Goal: Task Accomplishment & Management: Manage account settings

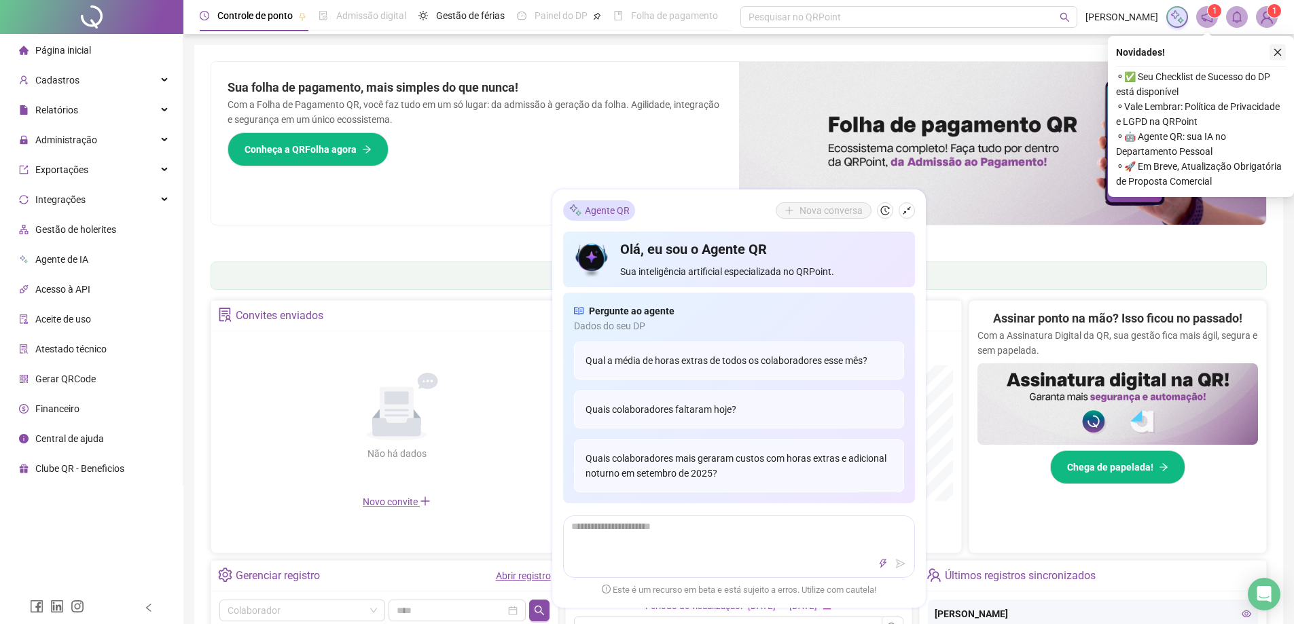
click at [1279, 48] on icon "close" at bounding box center [1278, 53] width 10 height 10
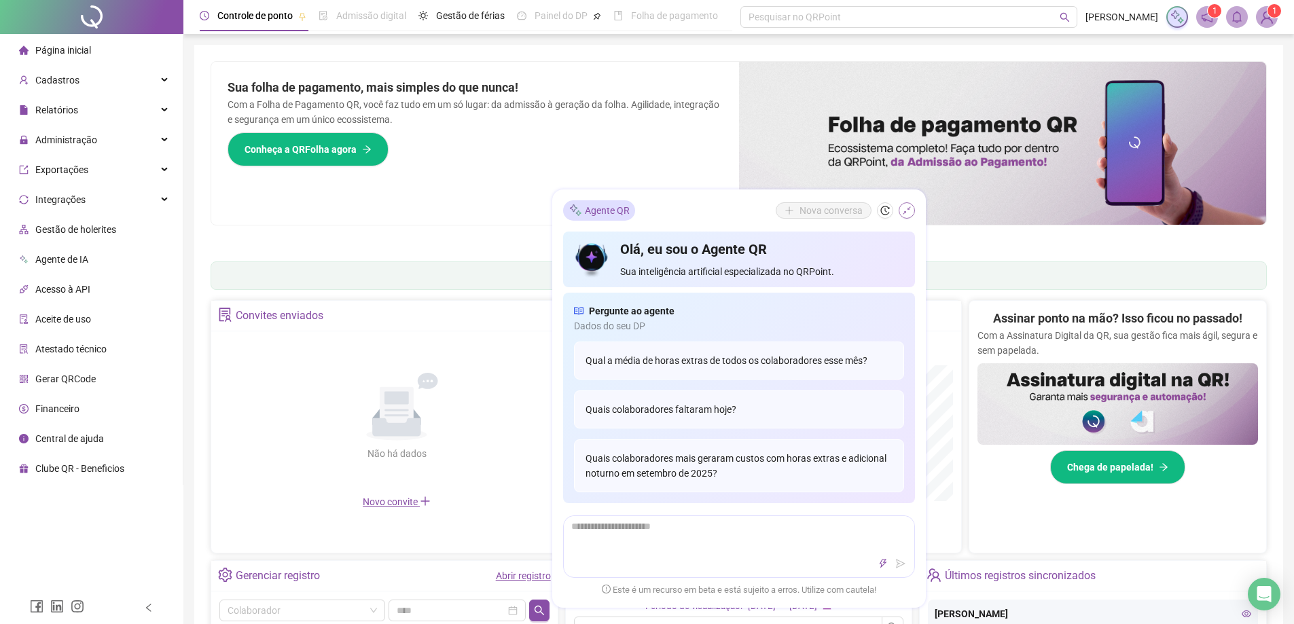
click at [905, 211] on icon "shrink" at bounding box center [907, 210] width 8 height 8
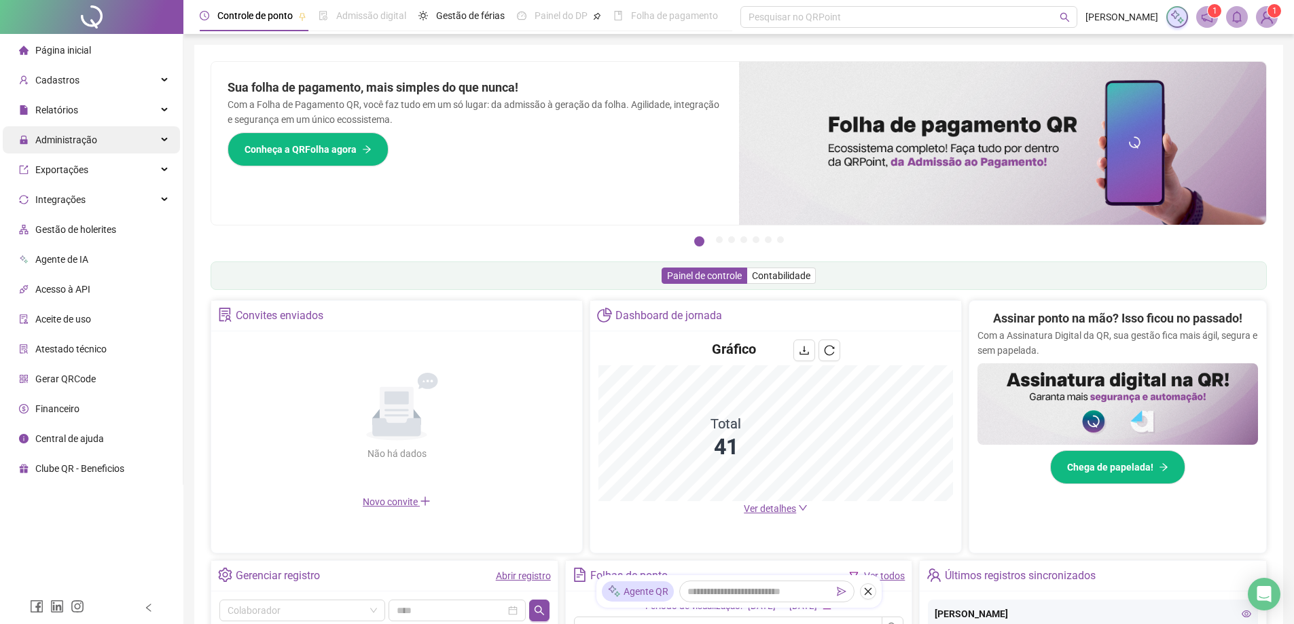
click at [65, 141] on span "Administração" at bounding box center [66, 139] width 62 height 11
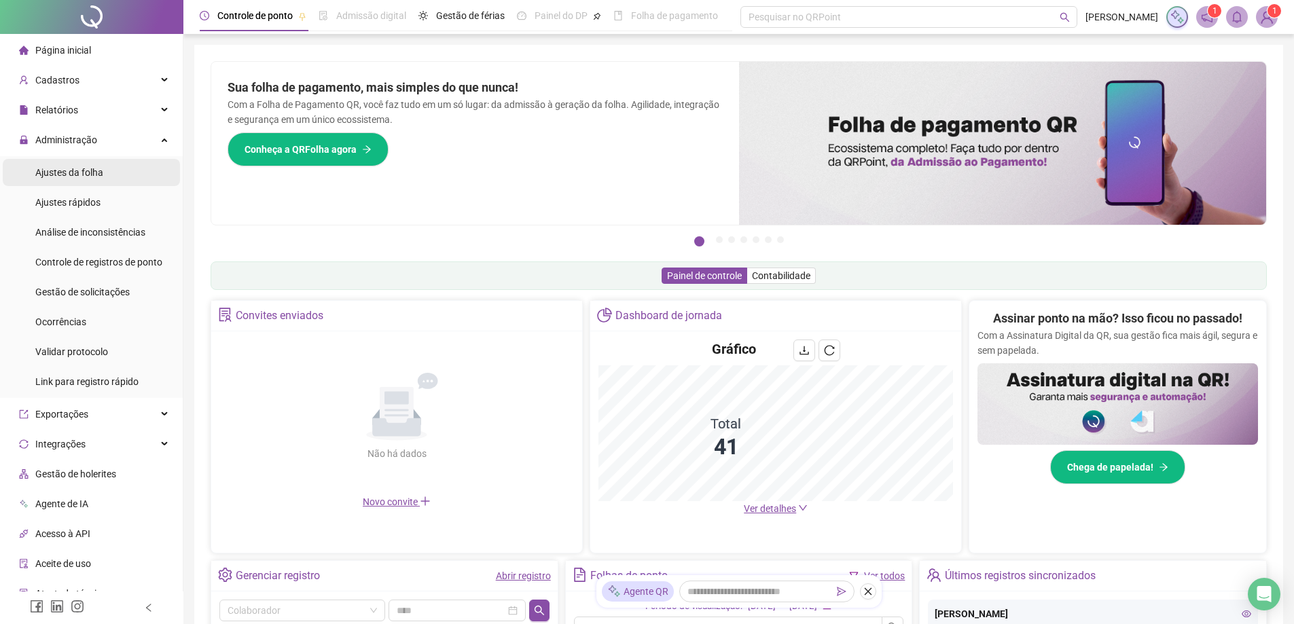
click at [83, 173] on span "Ajustes da folha" at bounding box center [69, 172] width 68 height 11
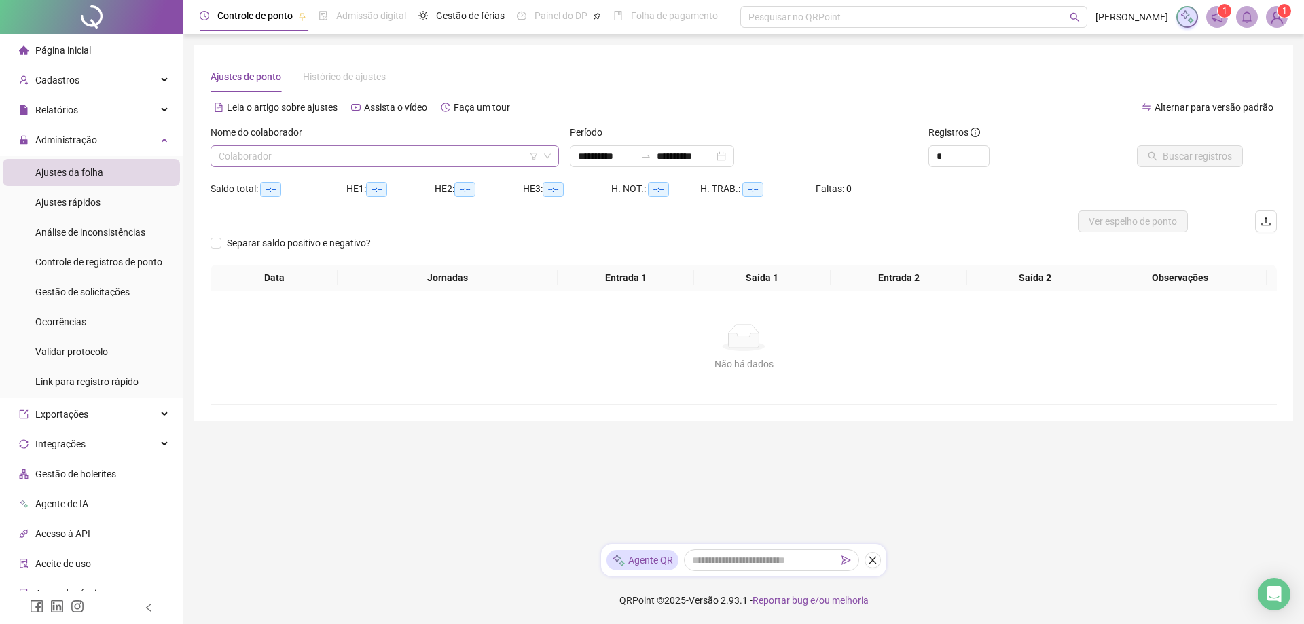
click at [310, 153] on input "search" at bounding box center [379, 156] width 320 height 20
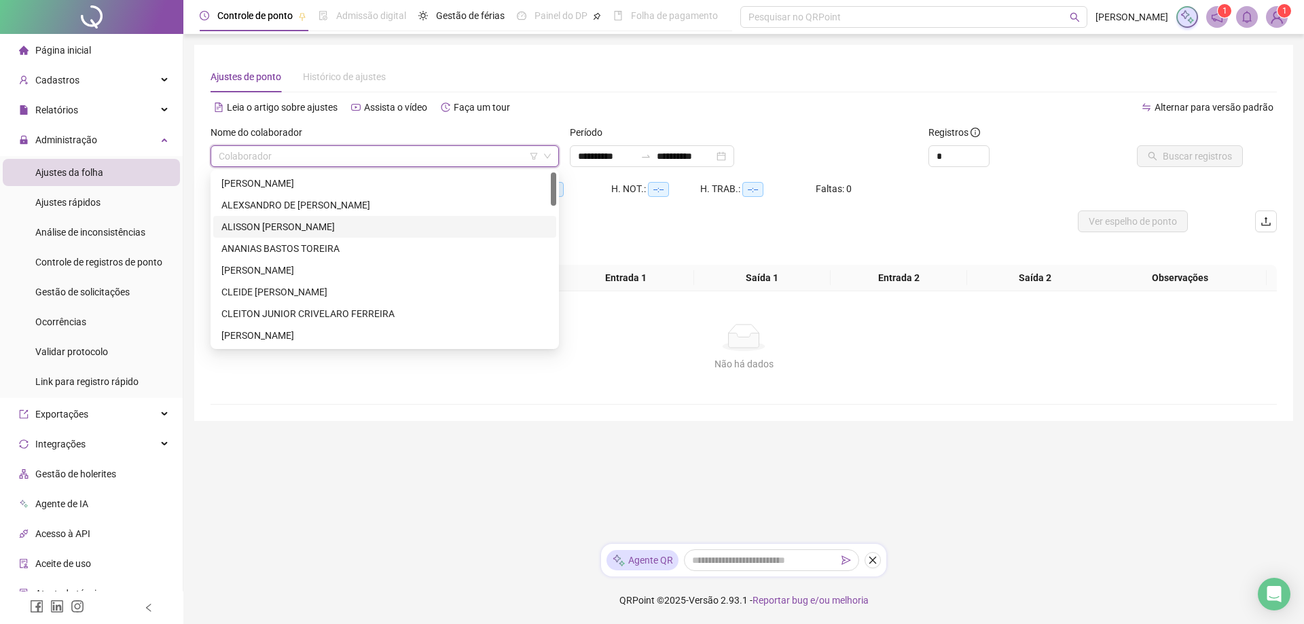
click at [350, 226] on div "ALISSON [PERSON_NAME]" at bounding box center [384, 226] width 327 height 15
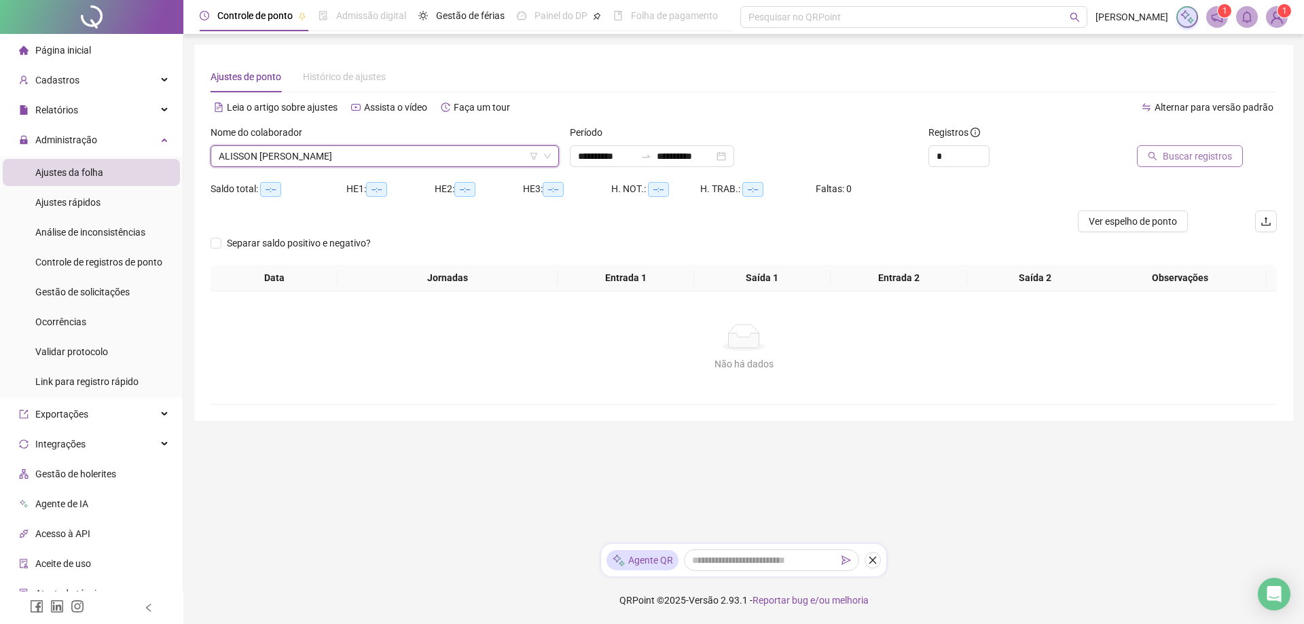
click at [1191, 154] on span "Buscar registros" at bounding box center [1197, 156] width 69 height 15
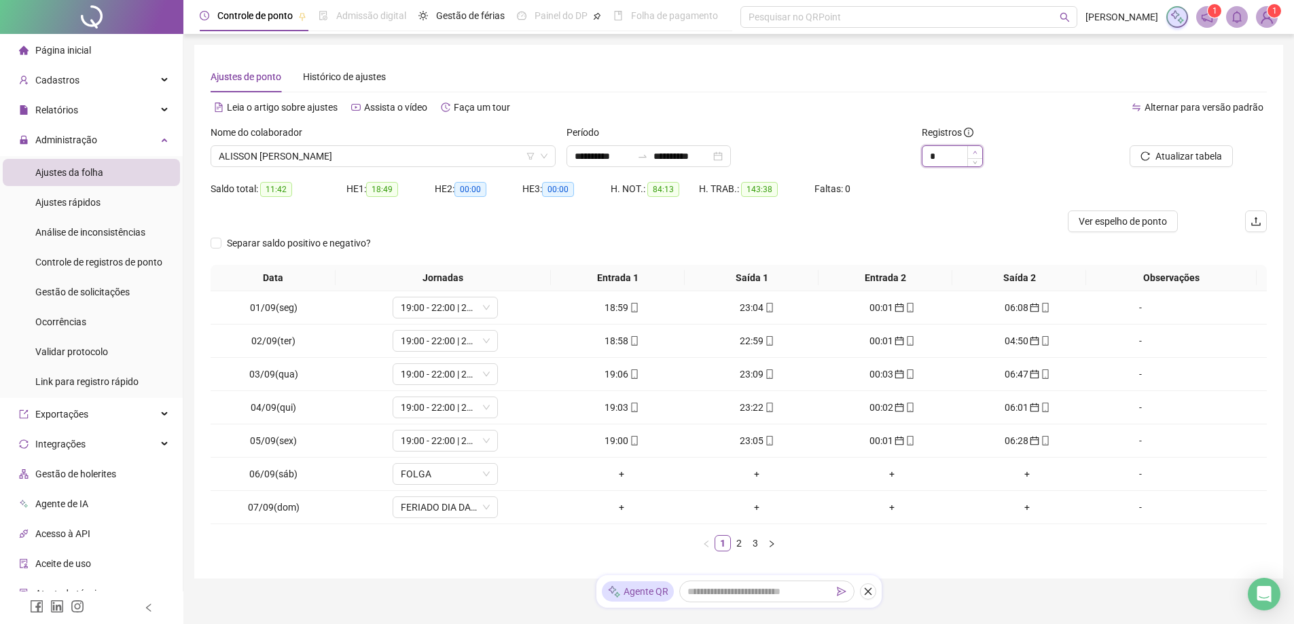
click at [974, 152] on icon "up" at bounding box center [975, 152] width 5 height 5
type input "*"
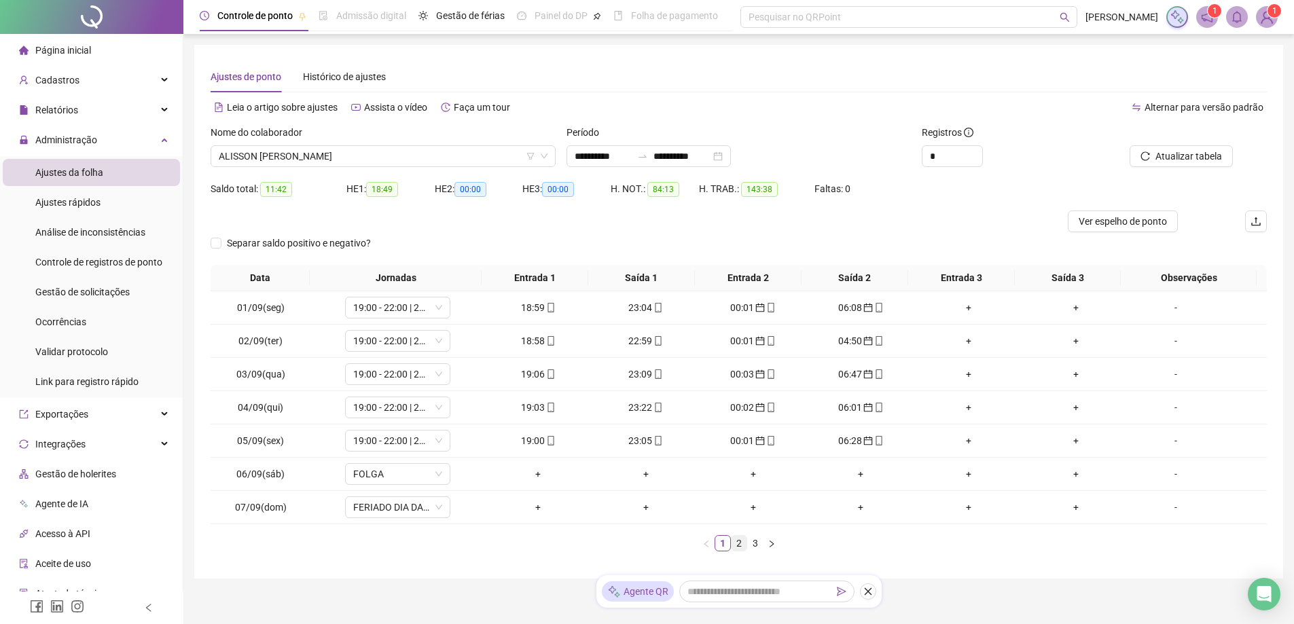
click at [741, 543] on link "2" at bounding box center [738, 543] width 15 height 15
click at [751, 546] on link "3" at bounding box center [755, 543] width 15 height 15
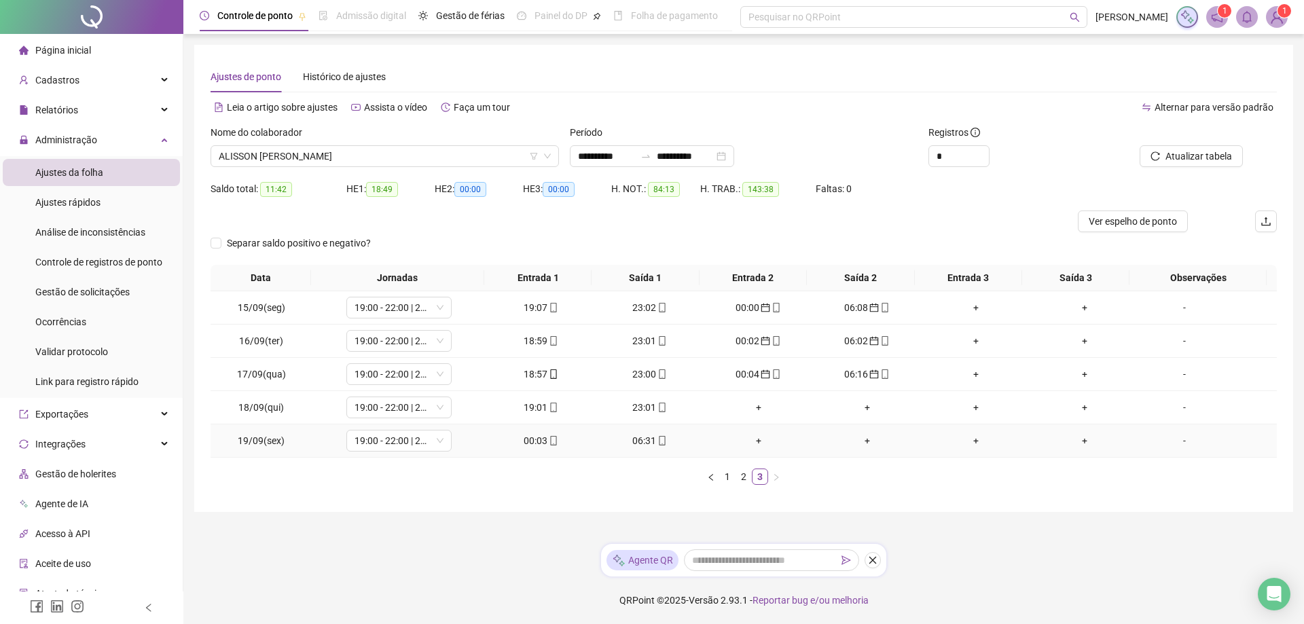
click at [535, 443] on div "00:03" at bounding box center [541, 440] width 98 height 15
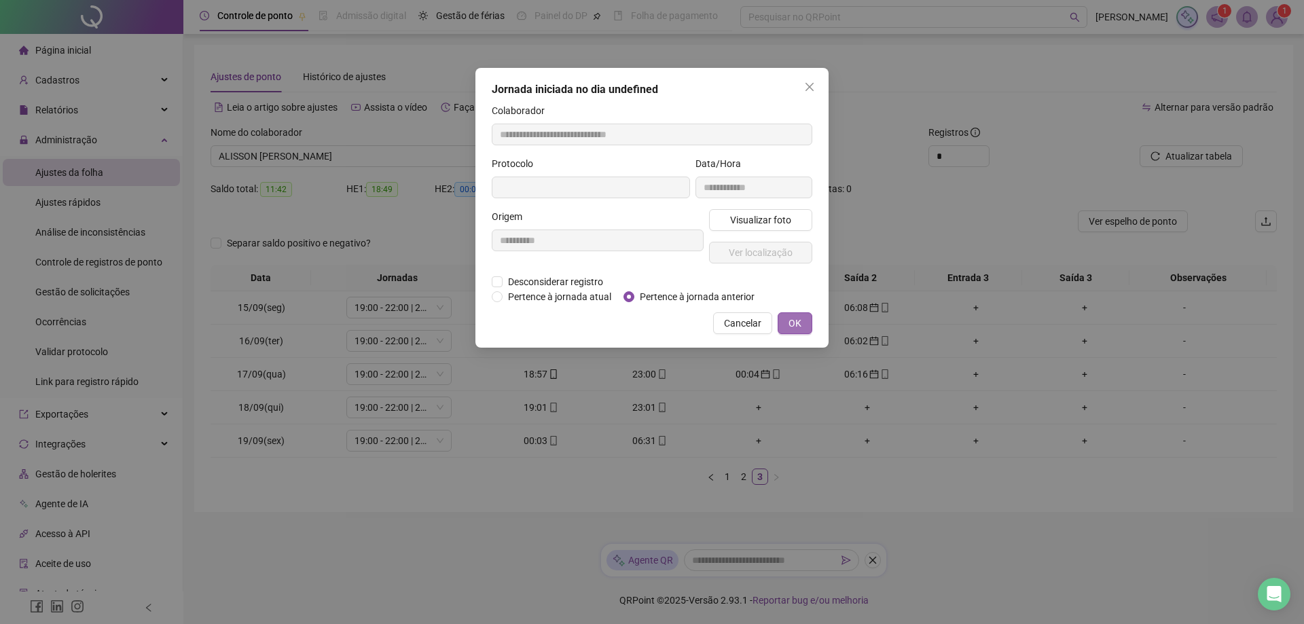
click at [799, 327] on span "OK" at bounding box center [795, 323] width 13 height 15
type input "**********"
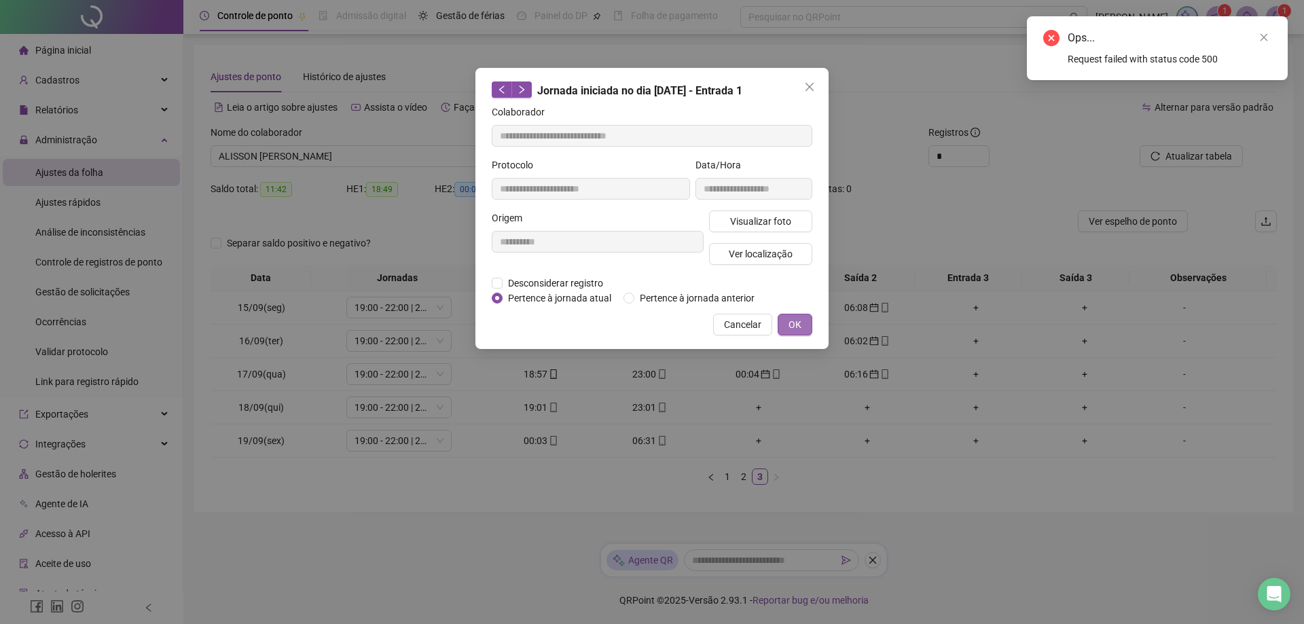
click at [796, 321] on span "OK" at bounding box center [795, 324] width 13 height 15
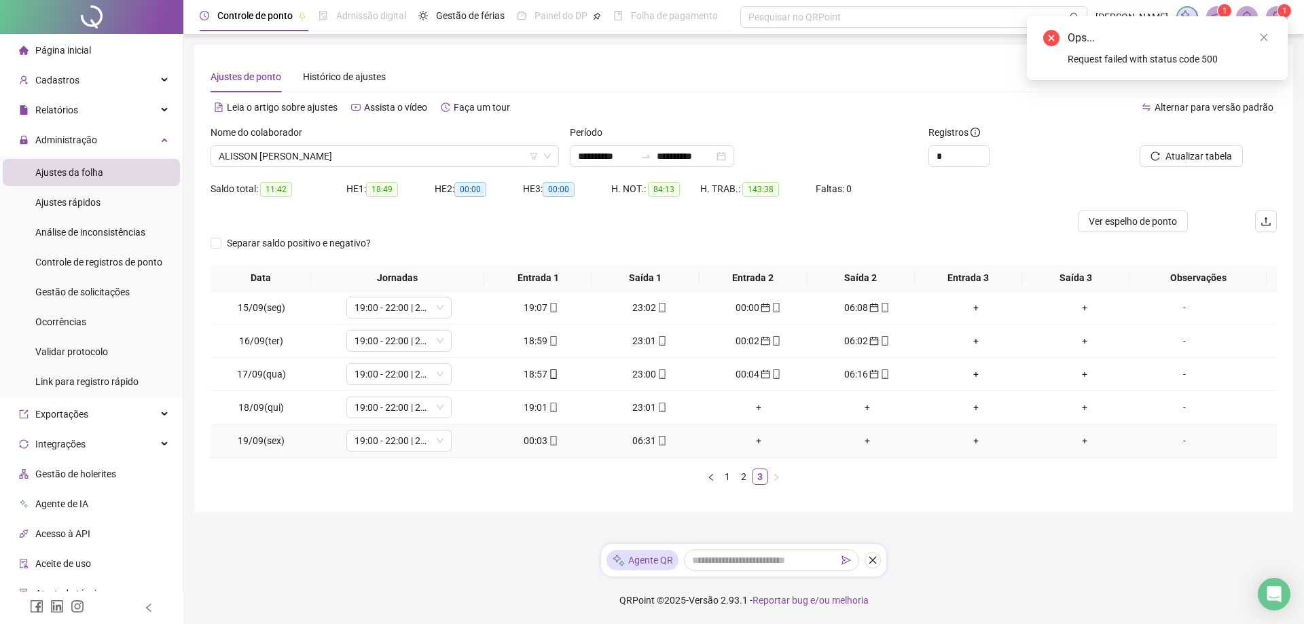
click at [640, 443] on div "06:31" at bounding box center [650, 440] width 98 height 15
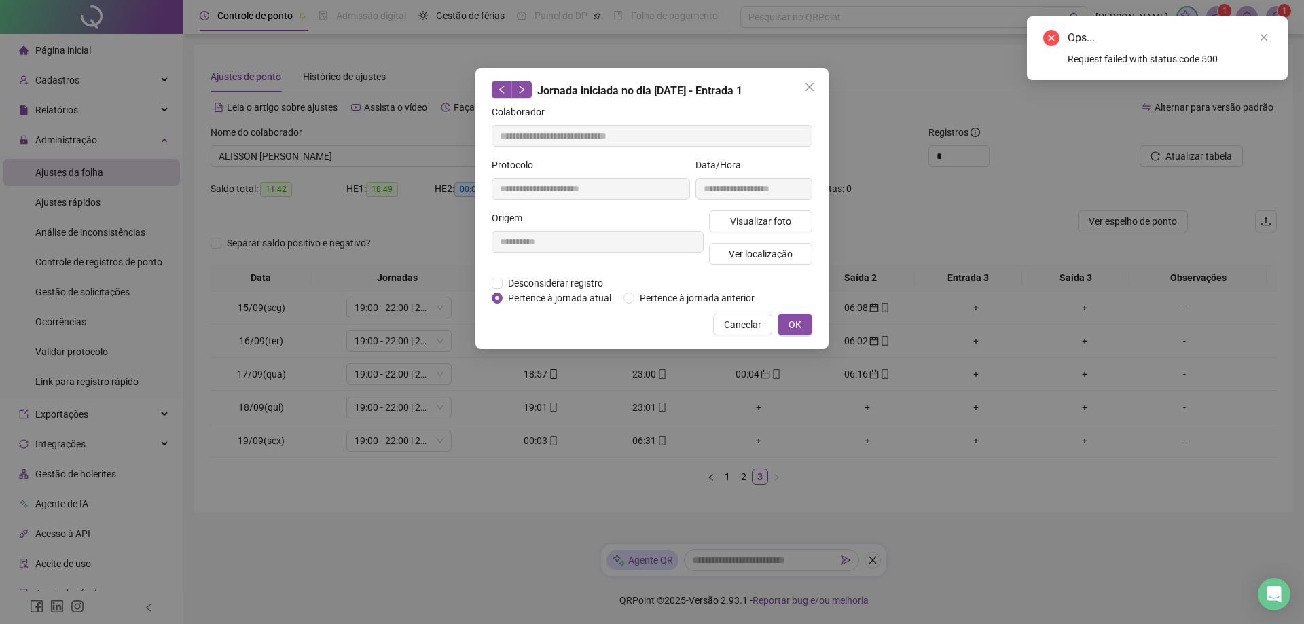
type input "**********"
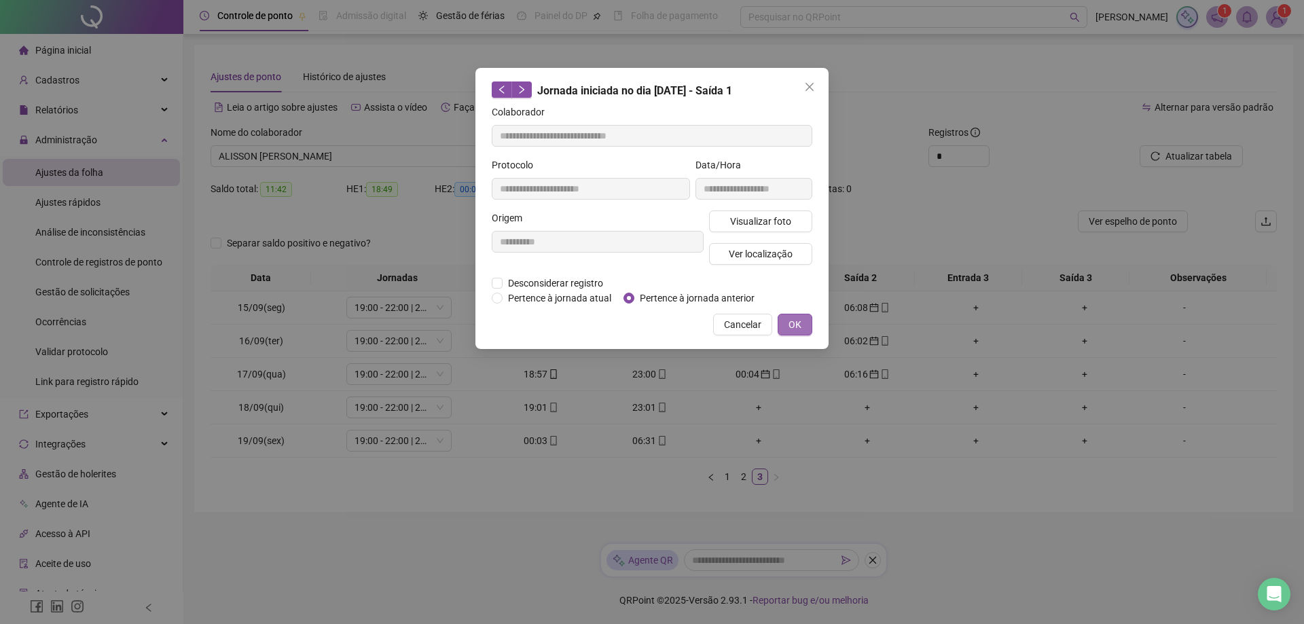
click at [790, 327] on span "OK" at bounding box center [795, 324] width 13 height 15
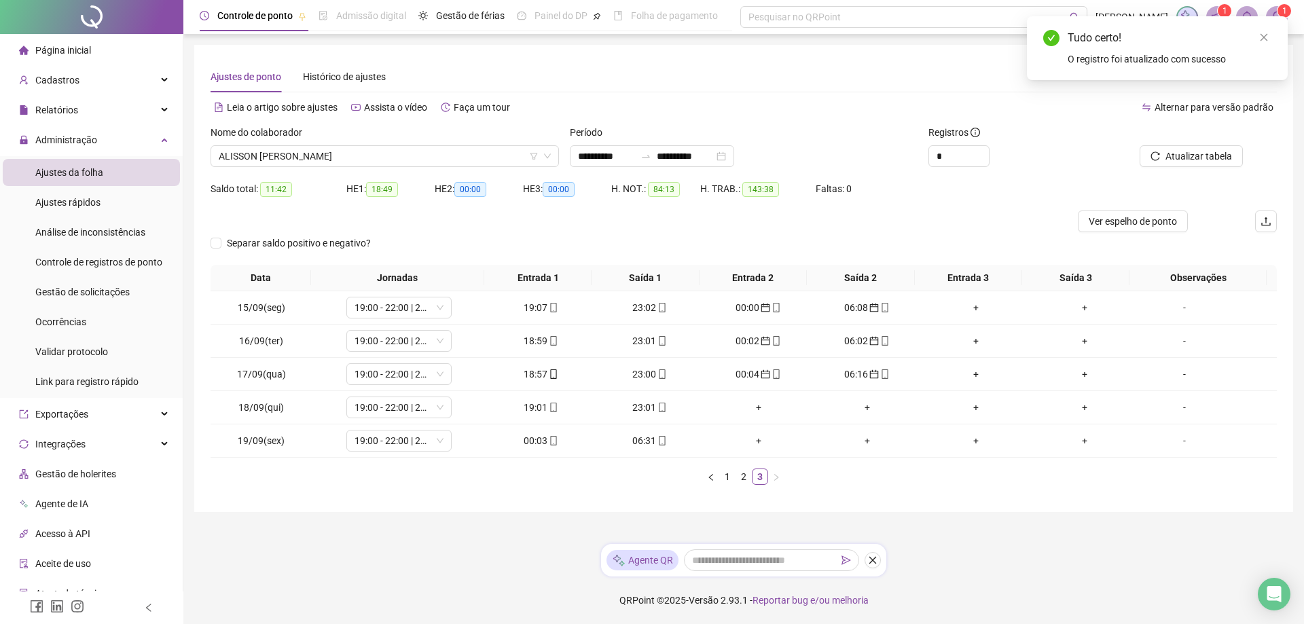
click at [1214, 107] on span "Alternar para versão padrão" at bounding box center [1214, 107] width 119 height 11
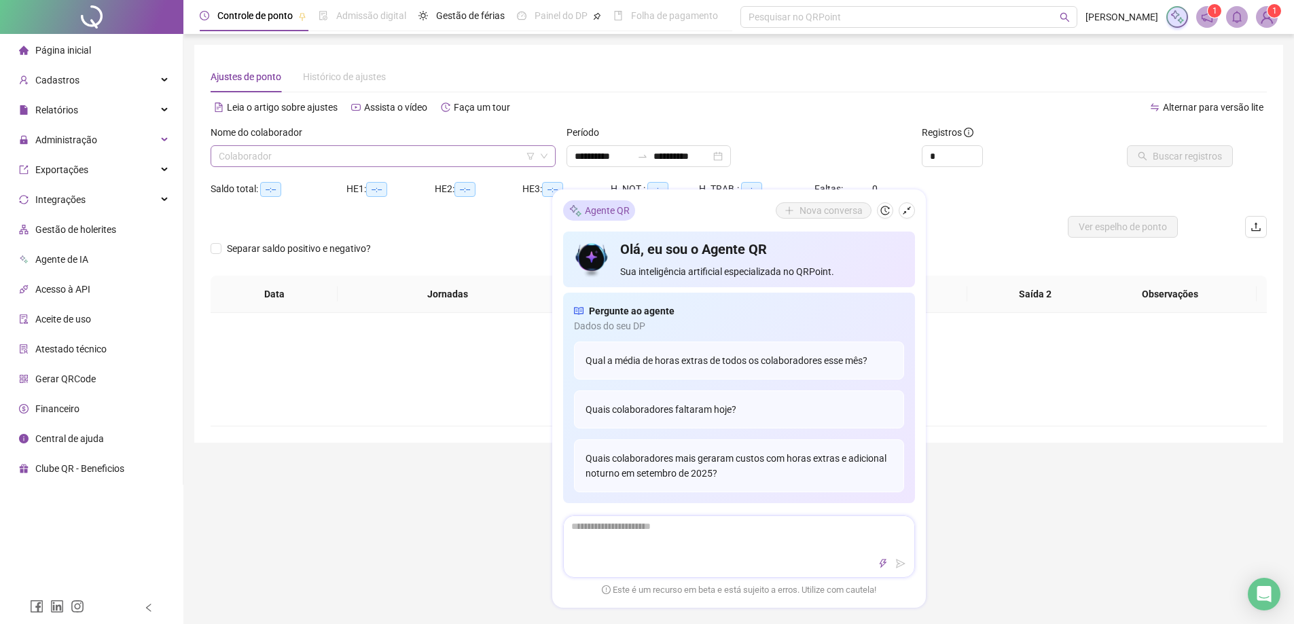
type input "**********"
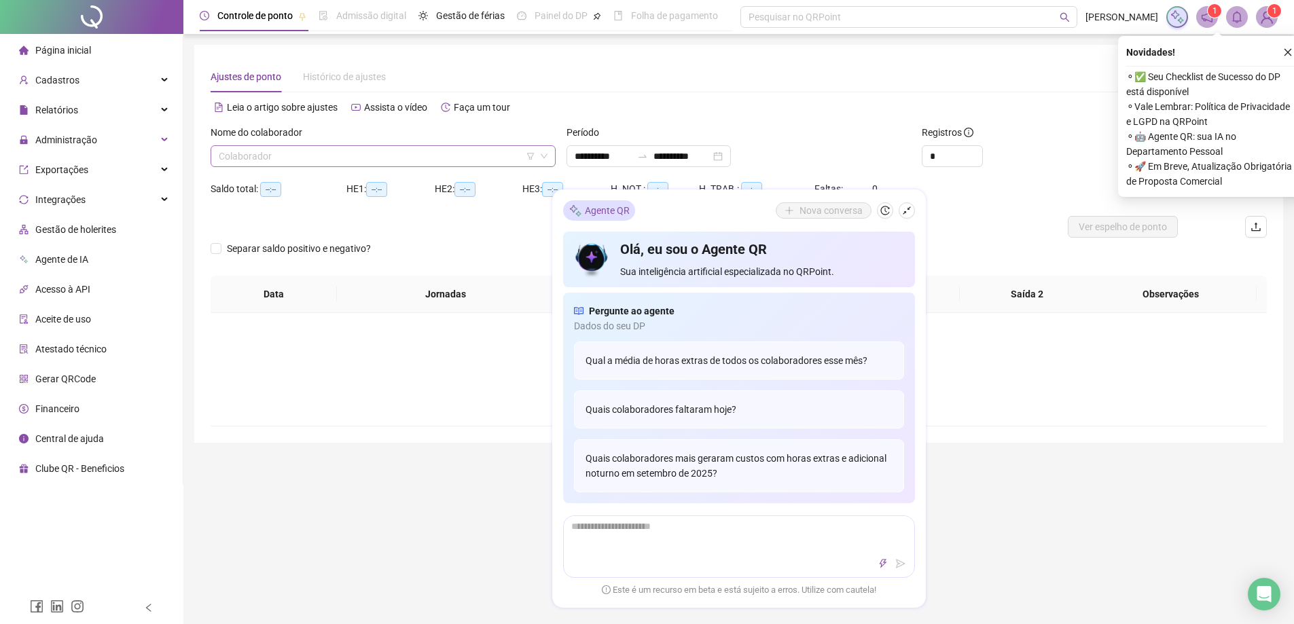
click at [323, 156] on input "search" at bounding box center [377, 156] width 316 height 20
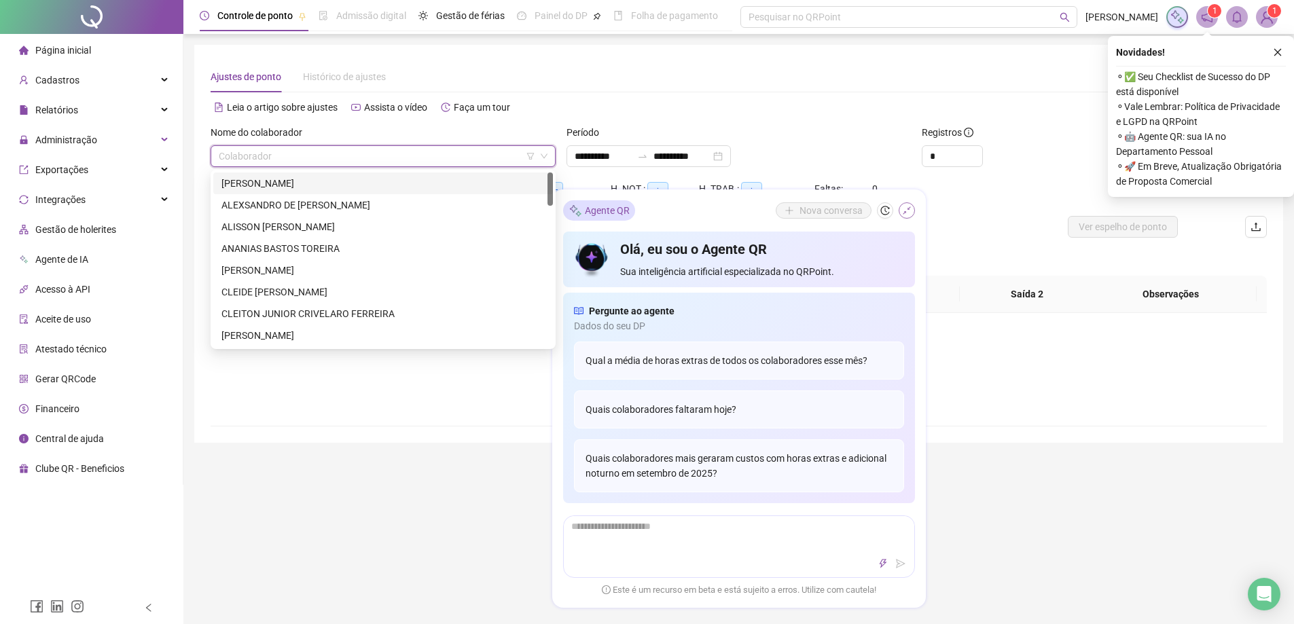
click at [911, 211] on button "button" at bounding box center [907, 210] width 16 height 16
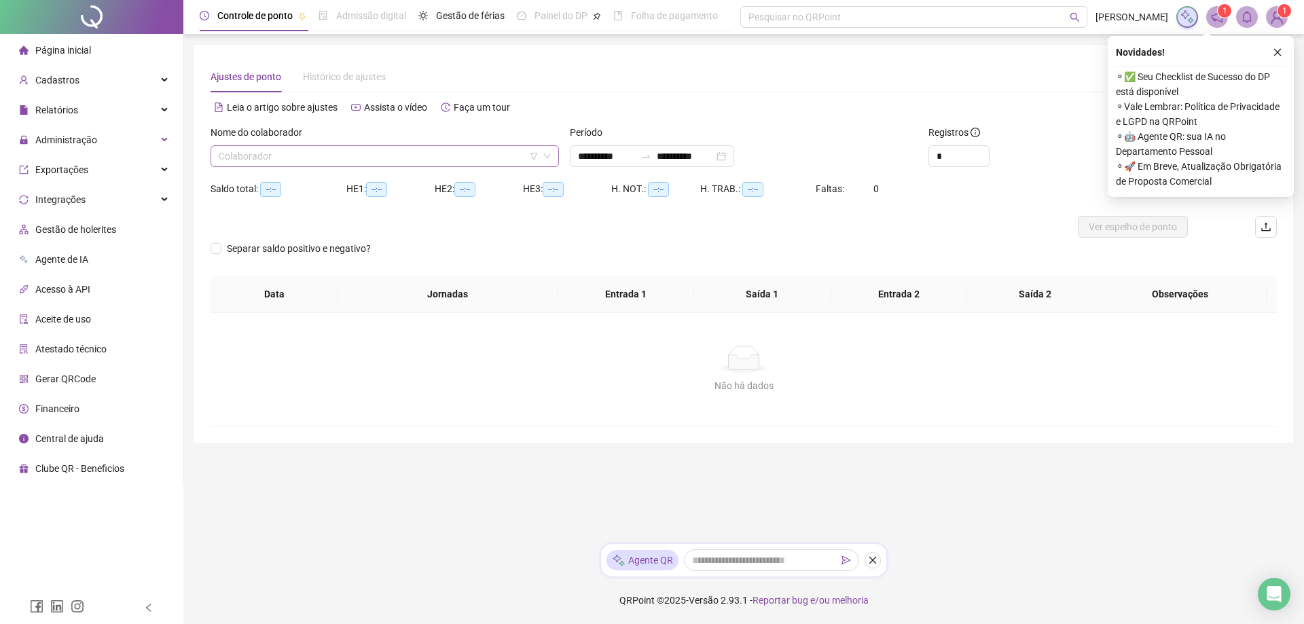
click at [271, 162] on input "search" at bounding box center [379, 156] width 320 height 20
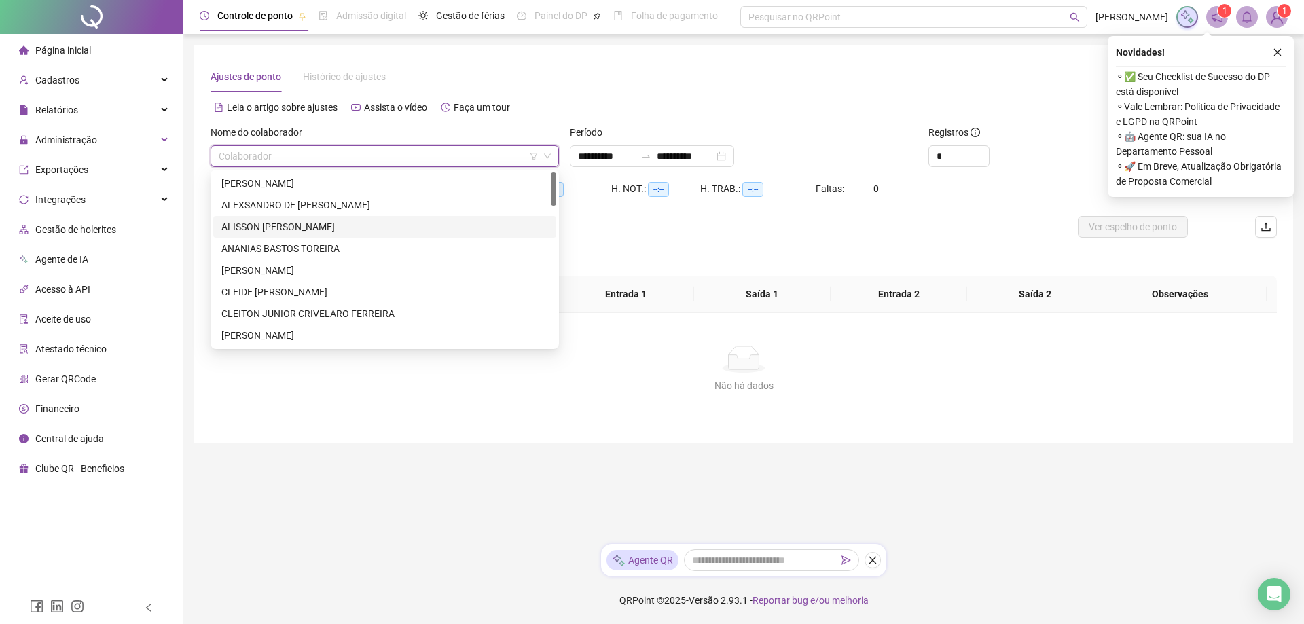
click at [339, 227] on div "ALISSON [PERSON_NAME]" at bounding box center [384, 226] width 327 height 15
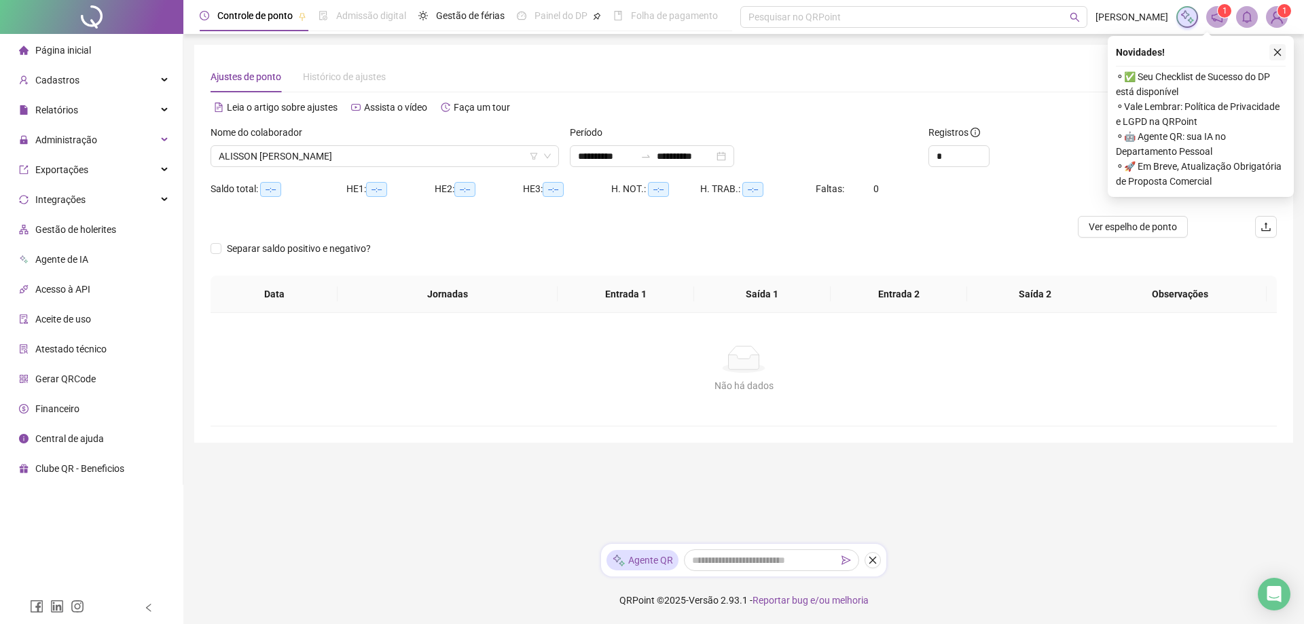
click at [1276, 51] on icon "close" at bounding box center [1277, 52] width 7 height 7
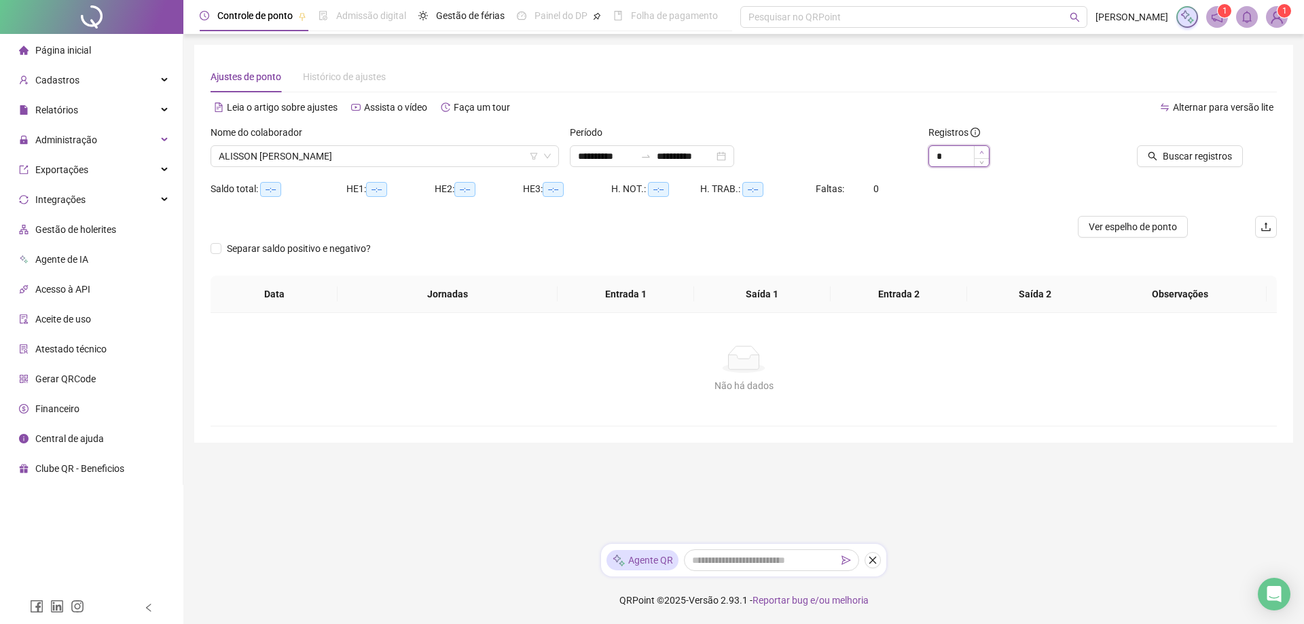
type input "*"
click at [977, 149] on span "Increase Value" at bounding box center [981, 152] width 15 height 12
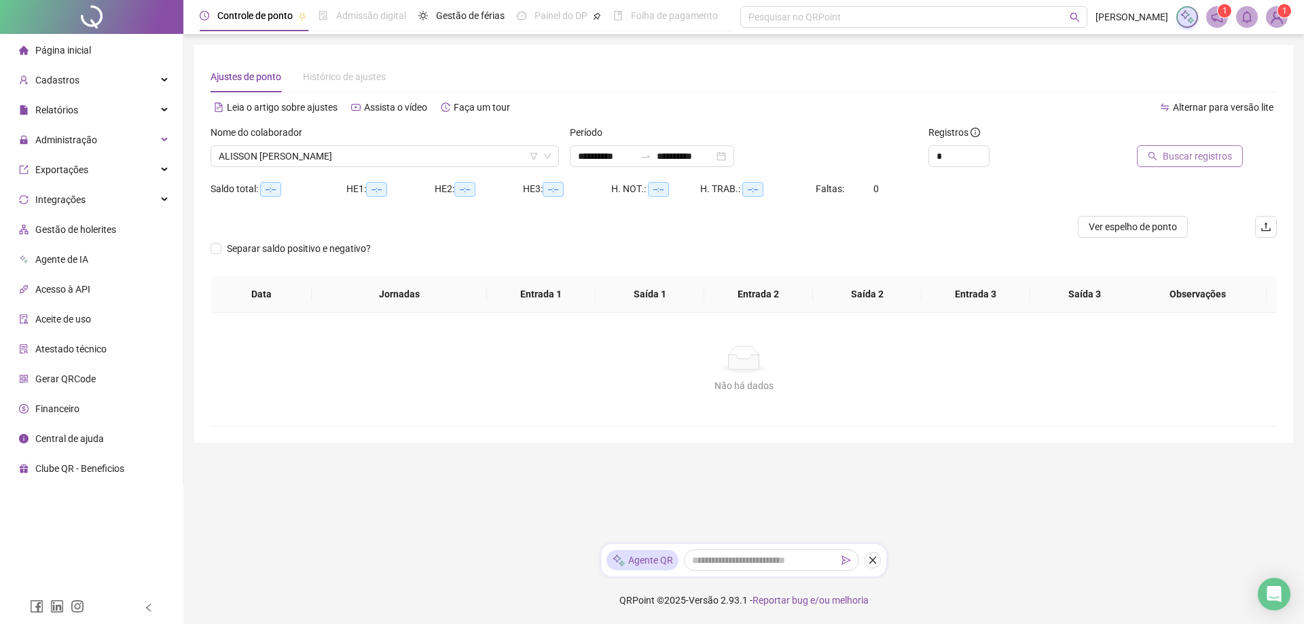
click at [1214, 153] on span "Buscar registros" at bounding box center [1197, 156] width 69 height 15
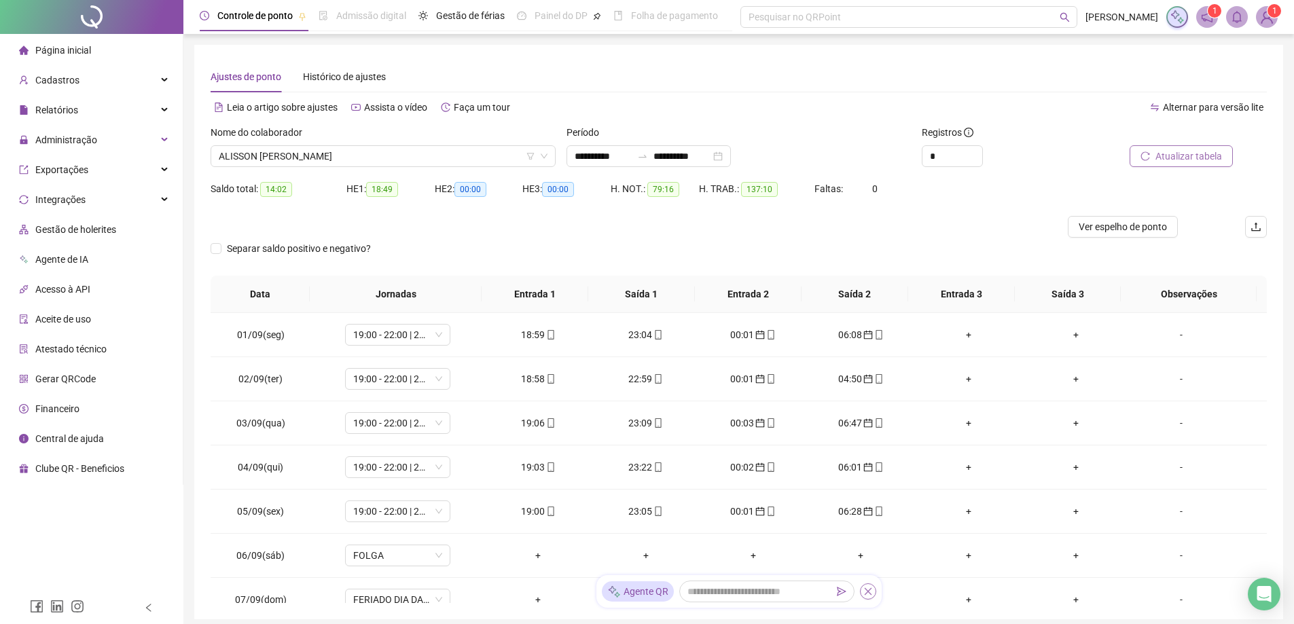
click at [870, 592] on icon "close" at bounding box center [868, 592] width 10 height 10
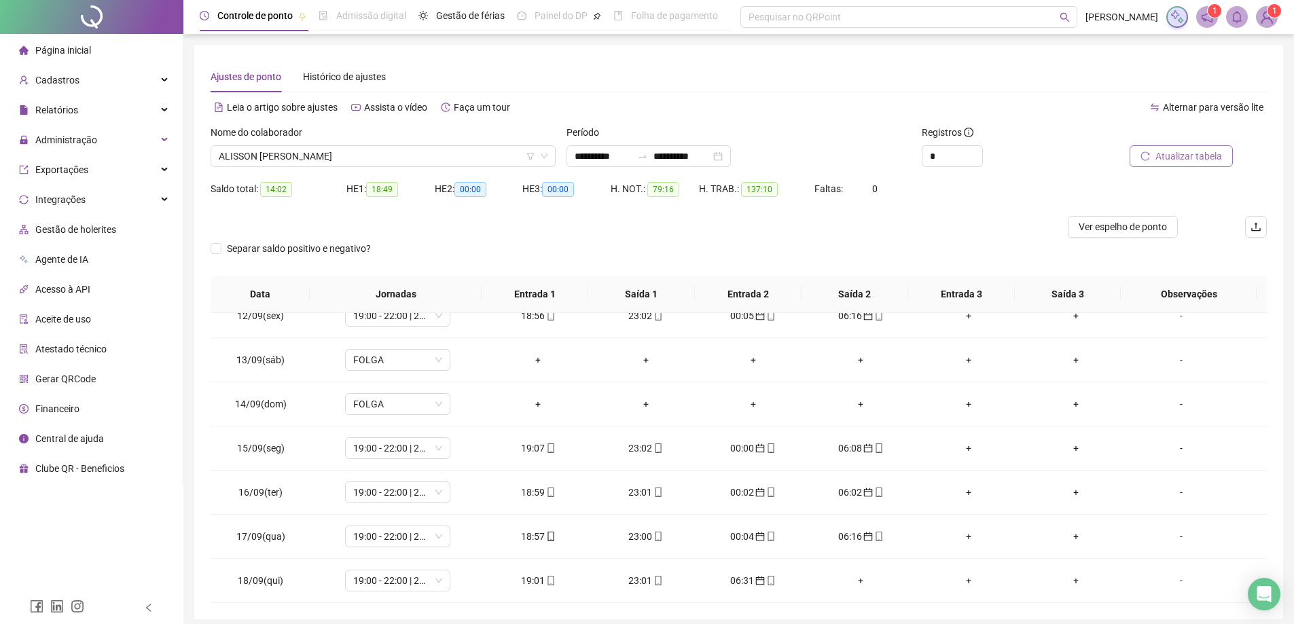
scroll to position [54, 0]
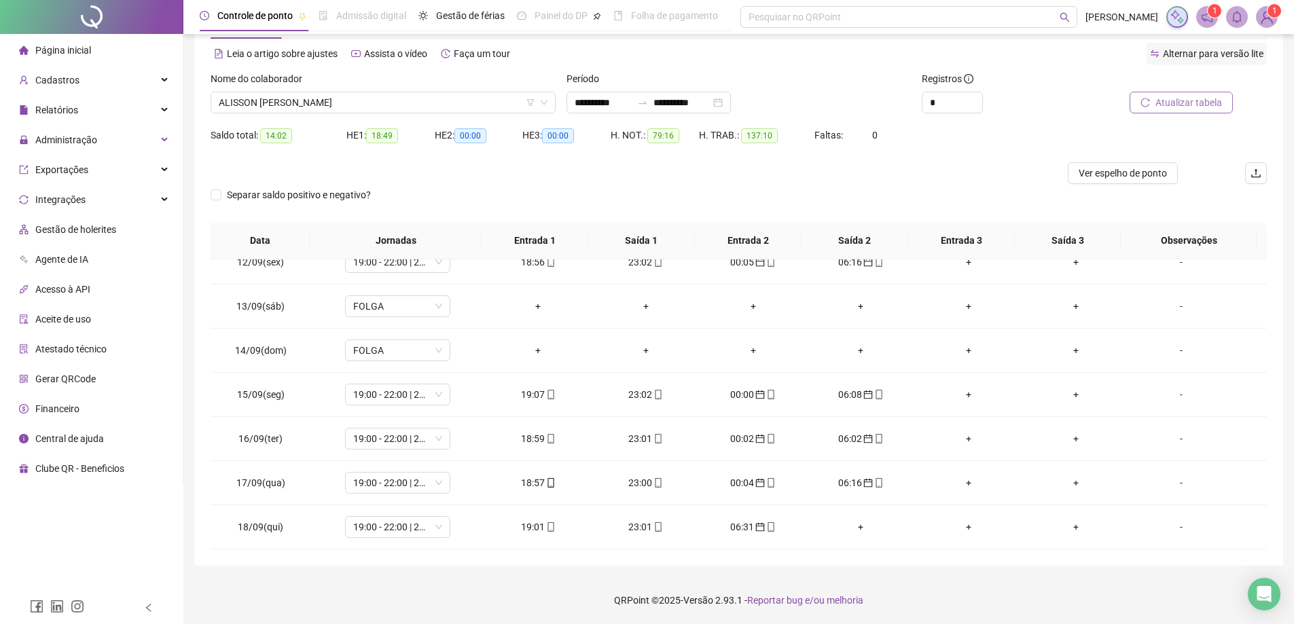
click at [1233, 57] on span "Alternar para versão lite" at bounding box center [1213, 53] width 101 height 11
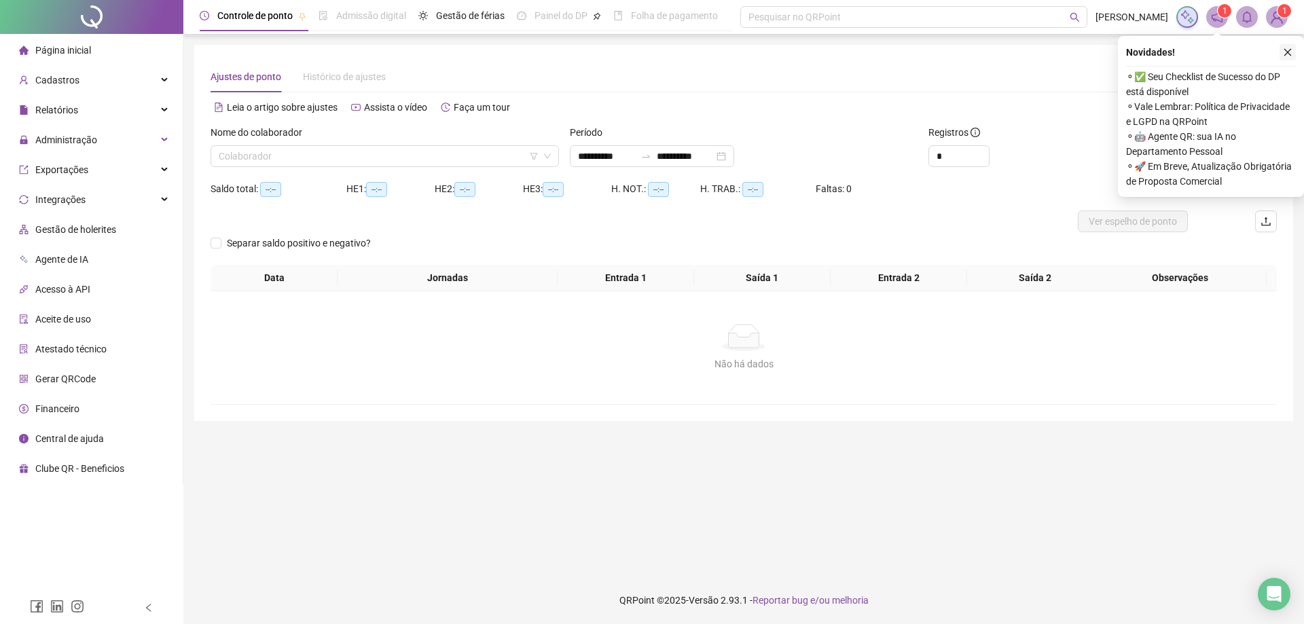
click at [1284, 50] on icon "close" at bounding box center [1288, 53] width 10 height 10
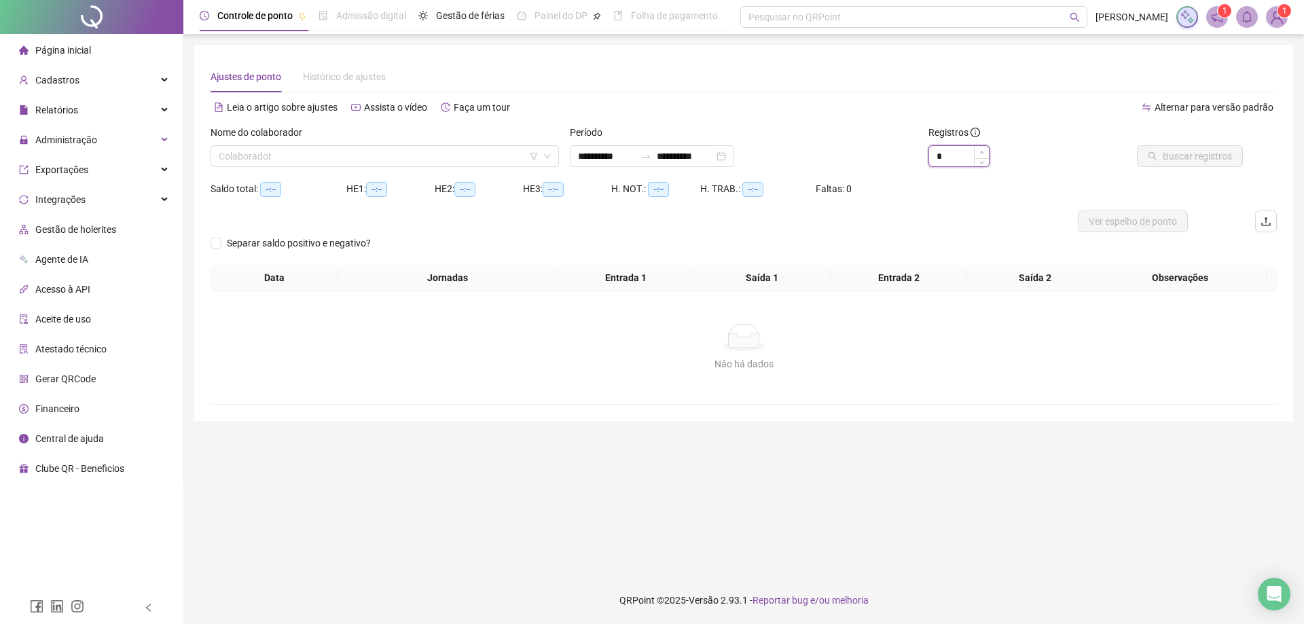
type input "*"
click at [983, 153] on icon "up" at bounding box center [981, 152] width 5 height 5
click at [327, 160] on input "search" at bounding box center [379, 156] width 320 height 20
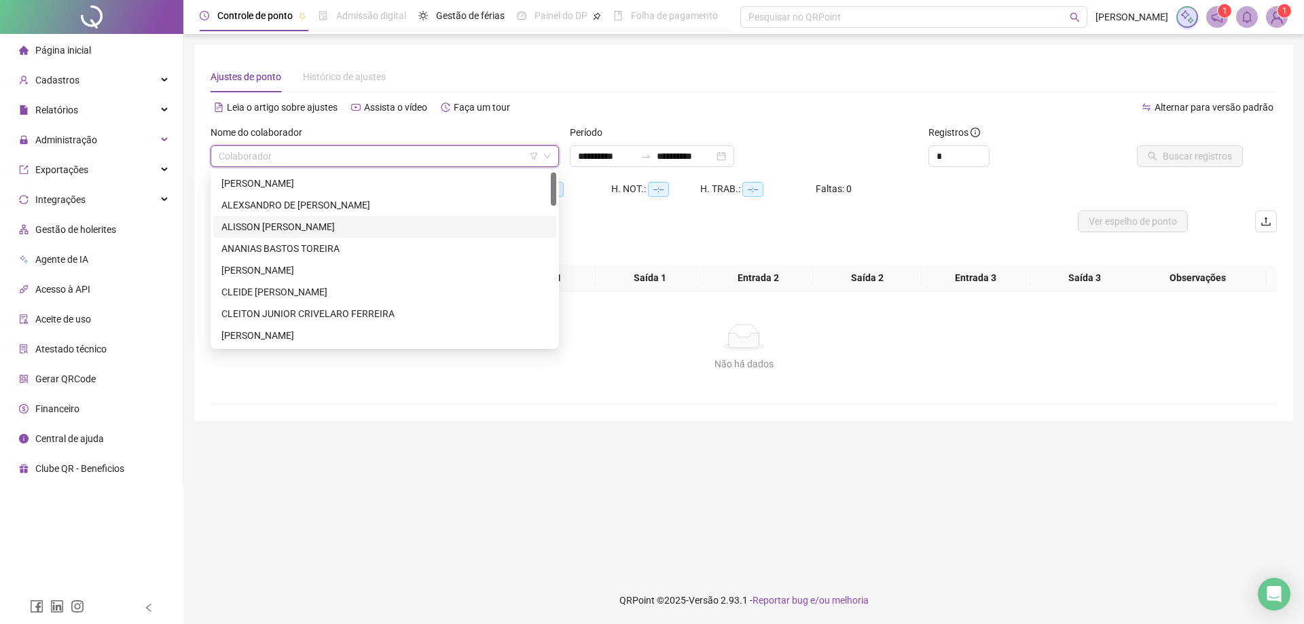
click at [330, 233] on div "ALISSON [PERSON_NAME]" at bounding box center [384, 226] width 327 height 15
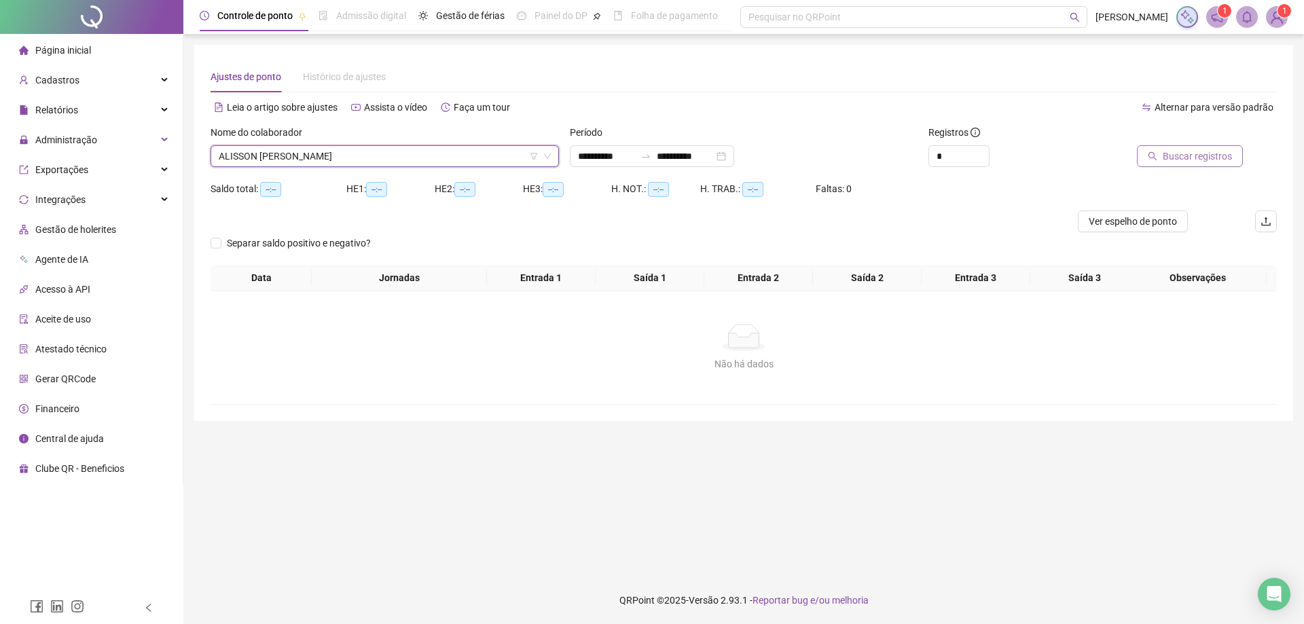
click at [1188, 158] on span "Buscar registros" at bounding box center [1197, 156] width 69 height 15
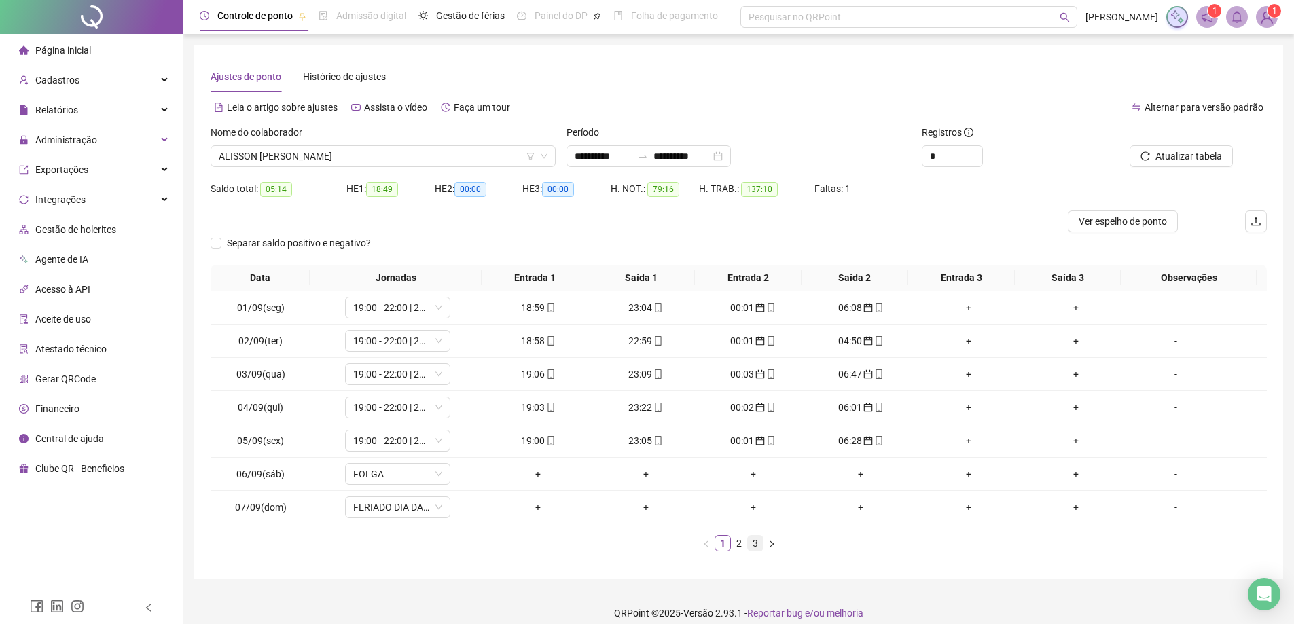
click at [757, 547] on link "3" at bounding box center [755, 543] width 15 height 15
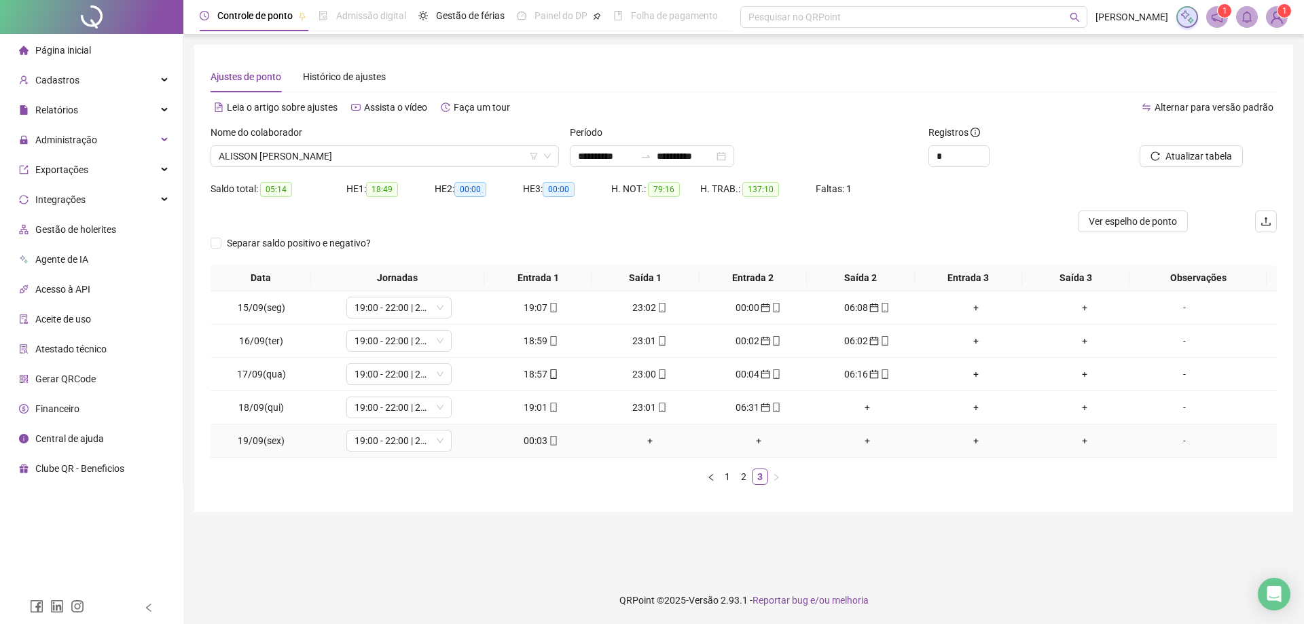
click at [538, 444] on div "00:03" at bounding box center [541, 440] width 98 height 15
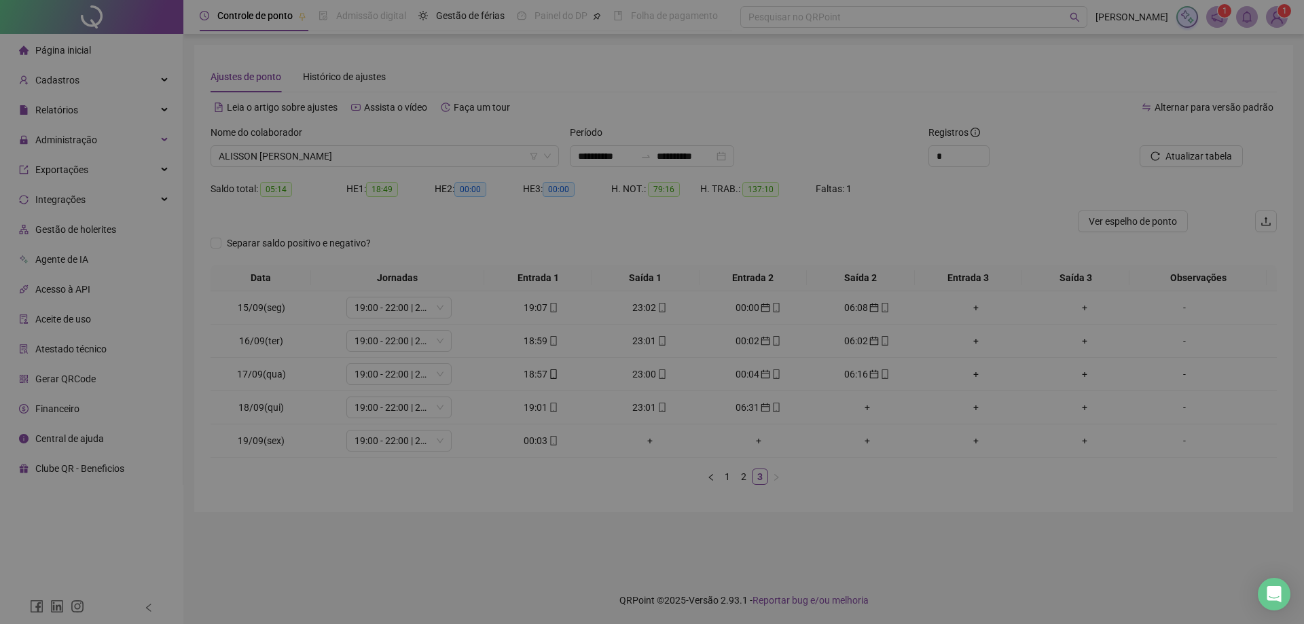
type input "**********"
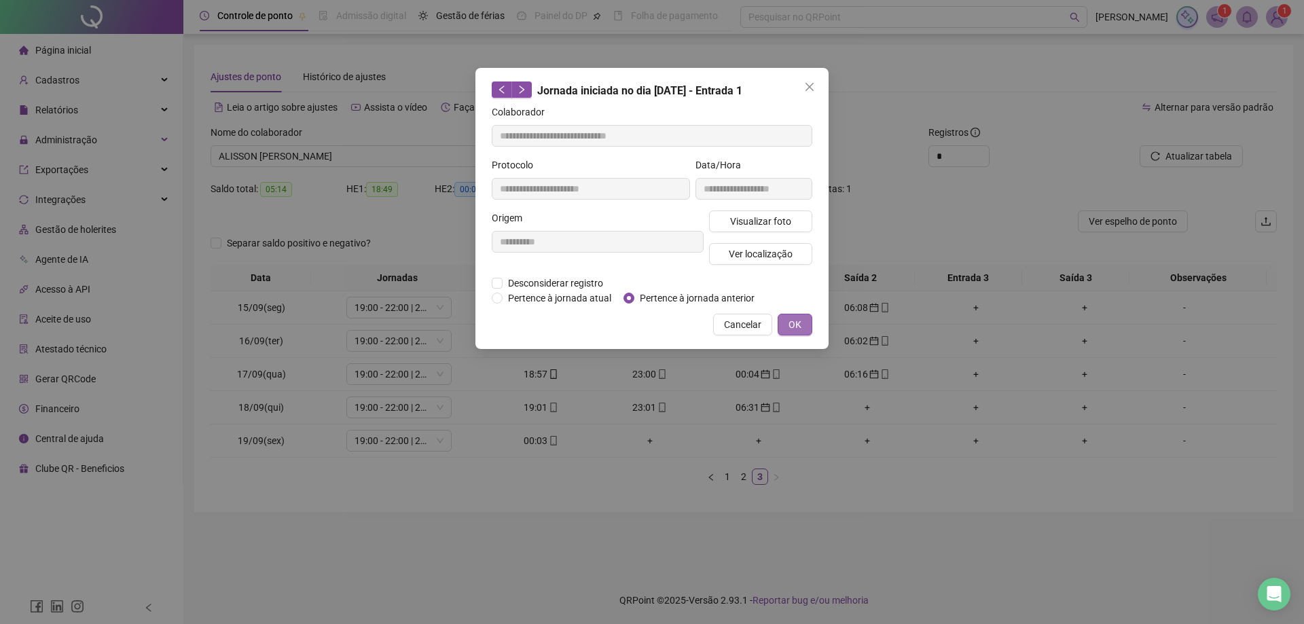
click at [800, 323] on span "OK" at bounding box center [795, 324] width 13 height 15
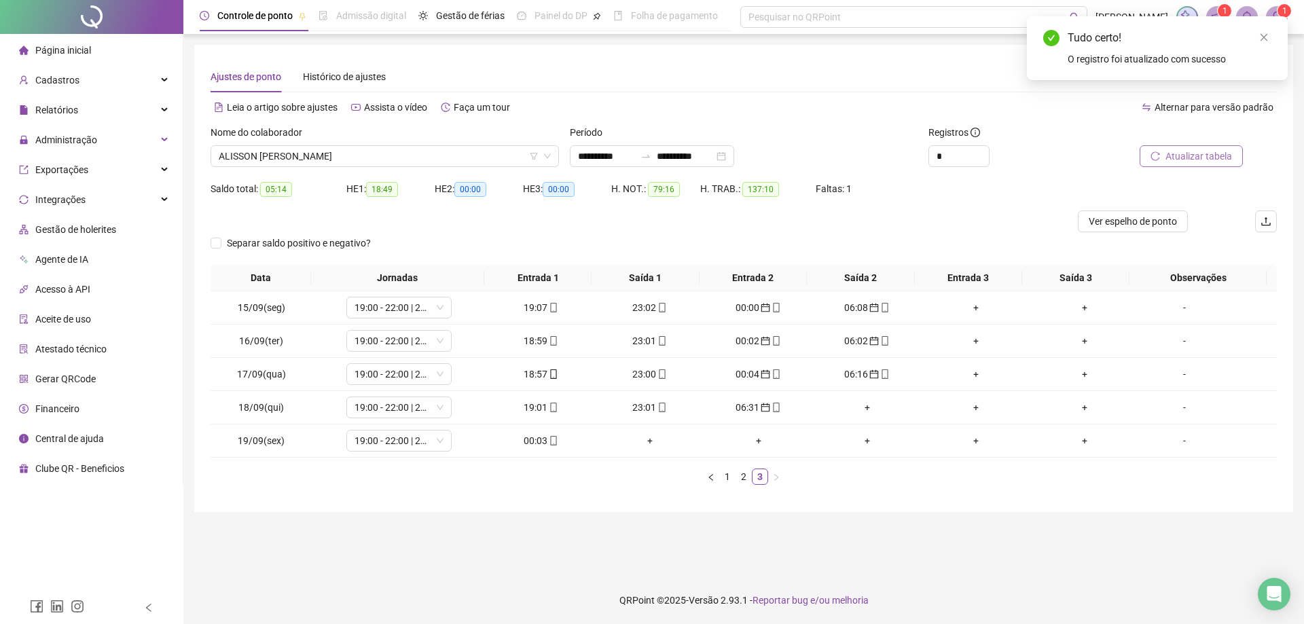
click at [1180, 162] on span "Atualizar tabela" at bounding box center [1198, 156] width 67 height 15
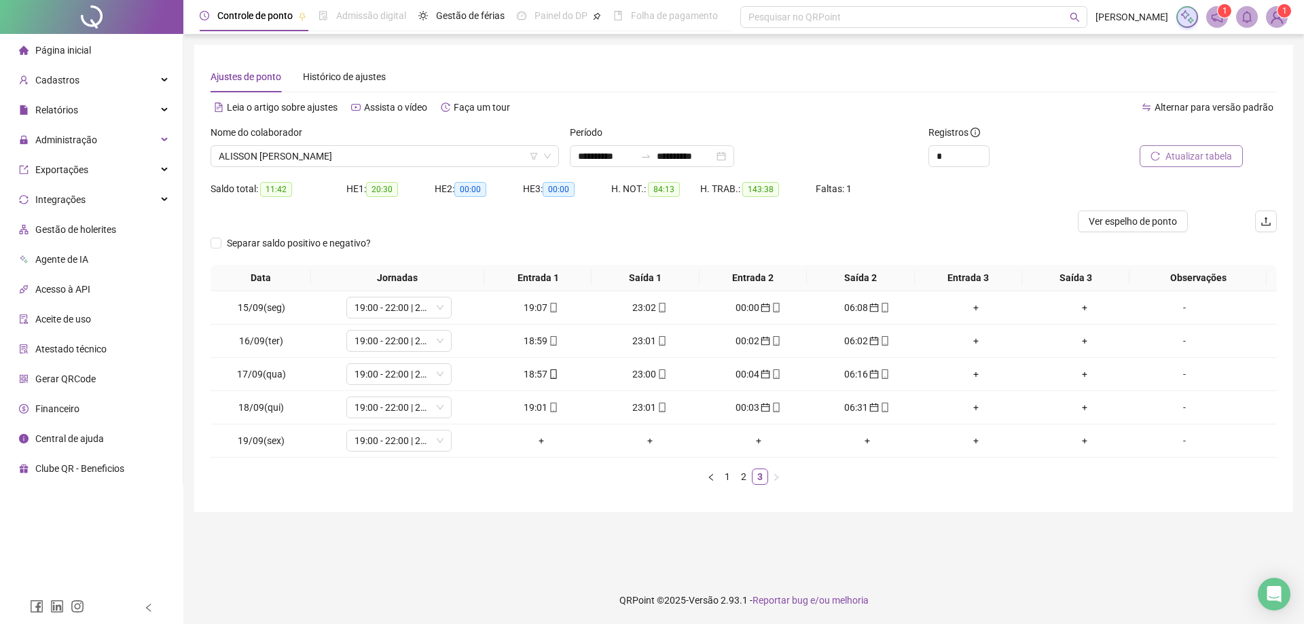
click at [1170, 161] on span "Atualizar tabela" at bounding box center [1198, 156] width 67 height 15
click at [742, 477] on link "2" at bounding box center [743, 476] width 15 height 15
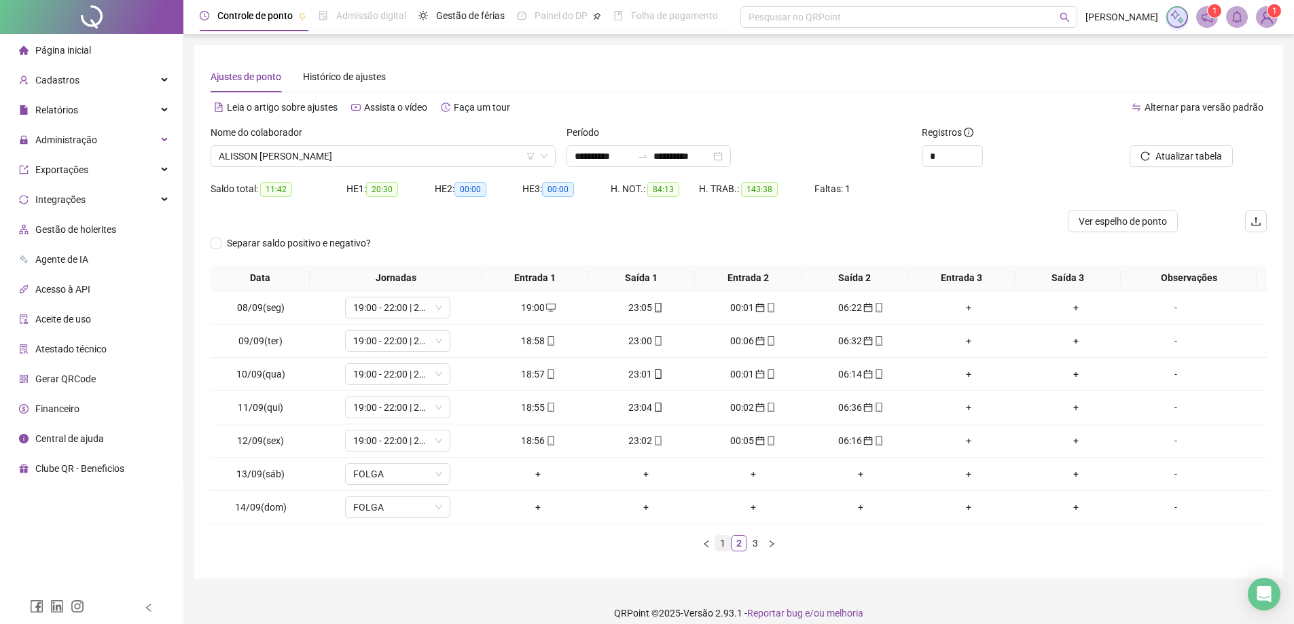
click at [721, 545] on link "1" at bounding box center [722, 543] width 15 height 15
click at [403, 156] on span "ALISSON [PERSON_NAME]" at bounding box center [383, 156] width 329 height 20
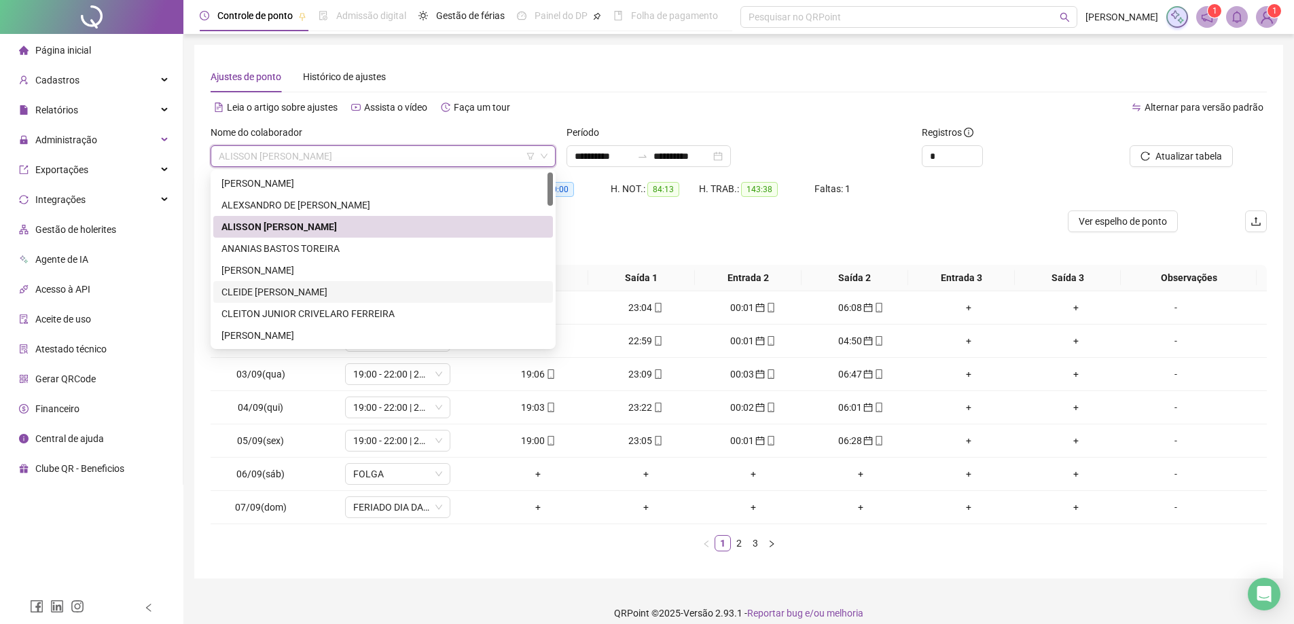
click at [319, 289] on div "CLEIDE [PERSON_NAME]" at bounding box center [382, 292] width 323 height 15
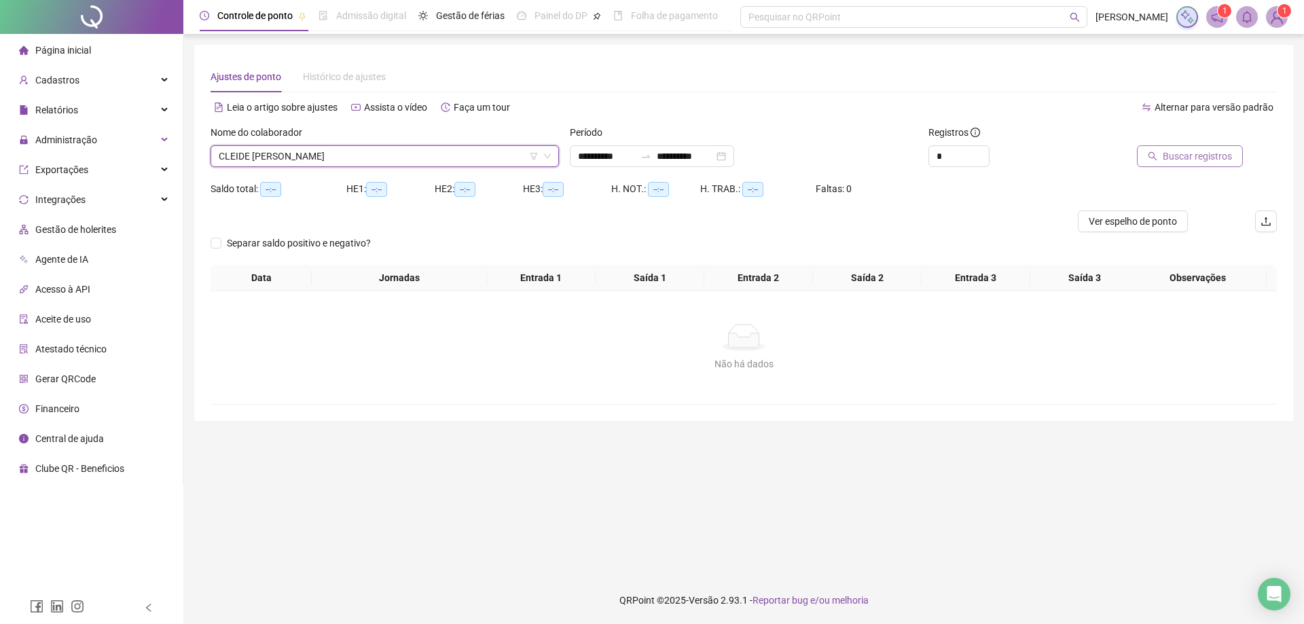
click at [1195, 158] on span "Buscar registros" at bounding box center [1197, 156] width 69 height 15
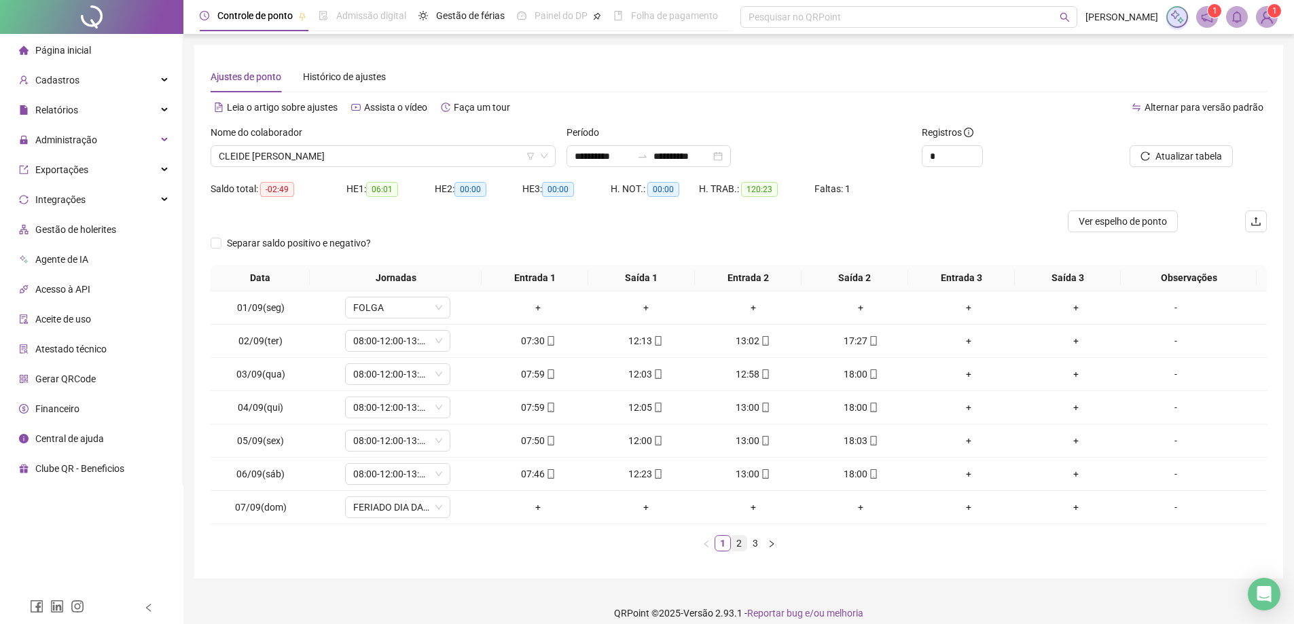
click at [736, 544] on link "2" at bounding box center [738, 543] width 15 height 15
click at [755, 541] on link "3" at bounding box center [755, 543] width 15 height 15
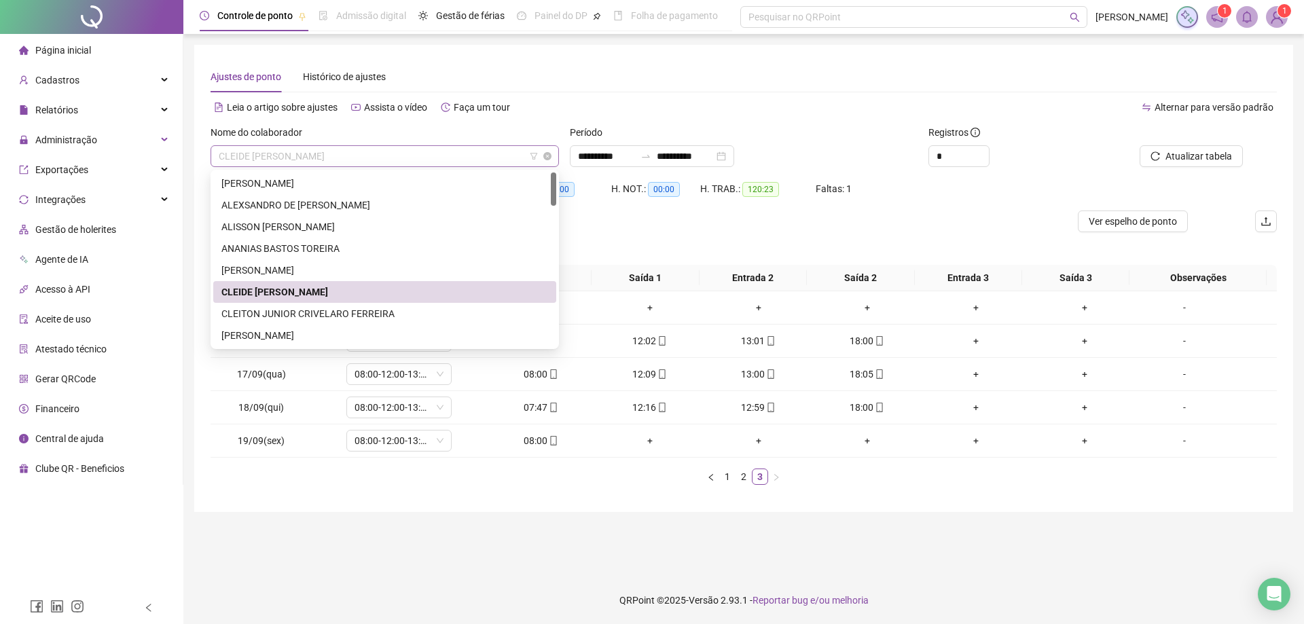
click at [376, 151] on span "CLEIDE [PERSON_NAME]" at bounding box center [385, 156] width 332 height 20
click at [321, 310] on div "CLEITON JUNIOR CRIVELARO FERREIRA" at bounding box center [384, 313] width 327 height 15
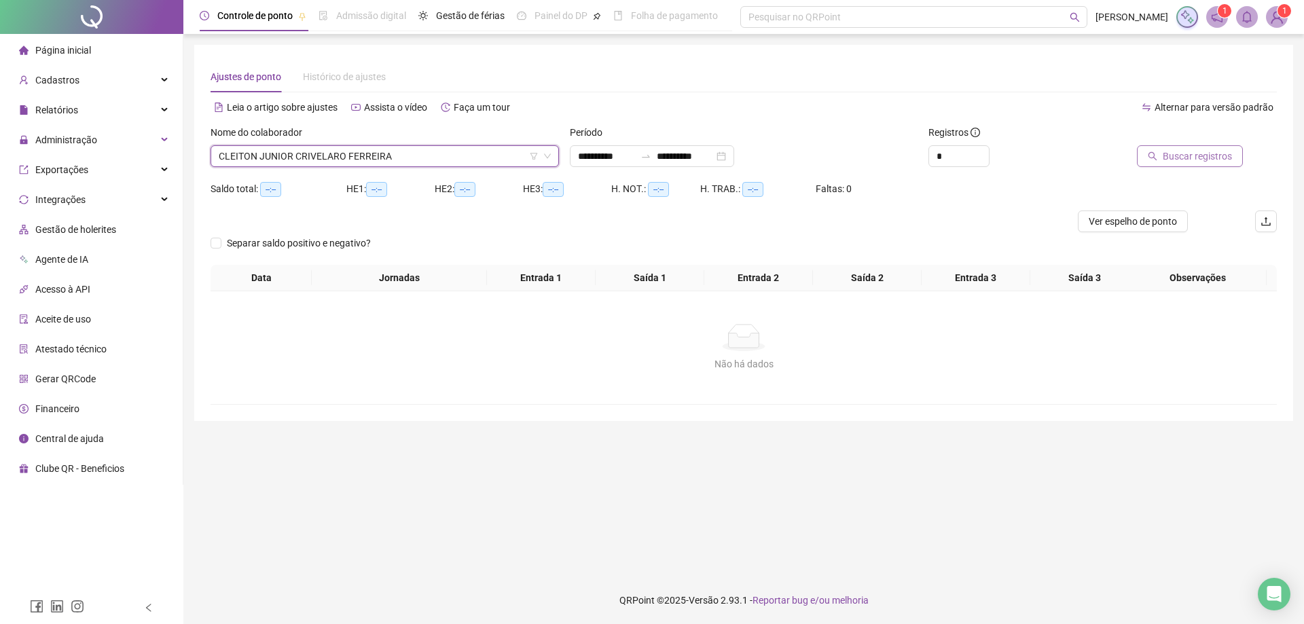
click at [1184, 153] on span "Buscar registros" at bounding box center [1197, 156] width 69 height 15
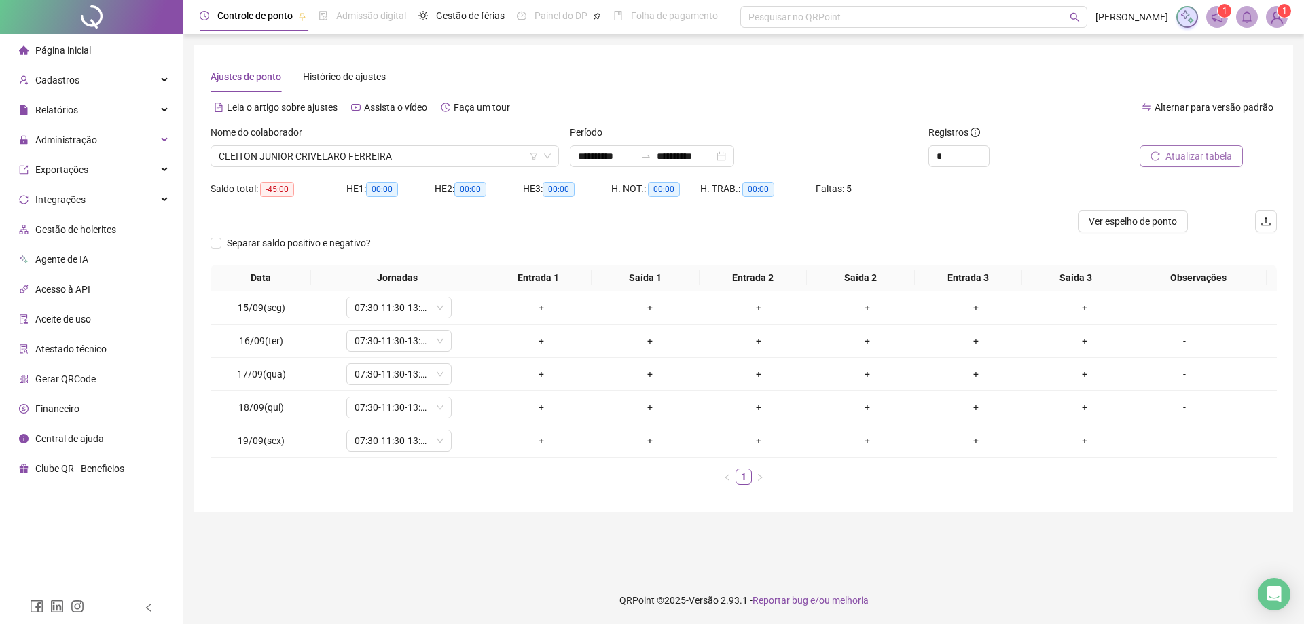
click at [1202, 156] on span "Atualizar tabela" at bounding box center [1198, 156] width 67 height 15
click at [405, 160] on span "CLEITON JUNIOR CRIVELARO FERREIRA" at bounding box center [385, 156] width 332 height 20
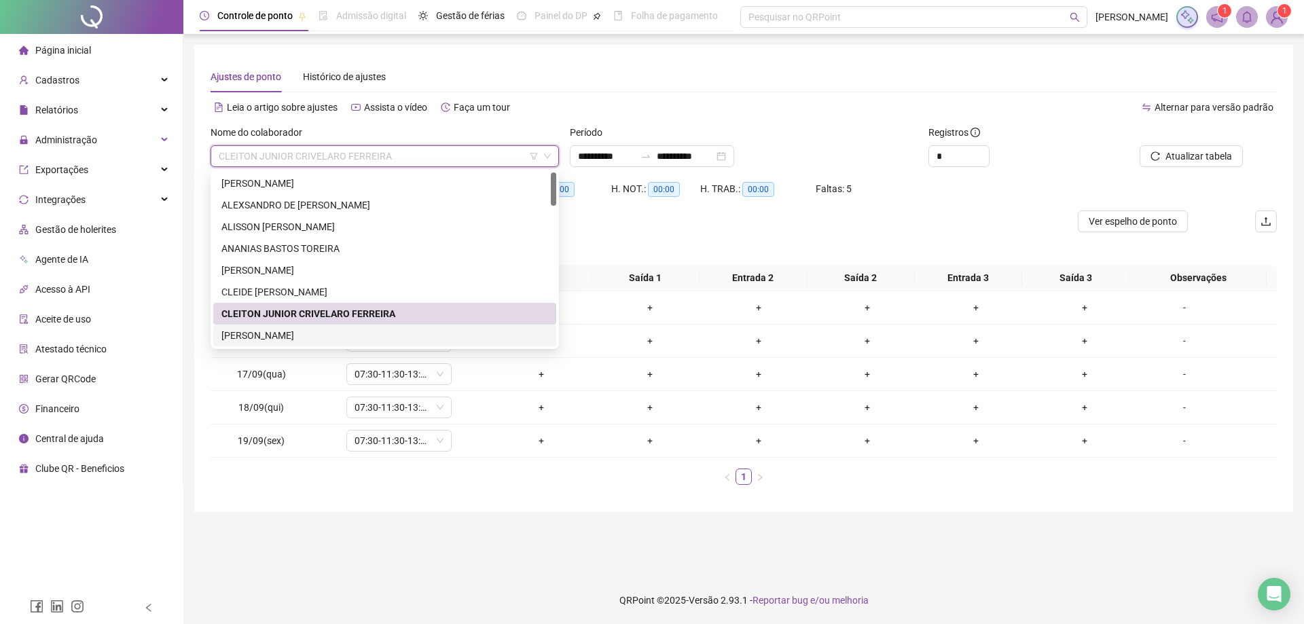
click at [261, 338] on div "[PERSON_NAME]" at bounding box center [384, 335] width 327 height 15
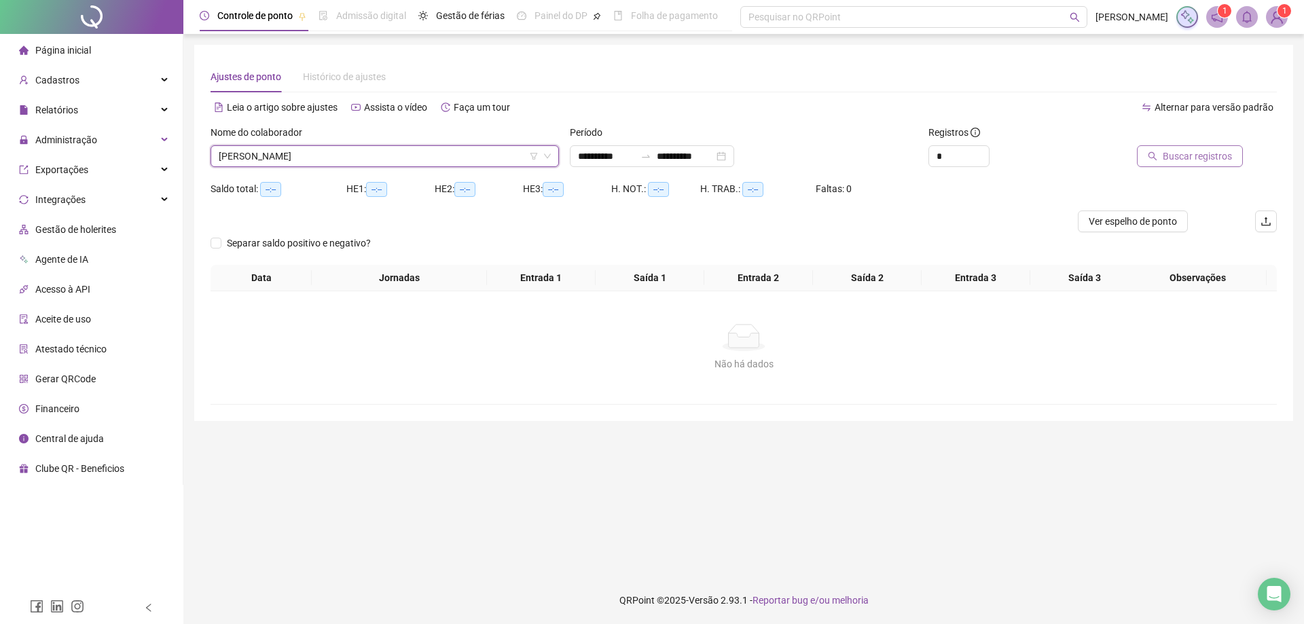
click at [1199, 158] on span "Buscar registros" at bounding box center [1197, 156] width 69 height 15
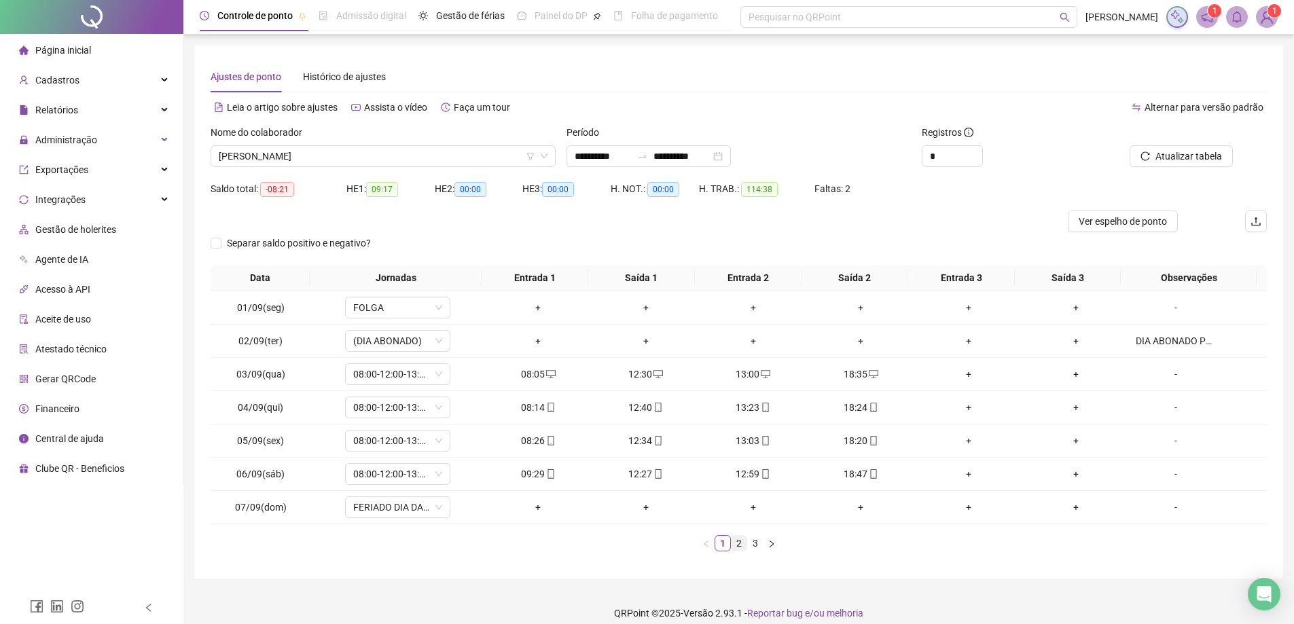
click at [738, 537] on link "2" at bounding box center [738, 543] width 15 height 15
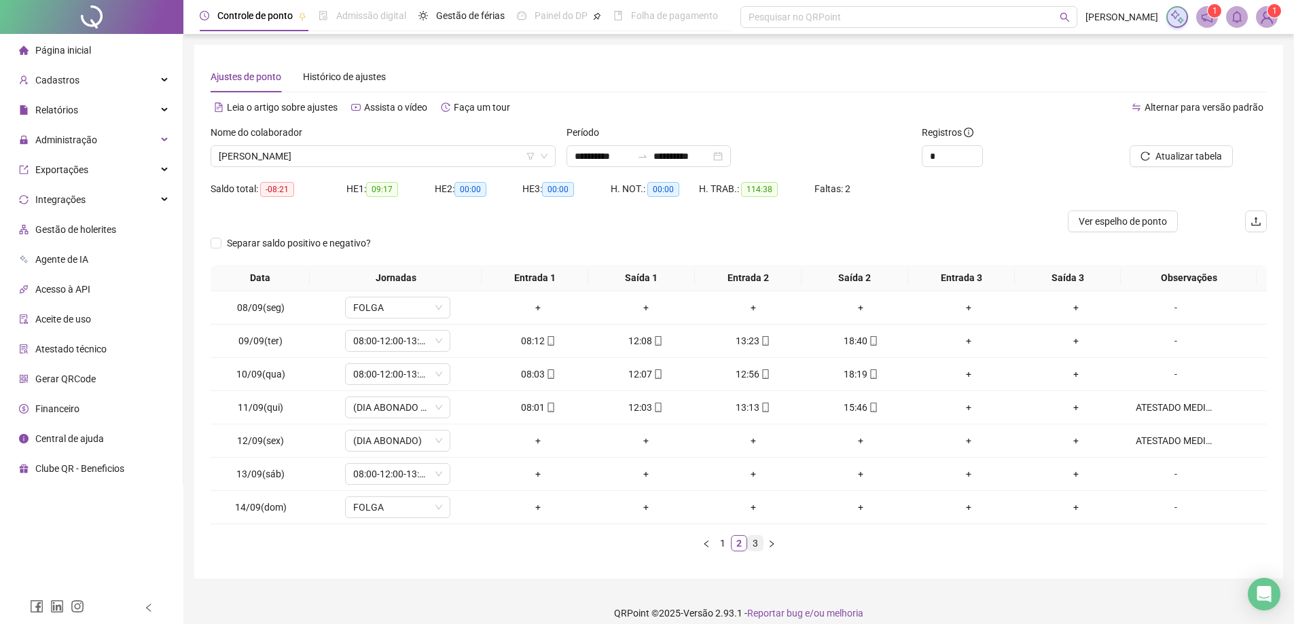
click at [754, 546] on link "3" at bounding box center [755, 543] width 15 height 15
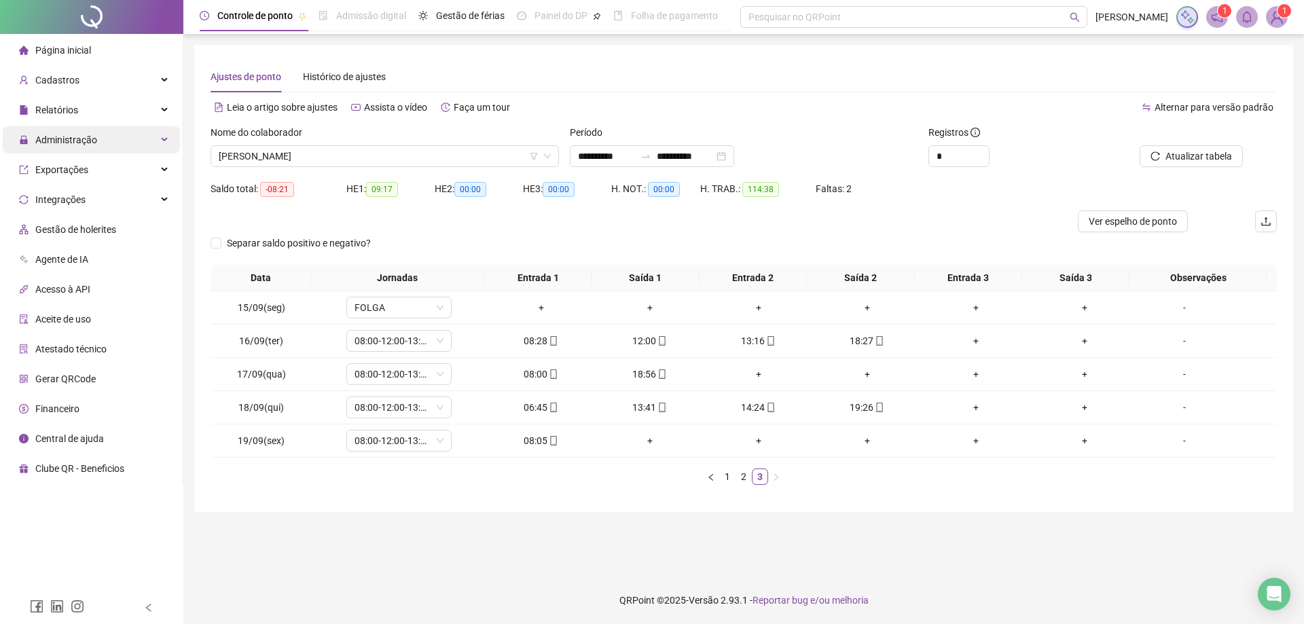
click at [63, 138] on span "Administração" at bounding box center [66, 139] width 62 height 11
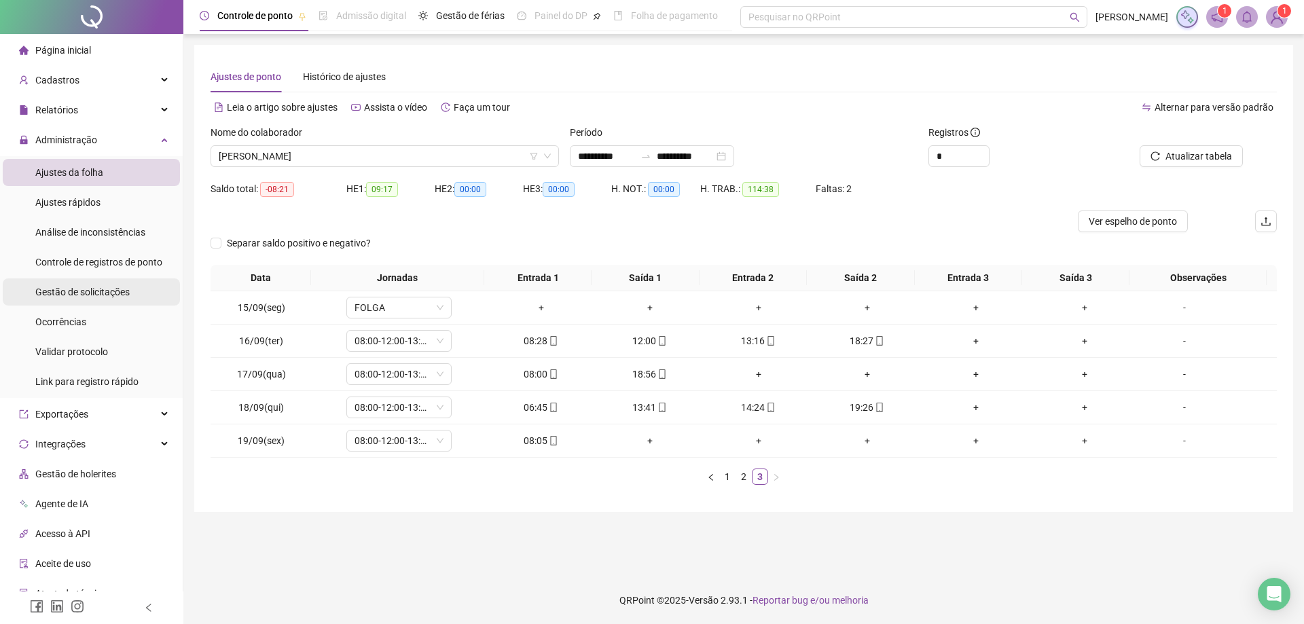
click at [107, 291] on span "Gestão de solicitações" at bounding box center [82, 292] width 94 height 11
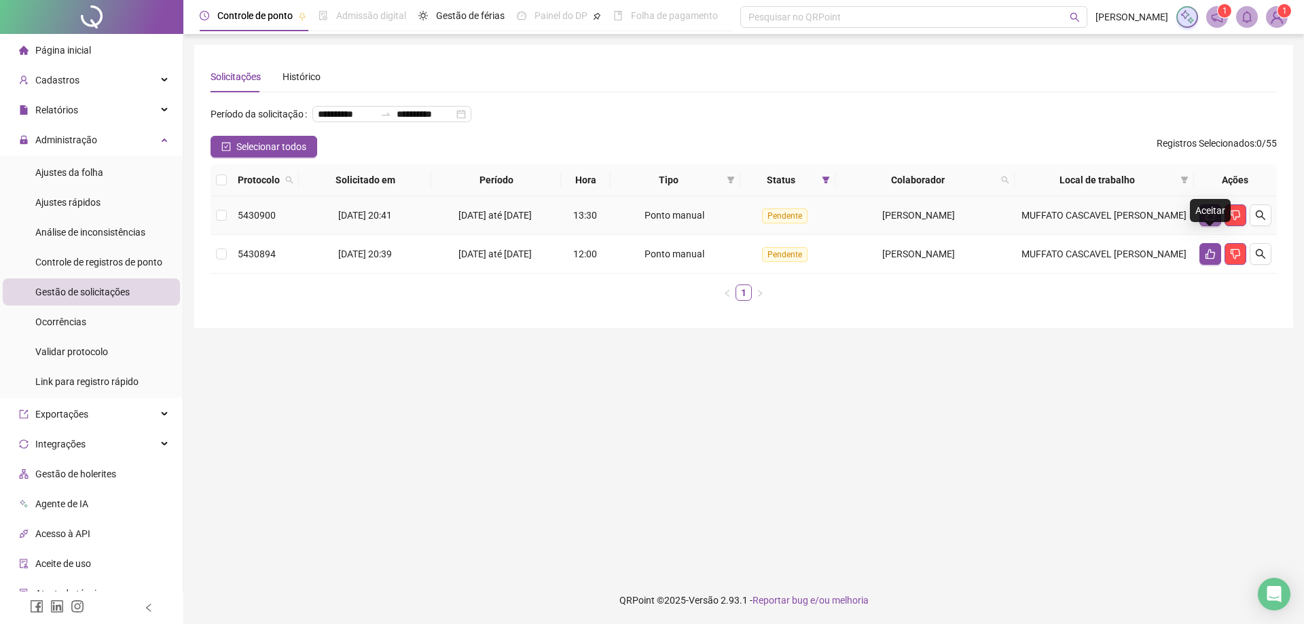
click at [1212, 221] on icon "like" at bounding box center [1210, 215] width 11 height 11
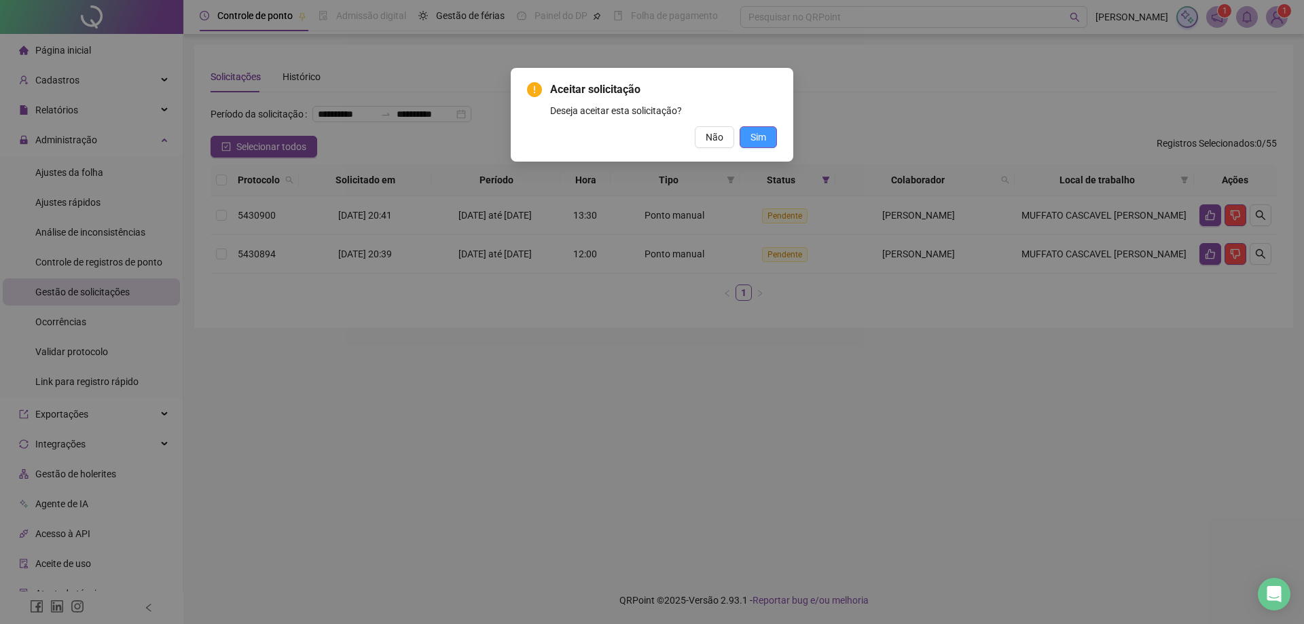
click at [751, 135] on span "Sim" at bounding box center [758, 137] width 16 height 15
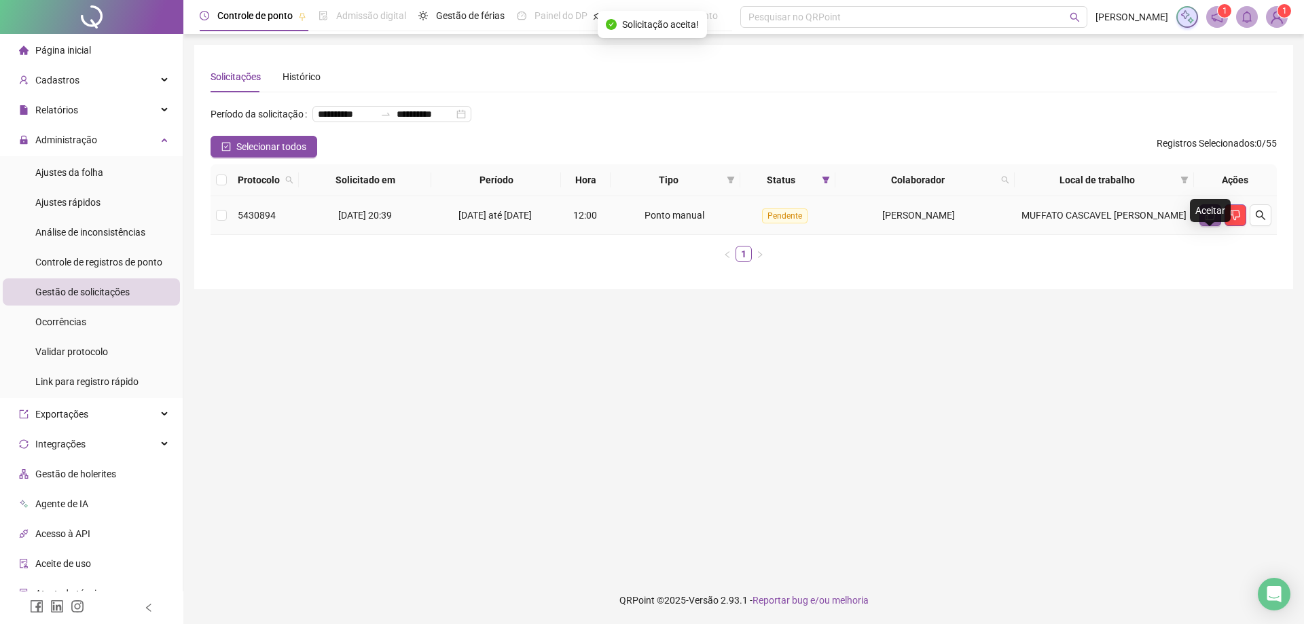
click at [1208, 221] on icon "like" at bounding box center [1211, 216] width 10 height 10
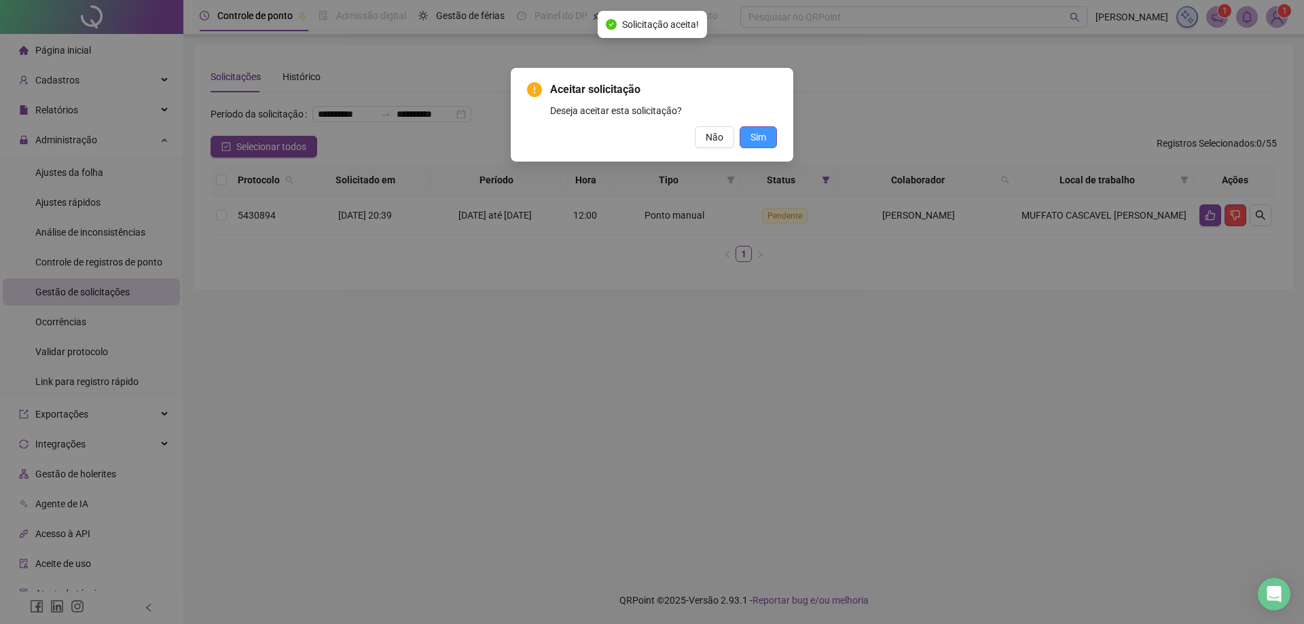
click at [757, 141] on span "Sim" at bounding box center [758, 137] width 16 height 15
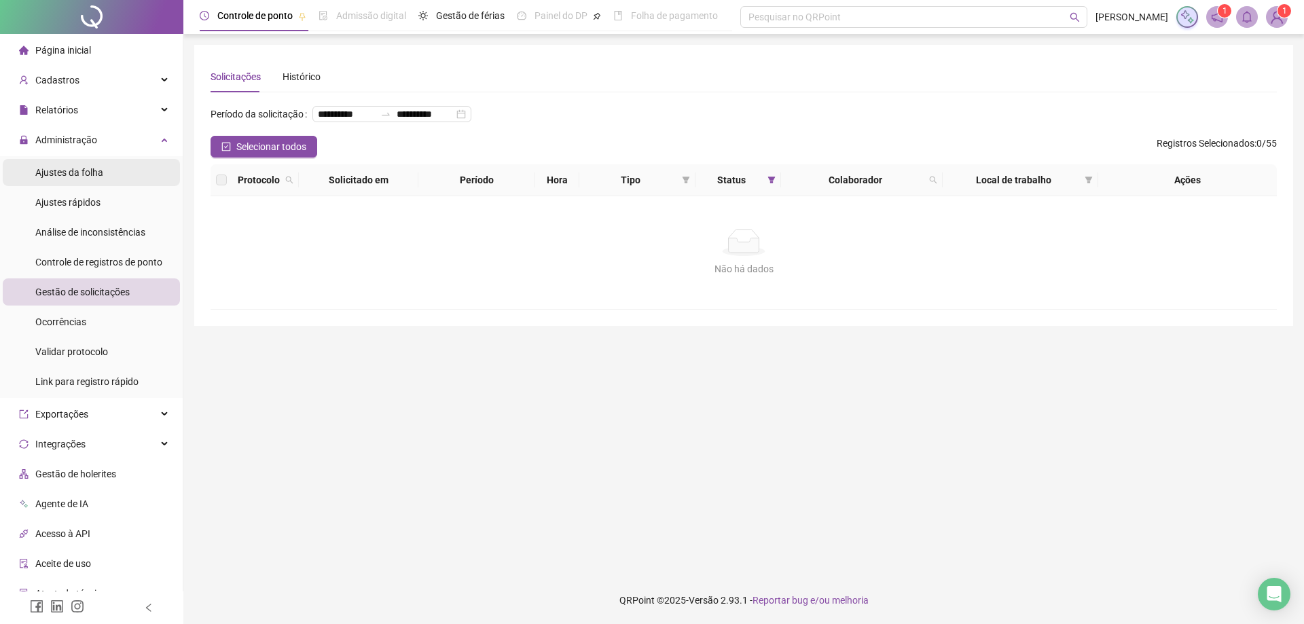
click at [73, 168] on span "Ajustes da folha" at bounding box center [69, 172] width 68 height 11
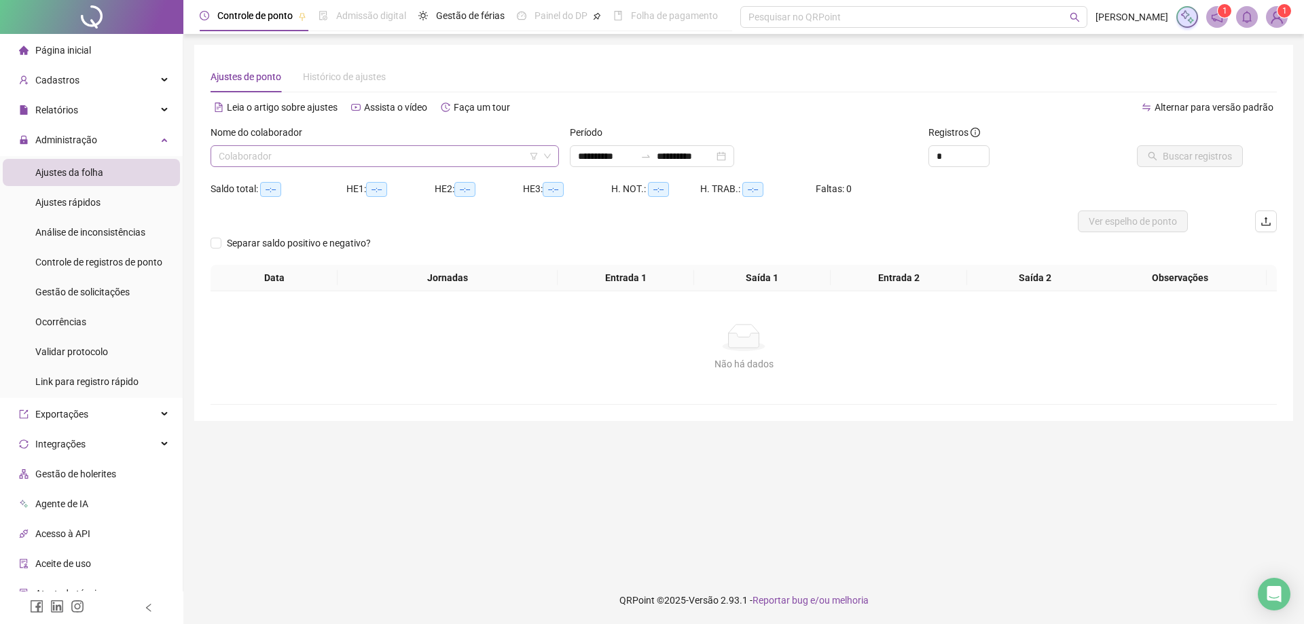
click at [355, 156] on input "search" at bounding box center [379, 156] width 320 height 20
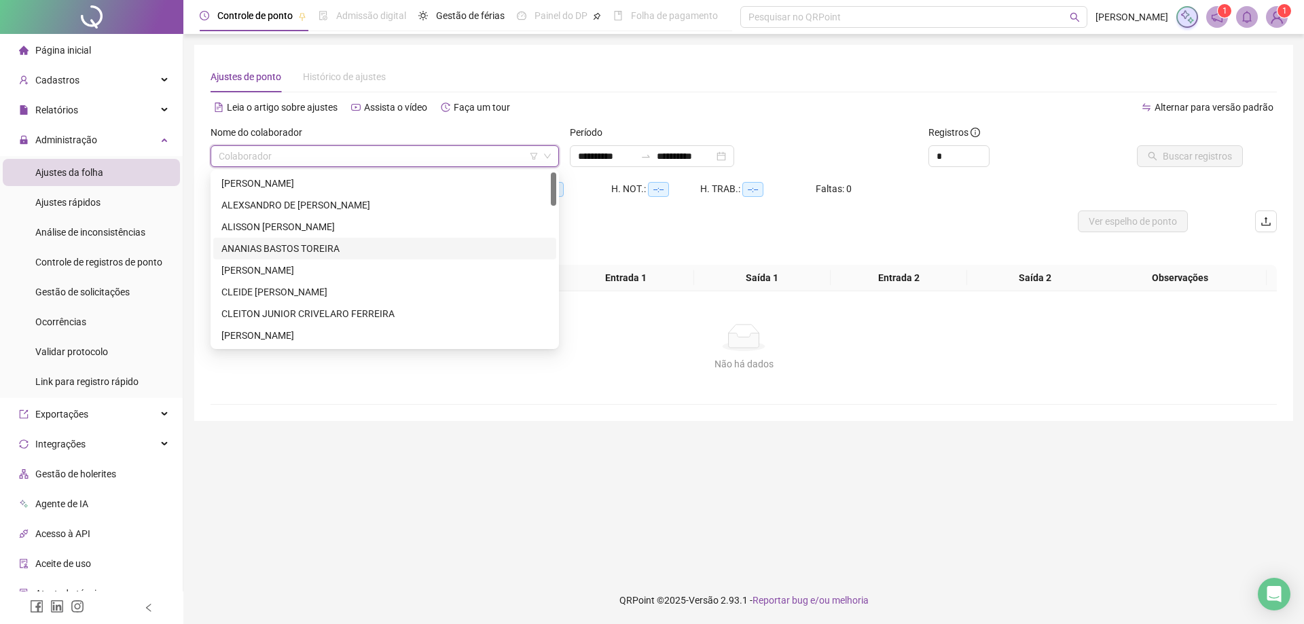
drag, startPoint x: 556, startPoint y: 196, endPoint x: 556, endPoint y: 213, distance: 17.0
click at [556, 213] on div "278710 128648 128645 ADILSON GODOI RODRIGUES ALEXSANDRO DE JESUS LIRA ALISSON G…" at bounding box center [385, 259] width 348 height 179
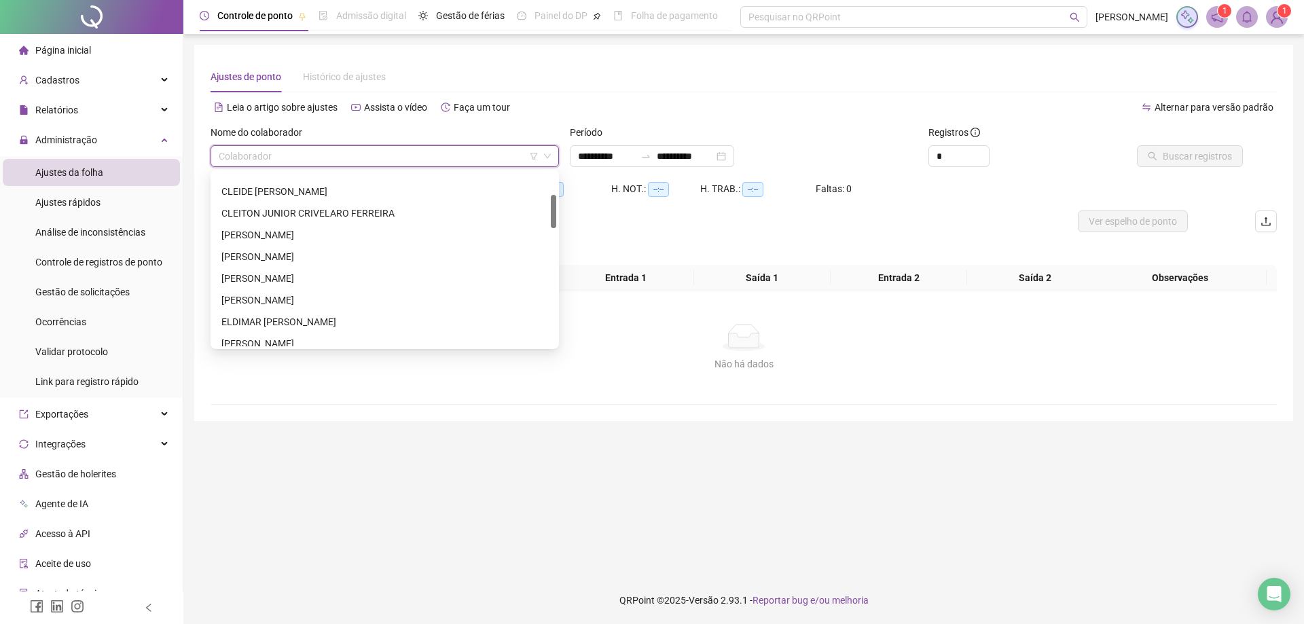
scroll to position [118, 0]
drag, startPoint x: 554, startPoint y: 201, endPoint x: 554, endPoint y: 211, distance: 10.2
click at [554, 211] on div at bounding box center [553, 211] width 5 height 33
click at [266, 217] on div "[PERSON_NAME]" at bounding box center [384, 217] width 327 height 15
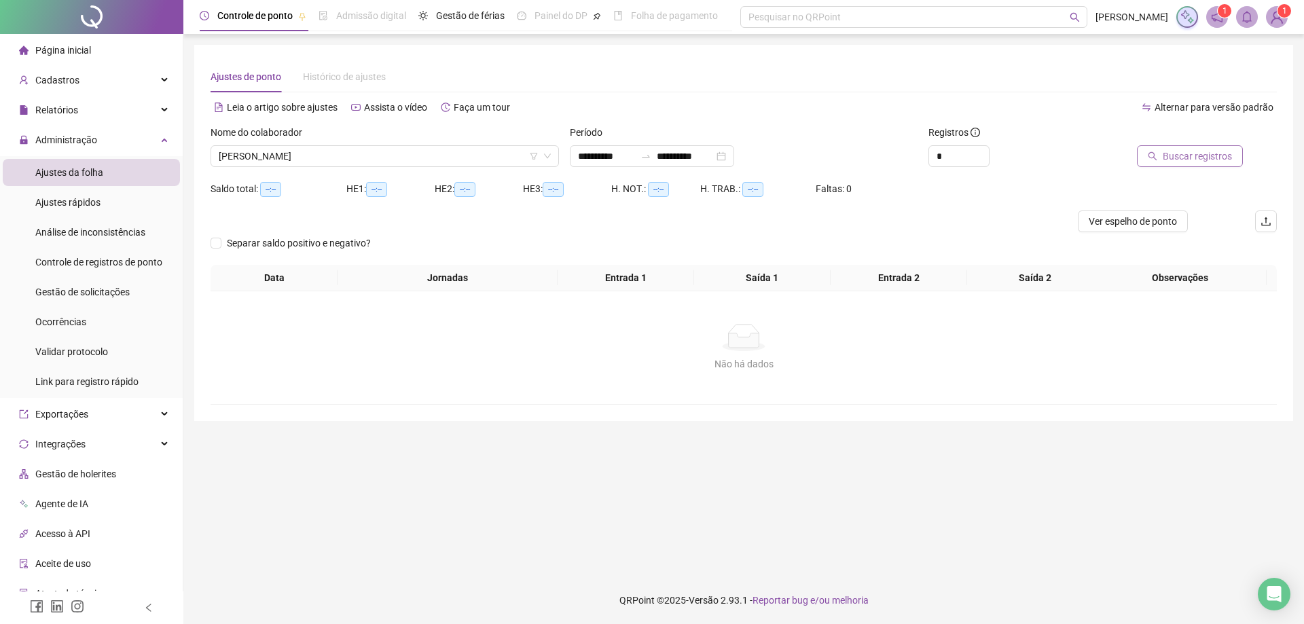
click at [1180, 154] on span "Buscar registros" at bounding box center [1197, 156] width 69 height 15
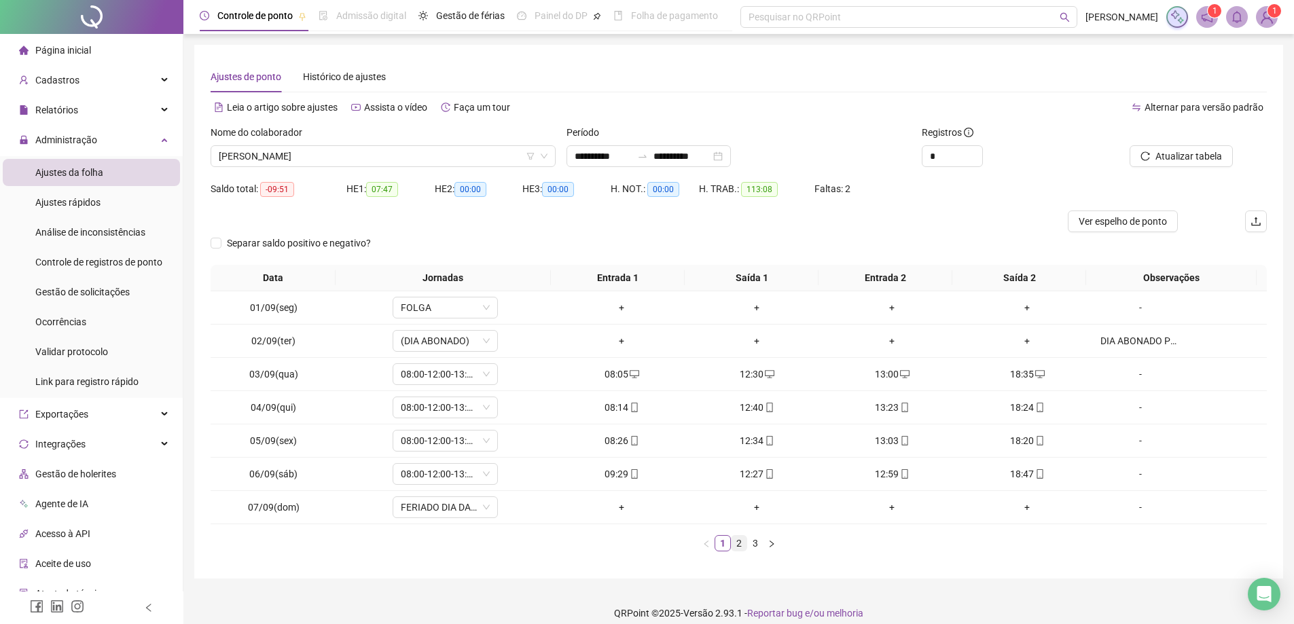
click at [734, 543] on link "2" at bounding box center [738, 543] width 15 height 15
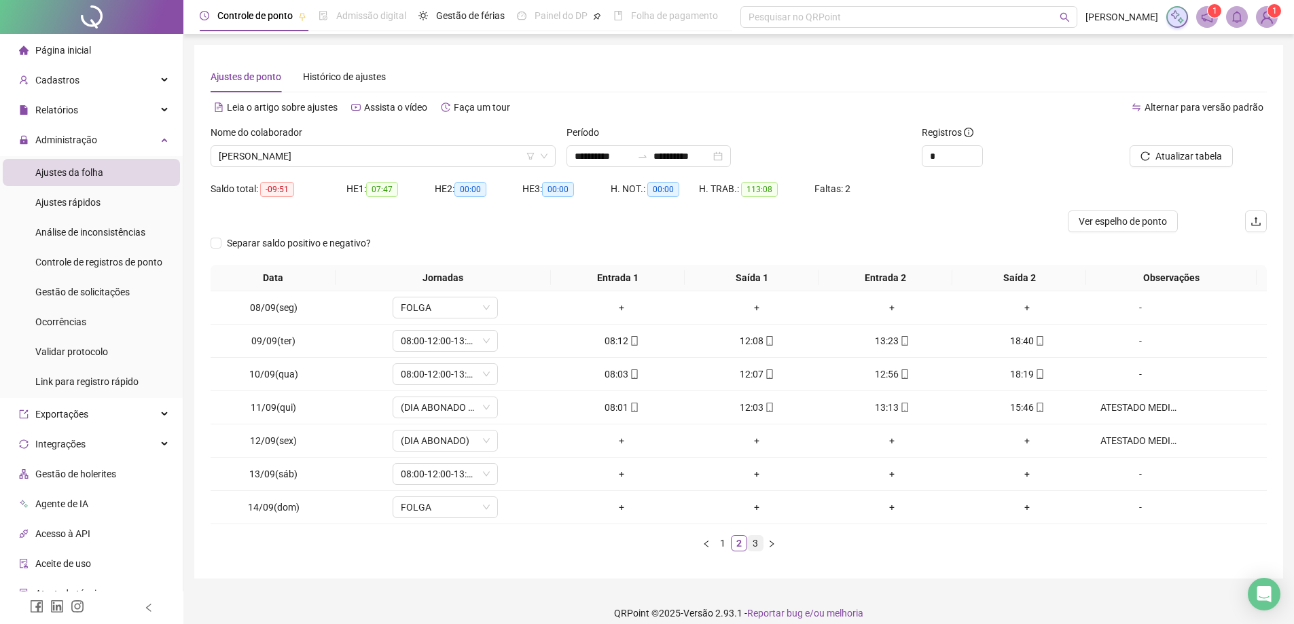
click at [757, 539] on link "3" at bounding box center [755, 543] width 15 height 15
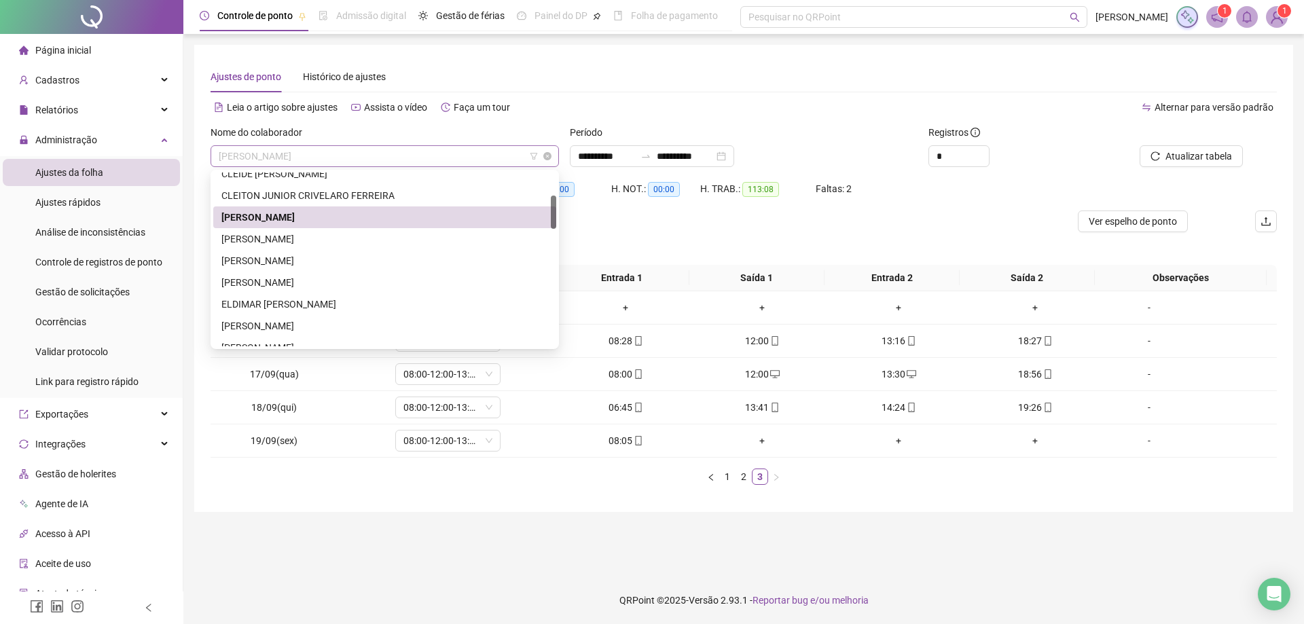
click at [364, 163] on span "[PERSON_NAME]" at bounding box center [385, 156] width 332 height 20
click at [288, 240] on div "[PERSON_NAME]" at bounding box center [384, 239] width 327 height 15
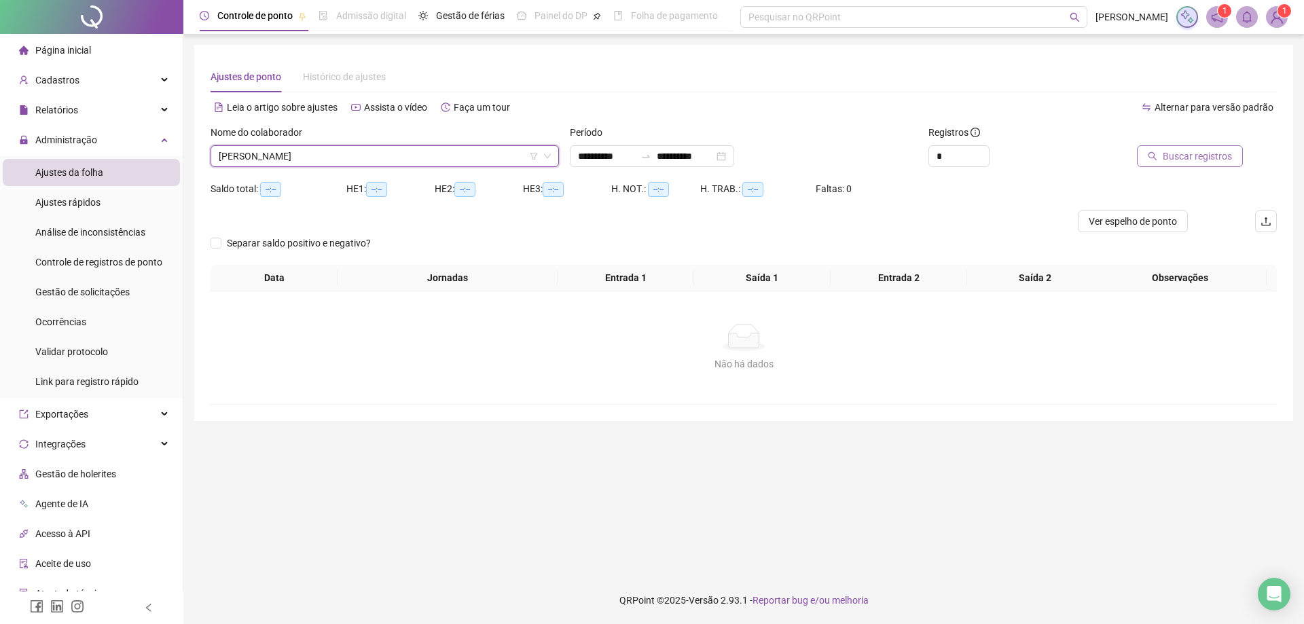
click at [1174, 153] on span "Buscar registros" at bounding box center [1197, 156] width 69 height 15
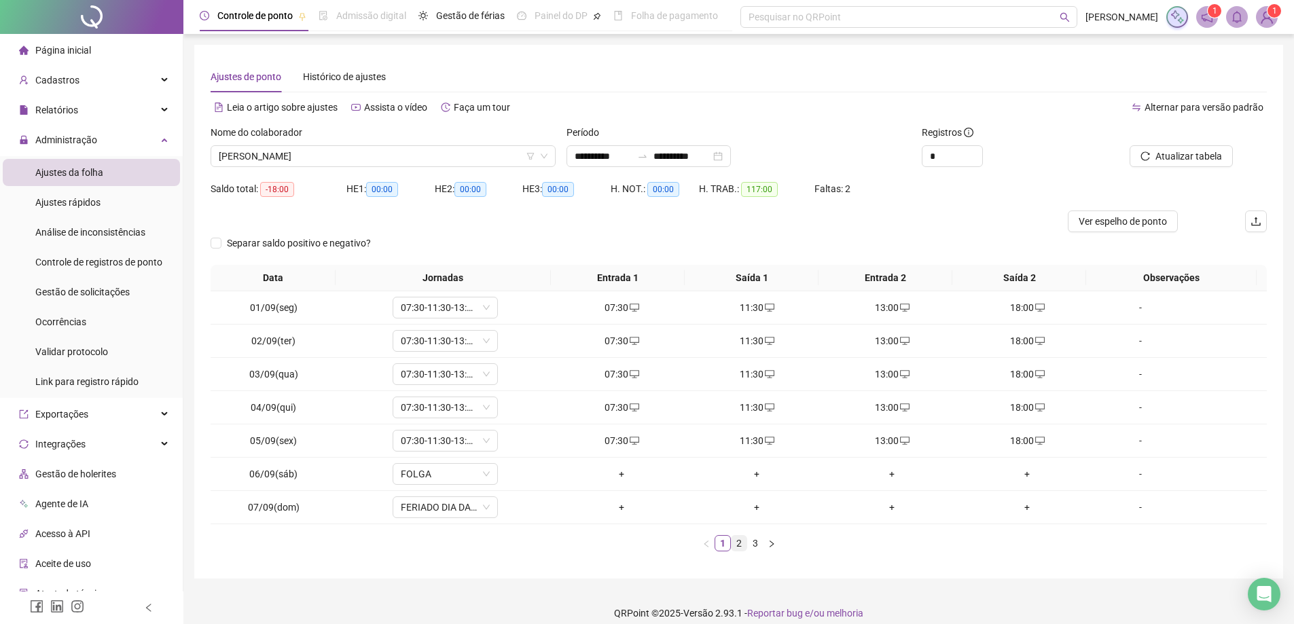
click at [737, 547] on link "2" at bounding box center [738, 543] width 15 height 15
click at [758, 546] on link "3" at bounding box center [755, 543] width 15 height 15
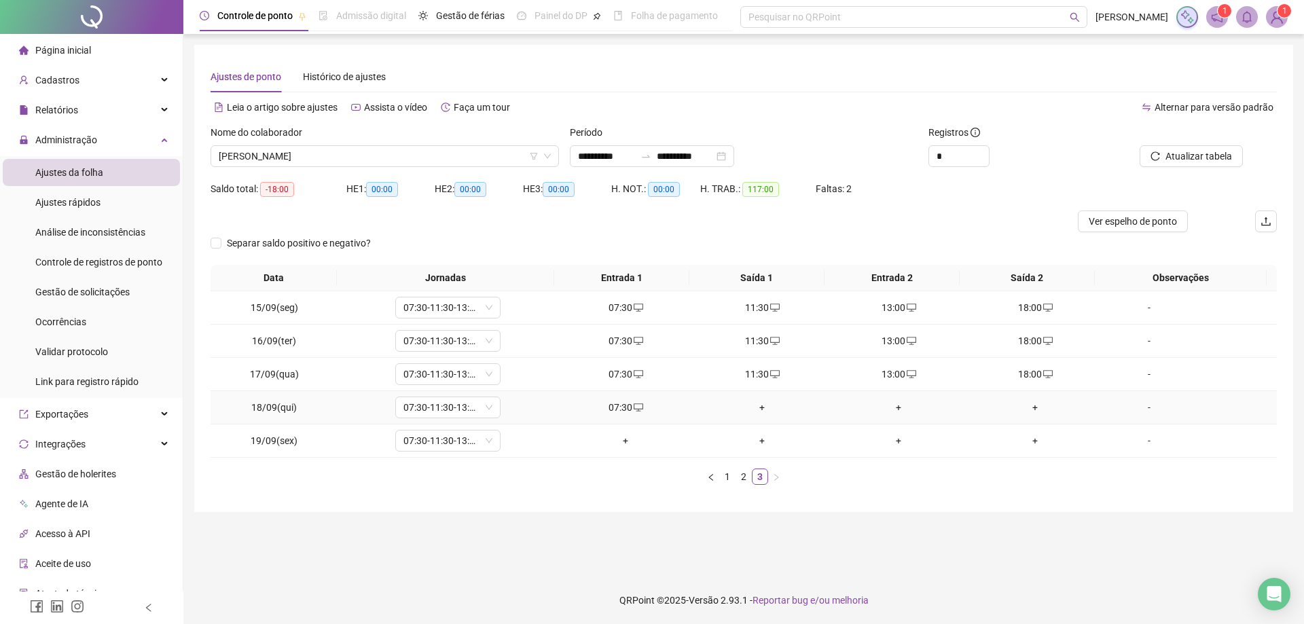
click at [763, 416] on td "+" at bounding box center [762, 407] width 137 height 33
click at [756, 406] on div "+" at bounding box center [763, 407] width 126 height 15
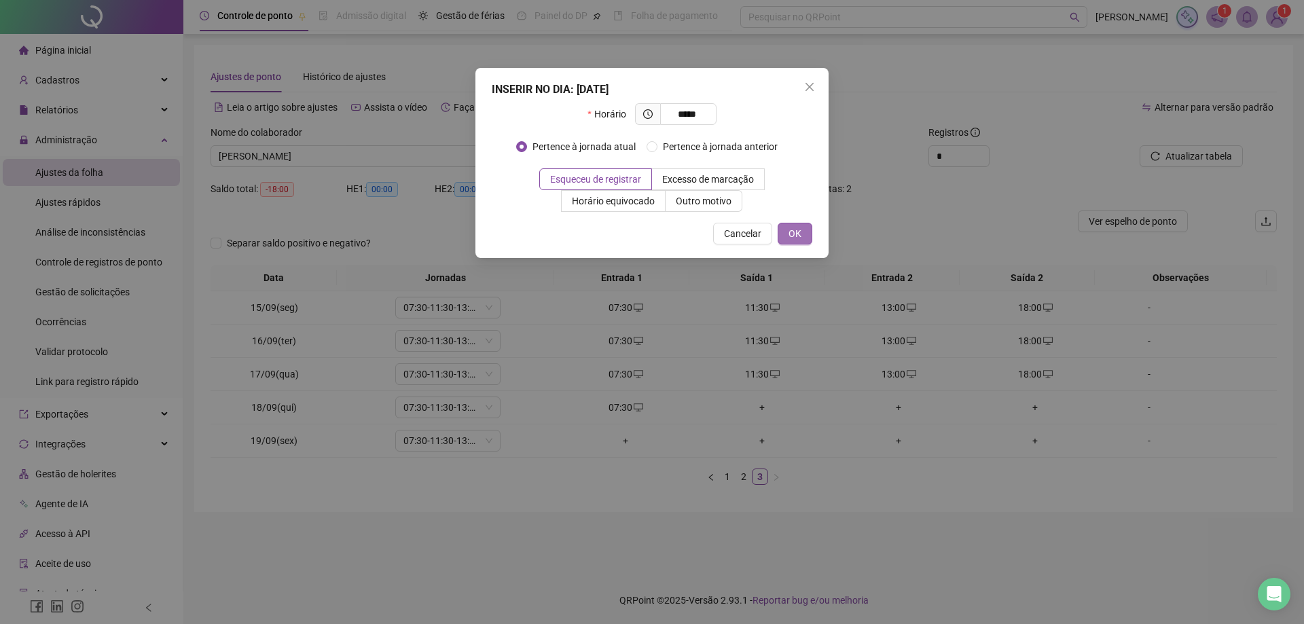
type input "*****"
click at [798, 236] on span "OK" at bounding box center [795, 233] width 13 height 15
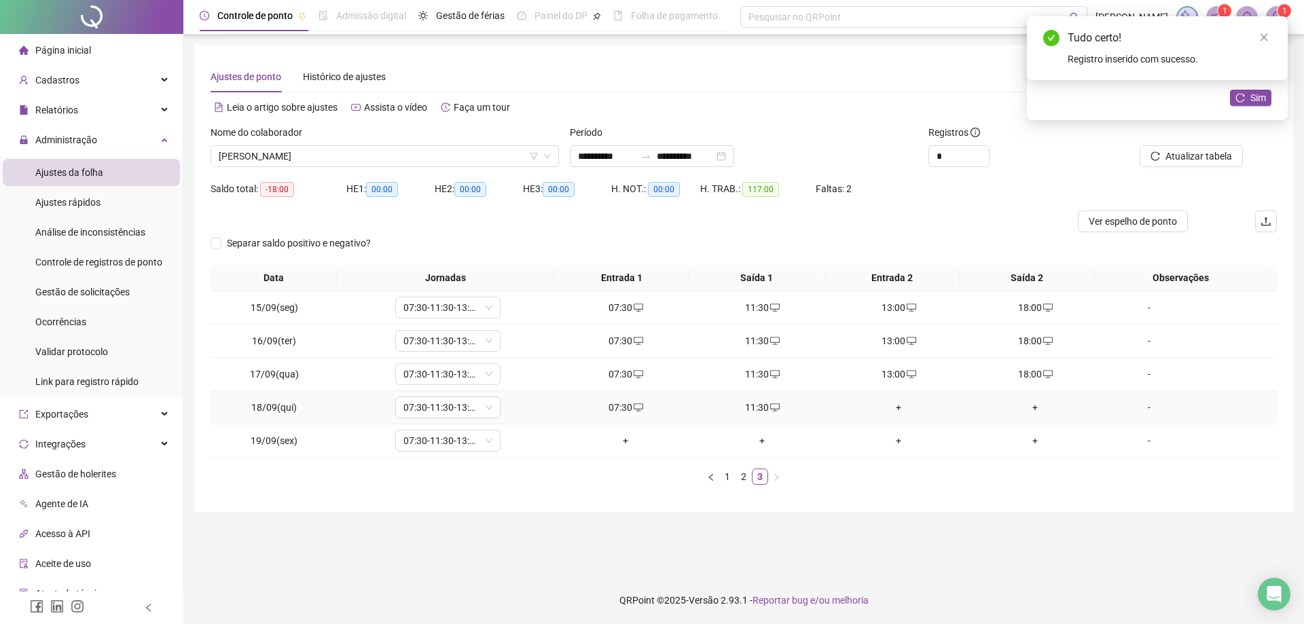
click at [890, 404] on div "+" at bounding box center [899, 407] width 126 height 15
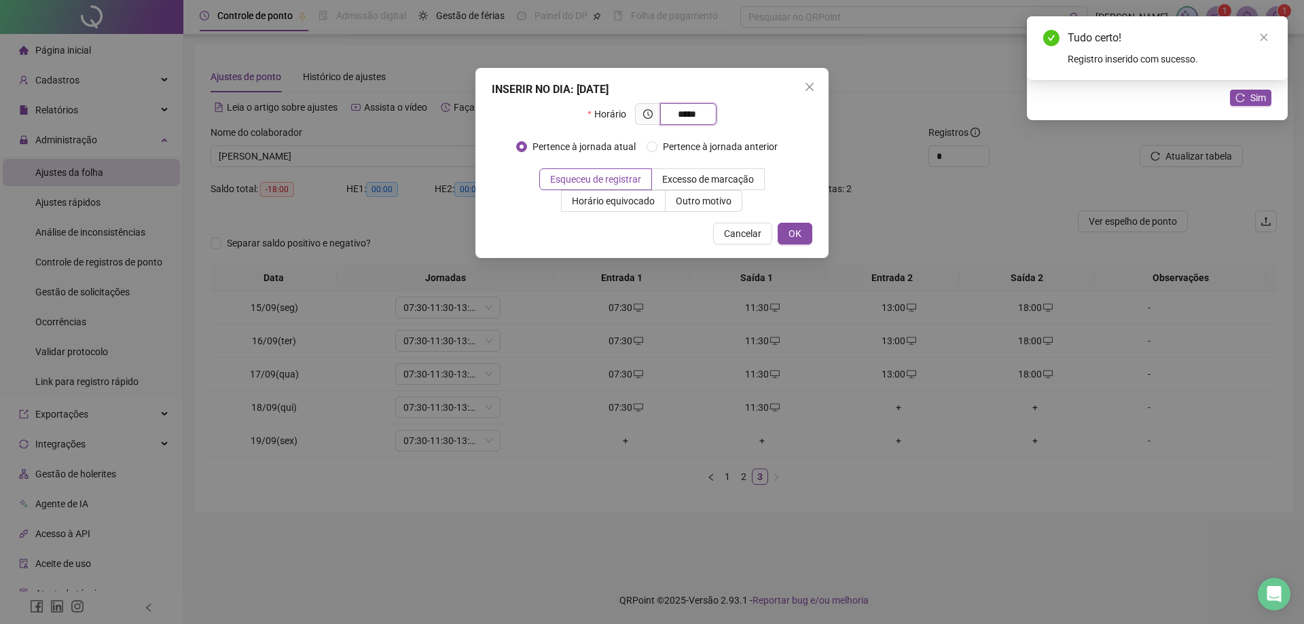
type input "*****"
click at [797, 223] on button "OK" at bounding box center [795, 234] width 35 height 22
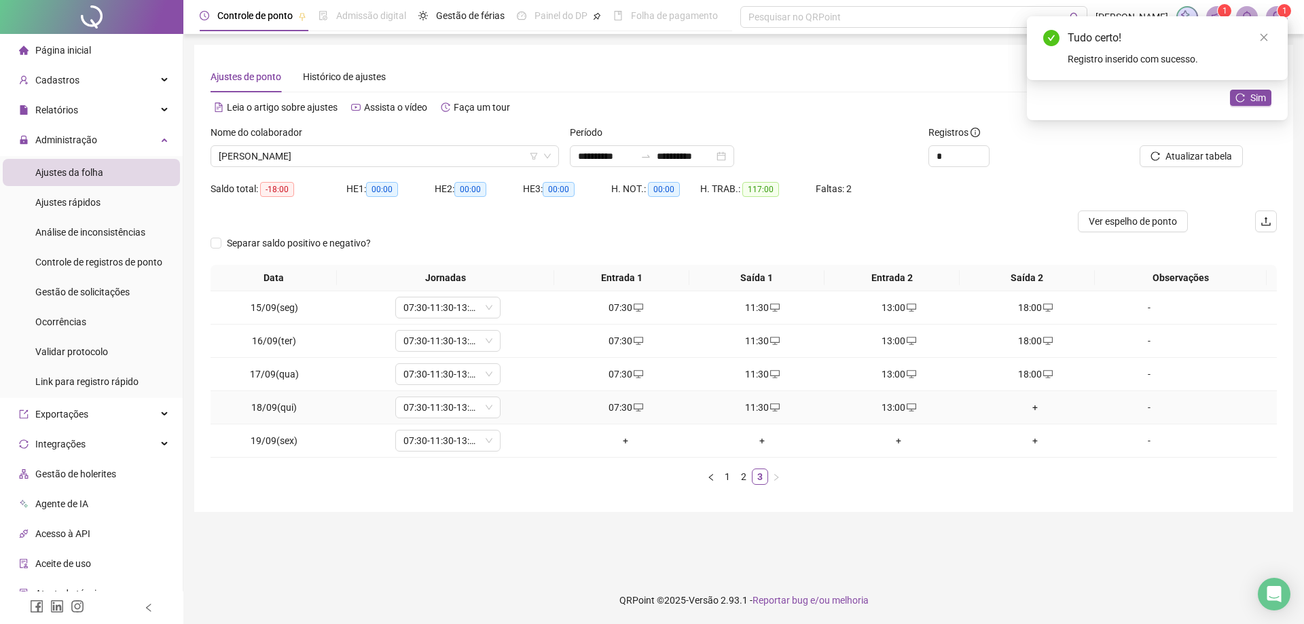
click at [1019, 412] on div "+" at bounding box center [1036, 407] width 126 height 15
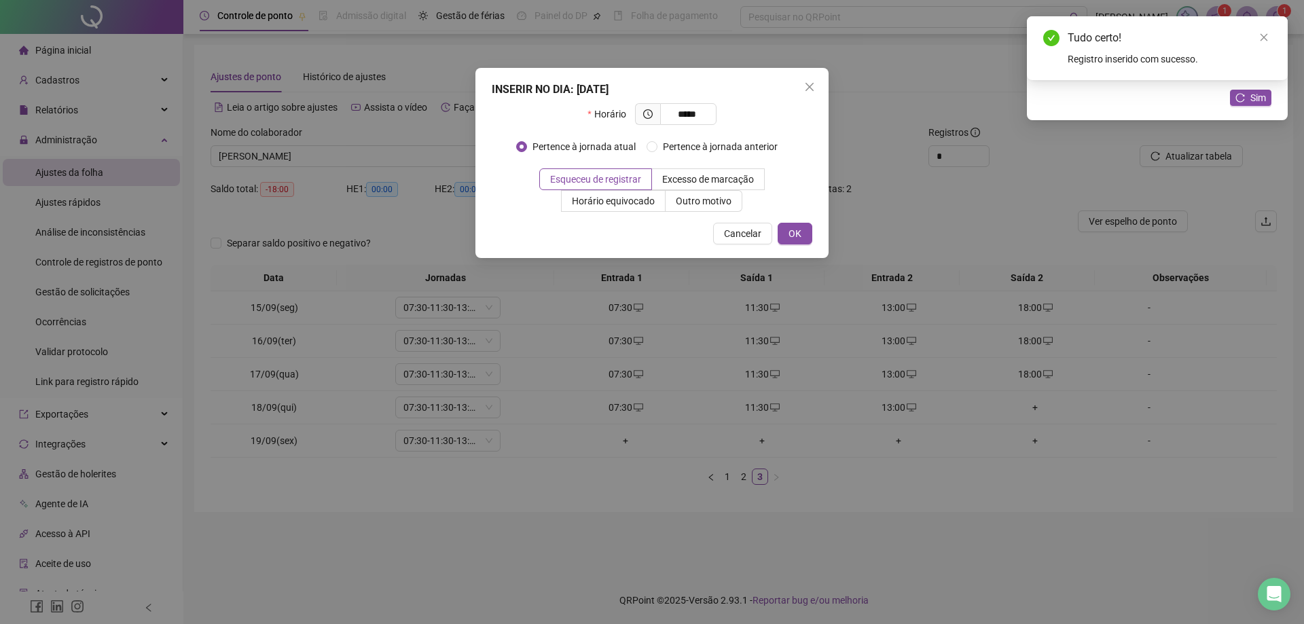
type input "*****"
click at [792, 234] on span "OK" at bounding box center [795, 233] width 13 height 15
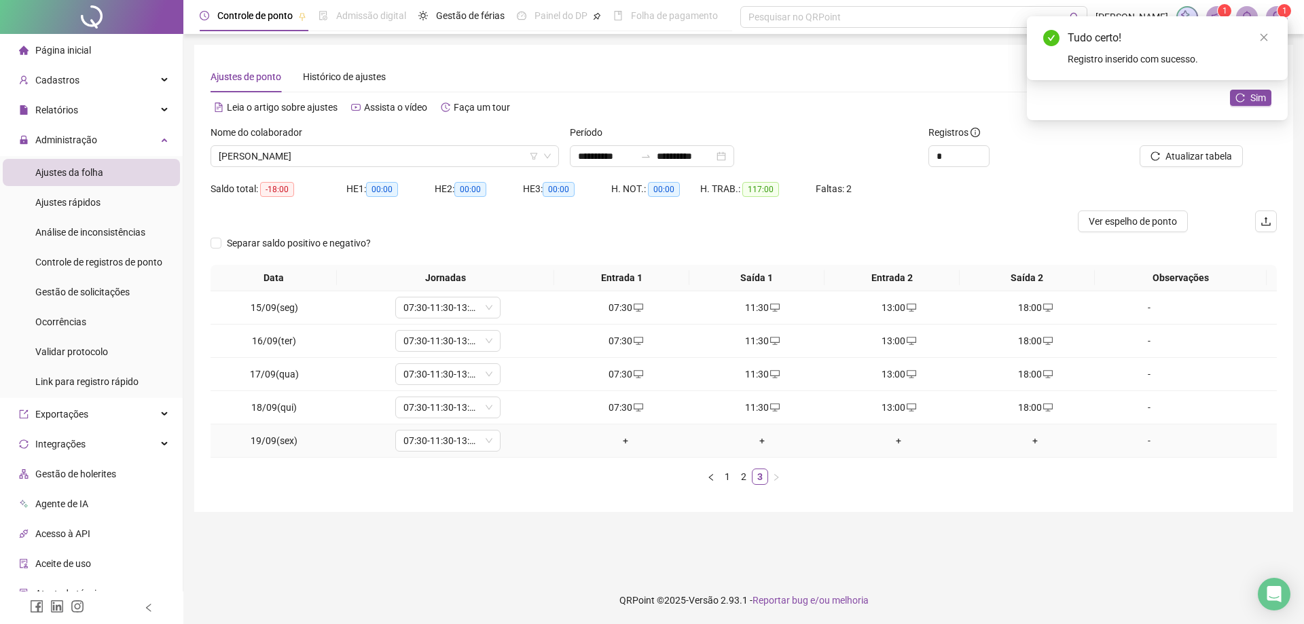
click at [628, 441] on div "+" at bounding box center [626, 440] width 126 height 15
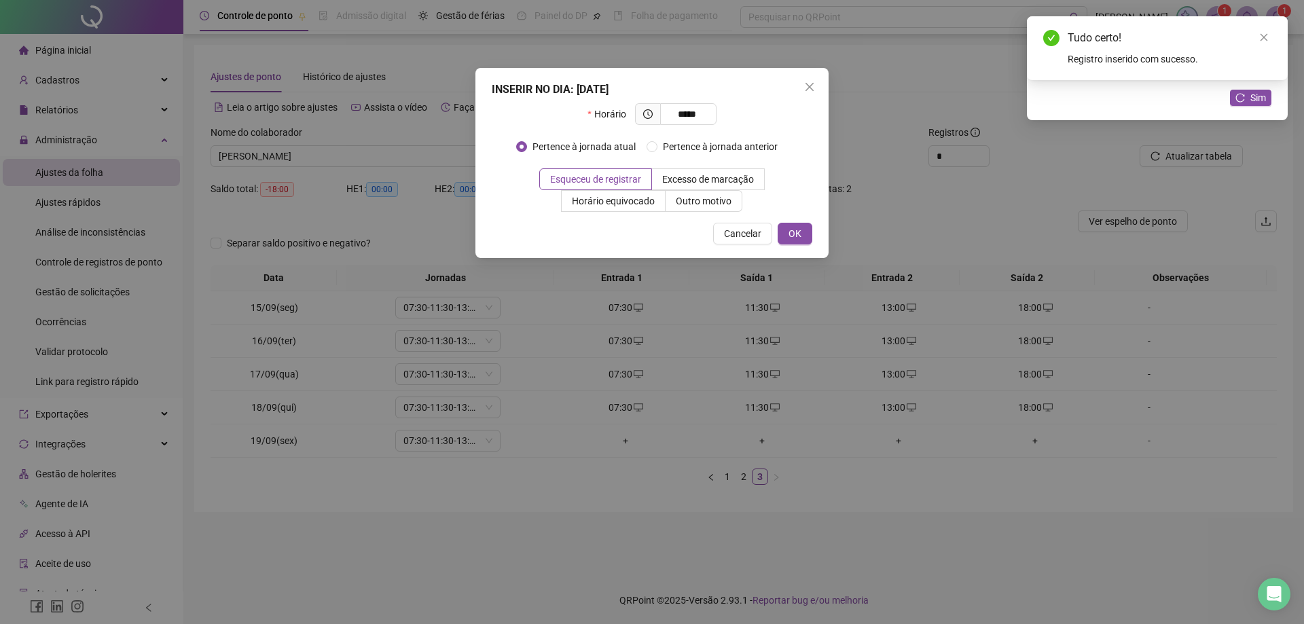
type input "*****"
click at [792, 237] on span "OK" at bounding box center [795, 233] width 13 height 15
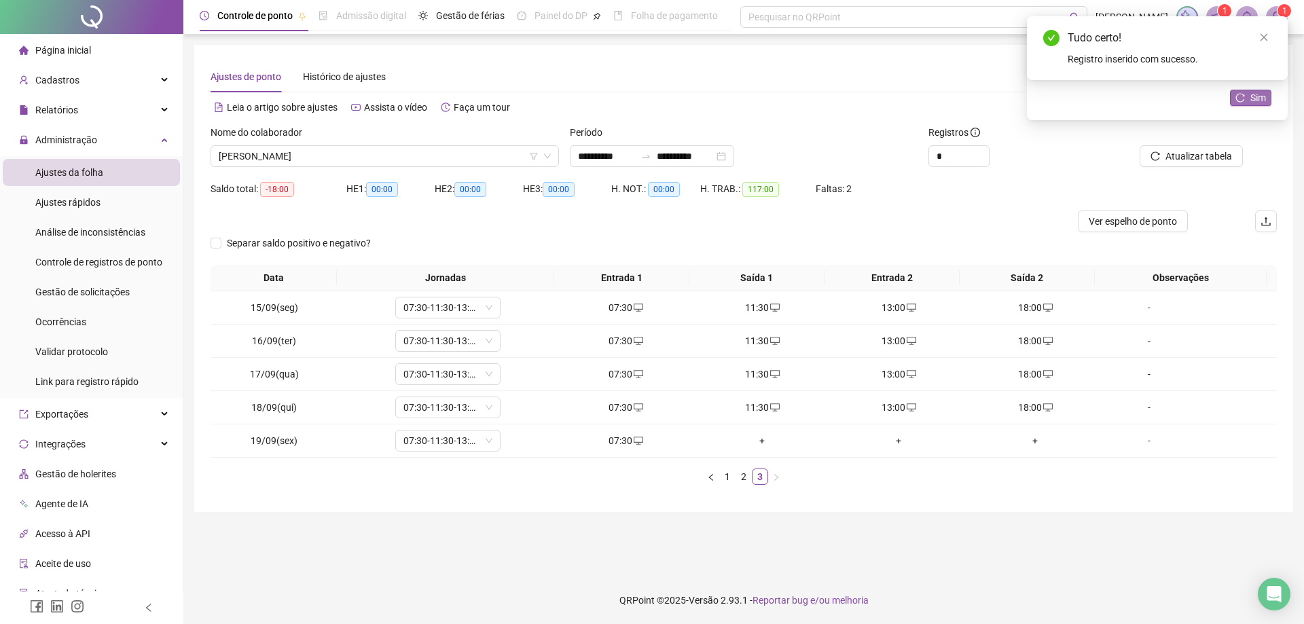
click at [1250, 93] on span "Sim" at bounding box center [1258, 97] width 16 height 15
click at [367, 152] on span "[PERSON_NAME]" at bounding box center [385, 156] width 332 height 20
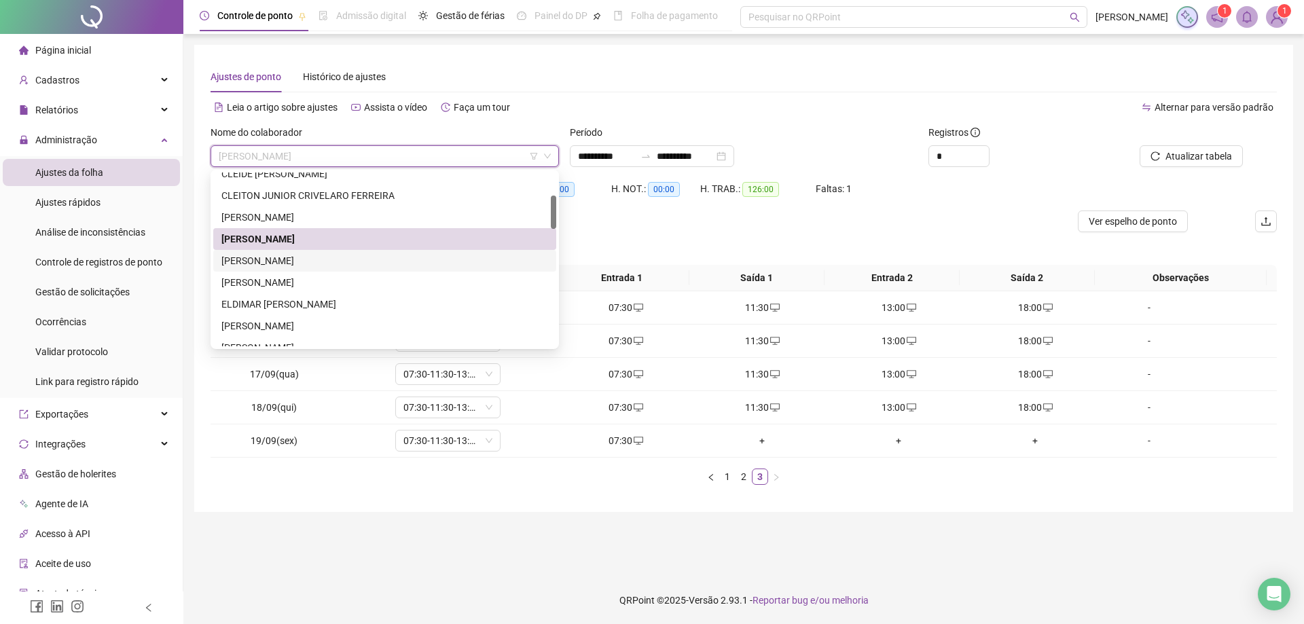
click at [327, 266] on div "[PERSON_NAME]" at bounding box center [384, 260] width 327 height 15
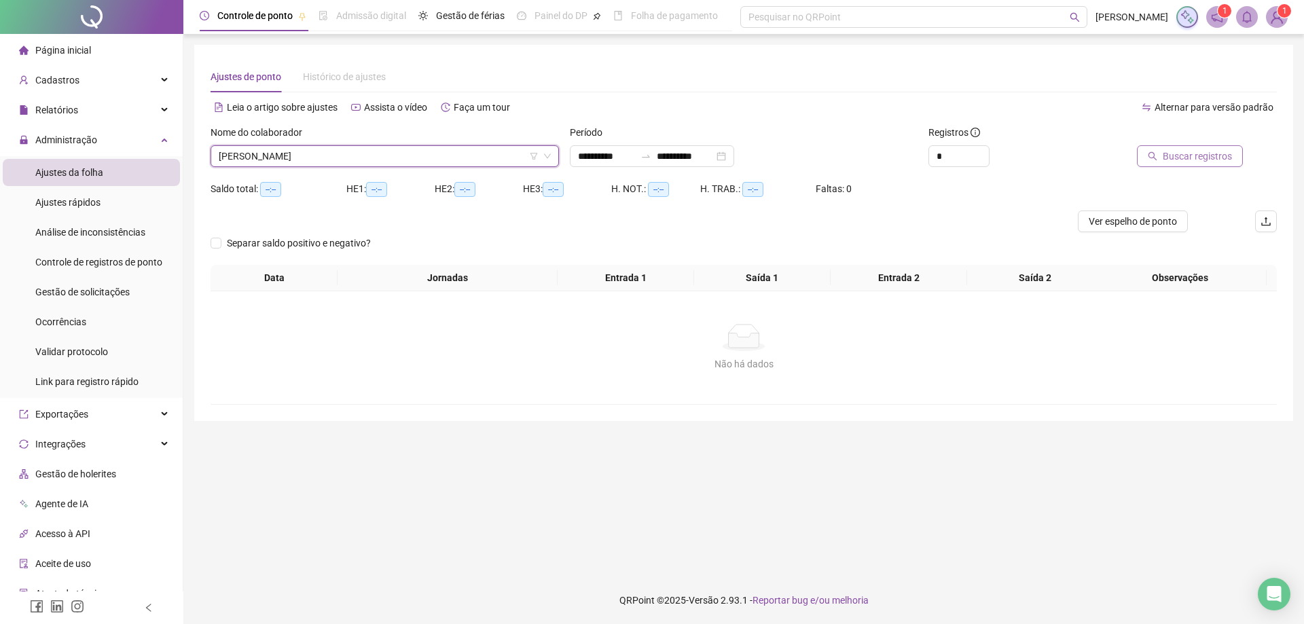
click at [1181, 149] on span "Buscar registros" at bounding box center [1197, 156] width 69 height 15
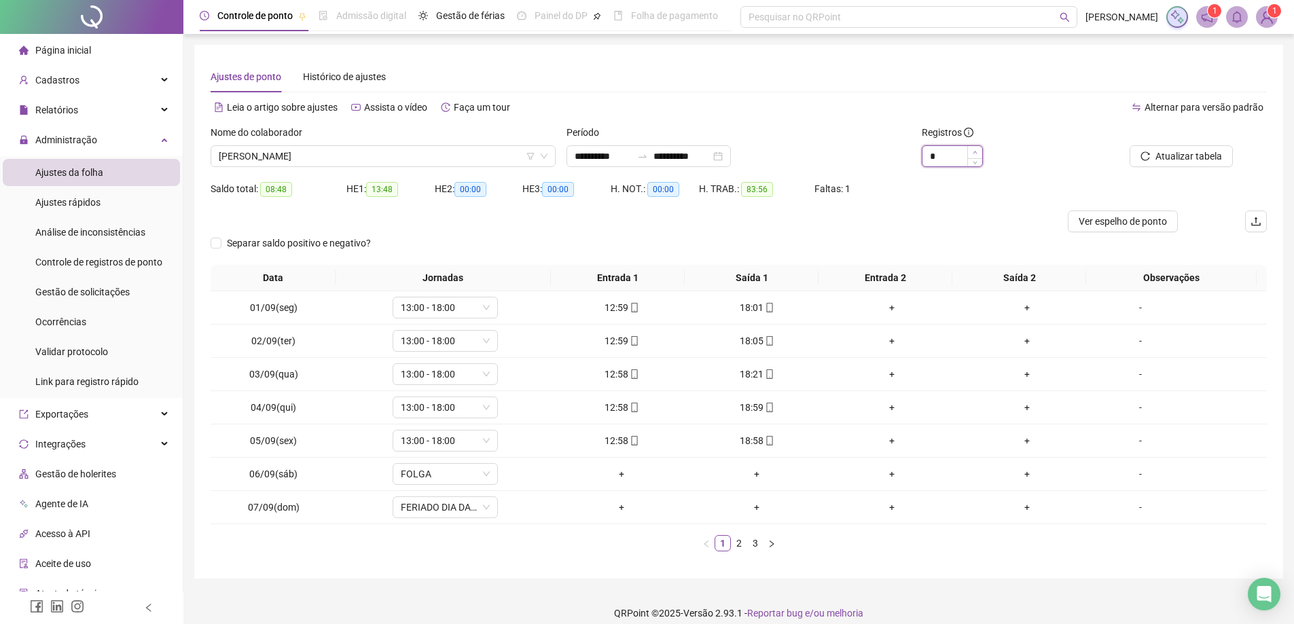
click at [972, 150] on span "Increase Value" at bounding box center [974, 152] width 15 height 12
type input "*"
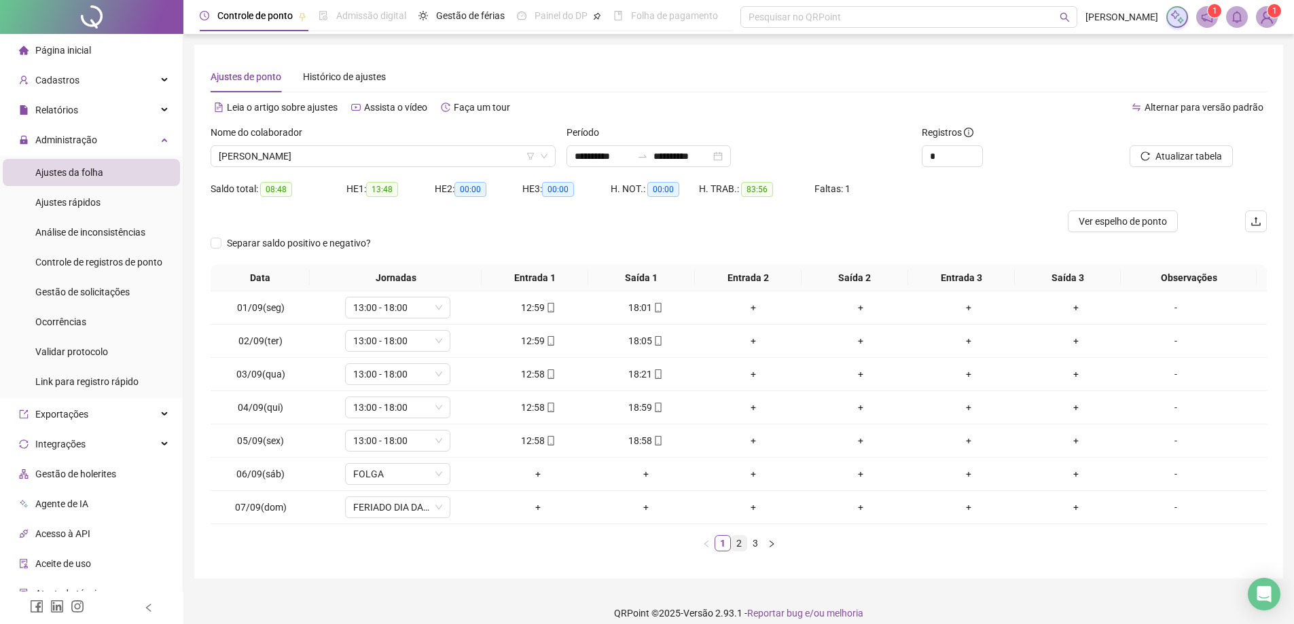
click at [735, 546] on link "2" at bounding box center [738, 543] width 15 height 15
click at [752, 541] on link "3" at bounding box center [755, 543] width 15 height 15
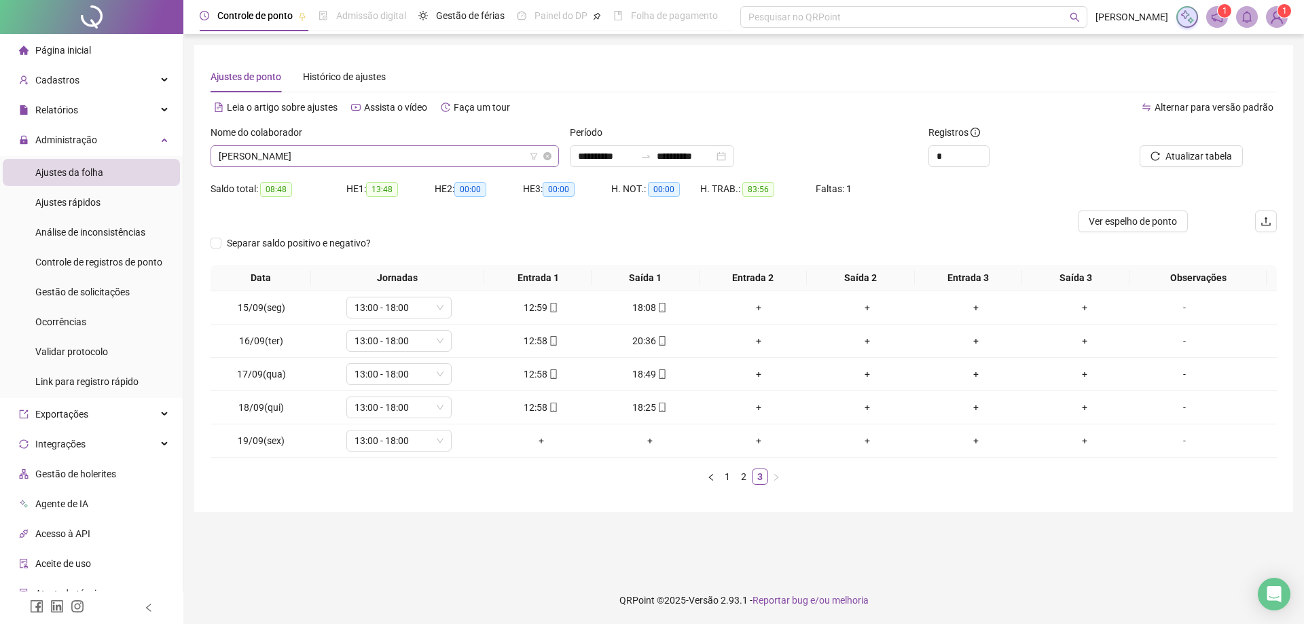
click at [387, 153] on span "[PERSON_NAME]" at bounding box center [385, 156] width 332 height 20
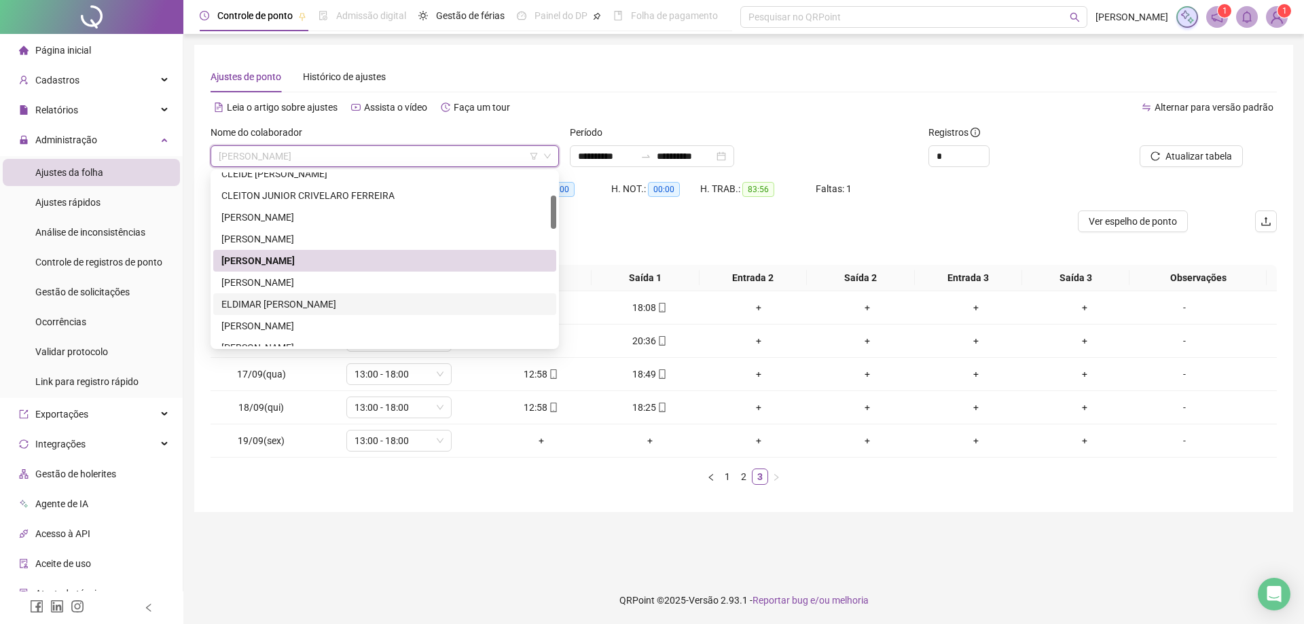
click at [312, 302] on div "ELDIMAR MESSIAS LOPES" at bounding box center [384, 304] width 327 height 15
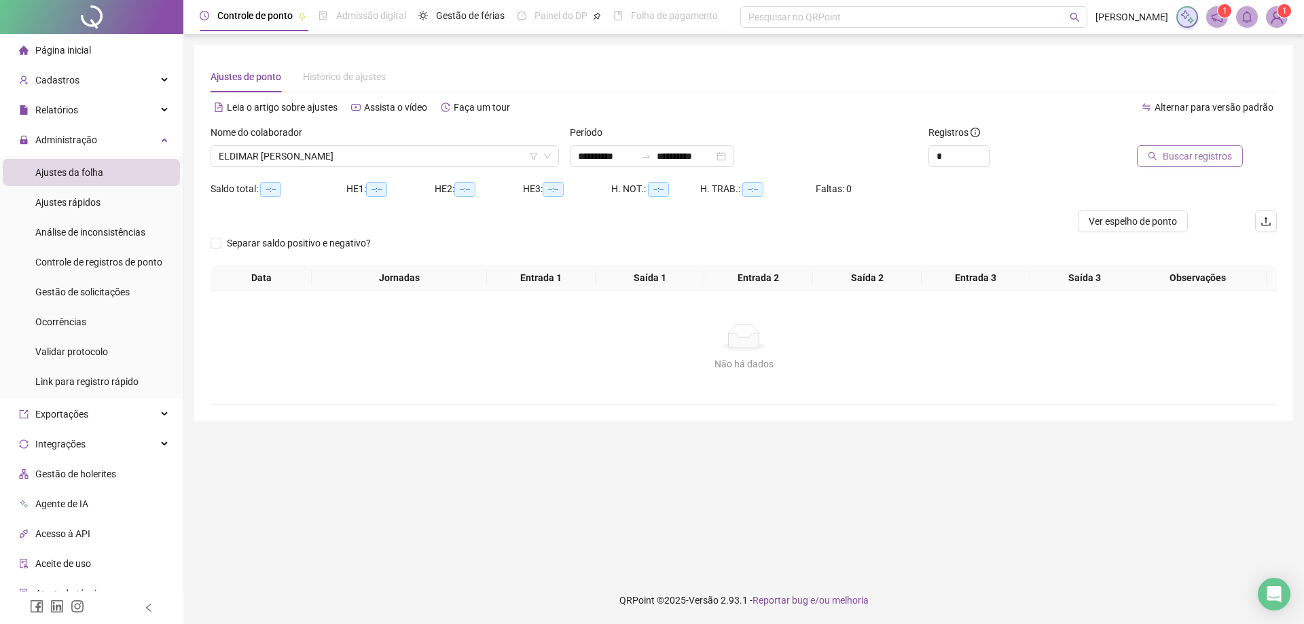
click at [1187, 157] on span "Buscar registros" at bounding box center [1197, 156] width 69 height 15
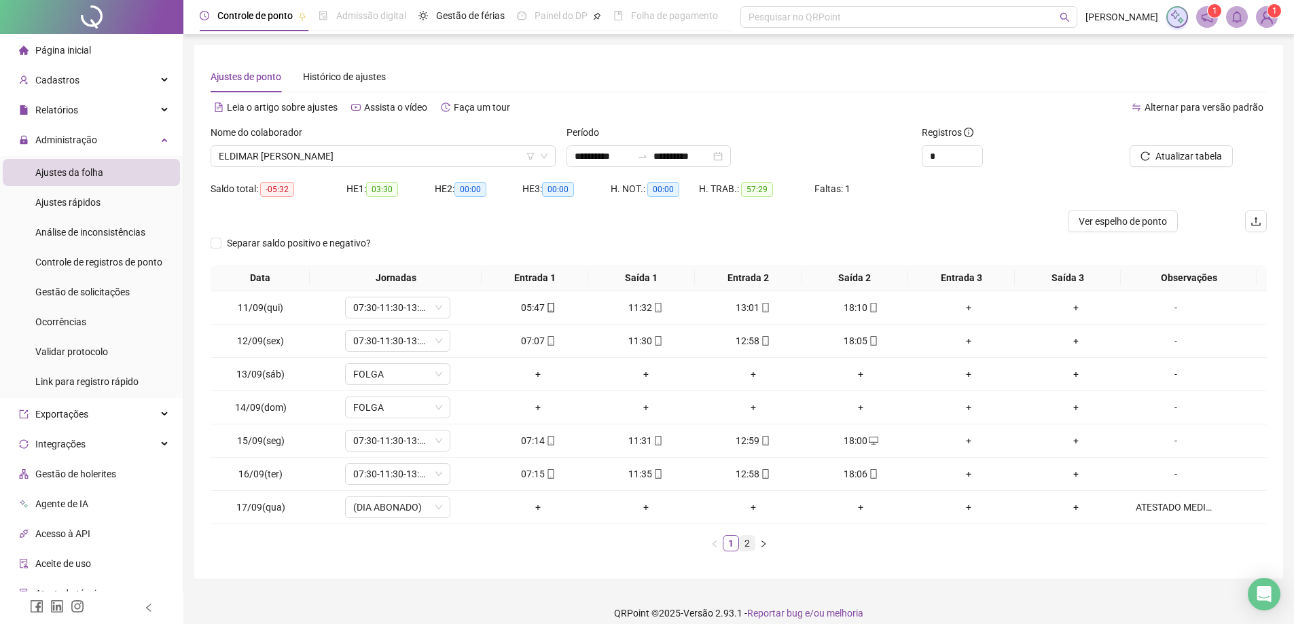
click at [742, 543] on link "2" at bounding box center [747, 543] width 15 height 15
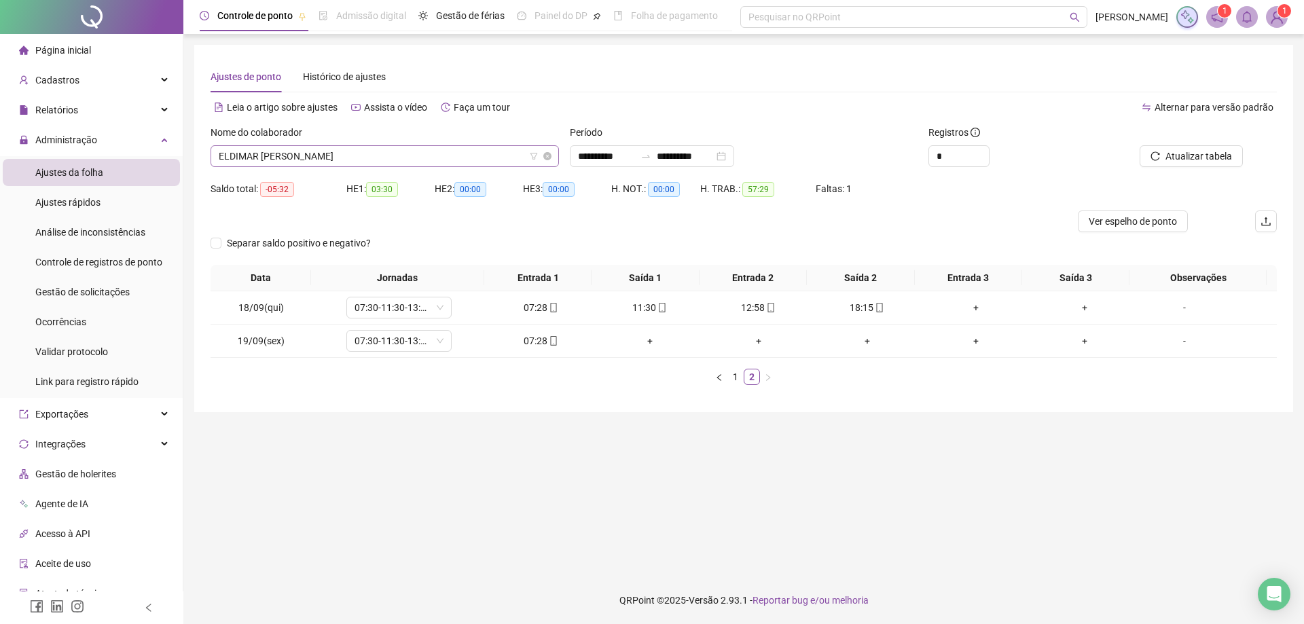
click at [345, 157] on span "ELDIMAR MESSIAS LOPES" at bounding box center [385, 156] width 332 height 20
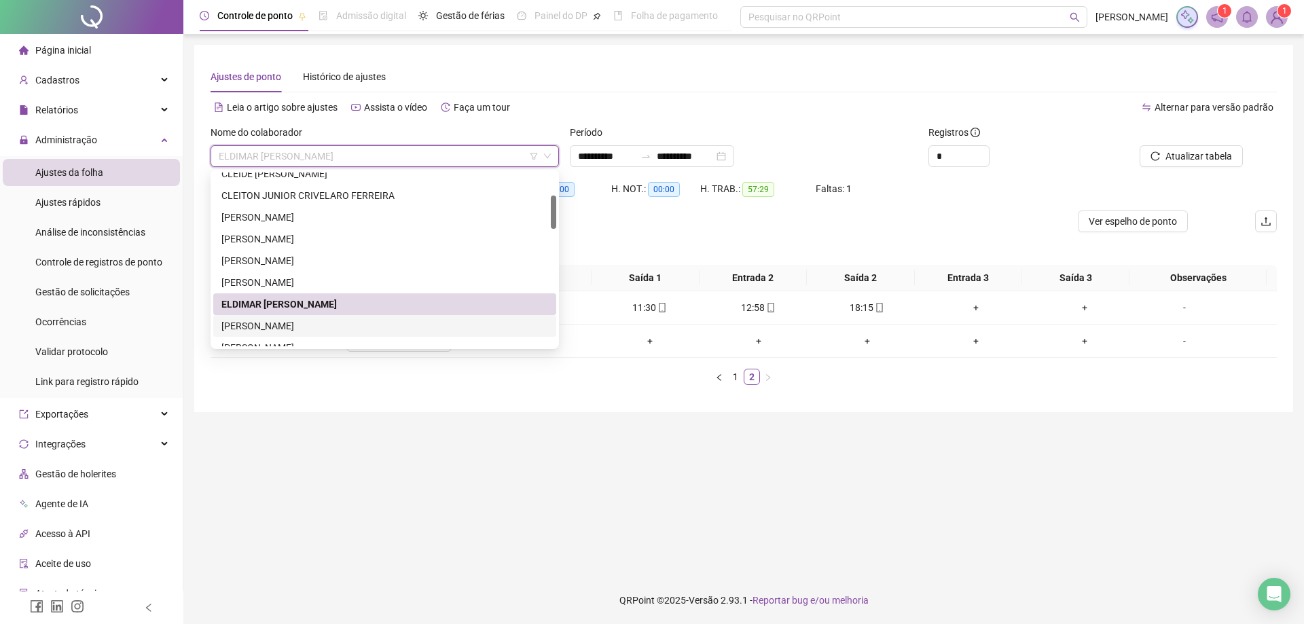
click at [300, 324] on div "ELIANE APARECIDA DE SOUZA" at bounding box center [384, 326] width 327 height 15
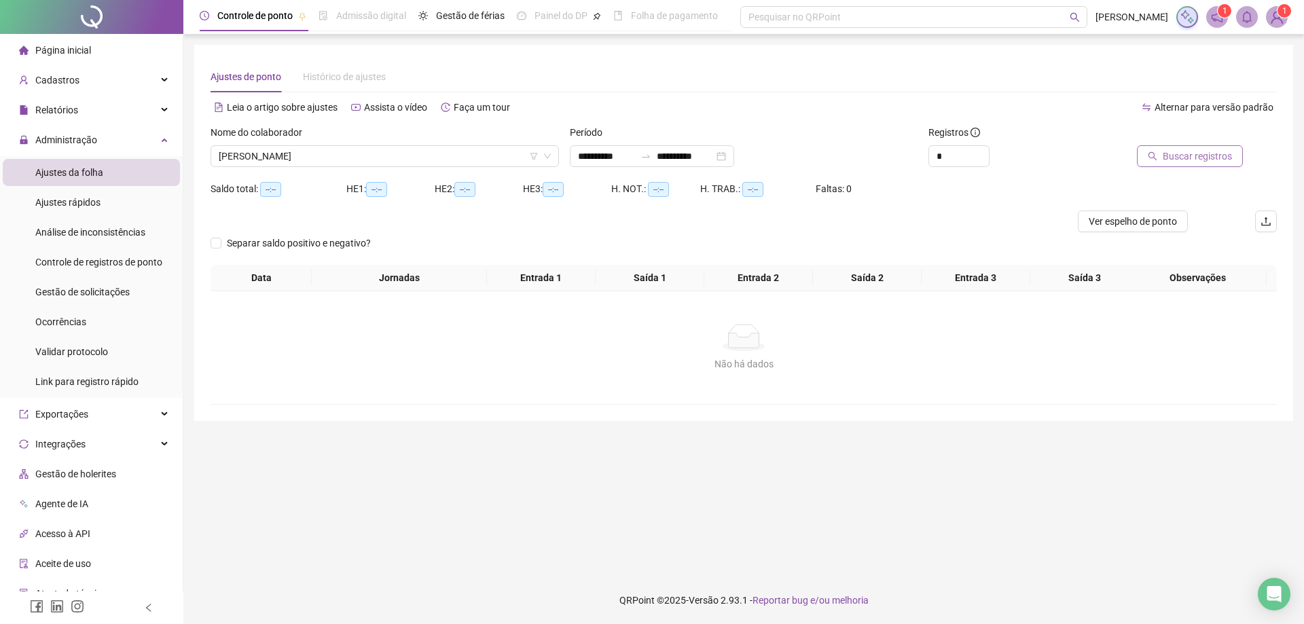
click at [1187, 158] on span "Buscar registros" at bounding box center [1197, 156] width 69 height 15
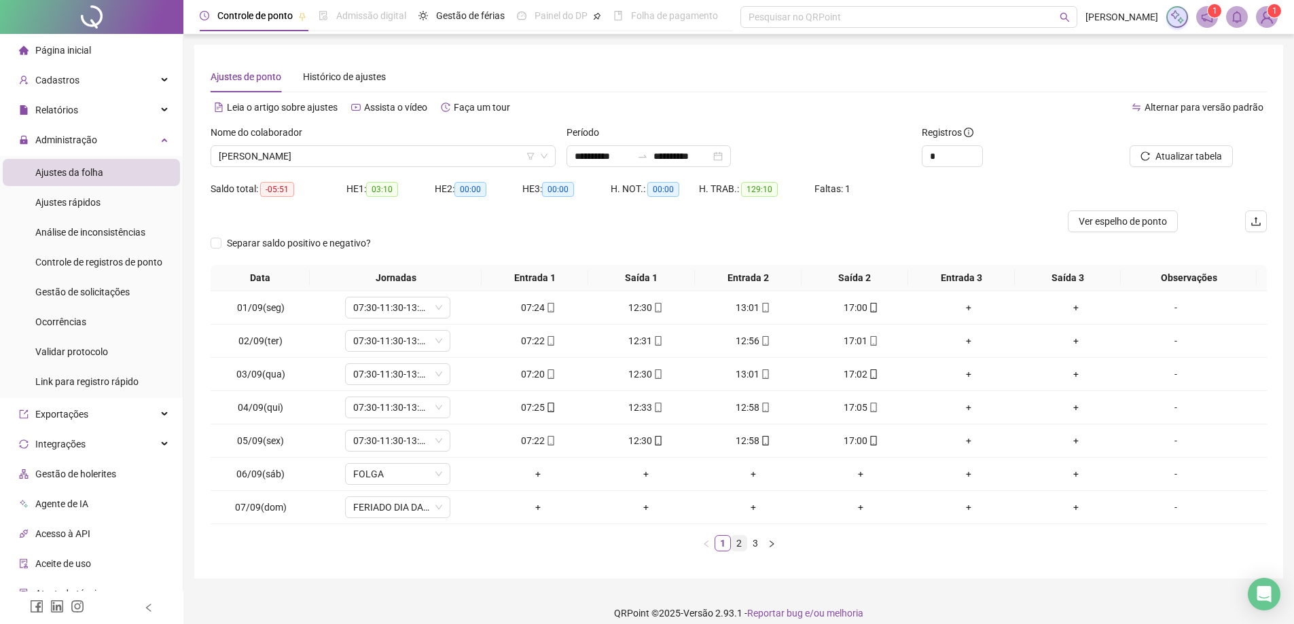
click at [740, 543] on link "2" at bounding box center [738, 543] width 15 height 15
click at [757, 545] on link "3" at bounding box center [755, 543] width 15 height 15
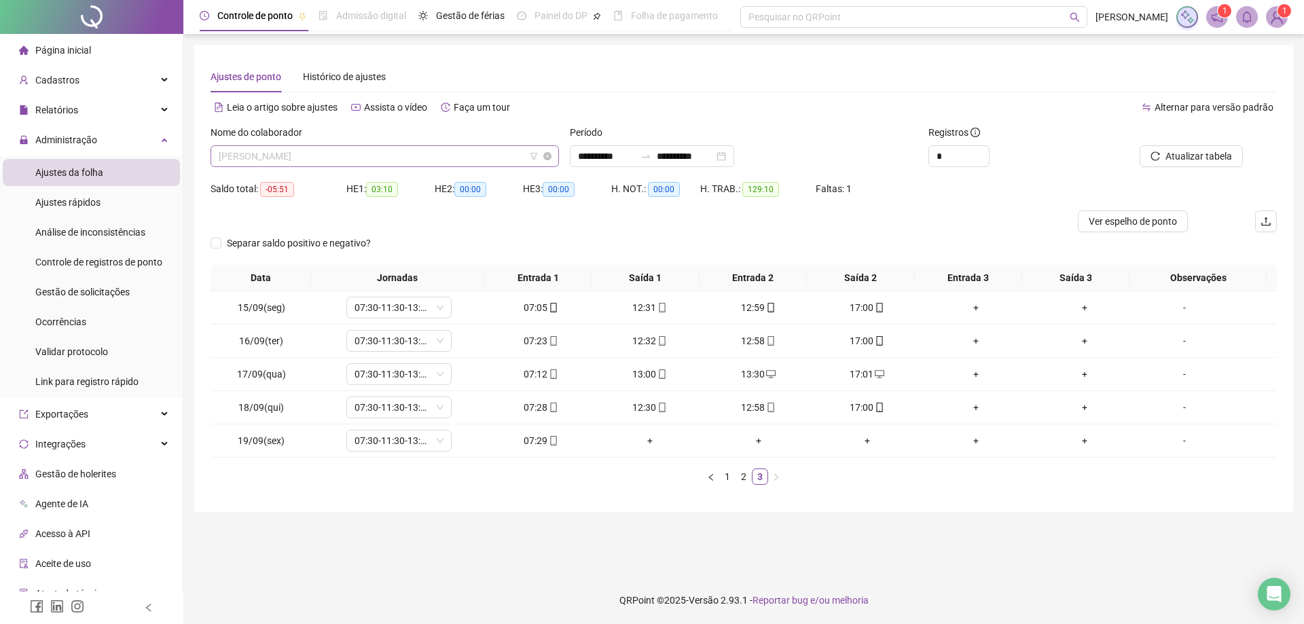
click at [382, 151] on span "ELIANE APARECIDA DE SOUZA" at bounding box center [385, 156] width 332 height 20
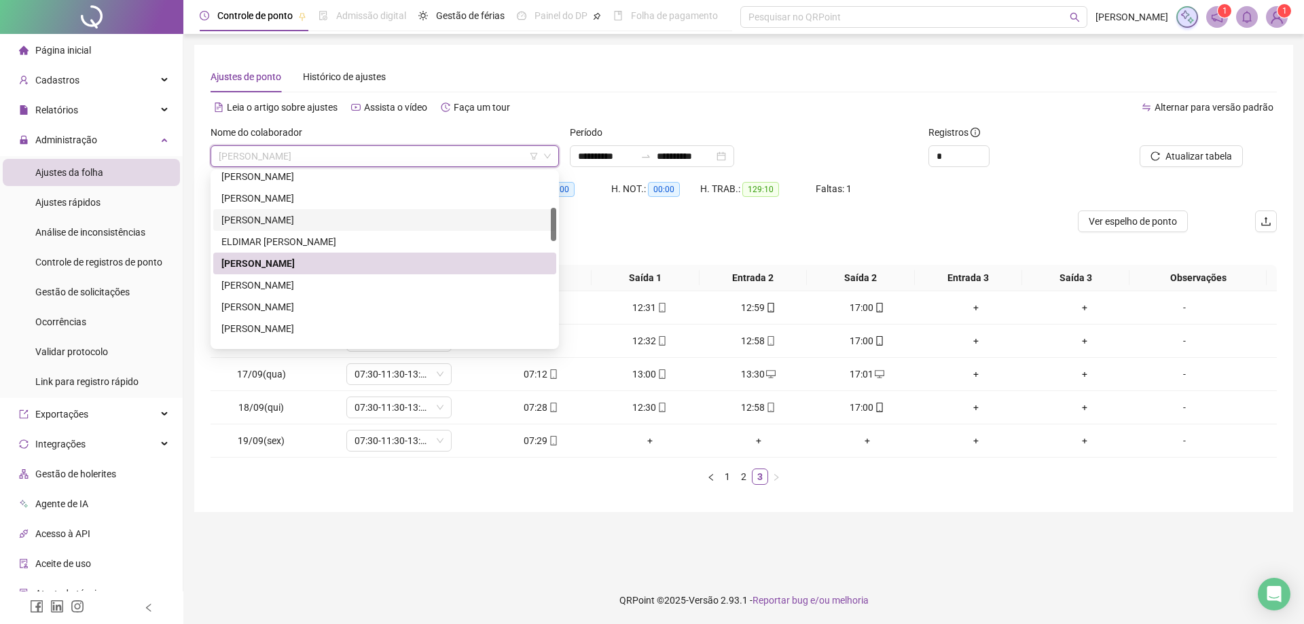
drag, startPoint x: 552, startPoint y: 211, endPoint x: 552, endPoint y: 221, distance: 9.5
click at [552, 221] on div at bounding box center [553, 224] width 5 height 33
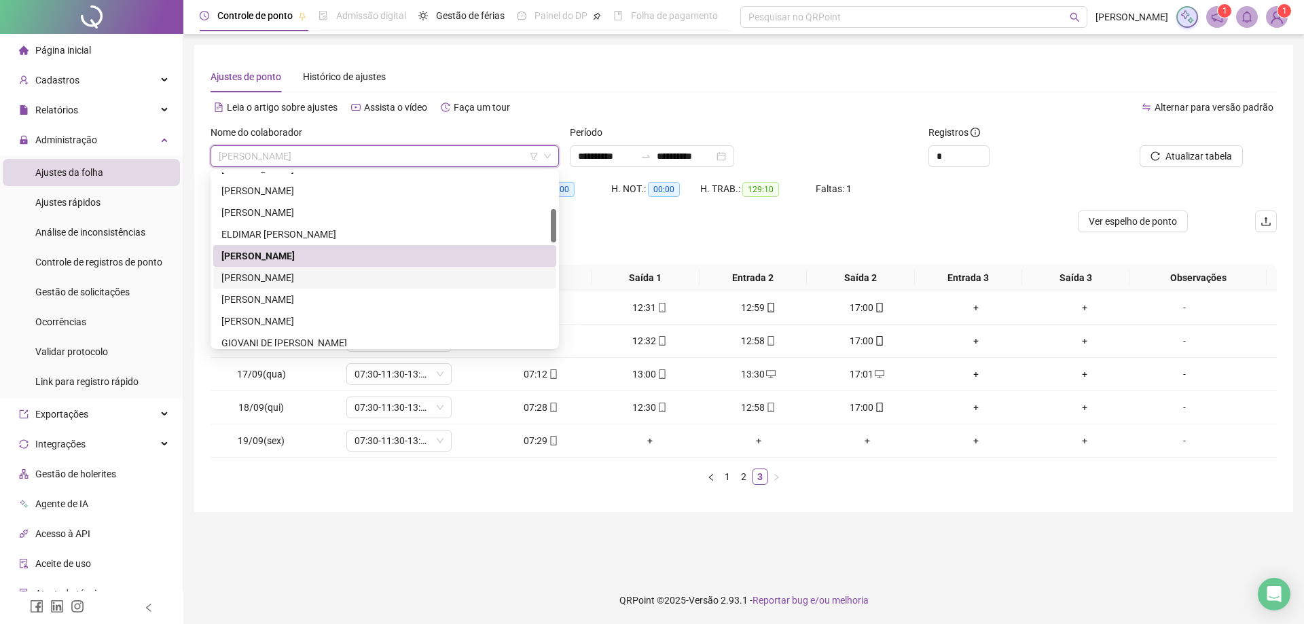
click at [312, 276] on div "ELIANE BONATTO DA SILVA BERNUSSI" at bounding box center [384, 277] width 327 height 15
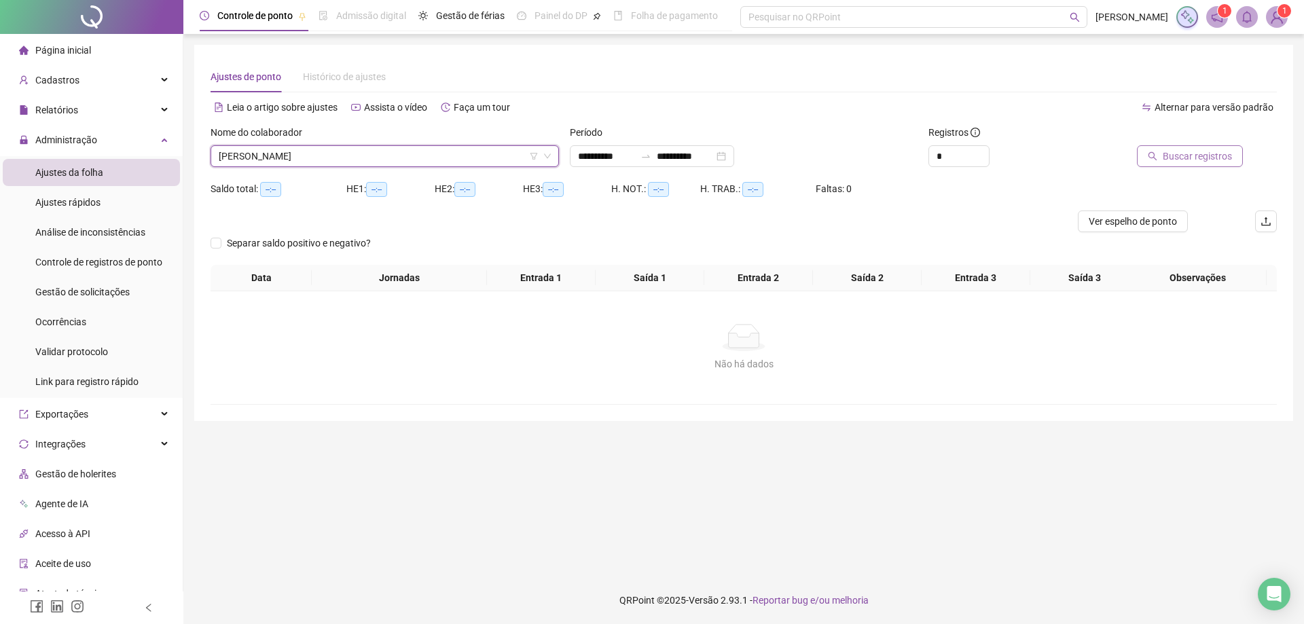
click at [1184, 151] on span "Buscar registros" at bounding box center [1197, 156] width 69 height 15
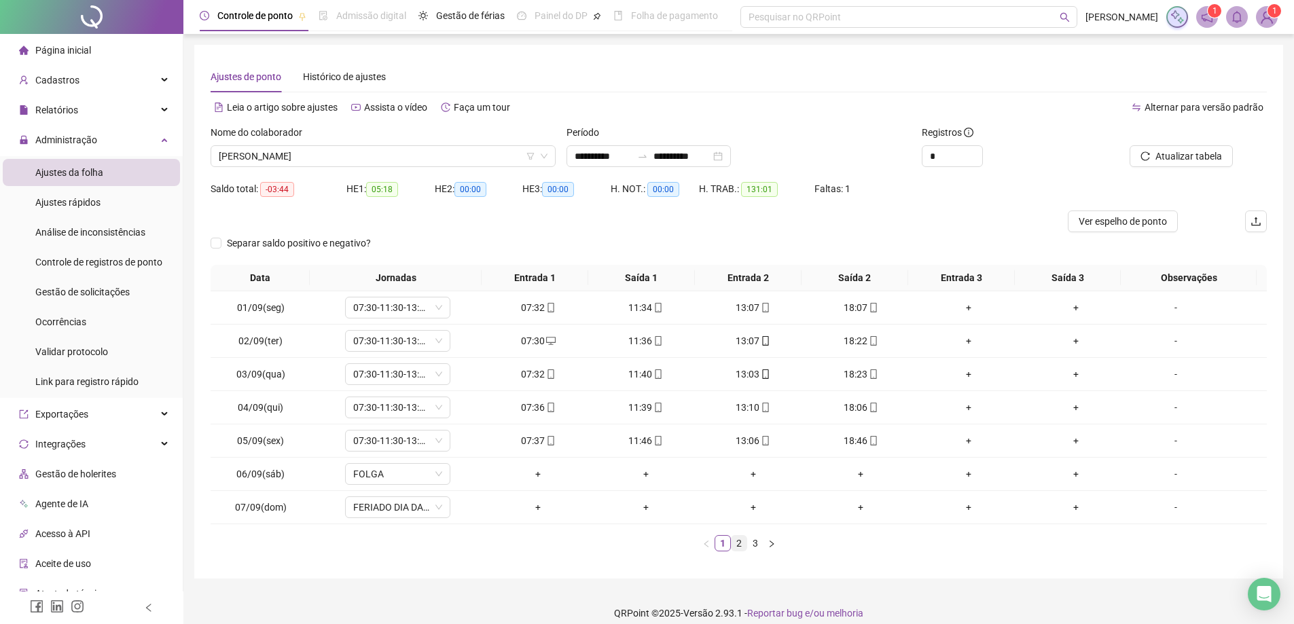
click at [743, 546] on link "2" at bounding box center [738, 543] width 15 height 15
click at [756, 544] on link "3" at bounding box center [755, 543] width 15 height 15
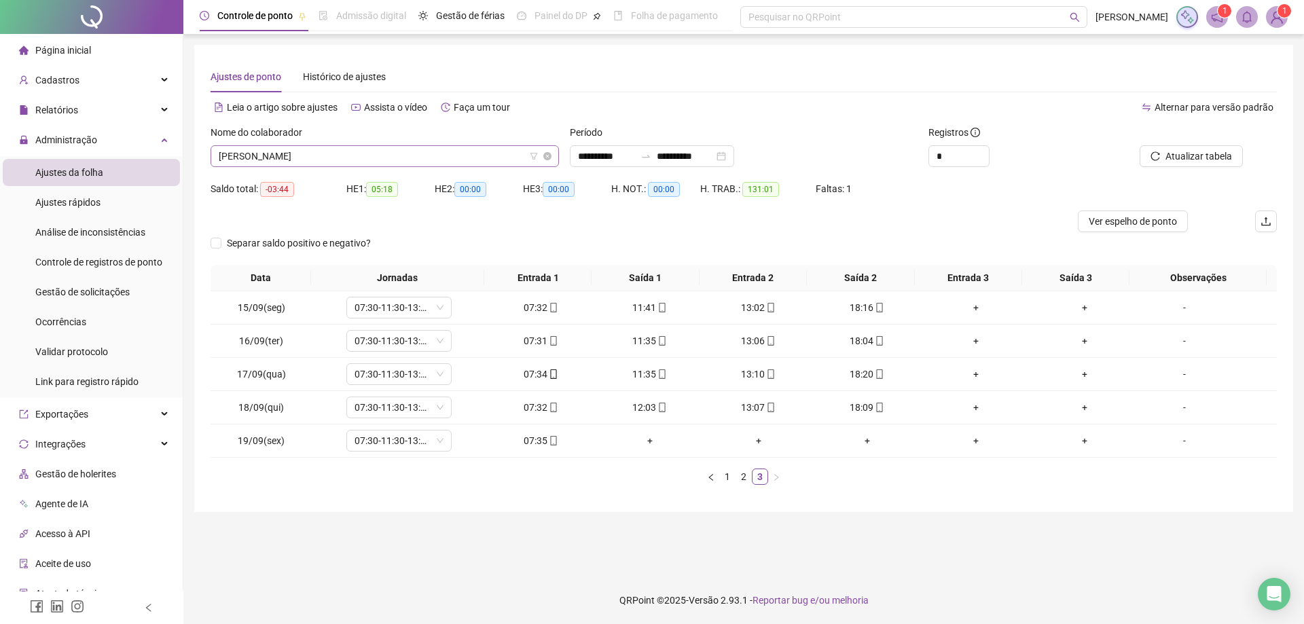
click at [437, 162] on span "ELIANE BONATTO DA SILVA BERNUSSI" at bounding box center [385, 156] width 332 height 20
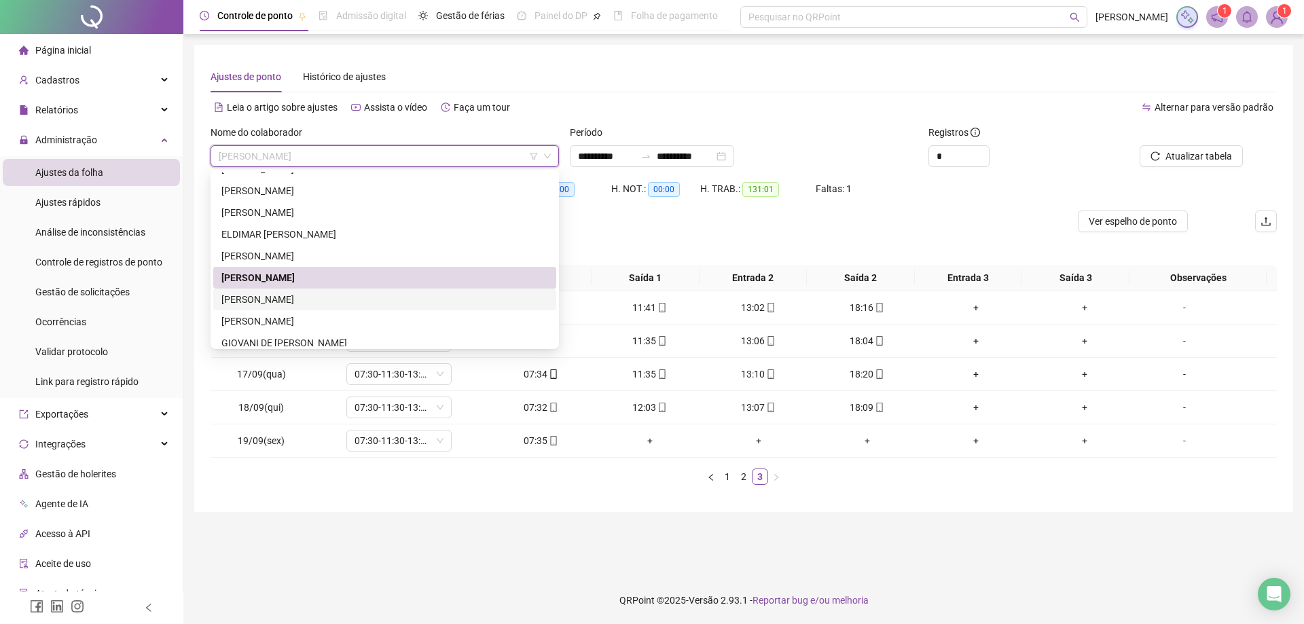
click at [323, 297] on div "FABIO DE ALMEIDA MACEDO" at bounding box center [384, 299] width 327 height 15
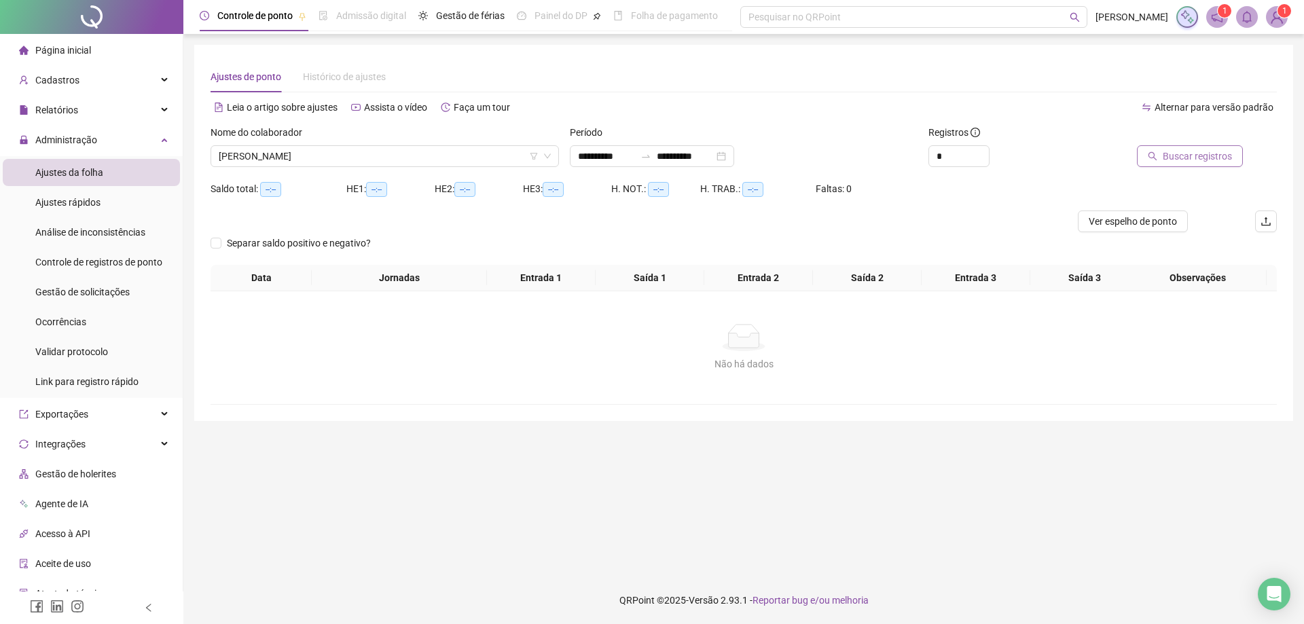
click at [1184, 155] on span "Buscar registros" at bounding box center [1197, 156] width 69 height 15
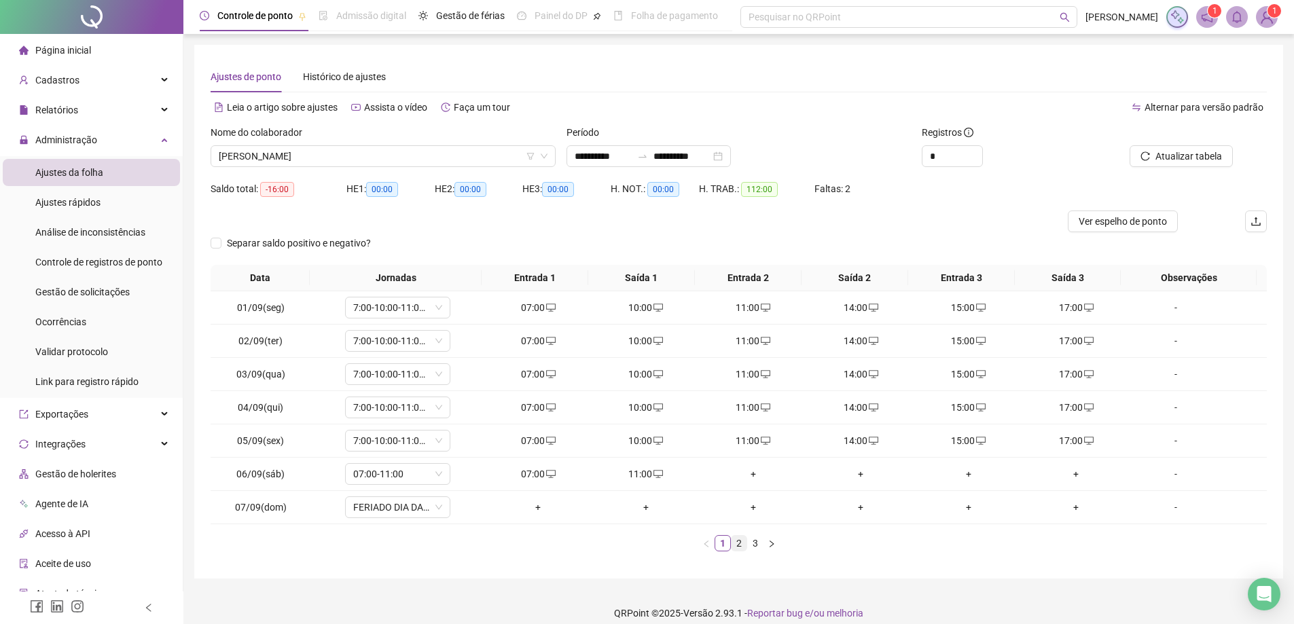
click at [739, 547] on link "2" at bounding box center [738, 543] width 15 height 15
click at [754, 543] on link "3" at bounding box center [755, 543] width 15 height 15
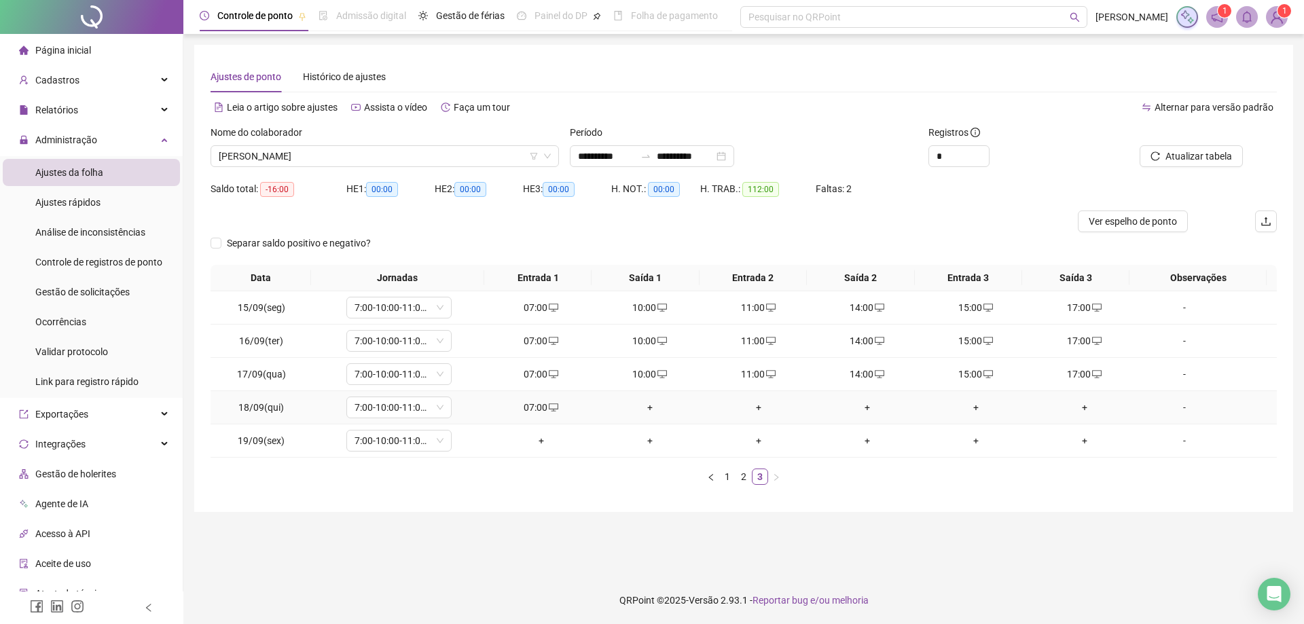
click at [643, 405] on div "+" at bounding box center [650, 407] width 98 height 15
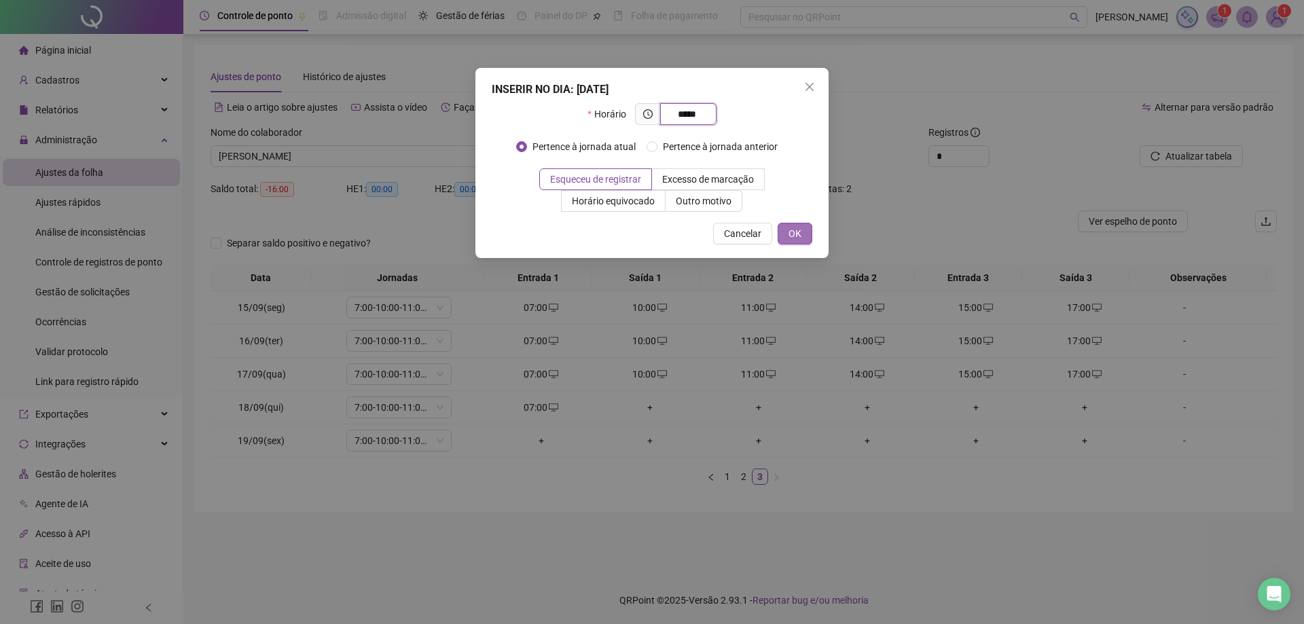
type input "*****"
click at [786, 230] on button "OK" at bounding box center [795, 234] width 35 height 22
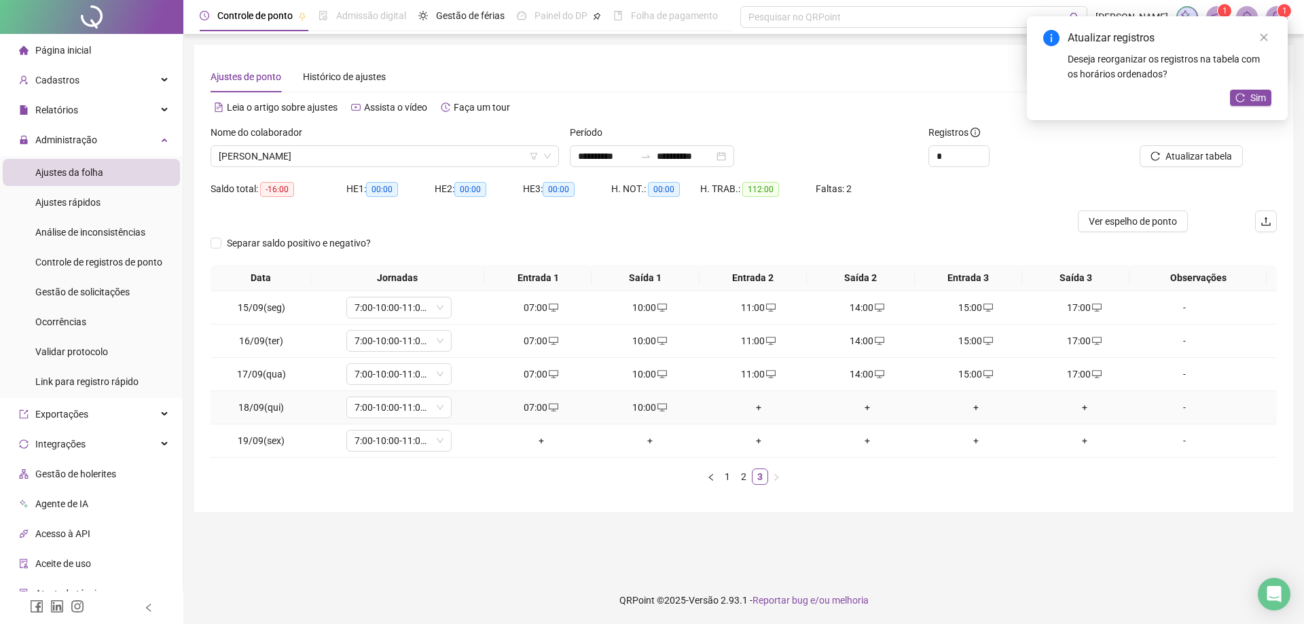
click at [755, 412] on div "+" at bounding box center [759, 407] width 98 height 15
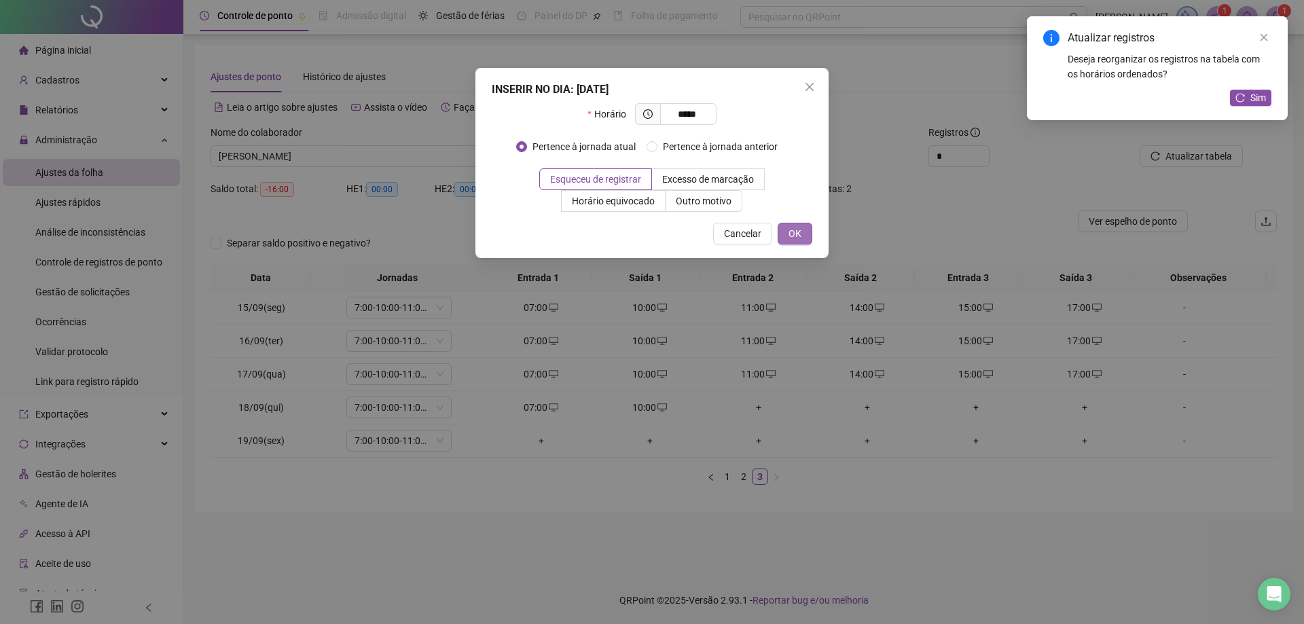
type input "*****"
click at [793, 226] on span "OK" at bounding box center [795, 233] width 13 height 15
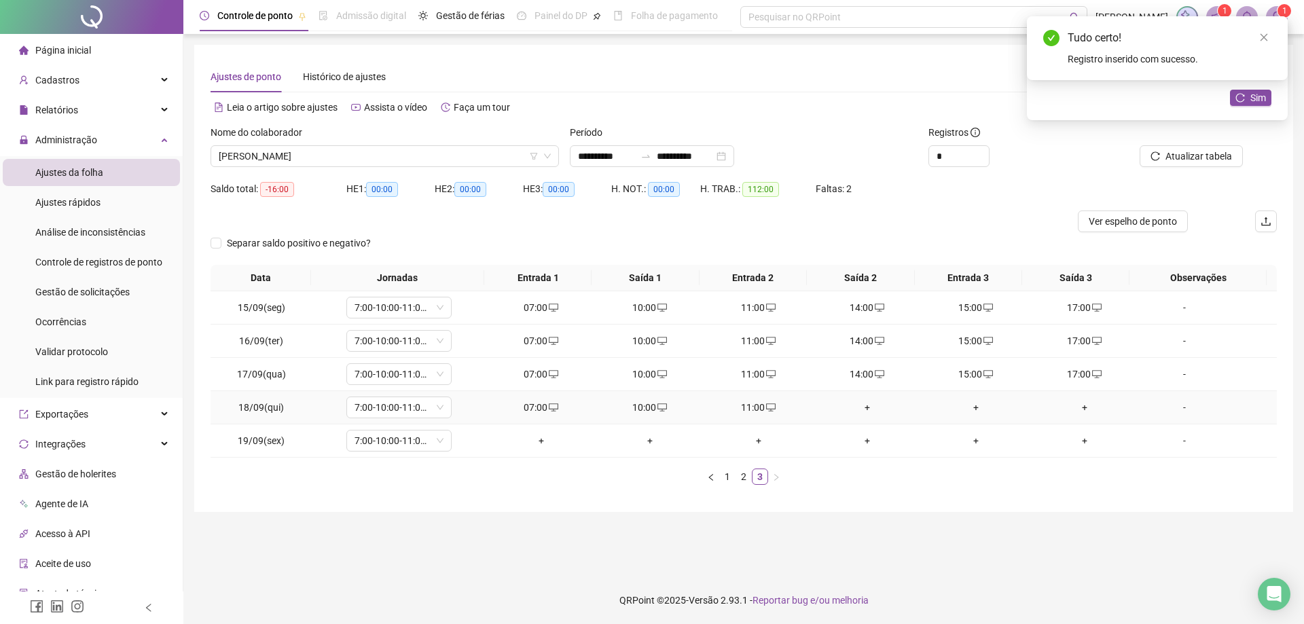
click at [863, 409] on div "+" at bounding box center [867, 407] width 98 height 15
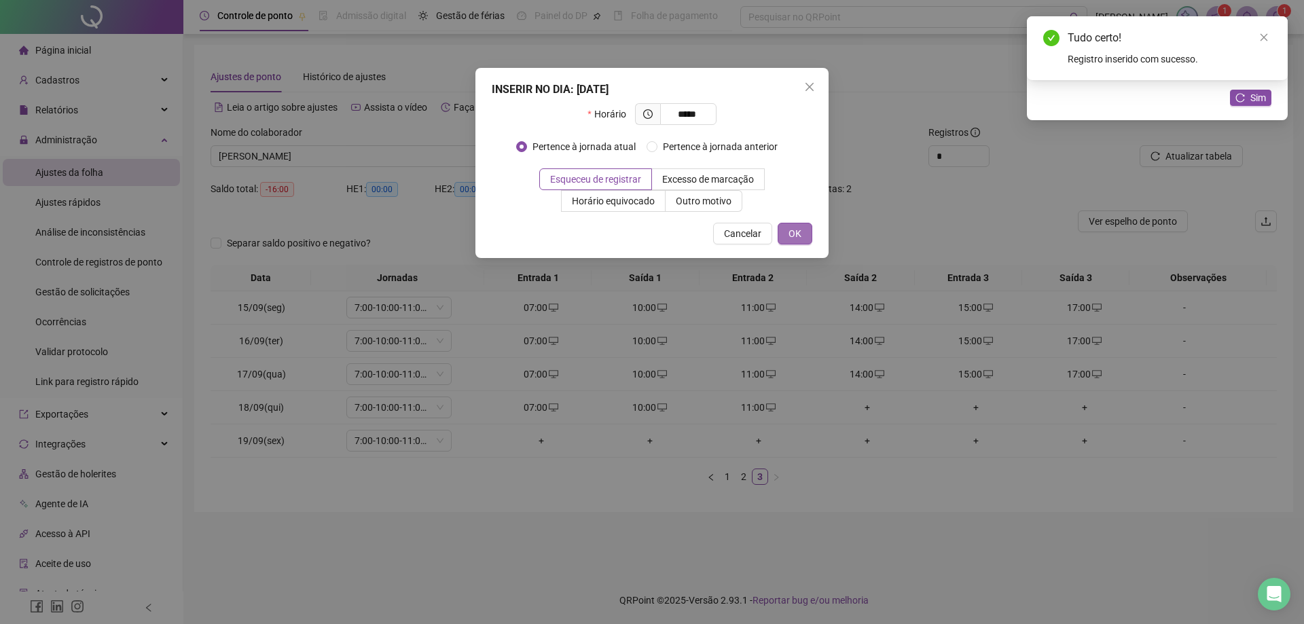
type input "*****"
click at [802, 234] on button "OK" at bounding box center [795, 234] width 35 height 22
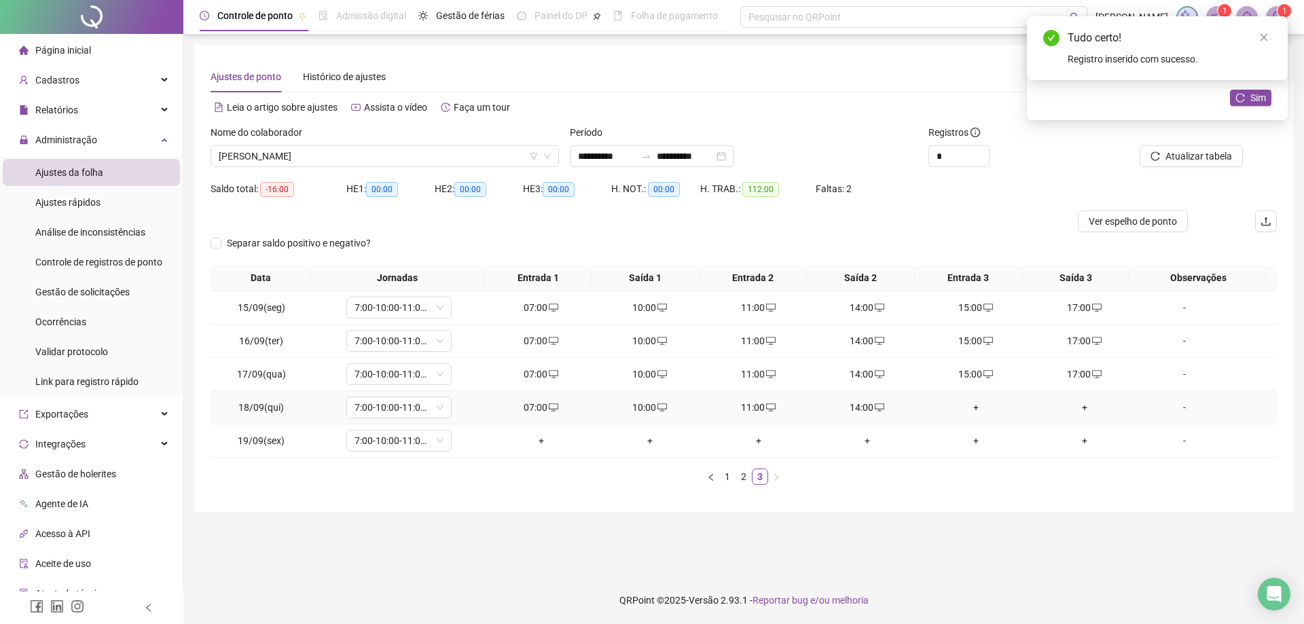
click at [966, 406] on div "+" at bounding box center [976, 407] width 98 height 15
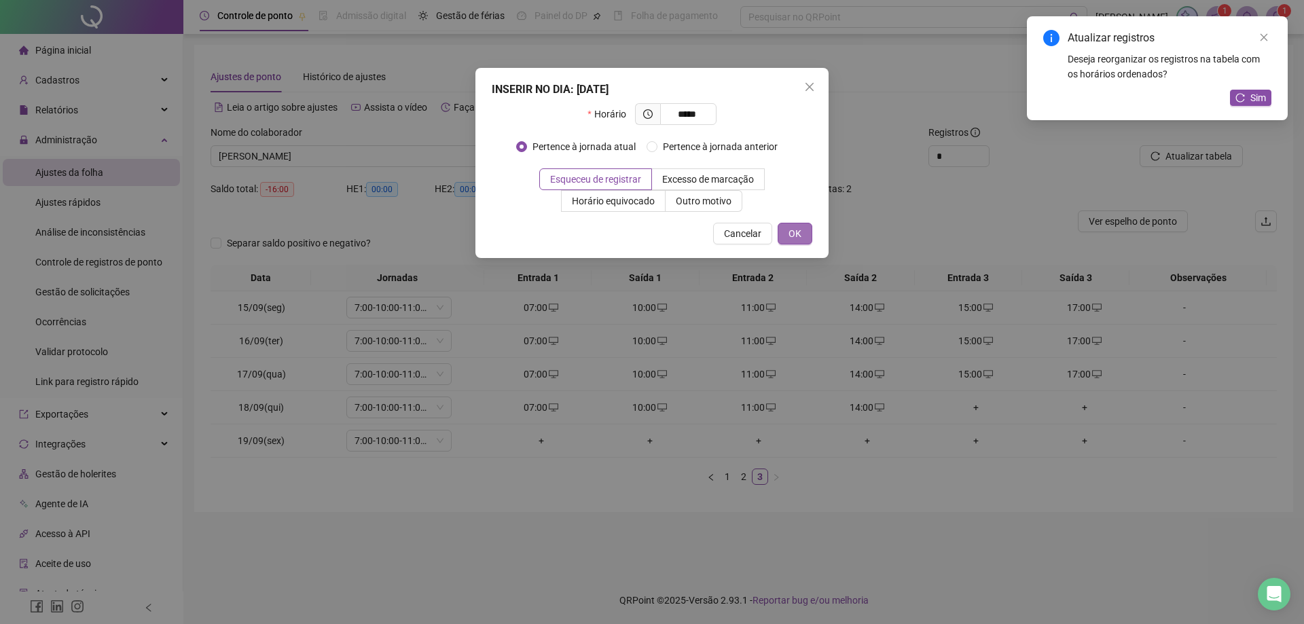
type input "*****"
click at [792, 236] on span "OK" at bounding box center [795, 233] width 13 height 15
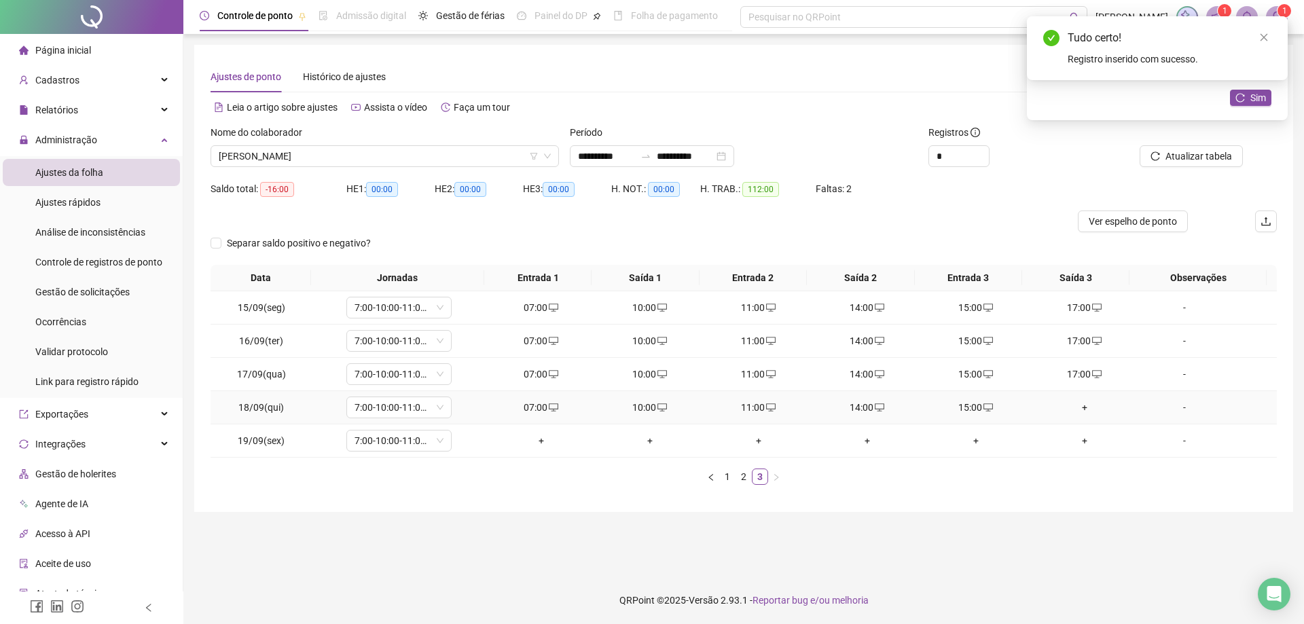
click at [1073, 410] on div "+" at bounding box center [1085, 407] width 98 height 15
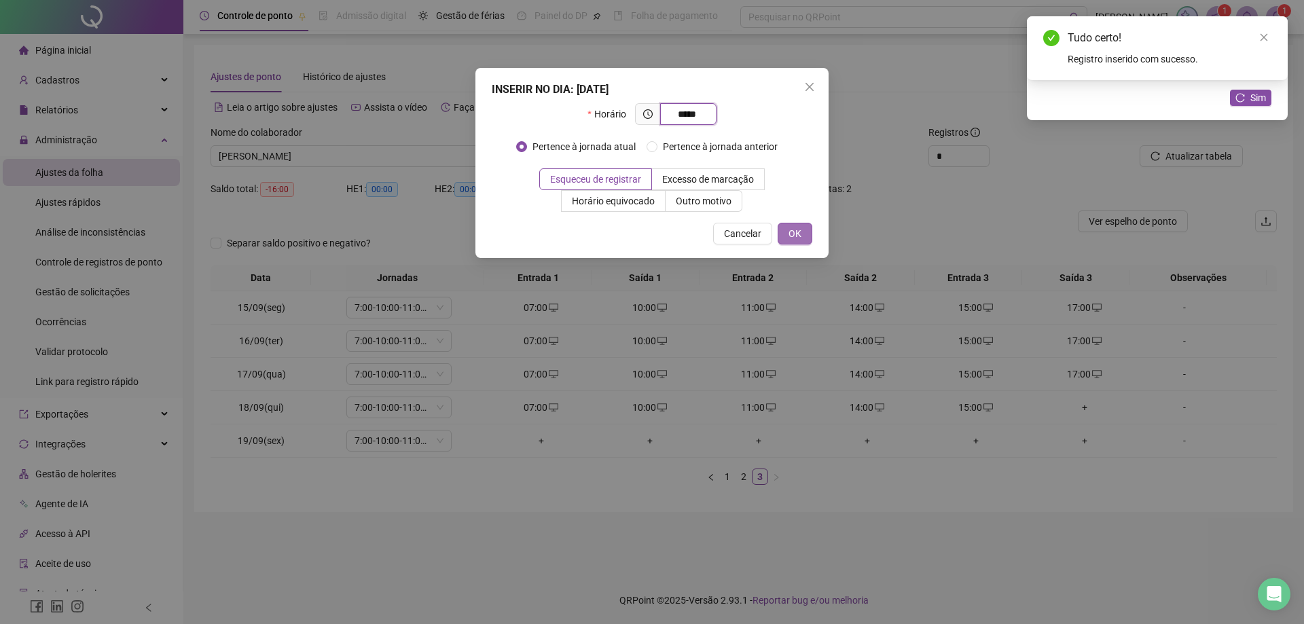
type input "*****"
click at [793, 234] on span "OK" at bounding box center [795, 233] width 13 height 15
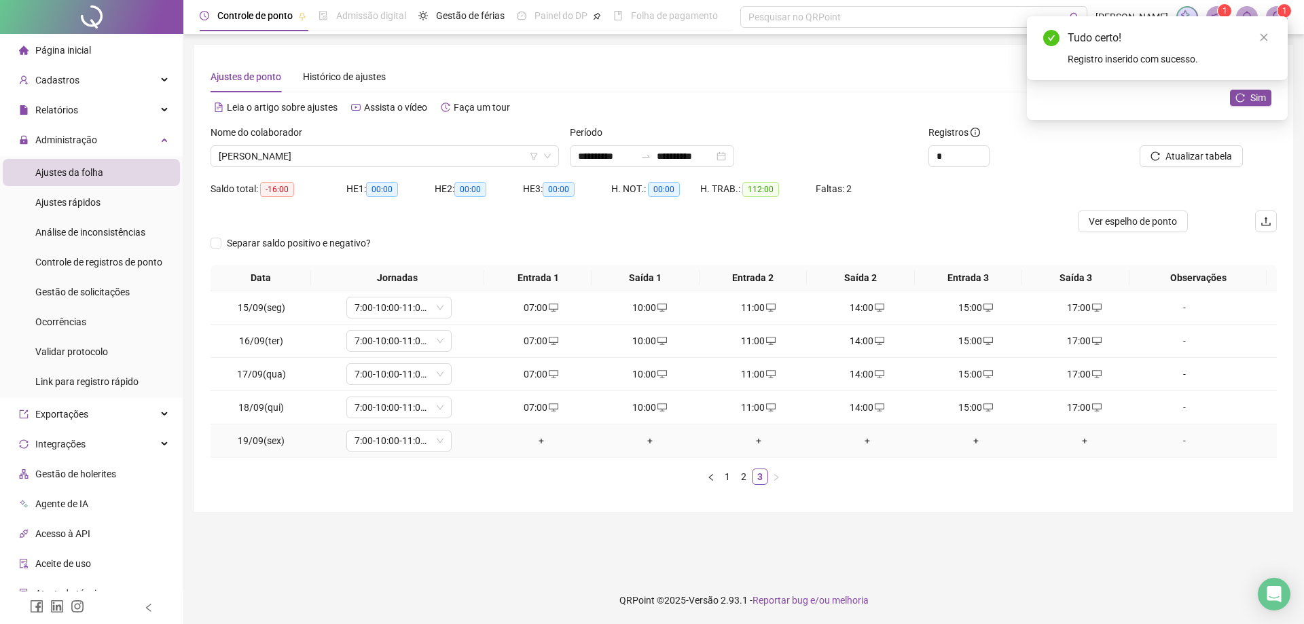
click at [536, 444] on div "+" at bounding box center [541, 440] width 98 height 15
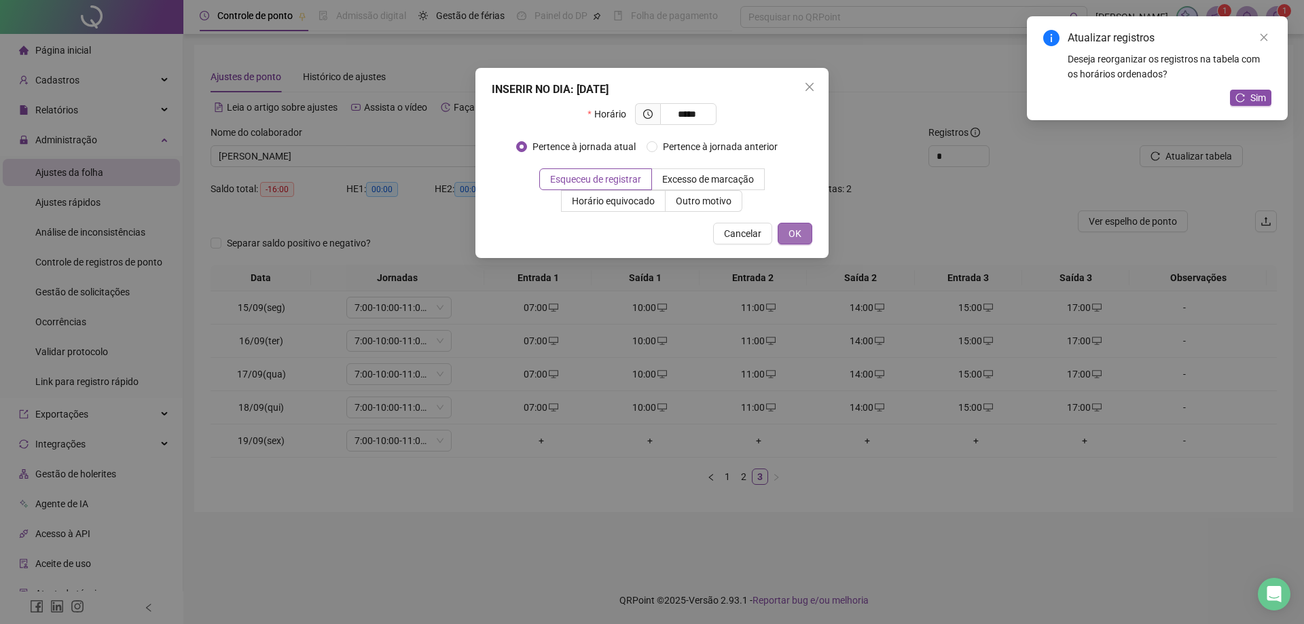
type input "*****"
click at [788, 238] on button "OK" at bounding box center [795, 234] width 35 height 22
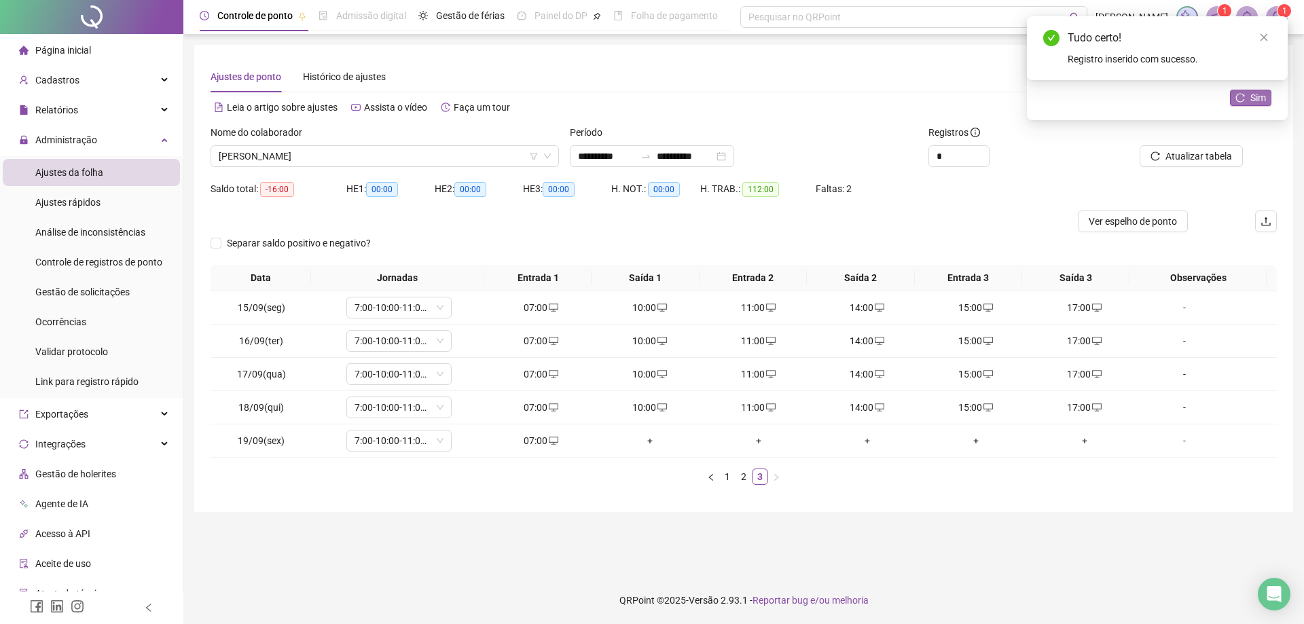
click at [1250, 96] on span "Sim" at bounding box center [1258, 97] width 16 height 15
click at [637, 438] on div "+" at bounding box center [650, 440] width 98 height 15
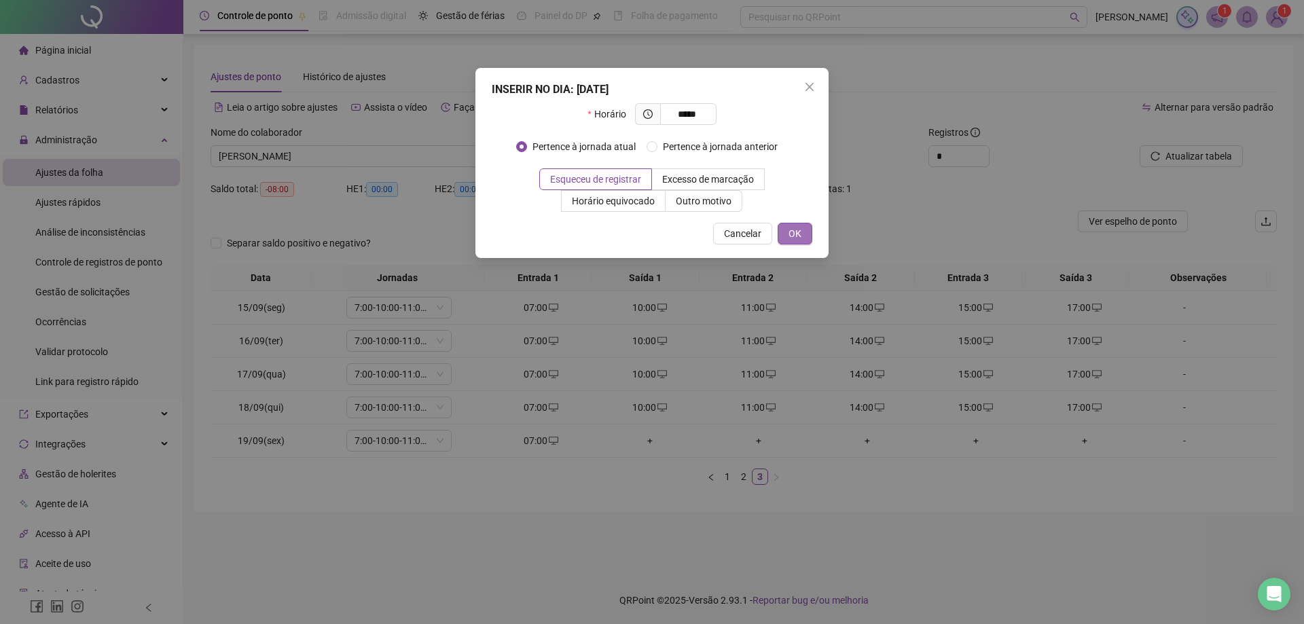
type input "*****"
click at [796, 228] on span "OK" at bounding box center [795, 233] width 13 height 15
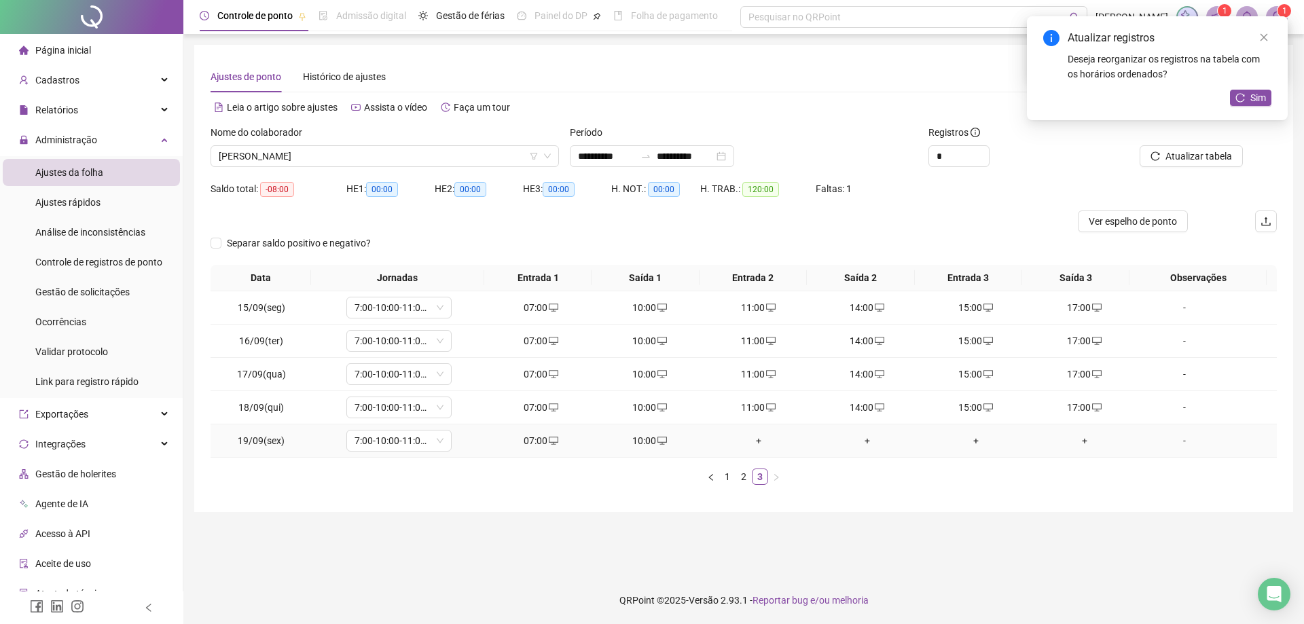
click at [747, 427] on td "+" at bounding box center [758, 440] width 109 height 33
click at [747, 444] on div "+" at bounding box center [759, 440] width 98 height 15
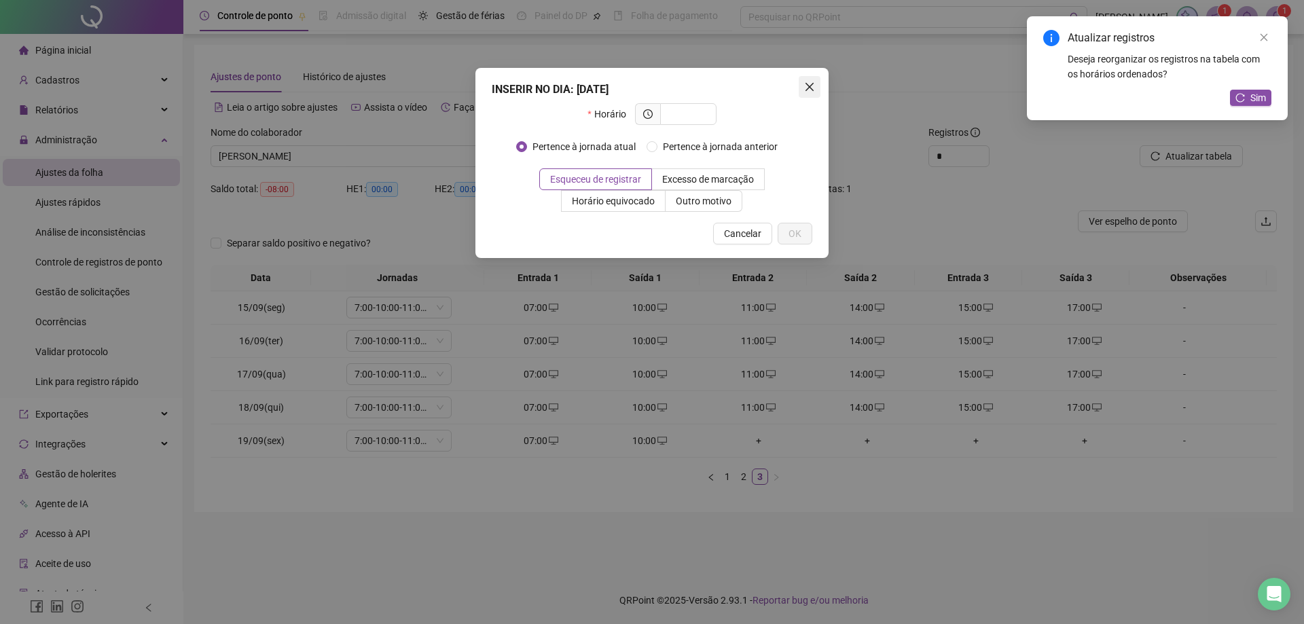
click at [803, 90] on span "Close" at bounding box center [810, 87] width 22 height 11
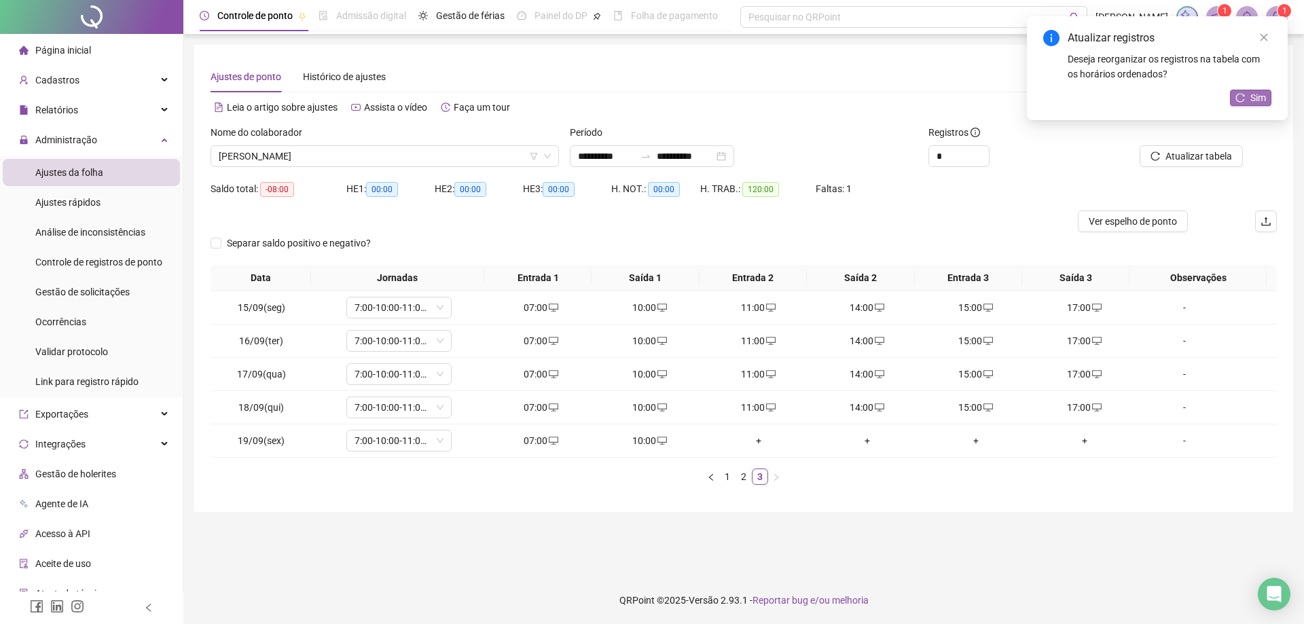
click at [1249, 100] on button "Sim" at bounding box center [1250, 98] width 41 height 16
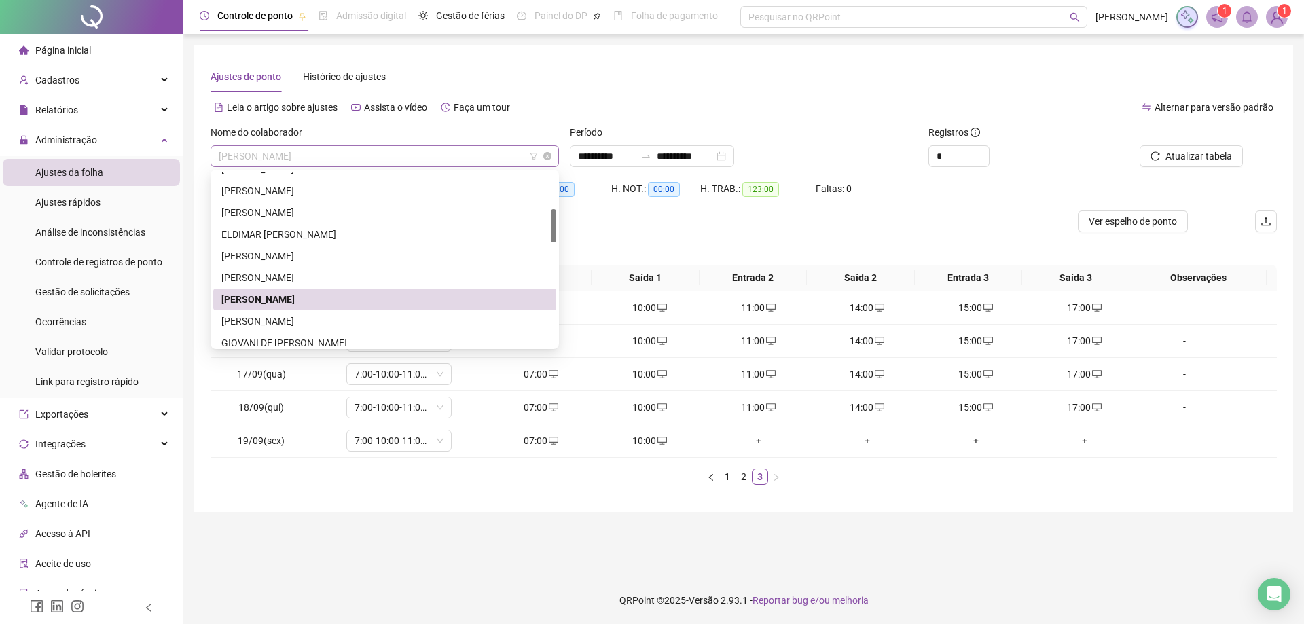
click at [356, 159] on span "FABIO DE ALMEIDA MACEDO" at bounding box center [385, 156] width 332 height 20
click at [276, 324] on div "GENI FERREIRA DA SILVA" at bounding box center [384, 321] width 327 height 15
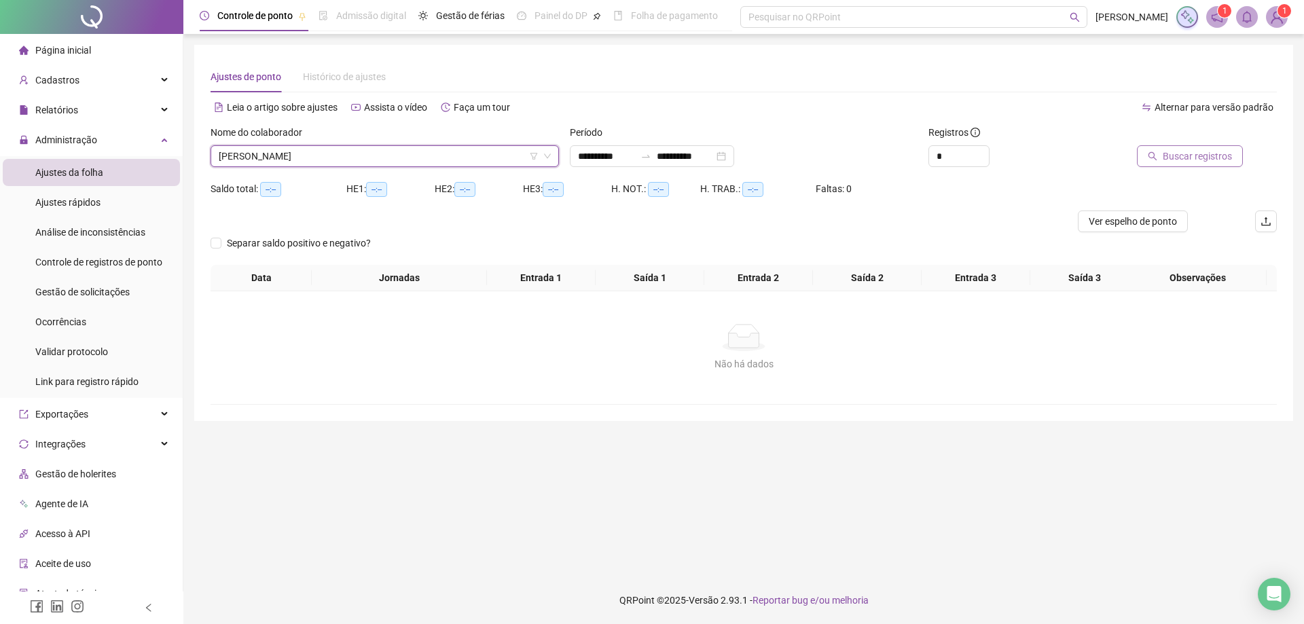
click at [1151, 159] on icon "search" at bounding box center [1153, 156] width 10 height 10
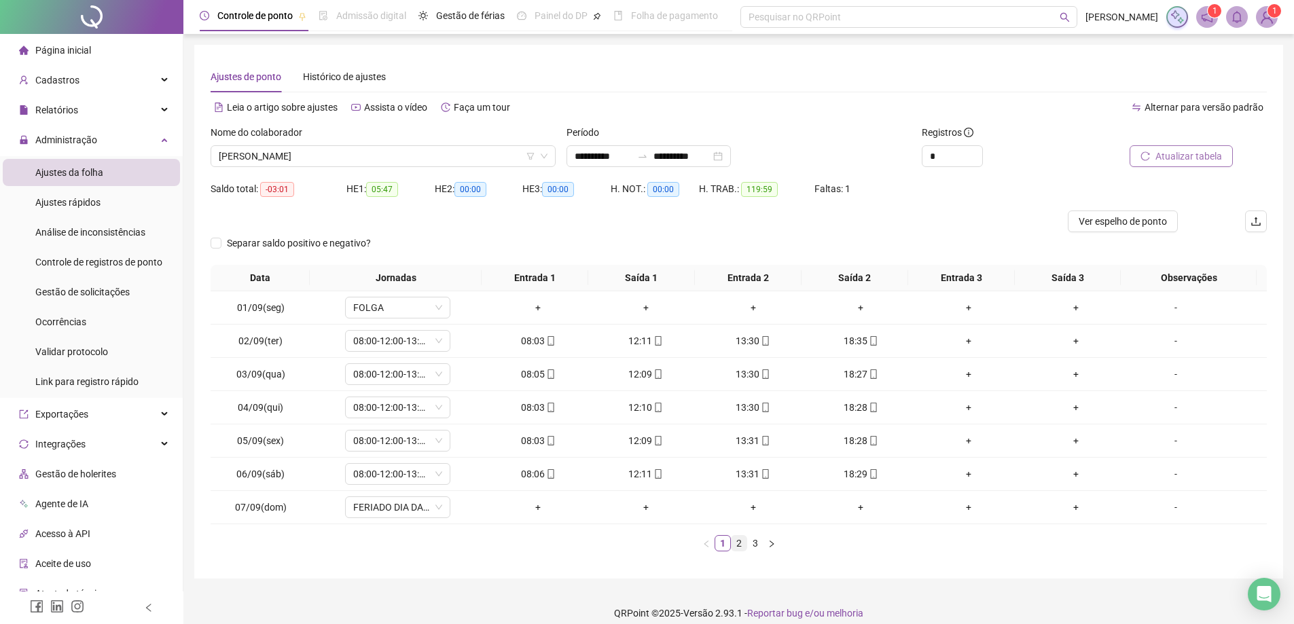
click at [737, 538] on link "2" at bounding box center [738, 543] width 15 height 15
click at [756, 543] on link "3" at bounding box center [755, 543] width 15 height 15
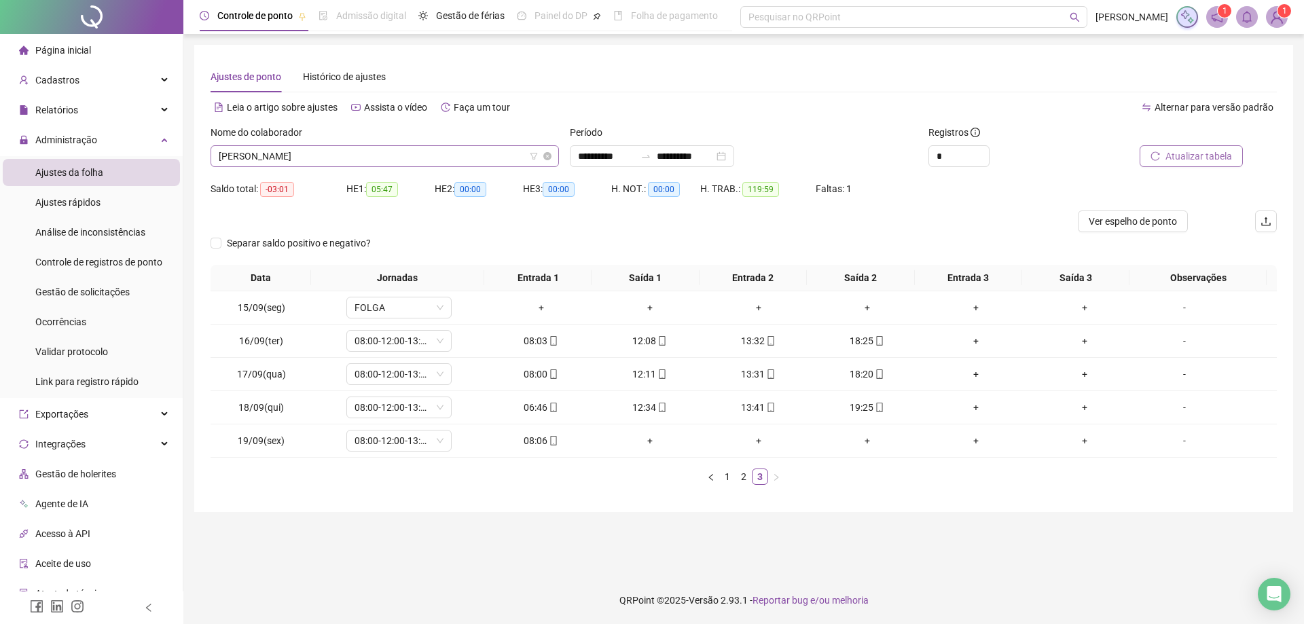
click at [337, 162] on span "GENI FERREIRA DA SILVA" at bounding box center [385, 156] width 332 height 20
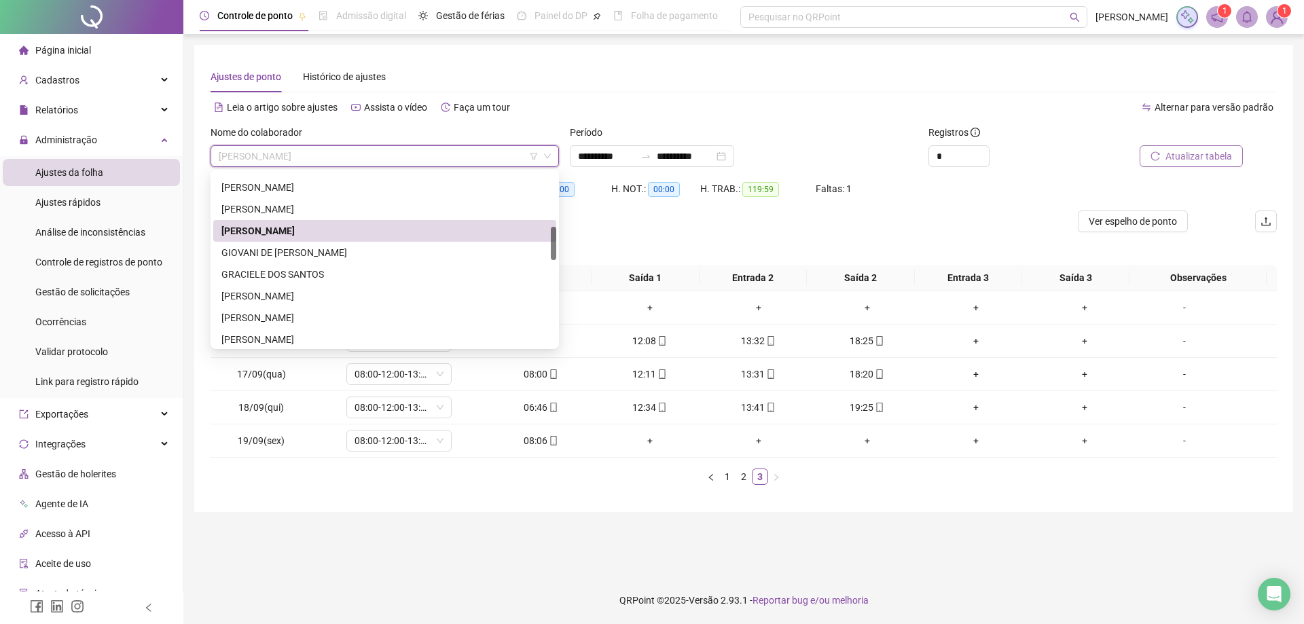
scroll to position [278, 0]
drag, startPoint x: 553, startPoint y: 219, endPoint x: 552, endPoint y: 237, distance: 17.7
click at [552, 237] on div at bounding box center [553, 243] width 5 height 33
click at [273, 251] on div "GIOVANI DE ALMEIDA DOS SANTOS" at bounding box center [384, 252] width 327 height 15
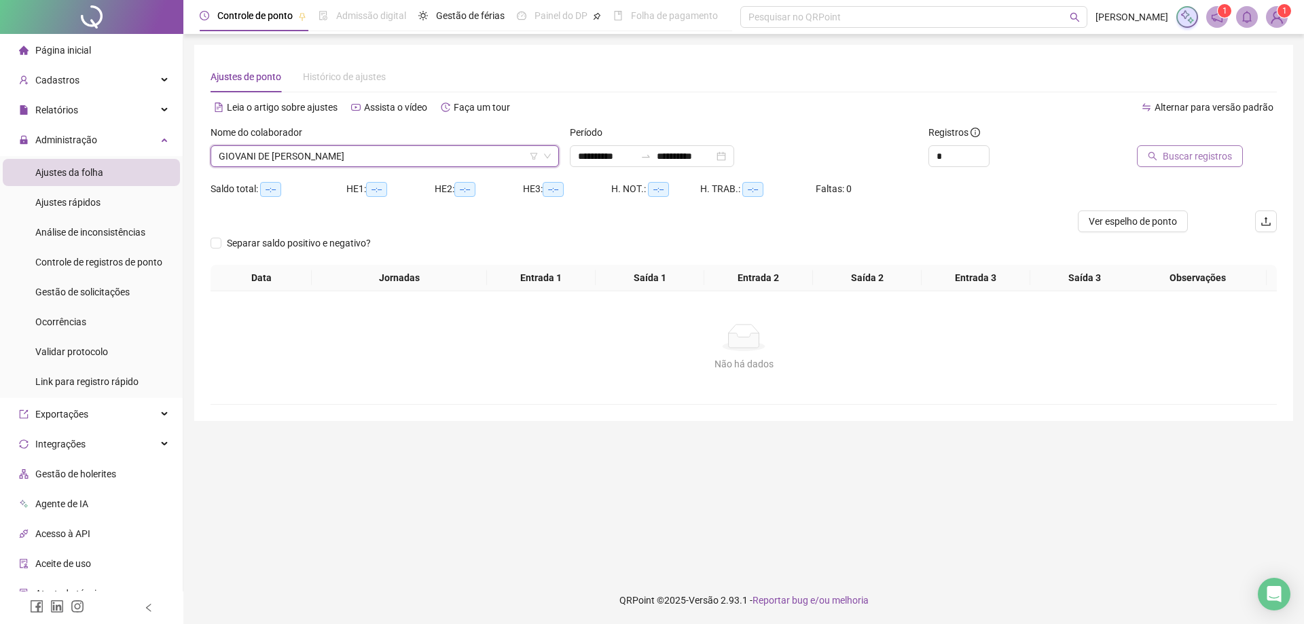
click at [1193, 153] on span "Buscar registros" at bounding box center [1197, 156] width 69 height 15
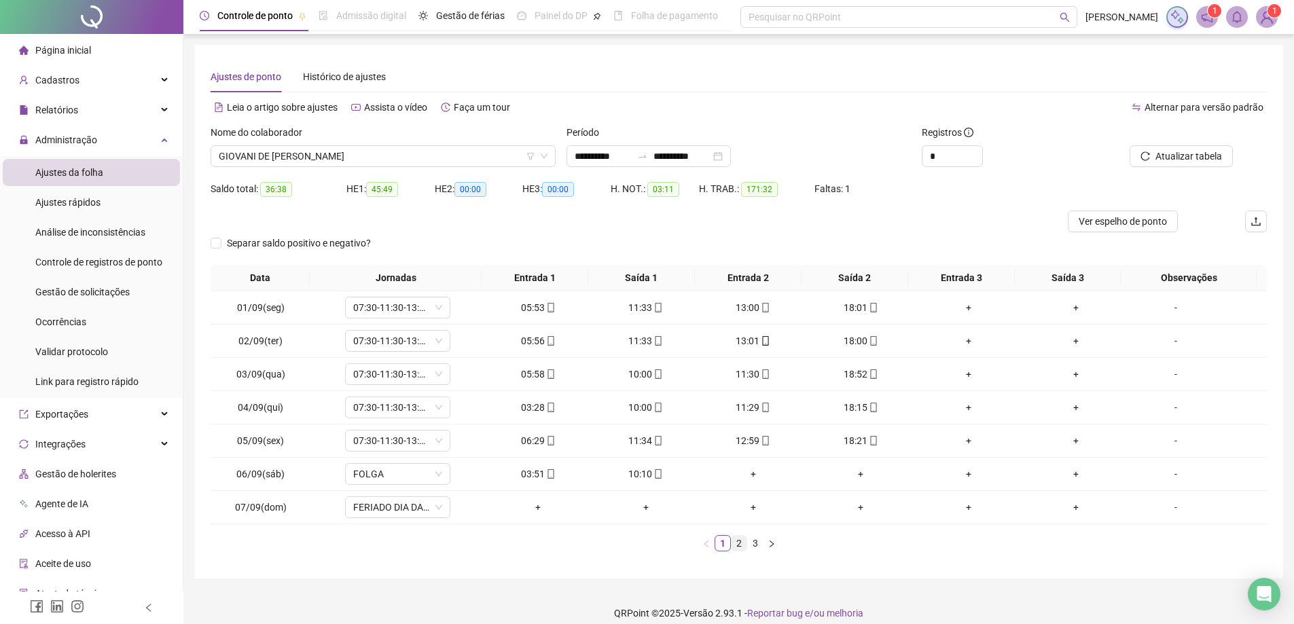
click at [736, 549] on link "2" at bounding box center [738, 543] width 15 height 15
click at [748, 544] on link "3" at bounding box center [755, 543] width 15 height 15
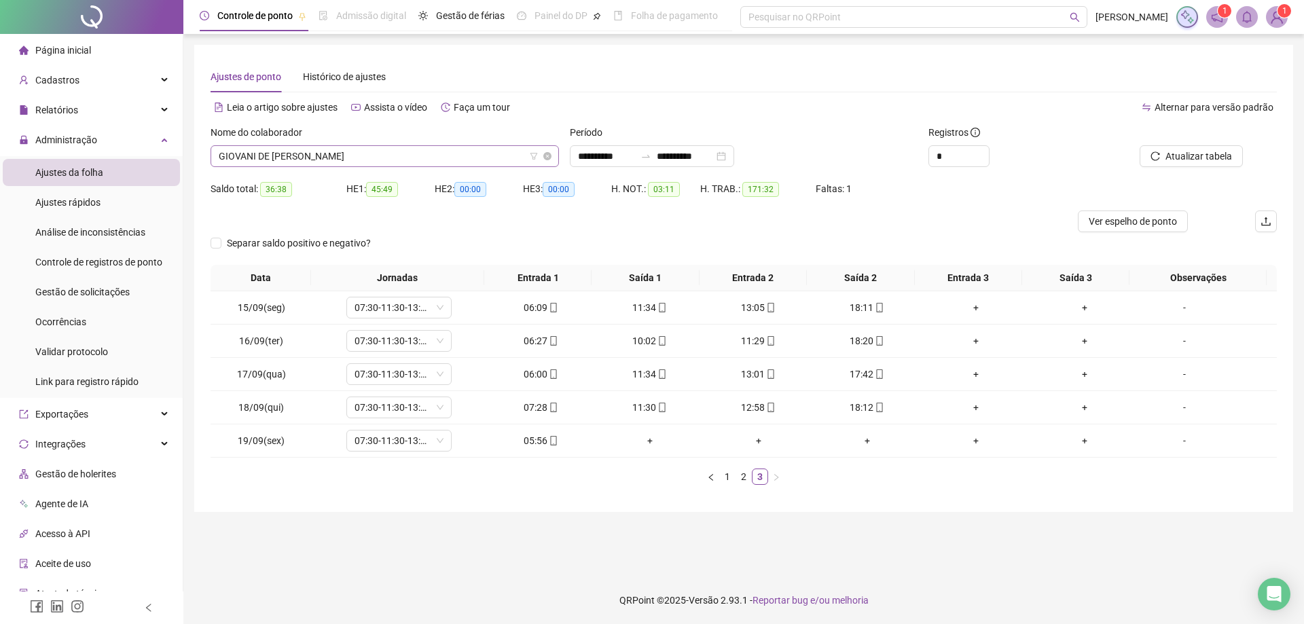
click at [392, 154] on span "GIOVANI DE ALMEIDA DOS SANTOS" at bounding box center [385, 156] width 332 height 20
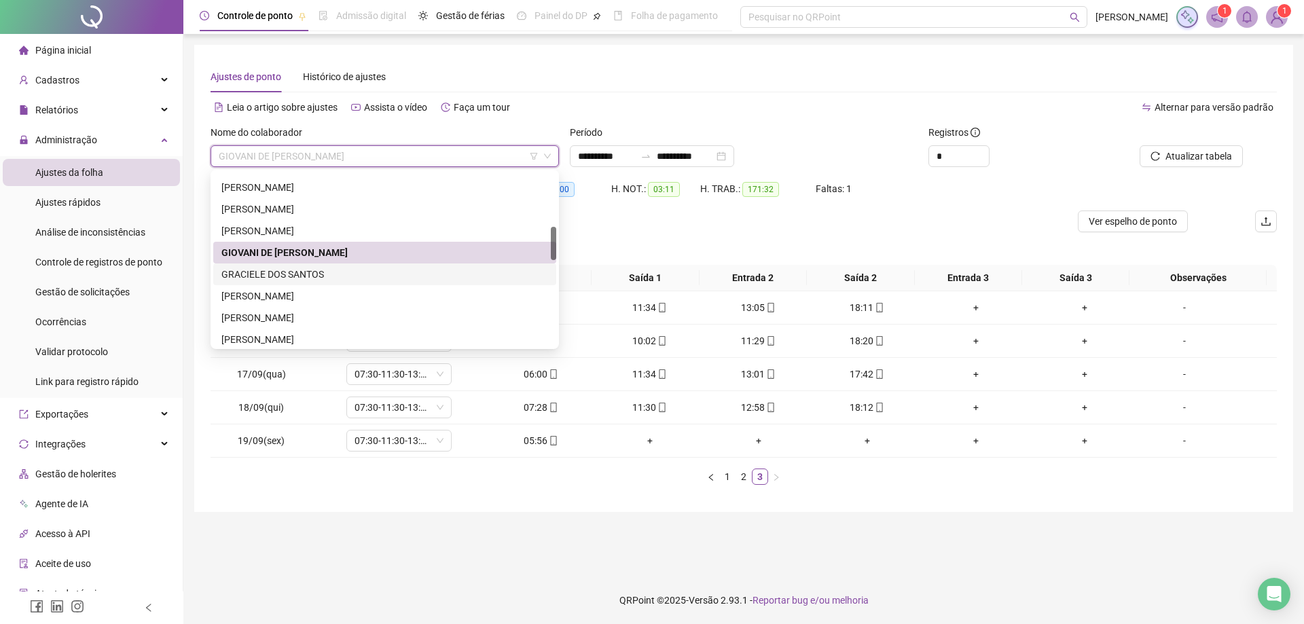
click at [302, 274] on div "GRACIELE DOS SANTOS" at bounding box center [384, 274] width 327 height 15
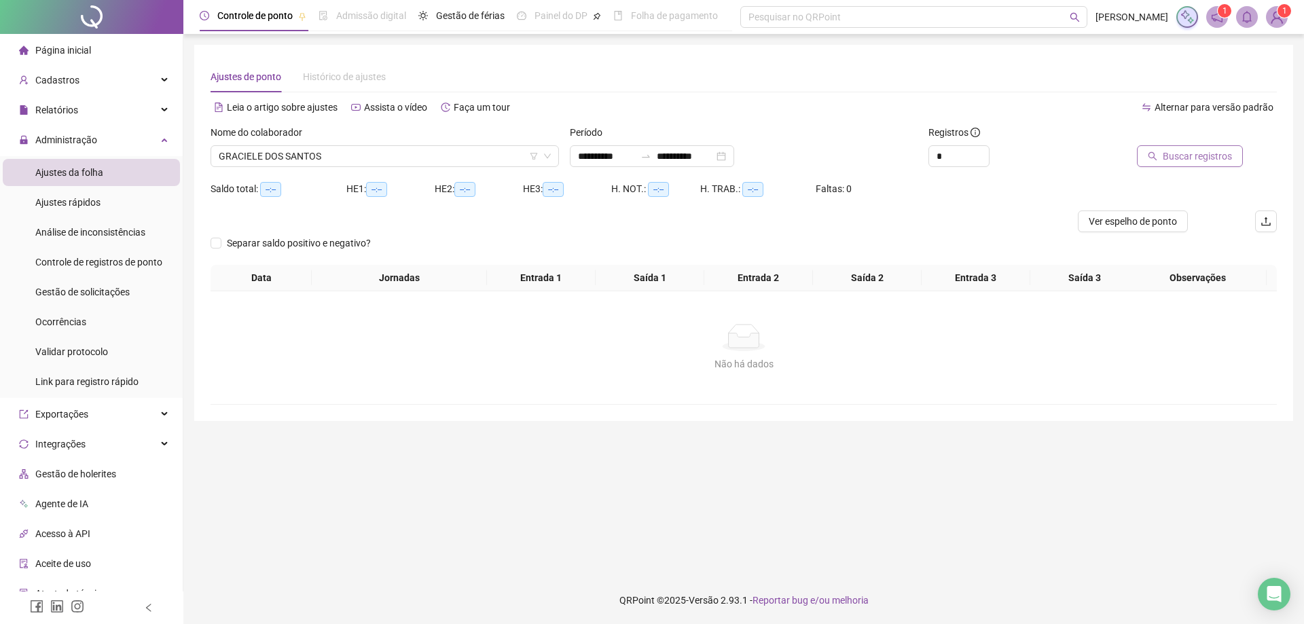
click at [1212, 157] on span "Buscar registros" at bounding box center [1197, 156] width 69 height 15
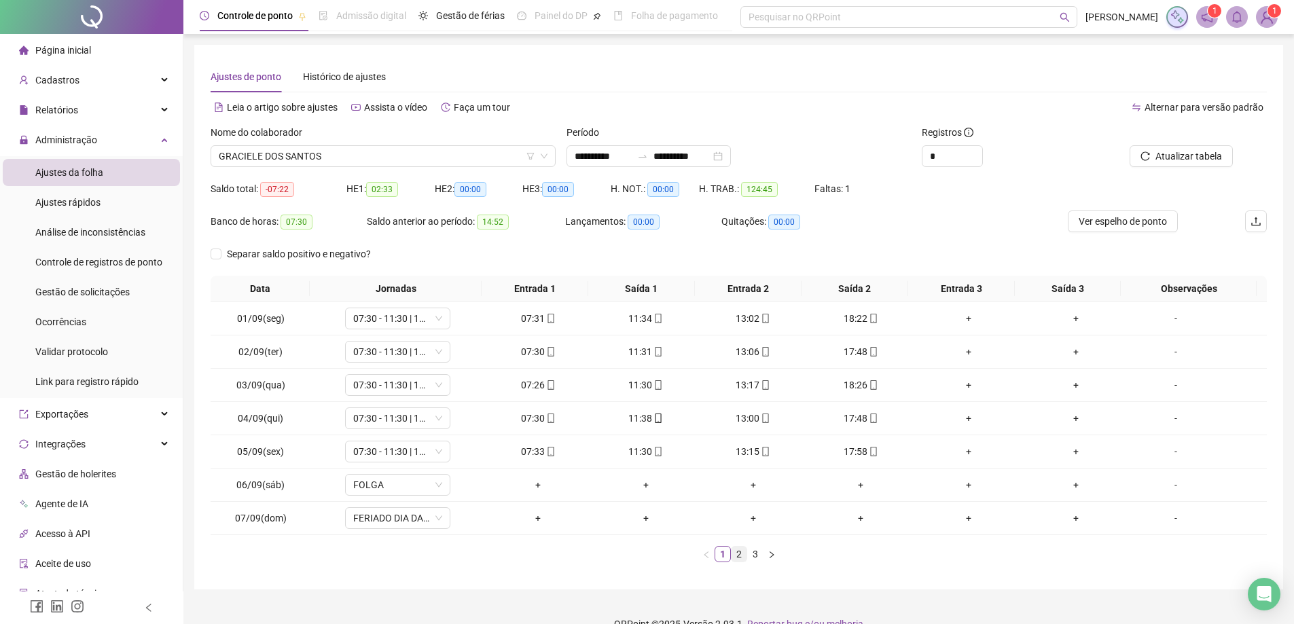
click at [739, 554] on link "2" at bounding box center [738, 554] width 15 height 15
click at [756, 556] on link "3" at bounding box center [755, 554] width 15 height 15
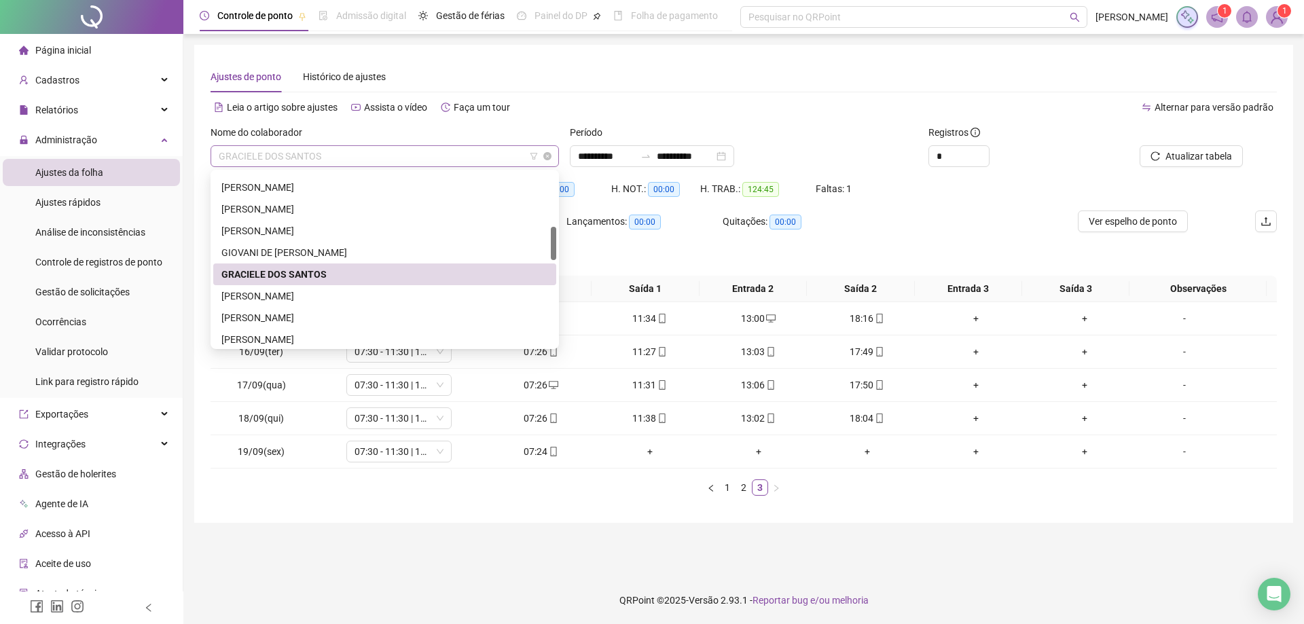
click at [379, 157] on span "GRACIELE DOS SANTOS" at bounding box center [385, 156] width 332 height 20
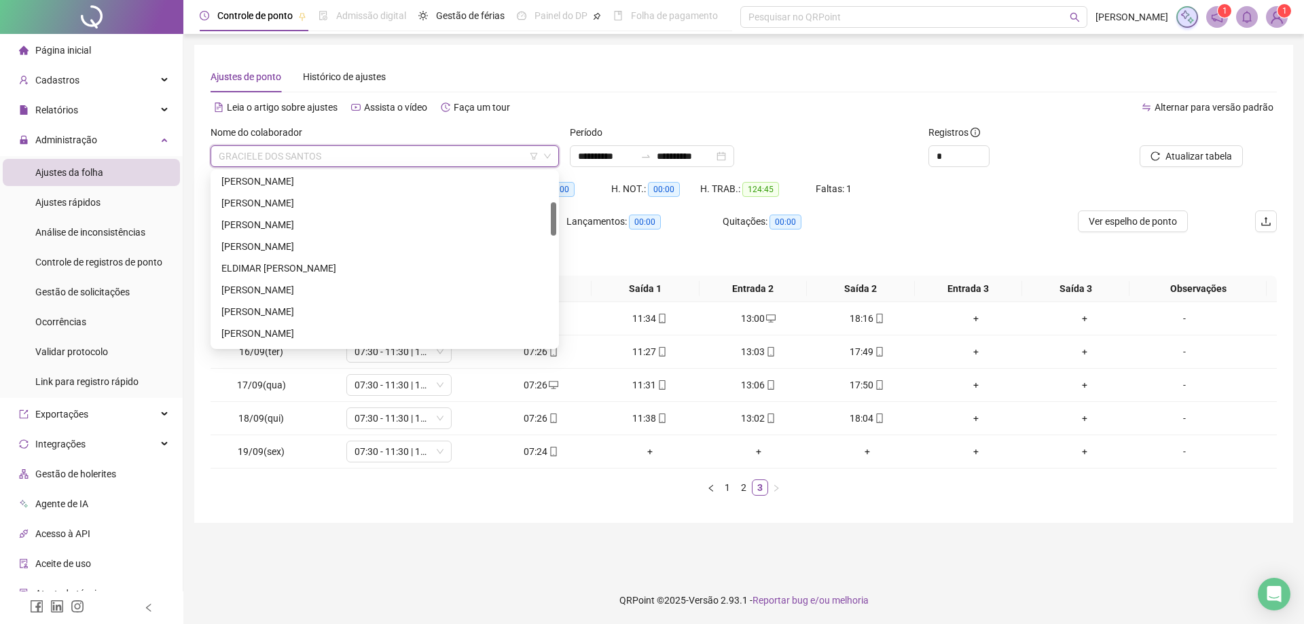
drag, startPoint x: 553, startPoint y: 238, endPoint x: 551, endPoint y: 223, distance: 15.7
click at [551, 223] on div at bounding box center [553, 218] width 5 height 33
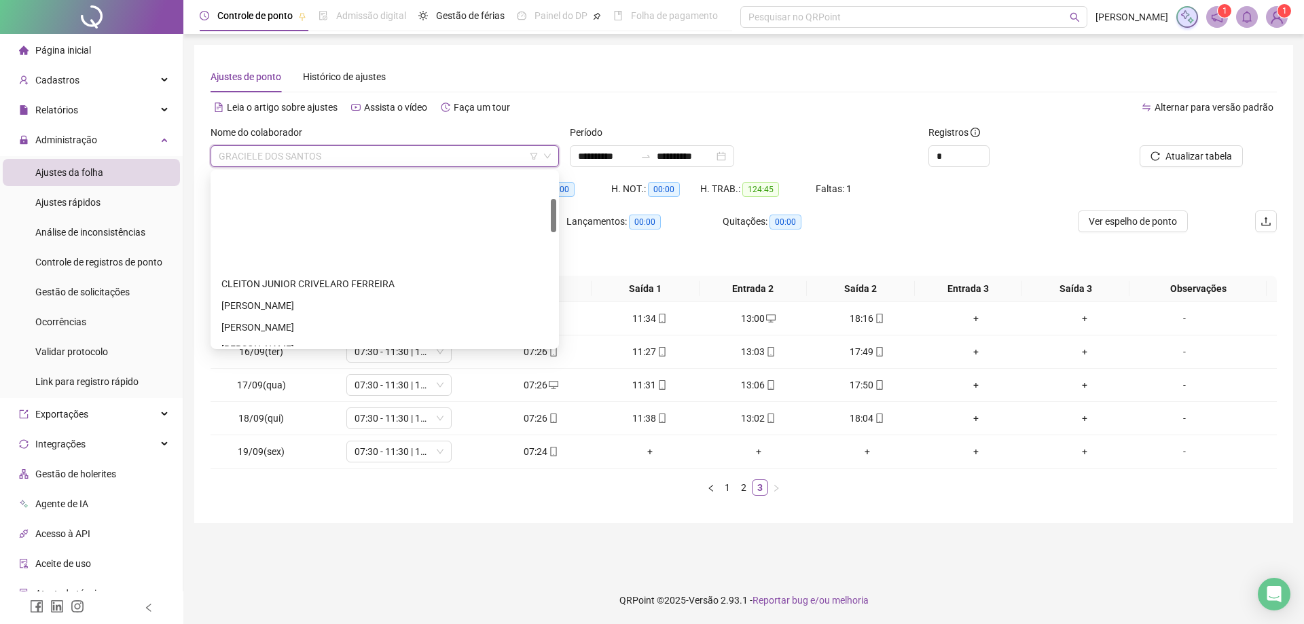
scroll to position [0, 0]
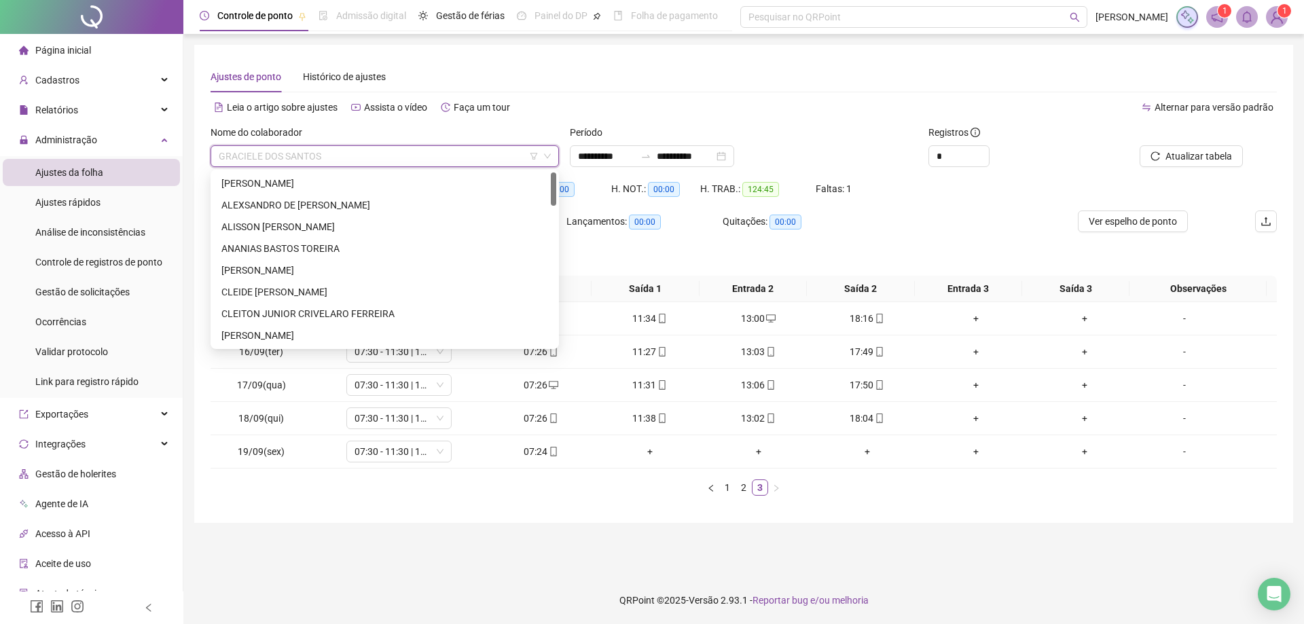
drag, startPoint x: 552, startPoint y: 225, endPoint x: 552, endPoint y: 177, distance: 48.2
click at [552, 177] on div at bounding box center [553, 189] width 5 height 33
click at [274, 332] on div "[PERSON_NAME]" at bounding box center [384, 335] width 327 height 15
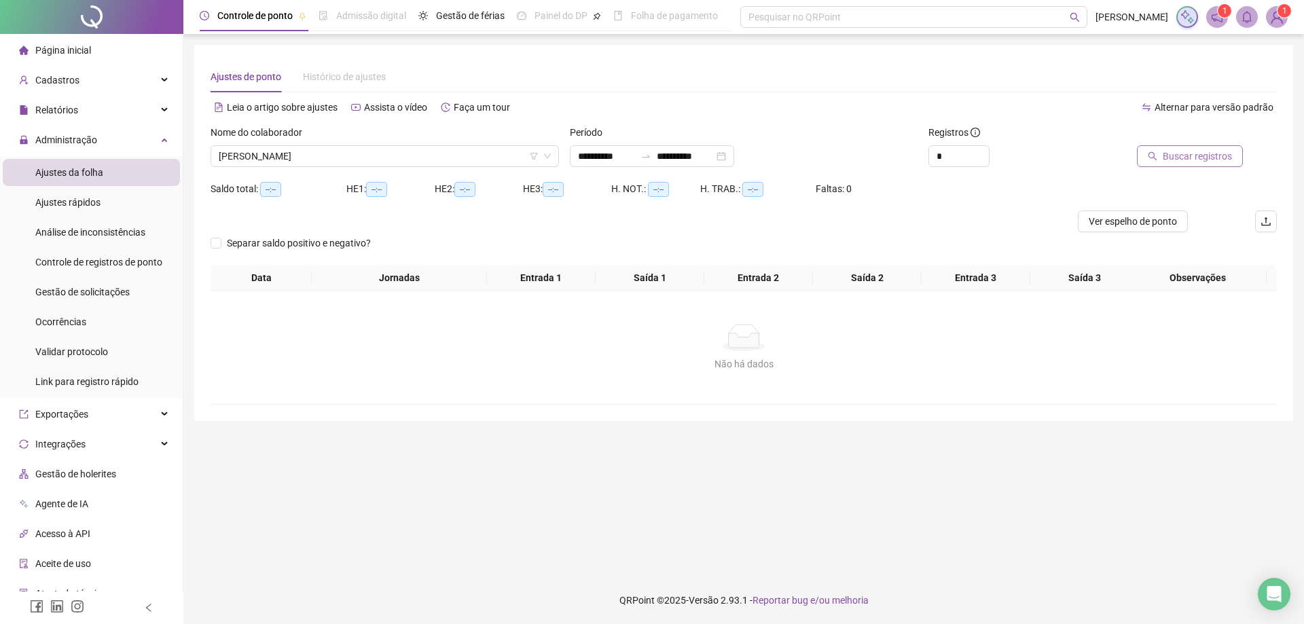
click at [1190, 153] on span "Buscar registros" at bounding box center [1197, 156] width 69 height 15
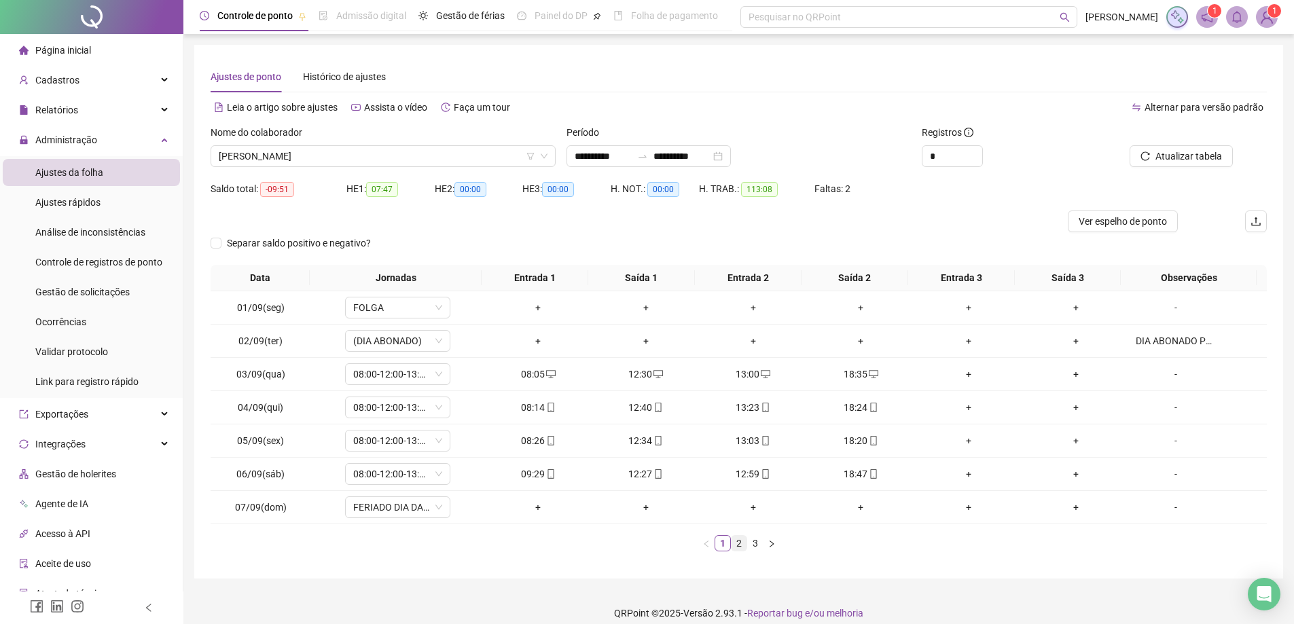
click at [740, 545] on link "2" at bounding box center [738, 543] width 15 height 15
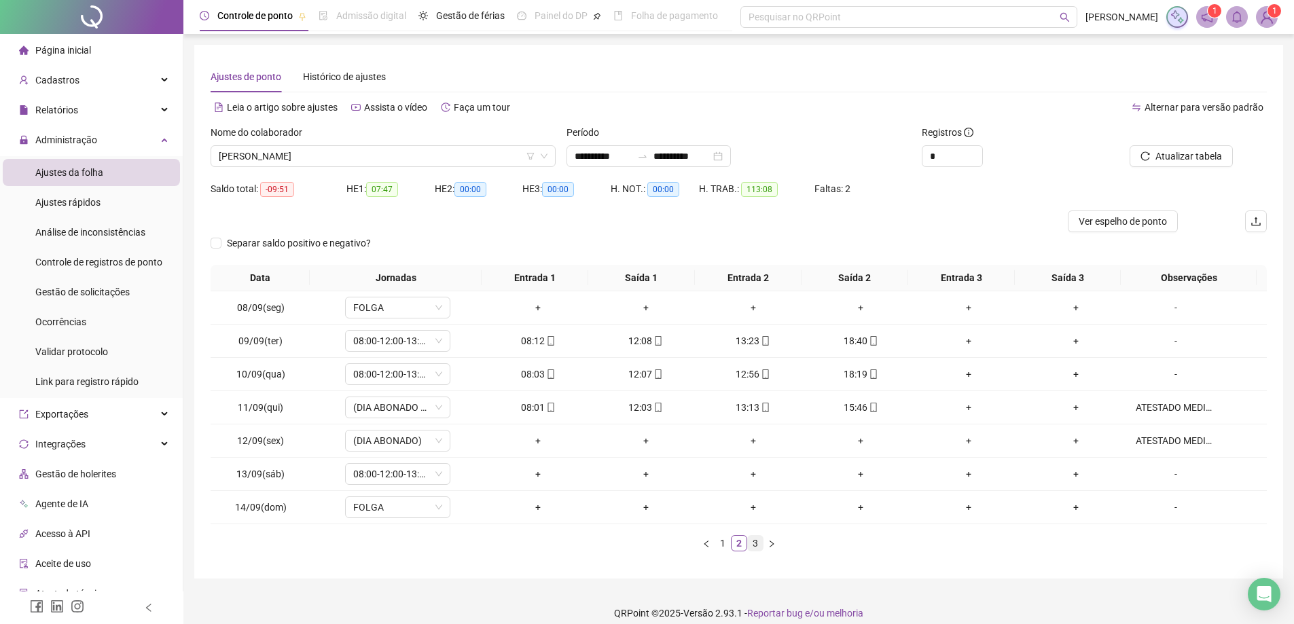
click at [760, 544] on link "3" at bounding box center [755, 543] width 15 height 15
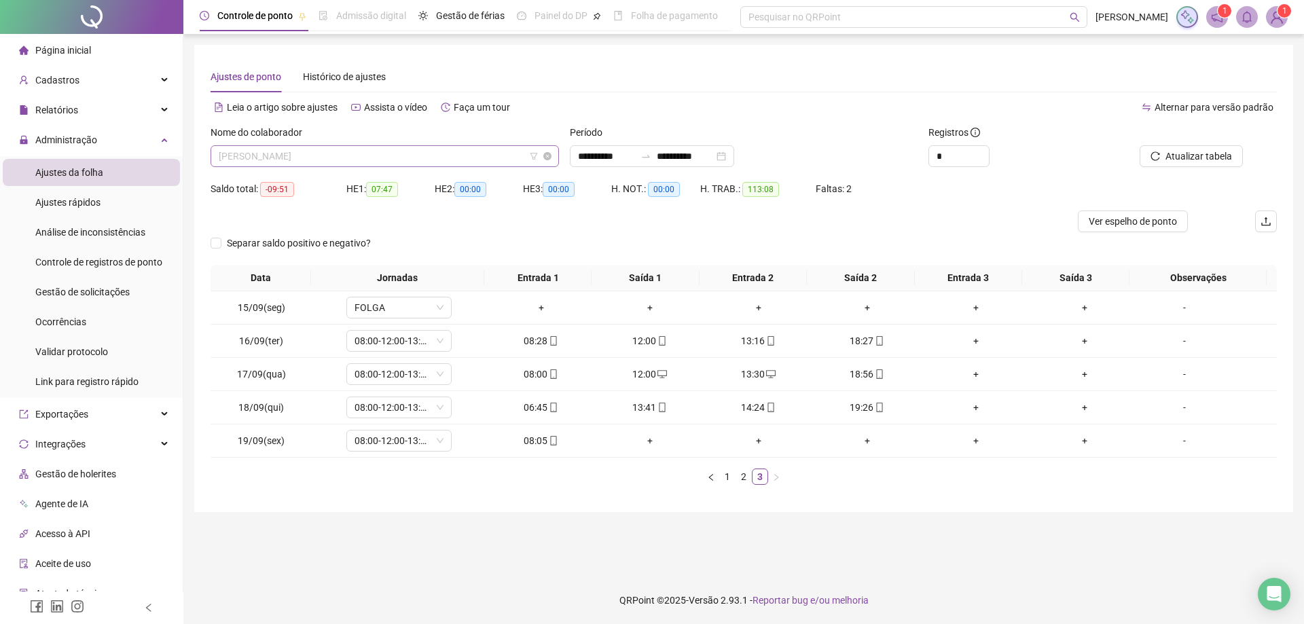
click at [309, 150] on span "[PERSON_NAME]" at bounding box center [385, 156] width 332 height 20
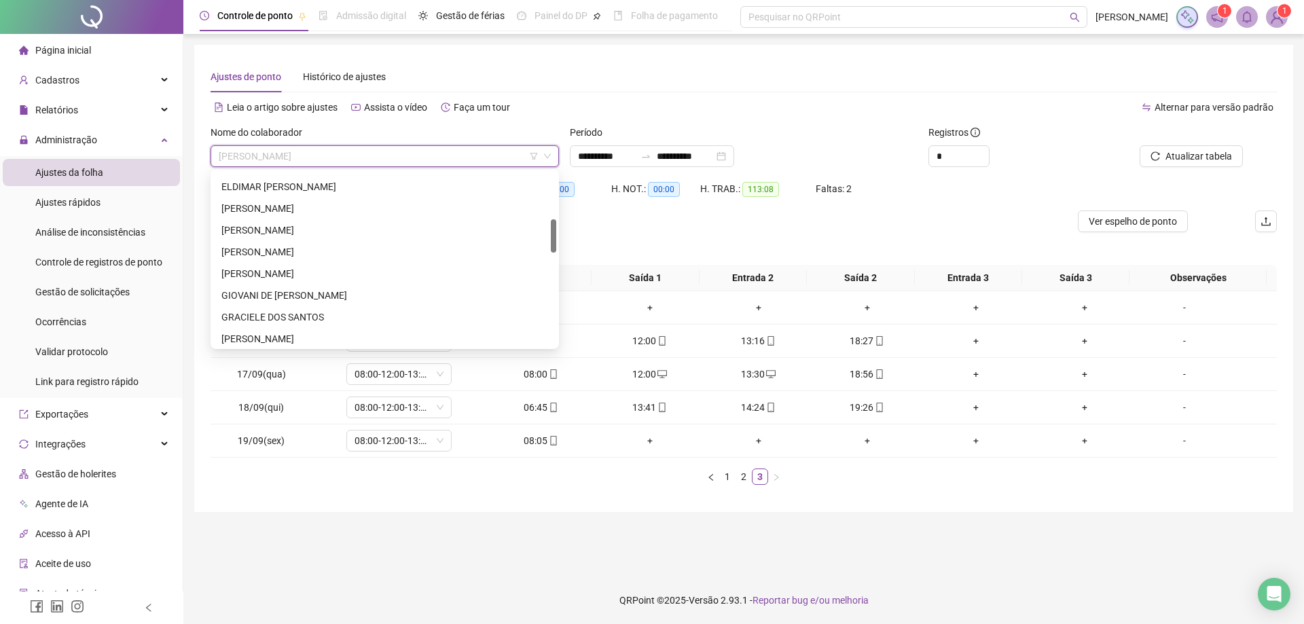
scroll to position [250, 0]
drag, startPoint x: 552, startPoint y: 183, endPoint x: 554, endPoint y: 232, distance: 48.9
click at [554, 232] on div at bounding box center [553, 237] width 5 height 33
click at [281, 295] on div "GRACIELE DOS SANTOS" at bounding box center [384, 302] width 327 height 15
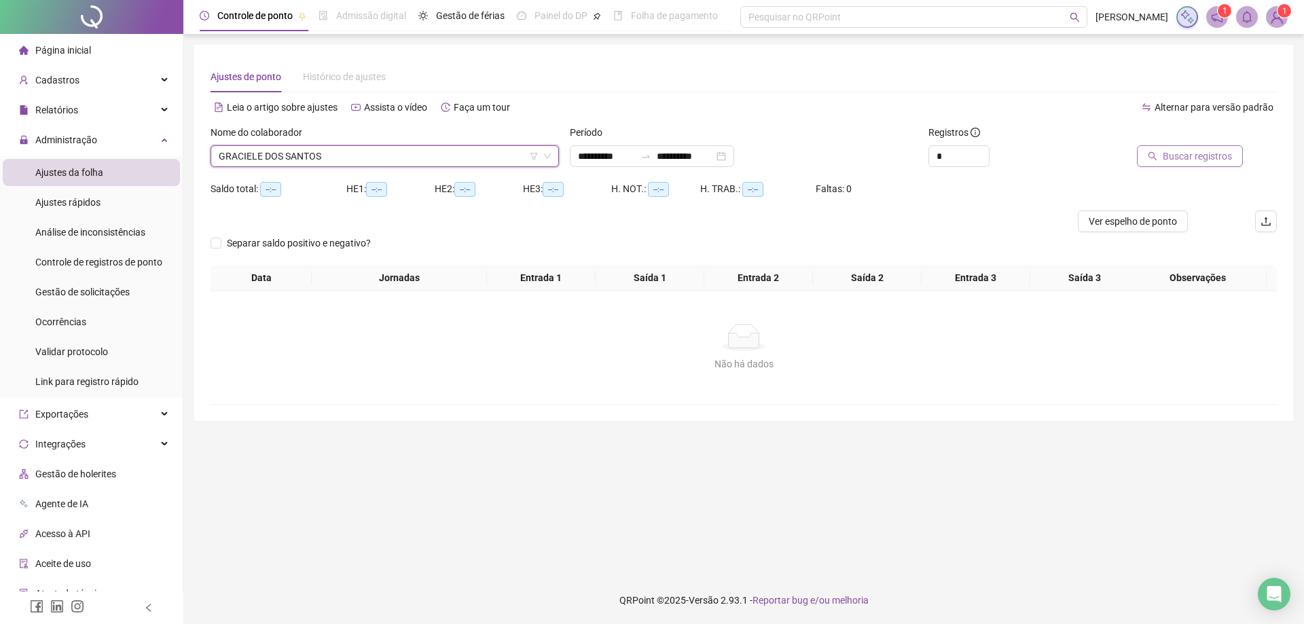
click at [1179, 157] on span "Buscar registros" at bounding box center [1197, 156] width 69 height 15
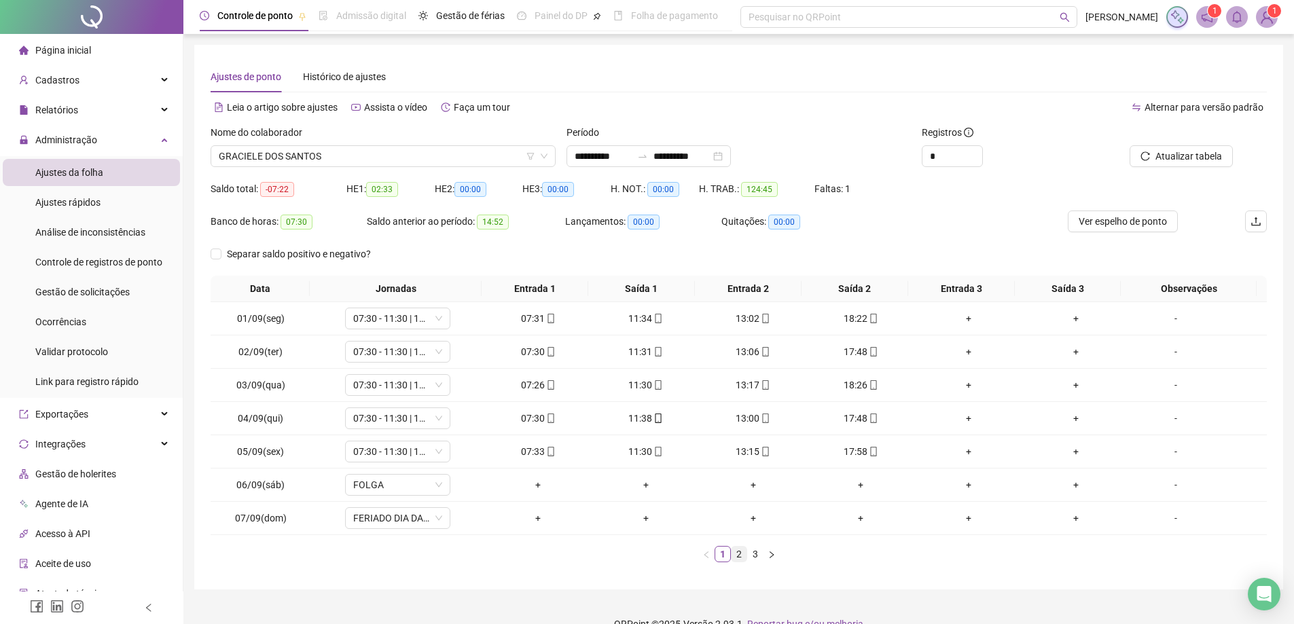
click at [740, 554] on link "2" at bounding box center [738, 554] width 15 height 15
click at [753, 554] on link "3" at bounding box center [755, 554] width 15 height 15
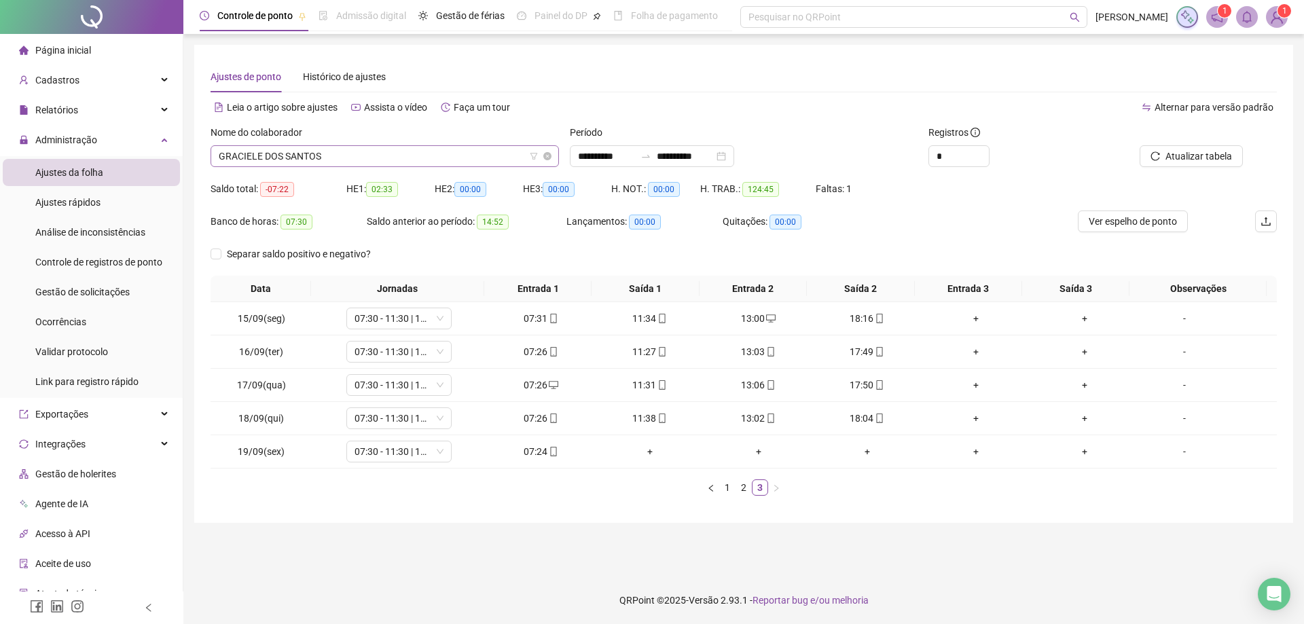
click at [327, 149] on span "GRACIELE DOS SANTOS" at bounding box center [385, 156] width 332 height 20
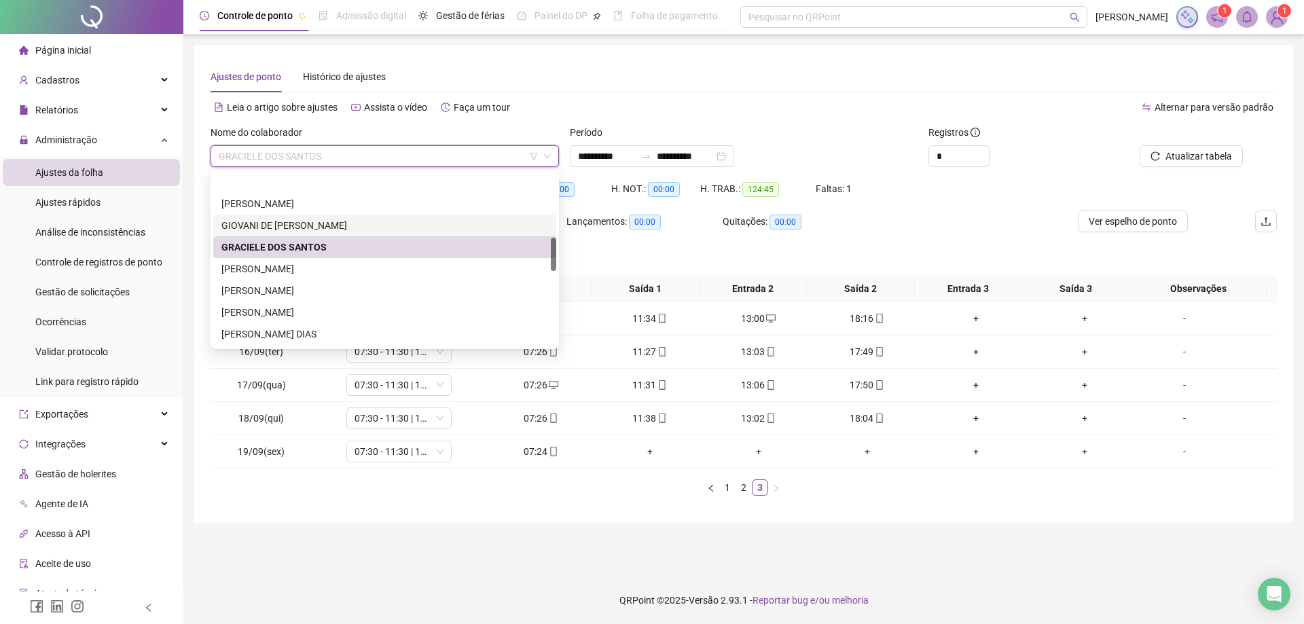
scroll to position [333, 0]
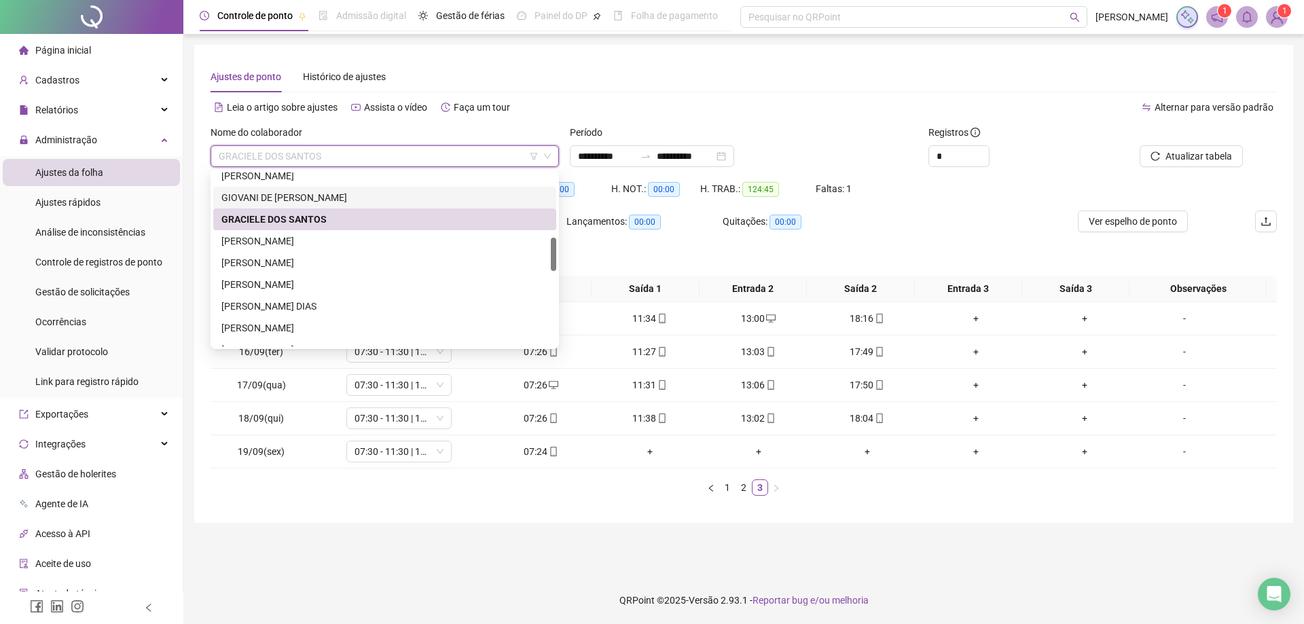
drag, startPoint x: 554, startPoint y: 242, endPoint x: 554, endPoint y: 258, distance: 16.3
click at [554, 258] on div at bounding box center [553, 254] width 5 height 33
click at [271, 262] on div "JOAO CARLOS GALDINI" at bounding box center [384, 262] width 327 height 15
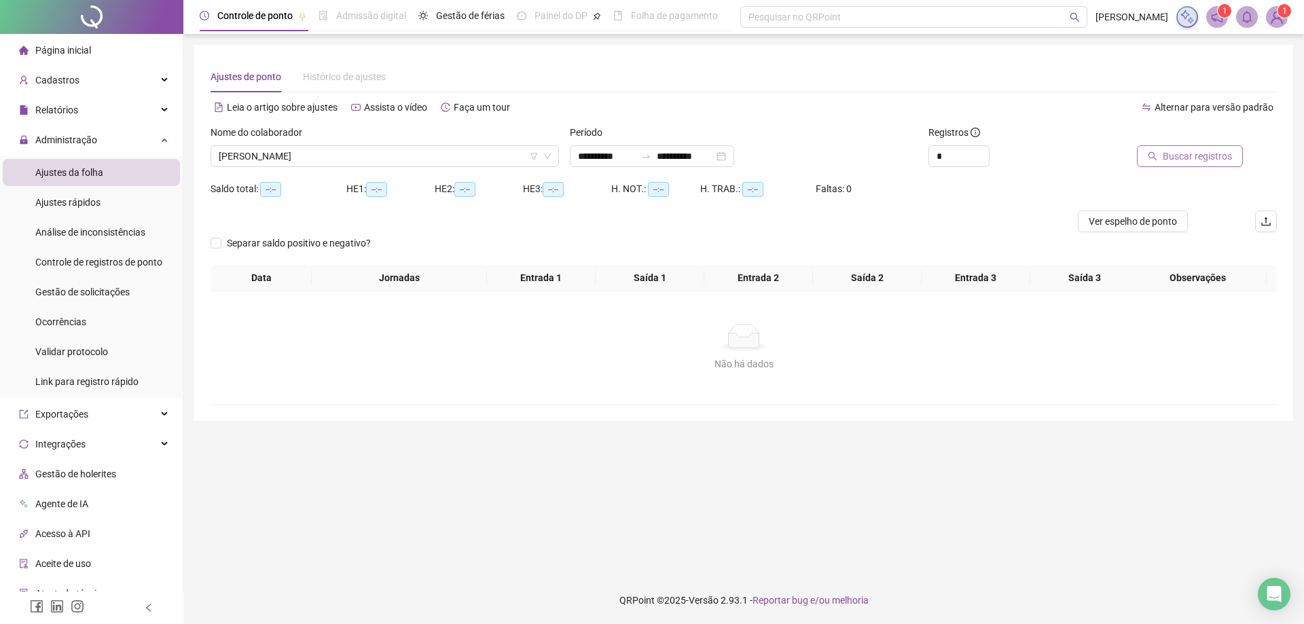
click at [1180, 154] on span "Buscar registros" at bounding box center [1197, 156] width 69 height 15
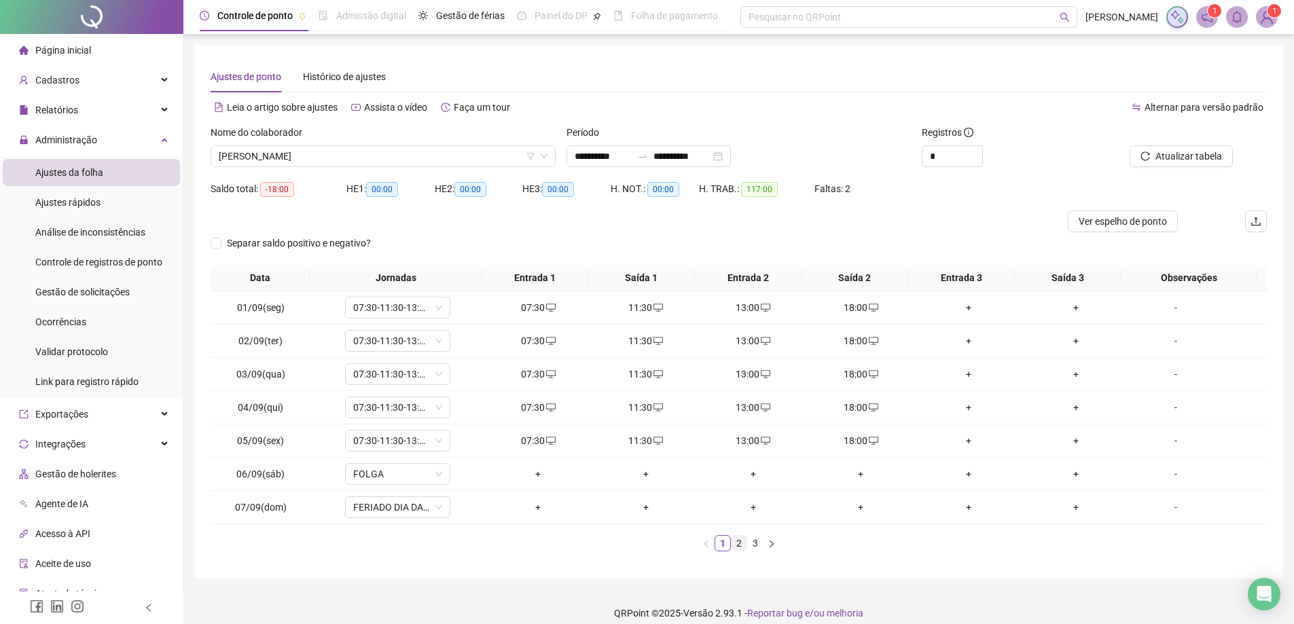
click at [738, 543] on link "2" at bounding box center [738, 543] width 15 height 15
click at [756, 543] on link "3" at bounding box center [755, 543] width 15 height 15
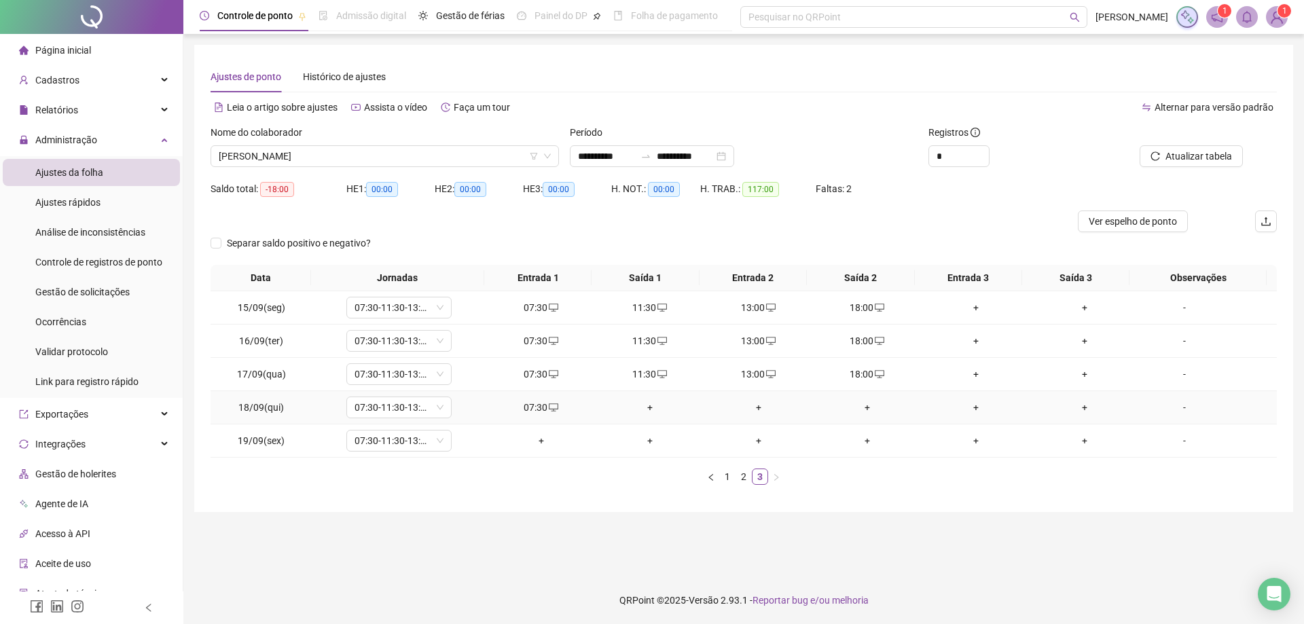
click at [642, 404] on div "+" at bounding box center [650, 407] width 98 height 15
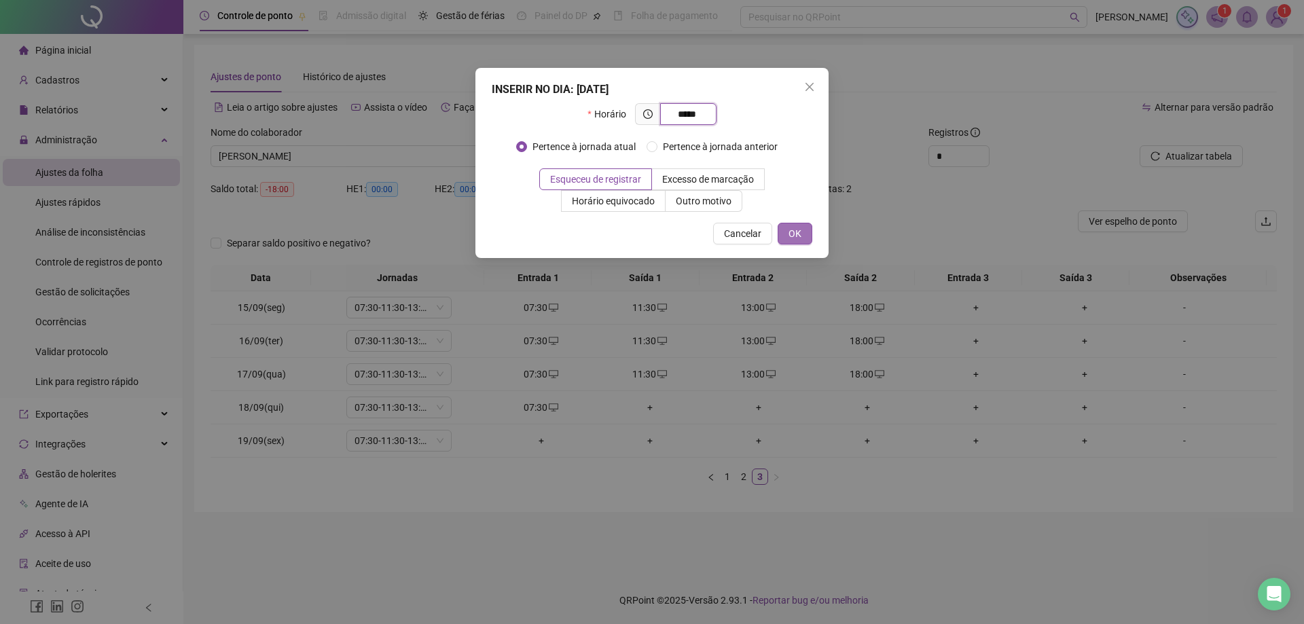
type input "*****"
click at [790, 238] on span "OK" at bounding box center [795, 233] width 13 height 15
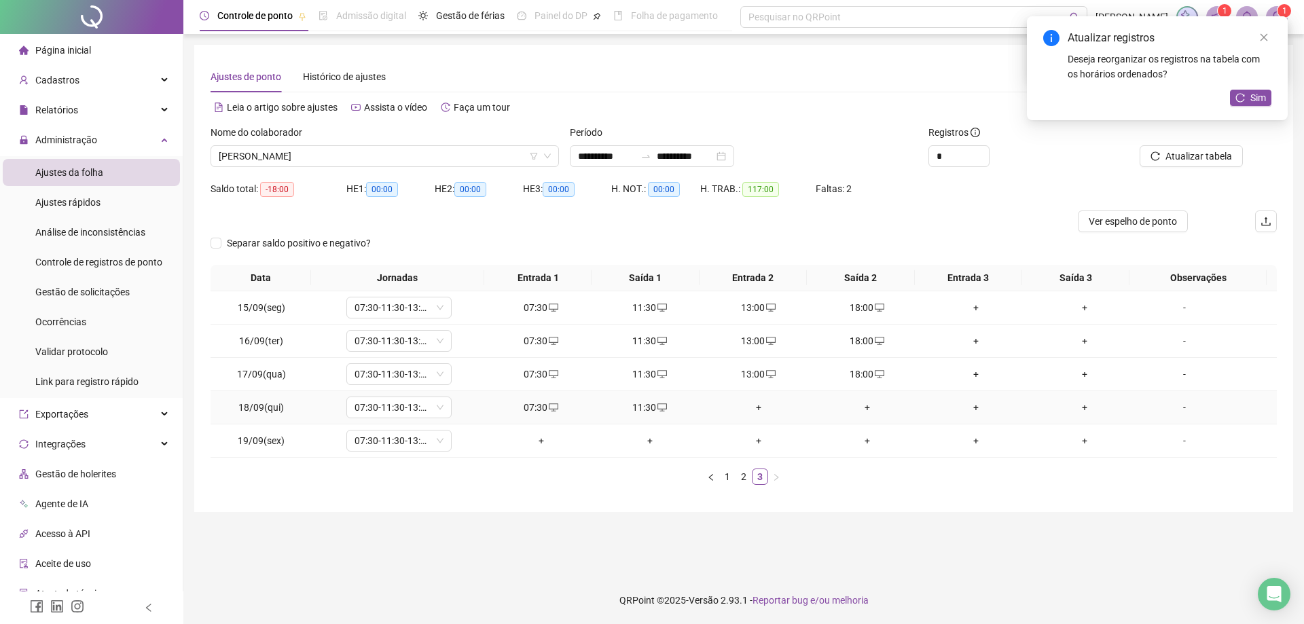
click at [757, 410] on div "+" at bounding box center [759, 407] width 98 height 15
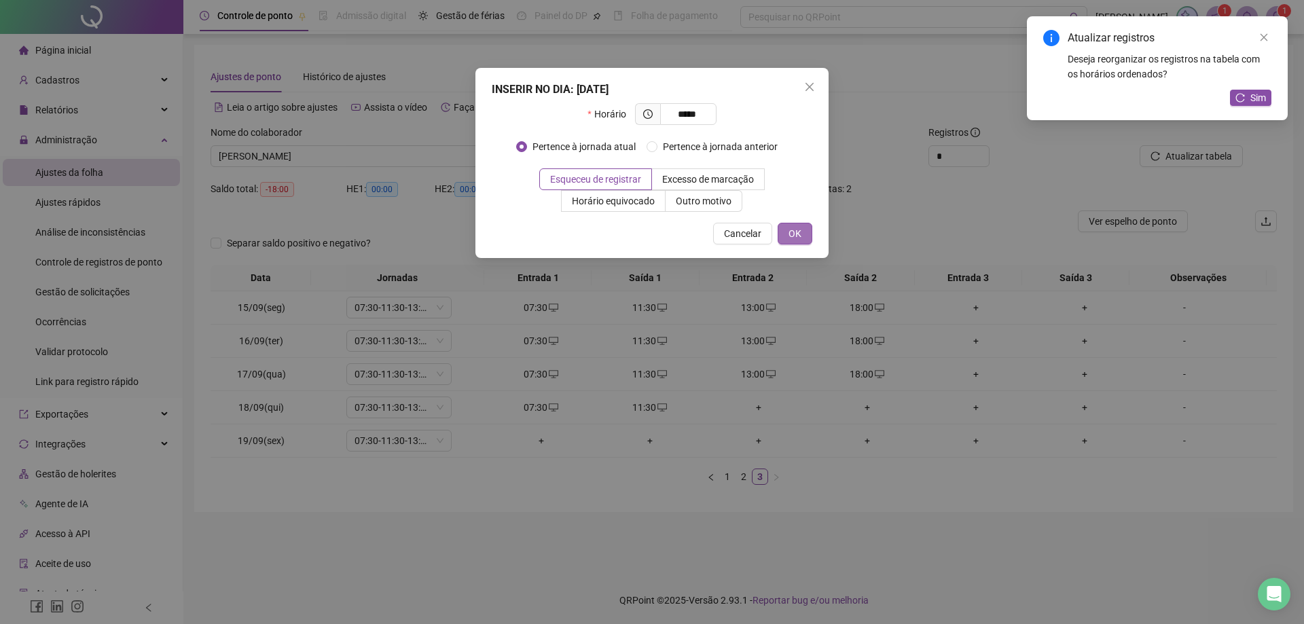
type input "*****"
click at [802, 240] on button "OK" at bounding box center [795, 234] width 35 height 22
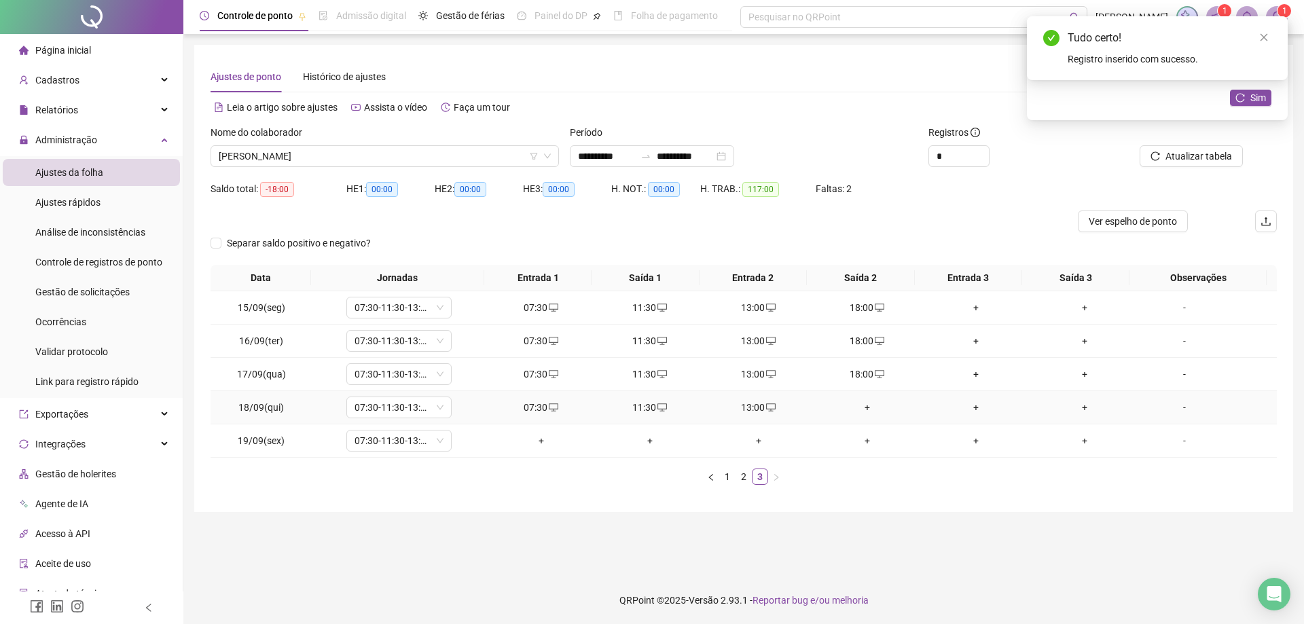
drag, startPoint x: 854, startPoint y: 391, endPoint x: 852, endPoint y: 405, distance: 13.7
click at [852, 398] on td "+" at bounding box center [867, 407] width 109 height 33
click at [861, 414] on div "+" at bounding box center [867, 407] width 98 height 15
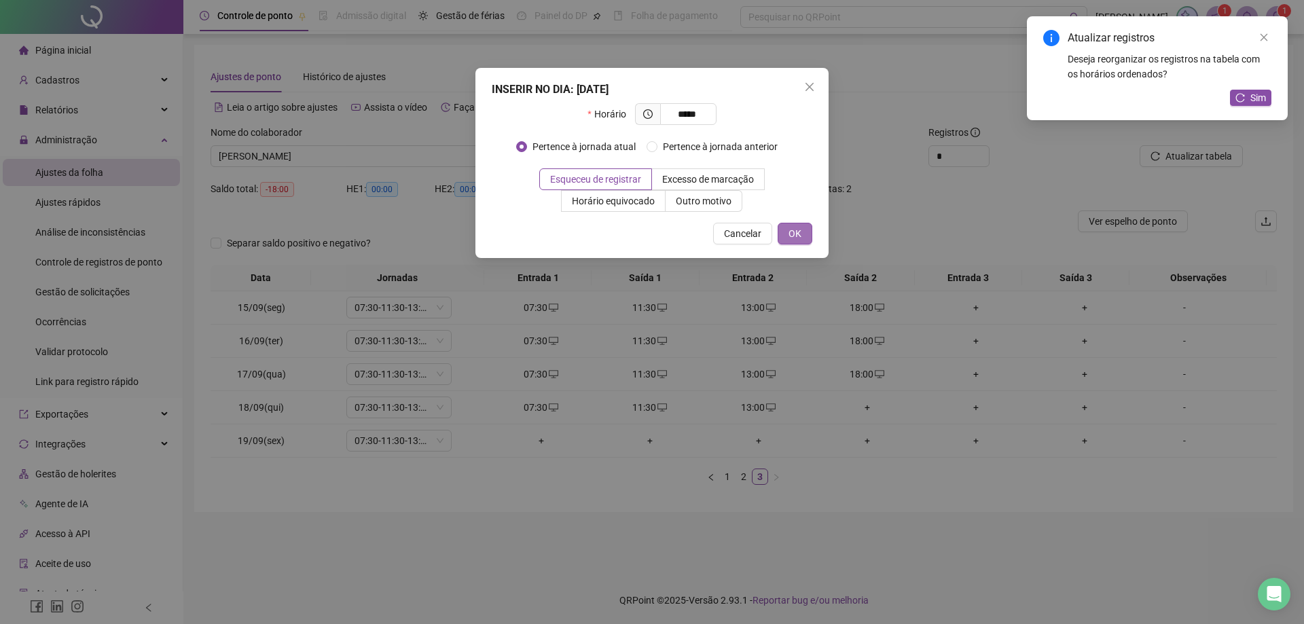
type input "*****"
click at [790, 240] on span "OK" at bounding box center [795, 233] width 13 height 15
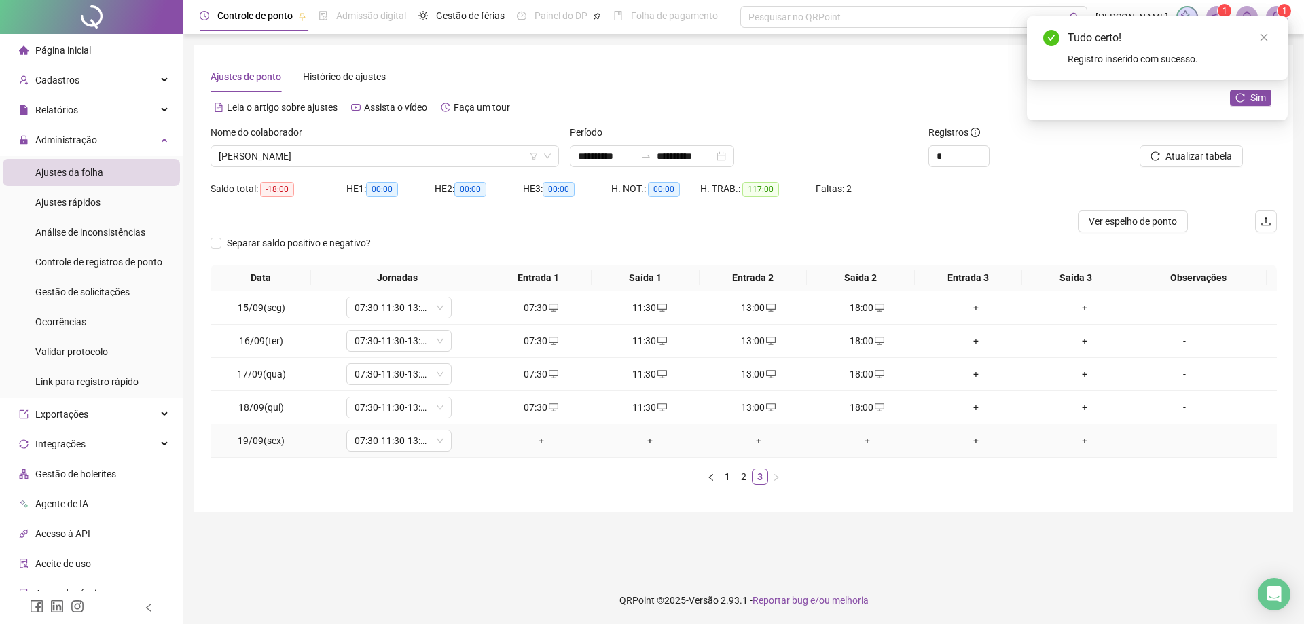
click at [534, 446] on div "+" at bounding box center [541, 440] width 98 height 15
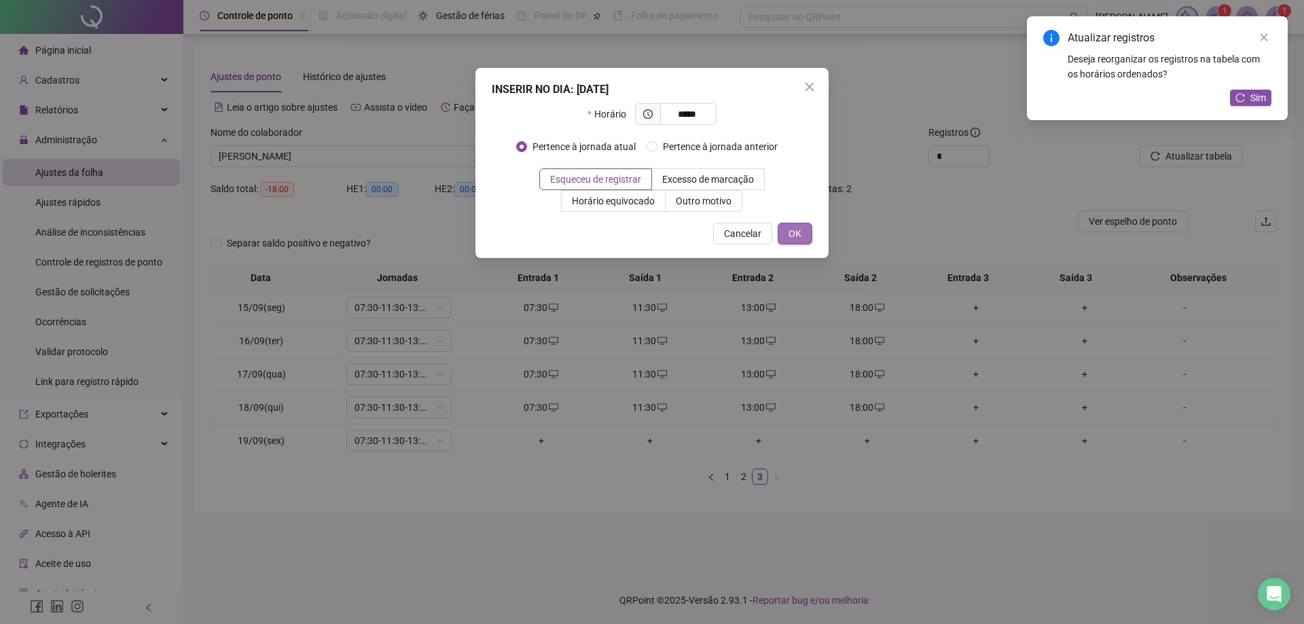
type input "*****"
click at [798, 240] on span "OK" at bounding box center [795, 233] width 13 height 15
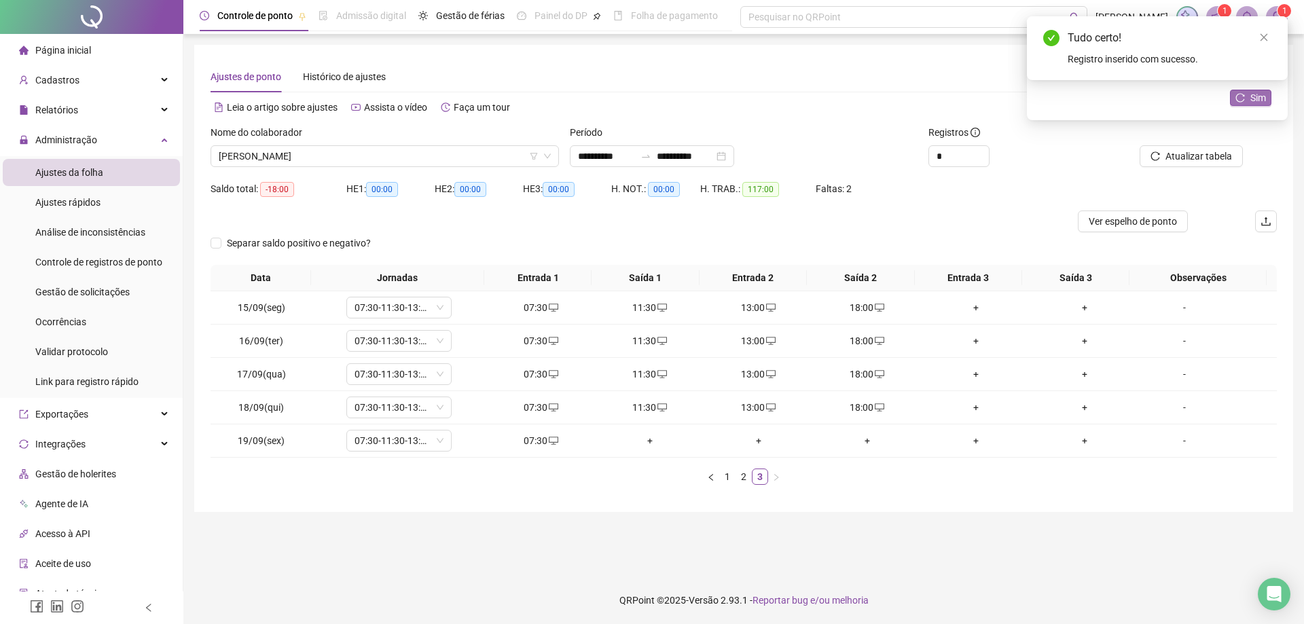
click at [1262, 94] on span "Sim" at bounding box center [1258, 97] width 16 height 15
click at [1189, 156] on span "Atualizar tabela" at bounding box center [1198, 156] width 67 height 15
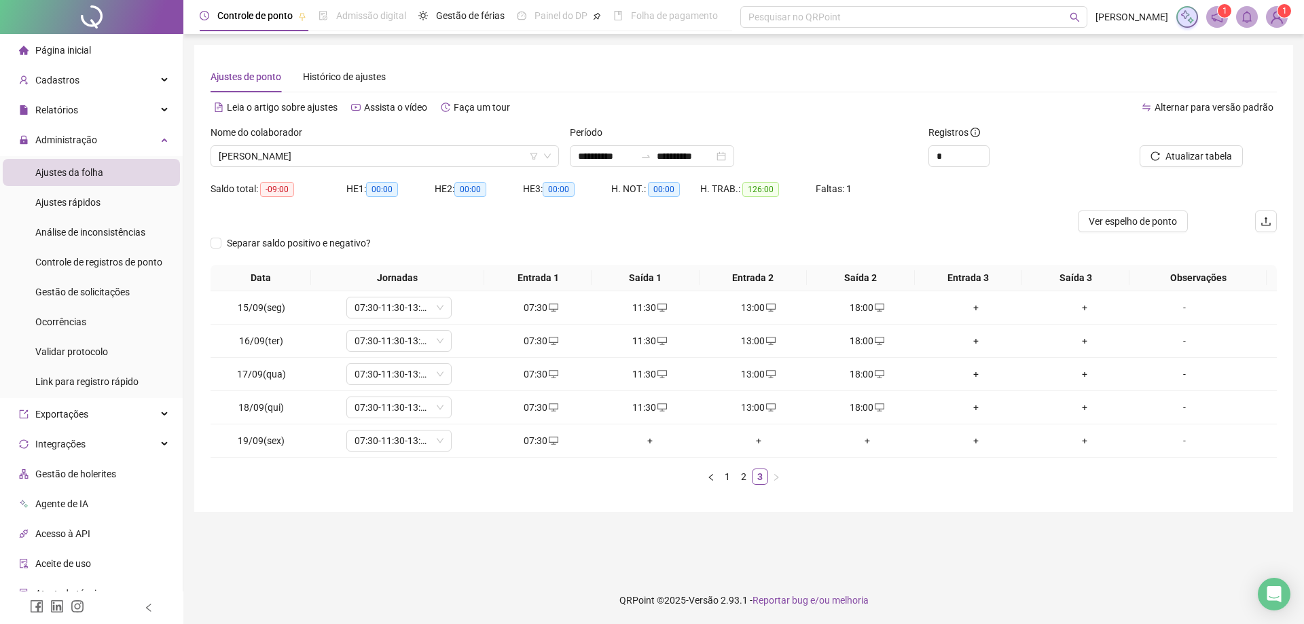
click at [338, 145] on div "Nome do colaborador" at bounding box center [385, 135] width 348 height 20
click at [328, 162] on span "JOAO CARLOS GALDINI" at bounding box center [385, 156] width 332 height 20
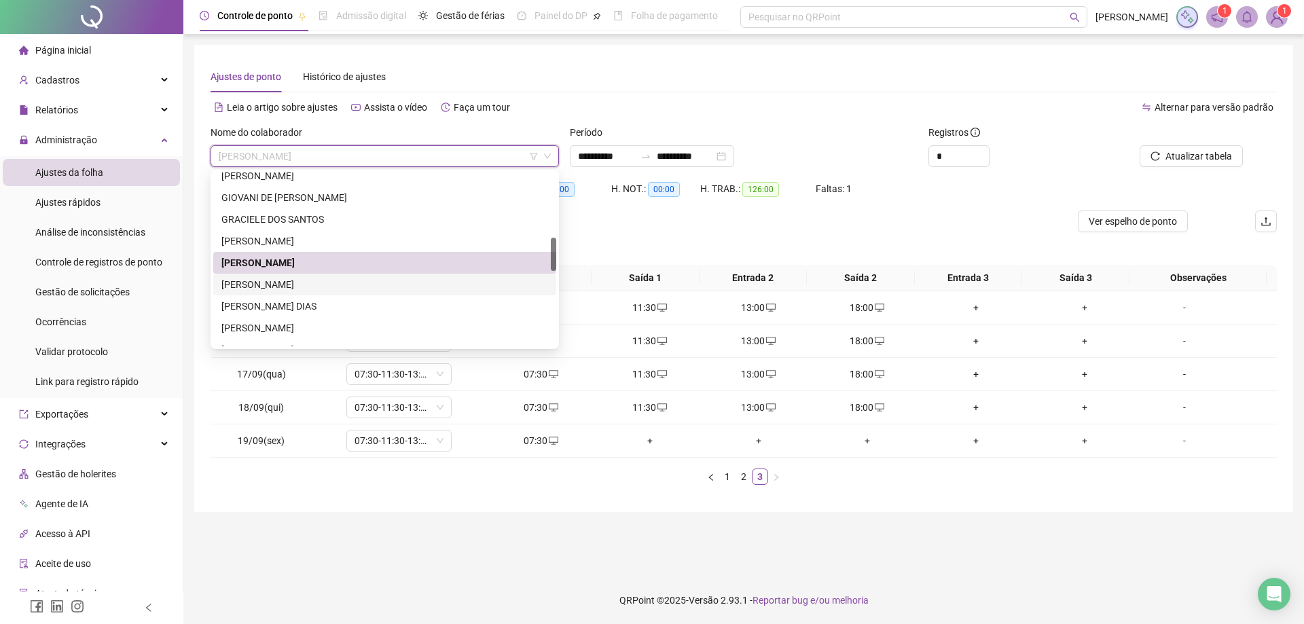
click at [300, 279] on div "JOAO VITOR DOS SANTOS PIOVEZANI" at bounding box center [384, 284] width 327 height 15
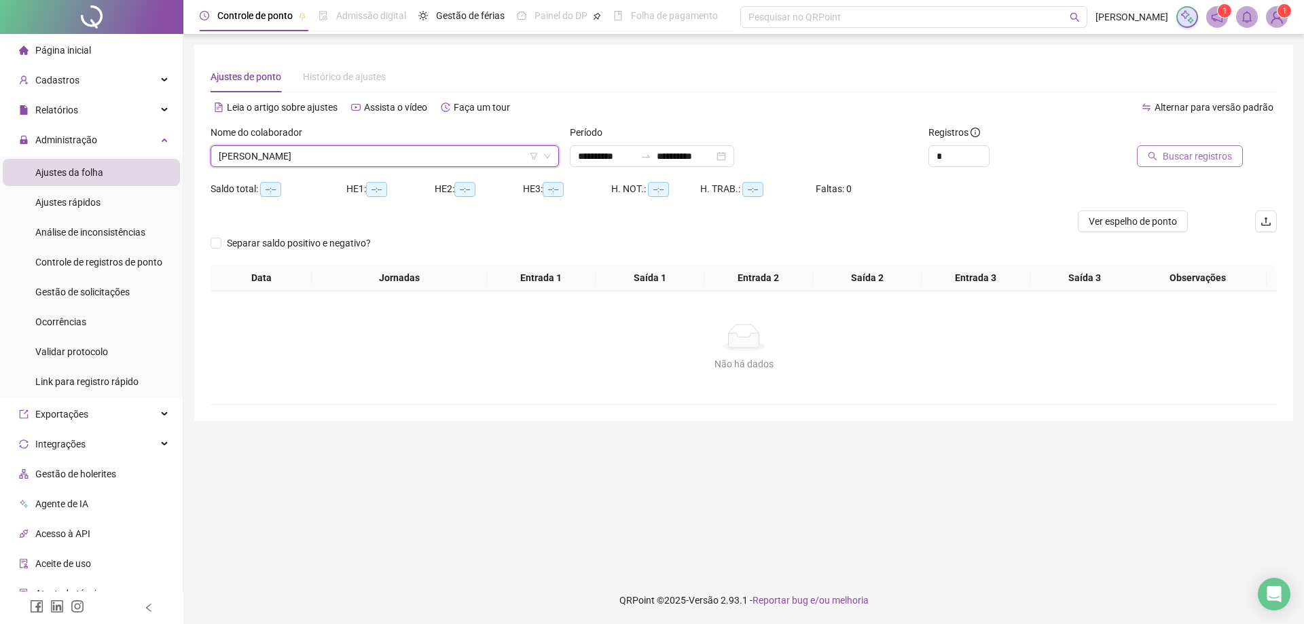
click at [1168, 157] on span "Buscar registros" at bounding box center [1197, 156] width 69 height 15
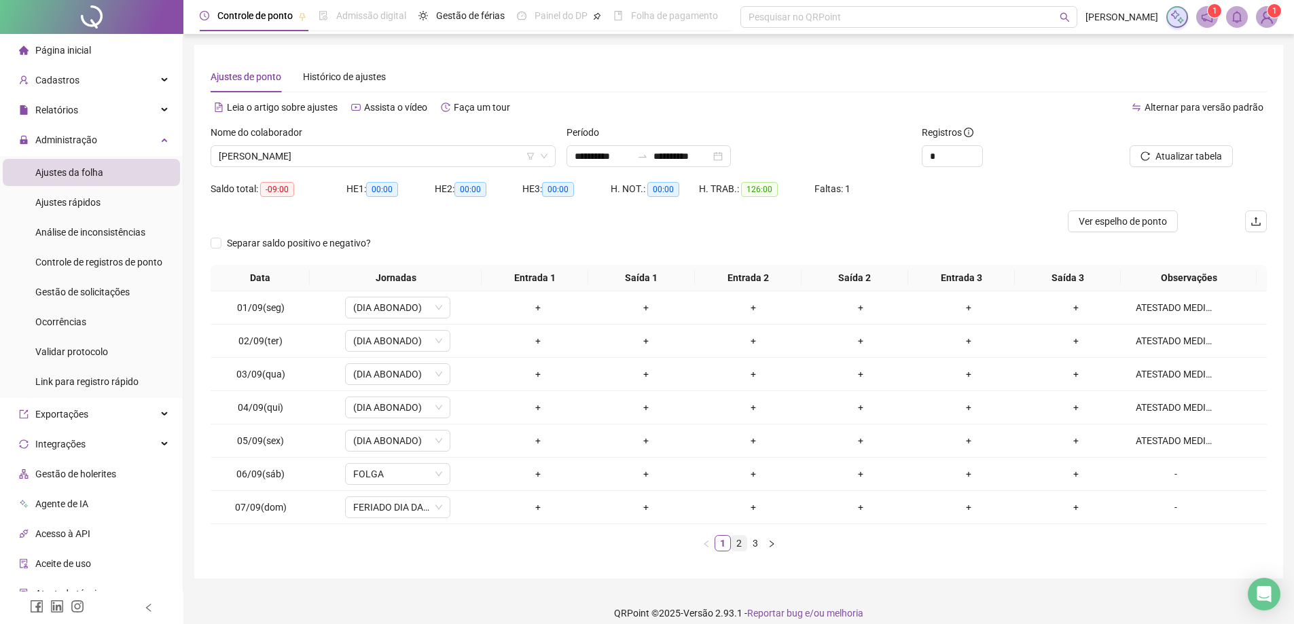
click at [736, 547] on link "2" at bounding box center [738, 543] width 15 height 15
click at [752, 546] on link "3" at bounding box center [755, 543] width 15 height 15
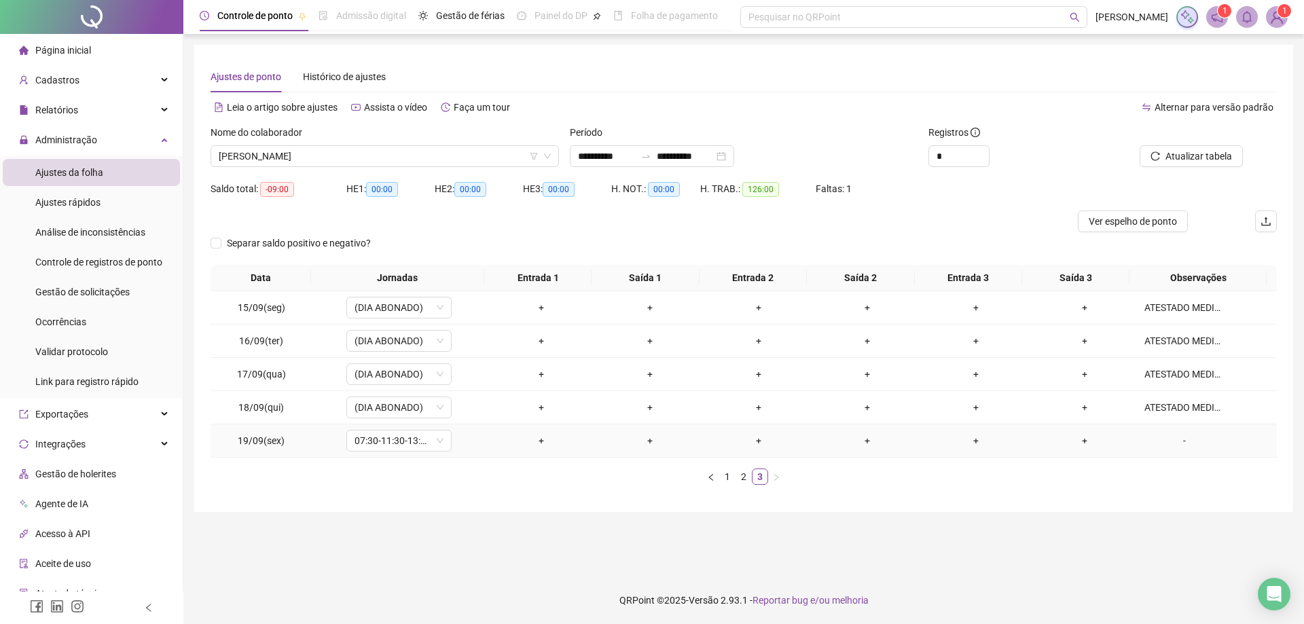
click at [1172, 444] on div "-" at bounding box center [1184, 440] width 80 height 15
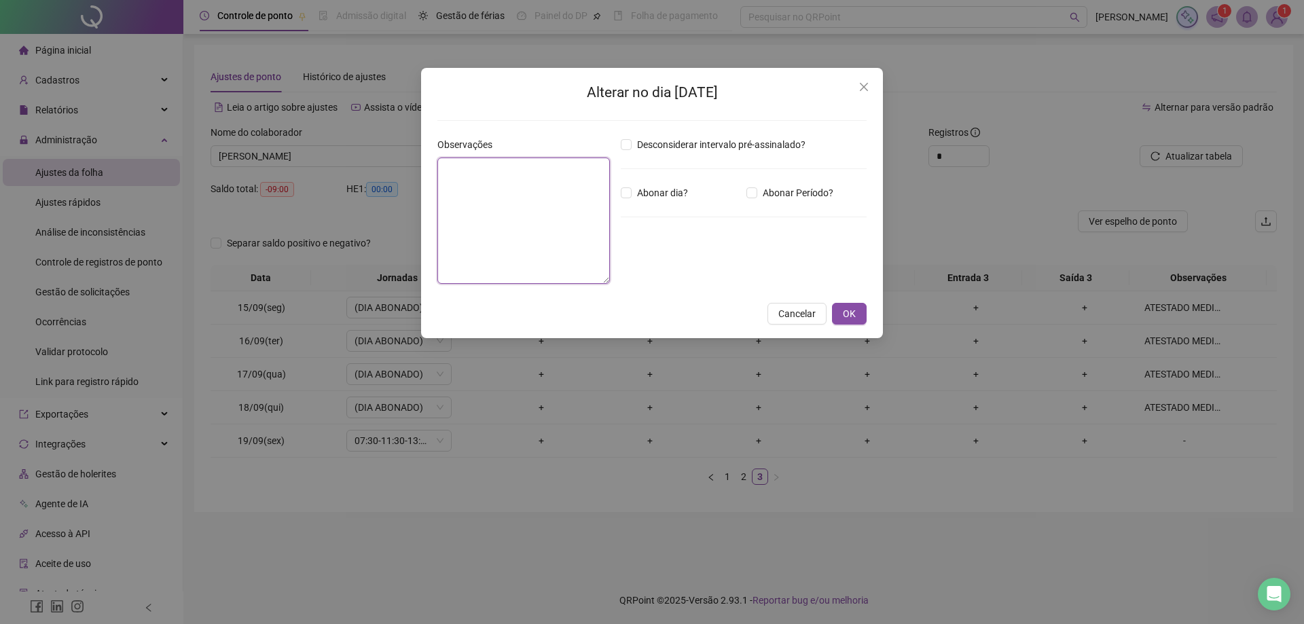
click at [484, 191] on textarea at bounding box center [523, 221] width 173 height 126
type textarea "**********"
click at [854, 320] on span "OK" at bounding box center [849, 313] width 13 height 15
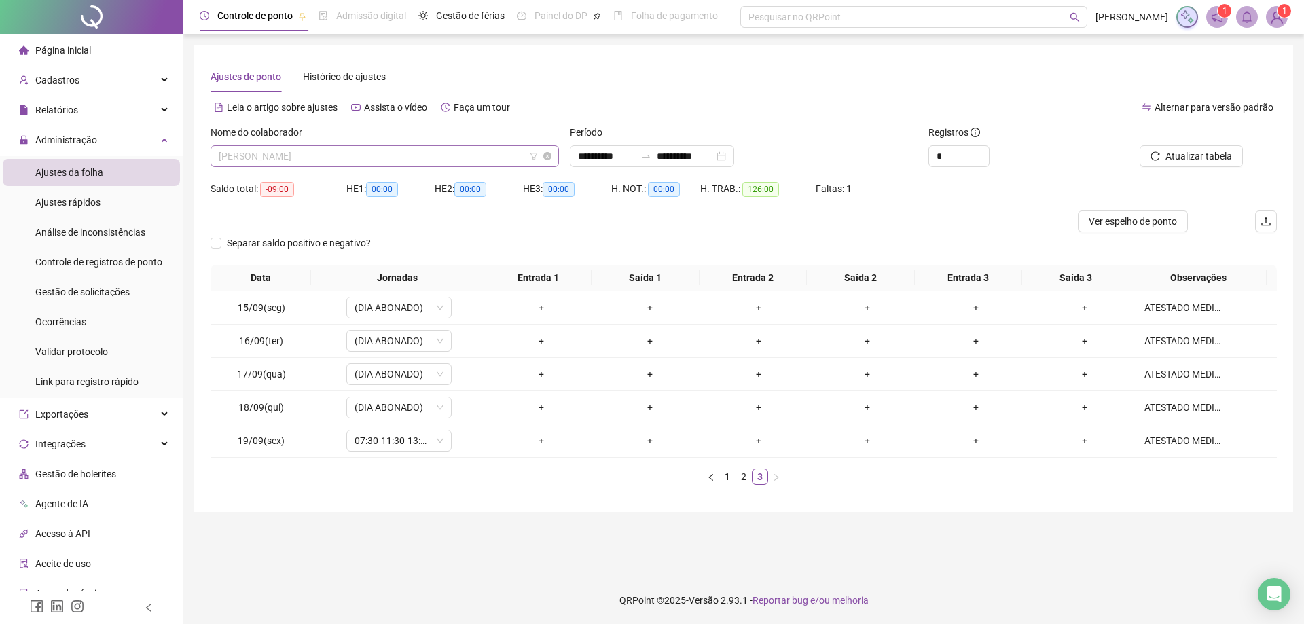
click at [427, 160] on span "JOAO VITOR DOS SANTOS PIOVEZANI" at bounding box center [385, 156] width 332 height 20
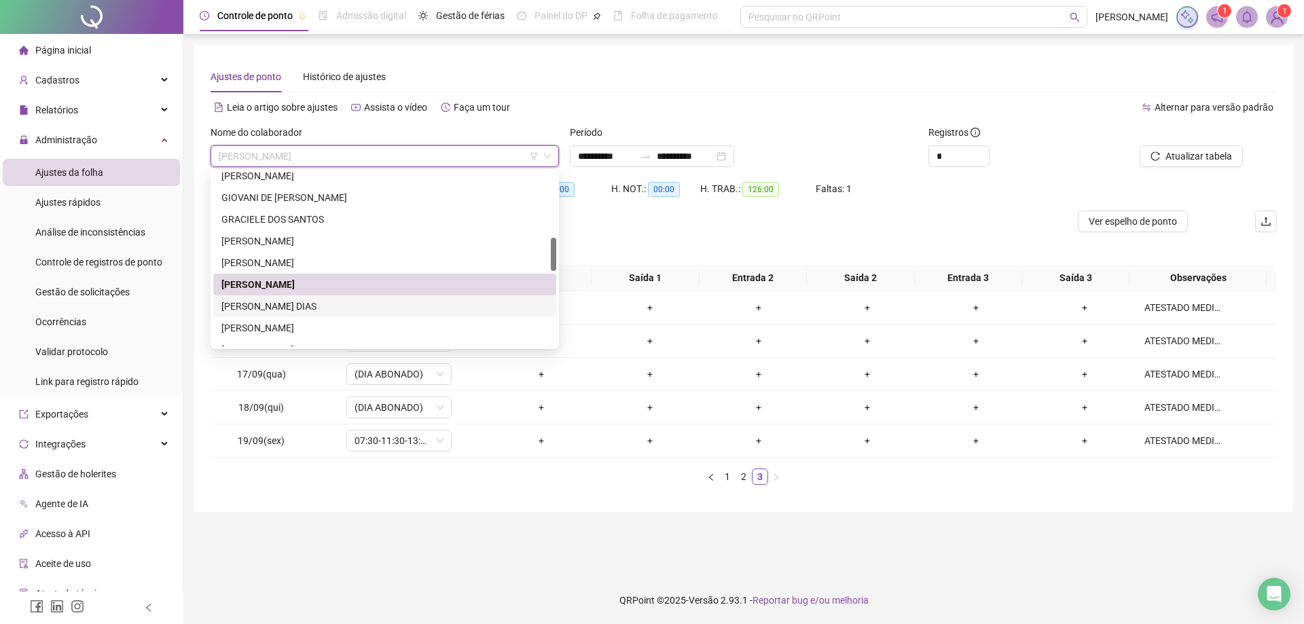
click at [333, 310] on div "JOSEMAR DUARTE WEIZENMNN DIAS" at bounding box center [384, 306] width 327 height 15
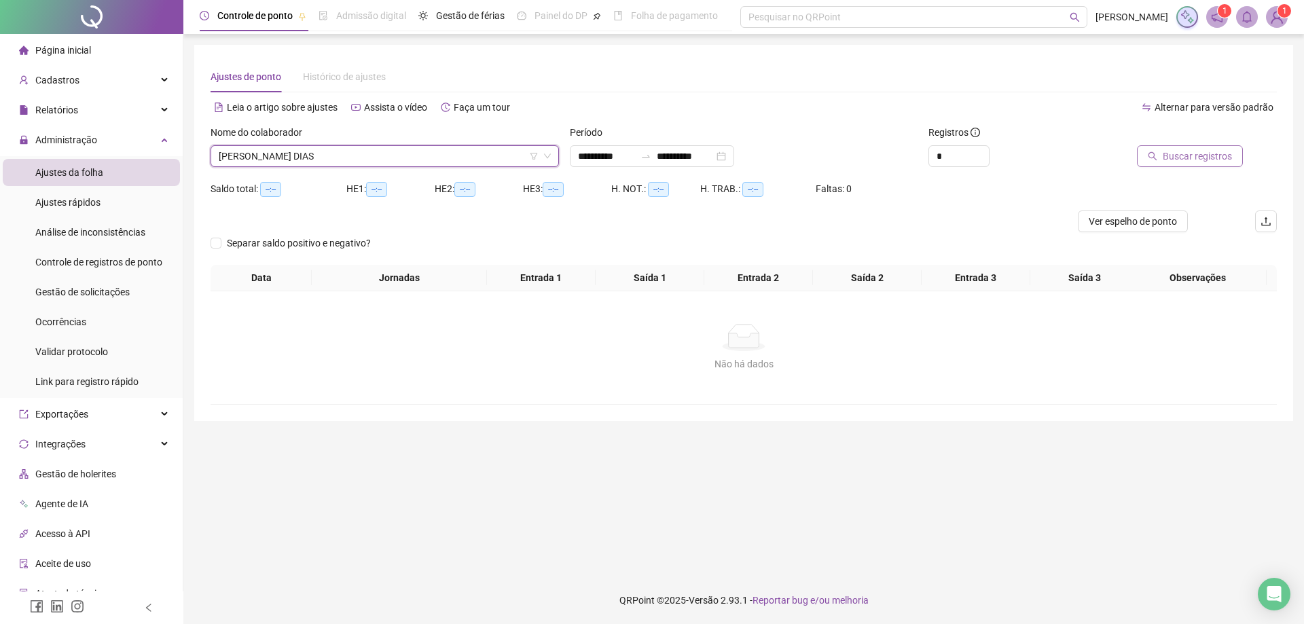
click at [1192, 161] on span "Buscar registros" at bounding box center [1197, 156] width 69 height 15
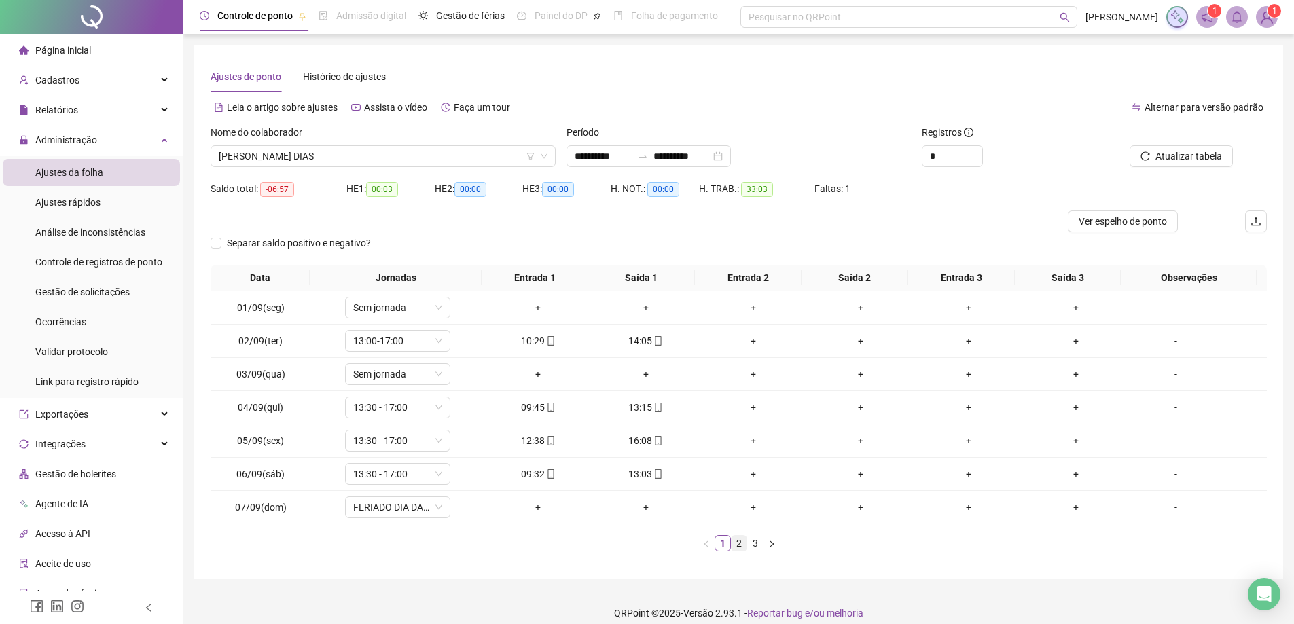
click at [736, 545] on link "2" at bounding box center [738, 543] width 15 height 15
click at [757, 544] on link "3" at bounding box center [755, 543] width 15 height 15
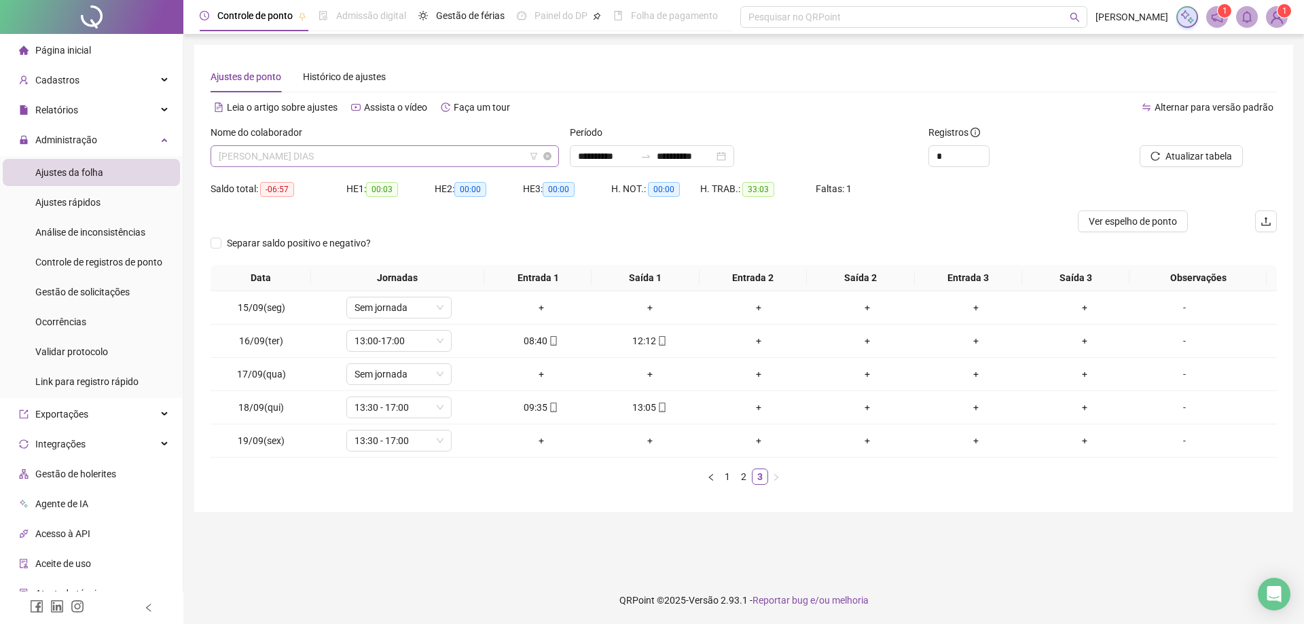
click at [386, 158] on span "JOSEMAR DUARTE WEIZENMNN DIAS" at bounding box center [385, 156] width 332 height 20
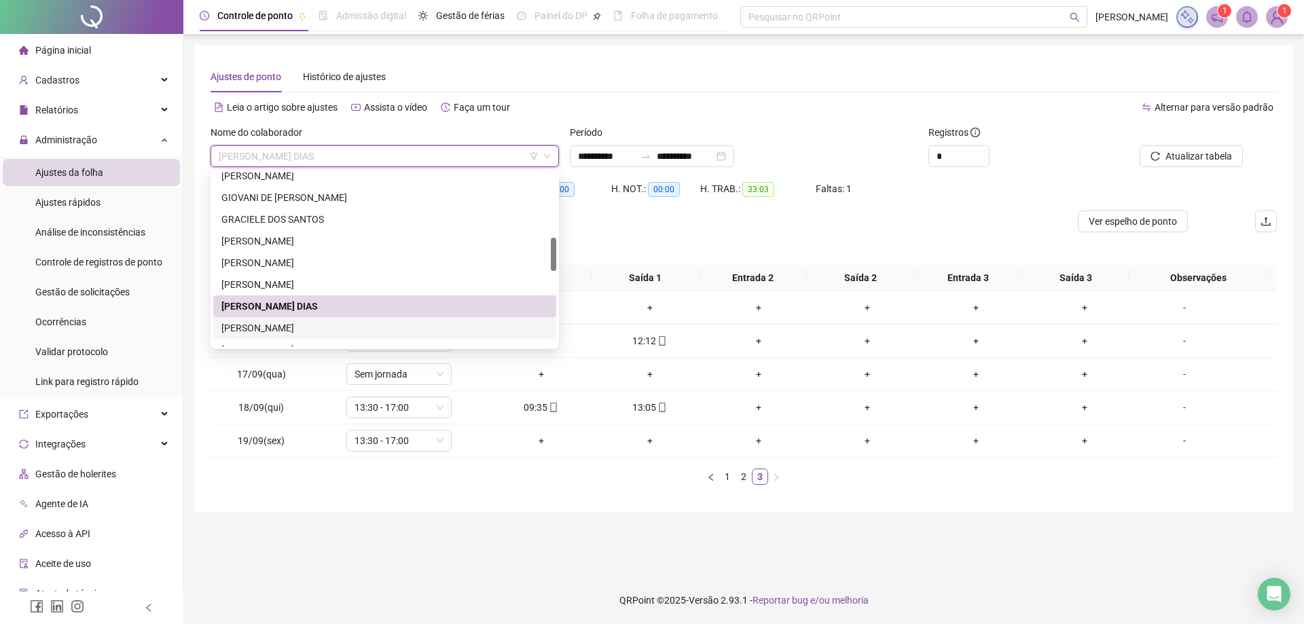
click at [316, 328] on div "KELLEN DOS SANTOS BRUNO" at bounding box center [384, 328] width 327 height 15
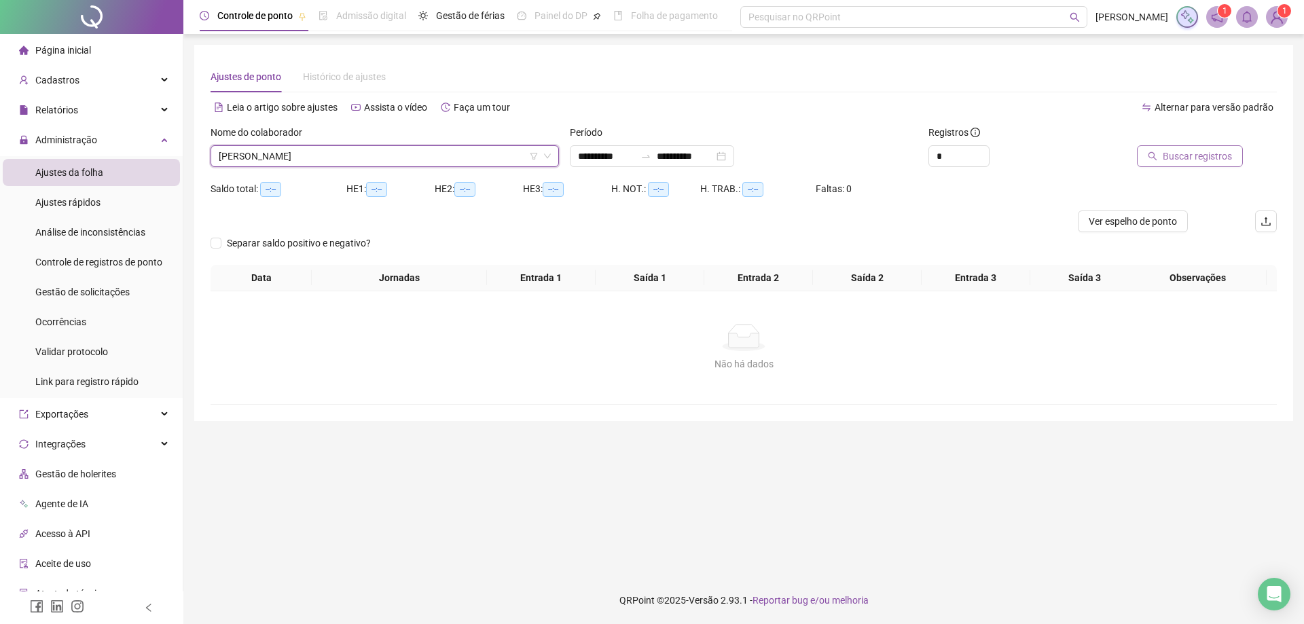
click at [1210, 159] on span "Buscar registros" at bounding box center [1197, 156] width 69 height 15
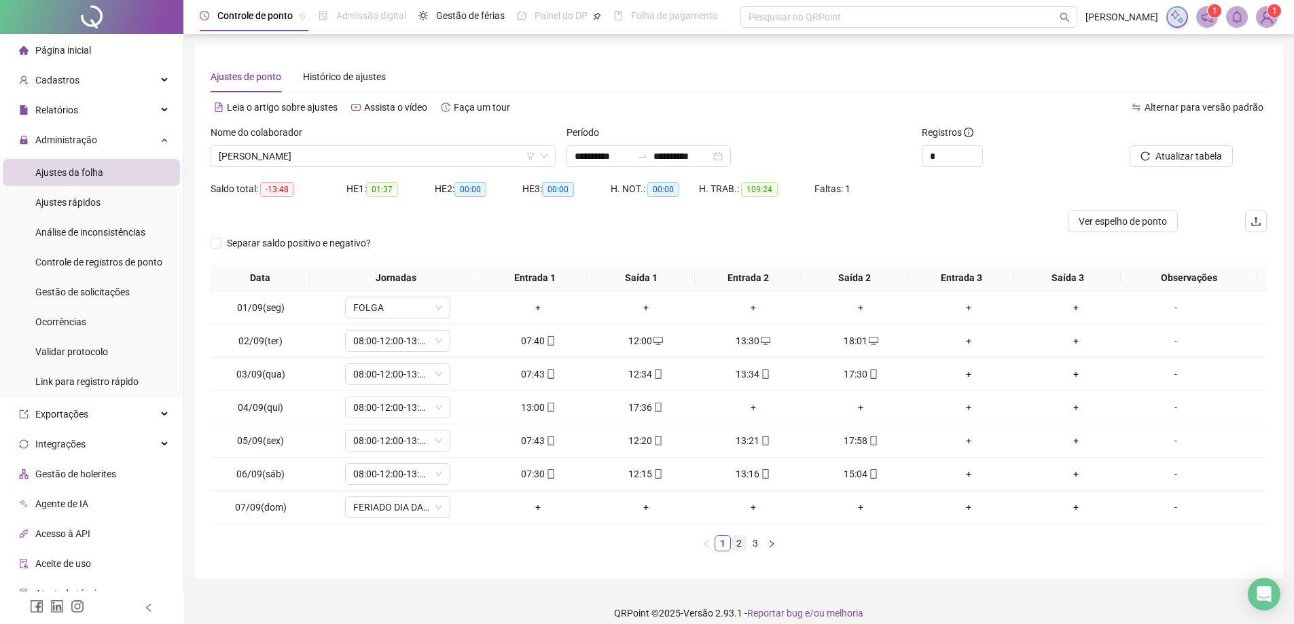
click at [738, 543] on link "2" at bounding box center [738, 543] width 15 height 15
click at [756, 545] on link "3" at bounding box center [755, 543] width 15 height 15
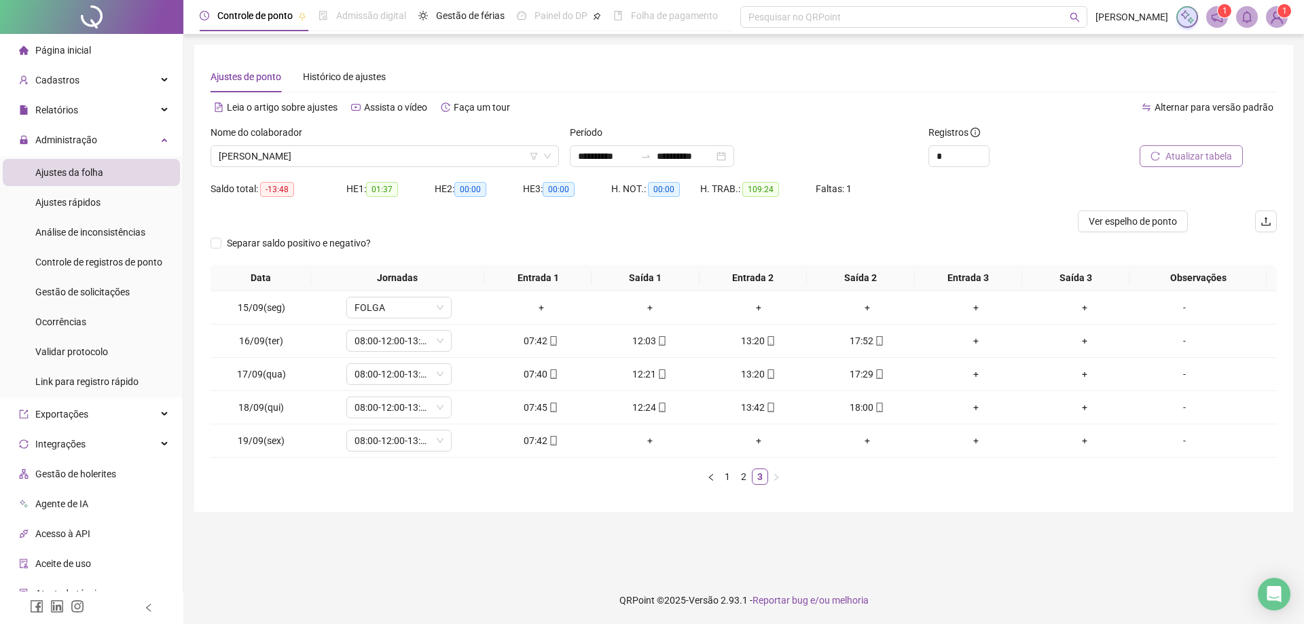
click at [1192, 156] on span "Atualizar tabela" at bounding box center [1198, 156] width 67 height 15
click at [358, 153] on span "KELLEN DOS SANTOS BRUNO" at bounding box center [385, 156] width 332 height 20
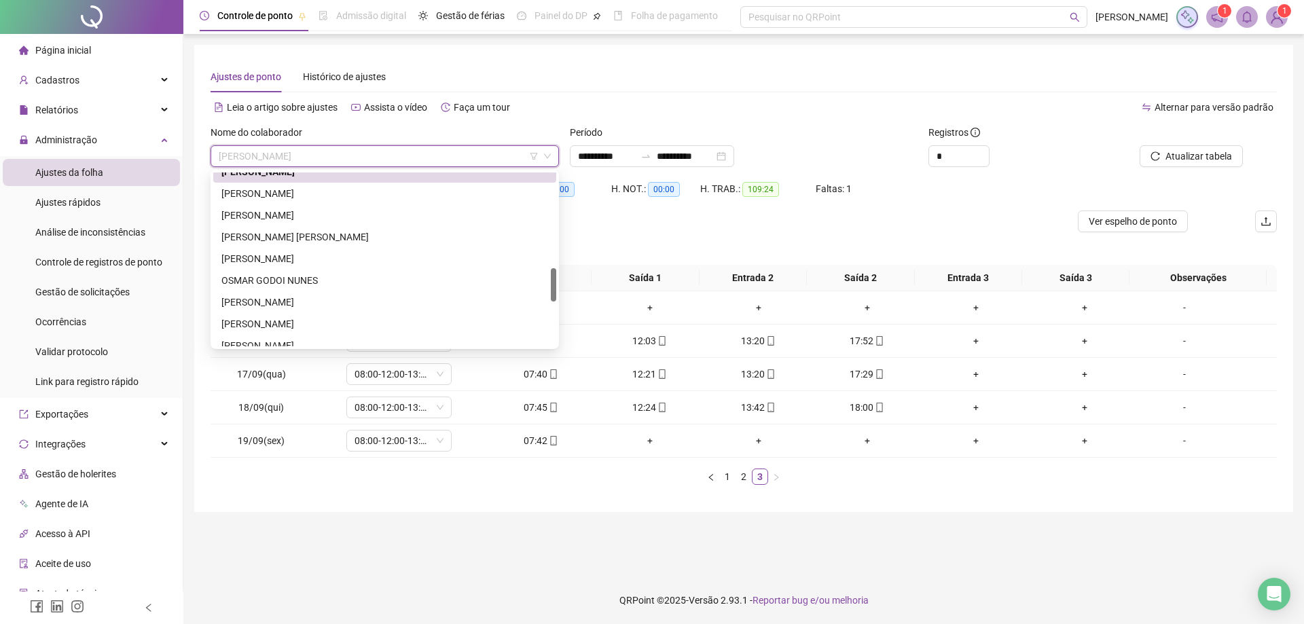
scroll to position [490, 0]
drag, startPoint x: 554, startPoint y: 255, endPoint x: 551, endPoint y: 286, distance: 30.7
click at [551, 286] on div at bounding box center [553, 284] width 5 height 33
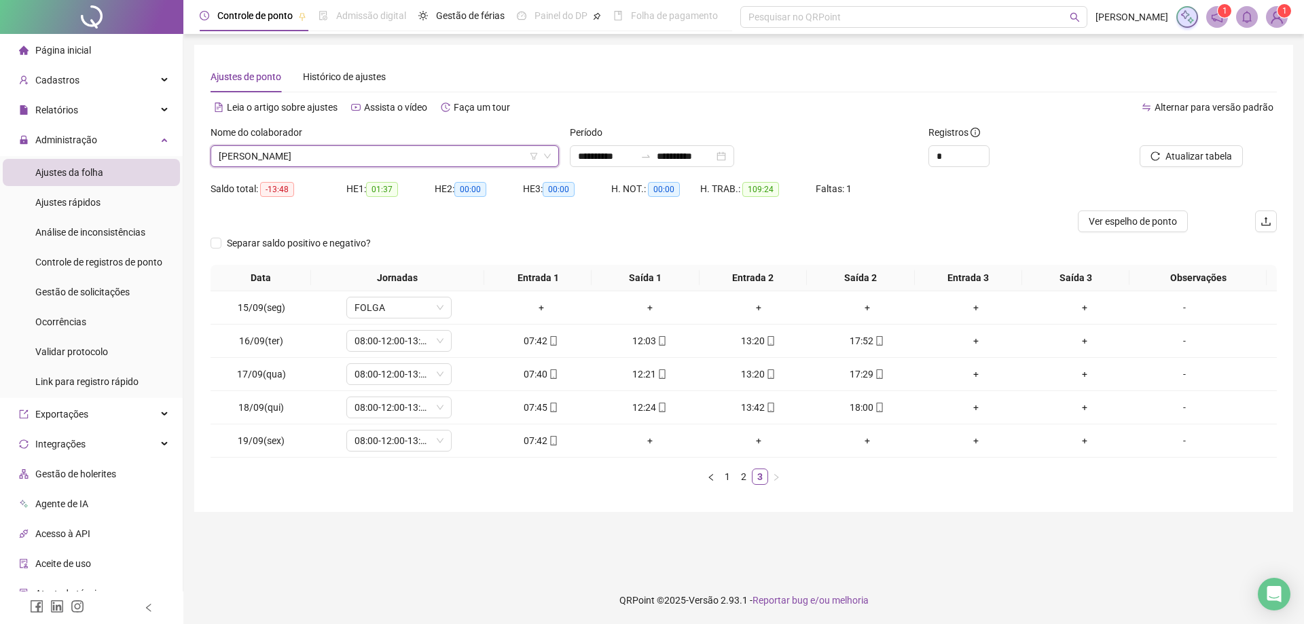
click at [630, 238] on div "Separar saldo positivo e negativo?" at bounding box center [744, 248] width 1066 height 33
click at [380, 158] on span "KELLEN DOS SANTOS BRUNO" at bounding box center [385, 156] width 332 height 20
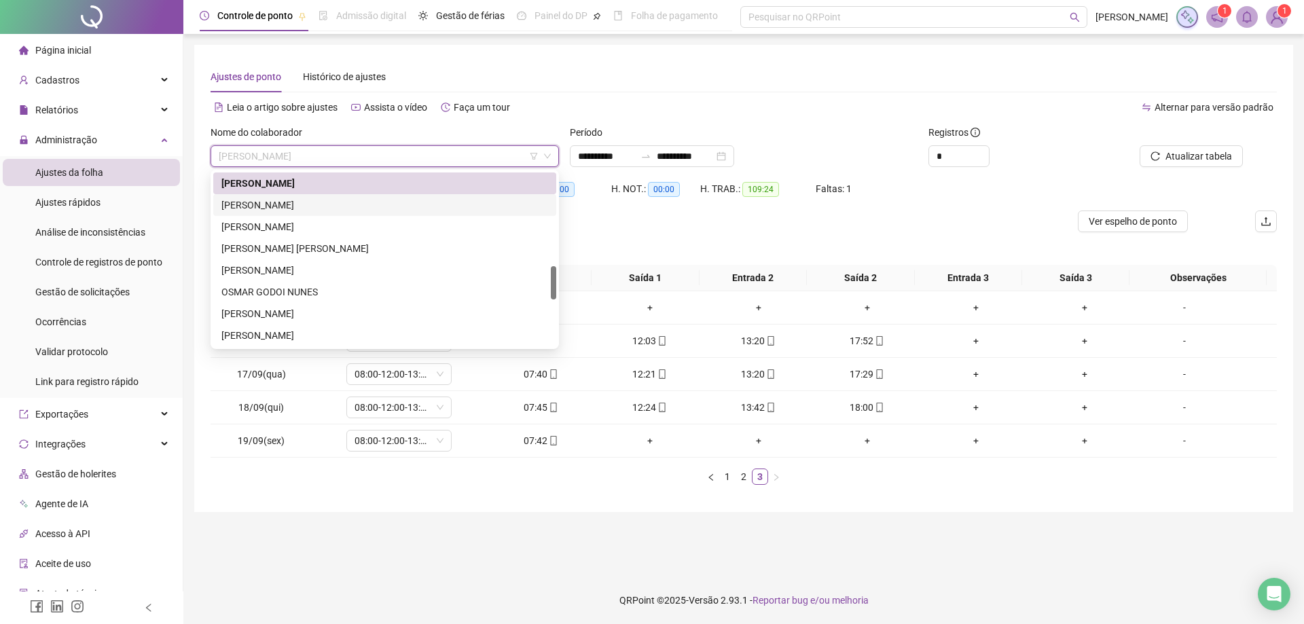
click at [313, 207] on div "LUCAS ANTONIO DE CARVALHO ALVES" at bounding box center [384, 205] width 327 height 15
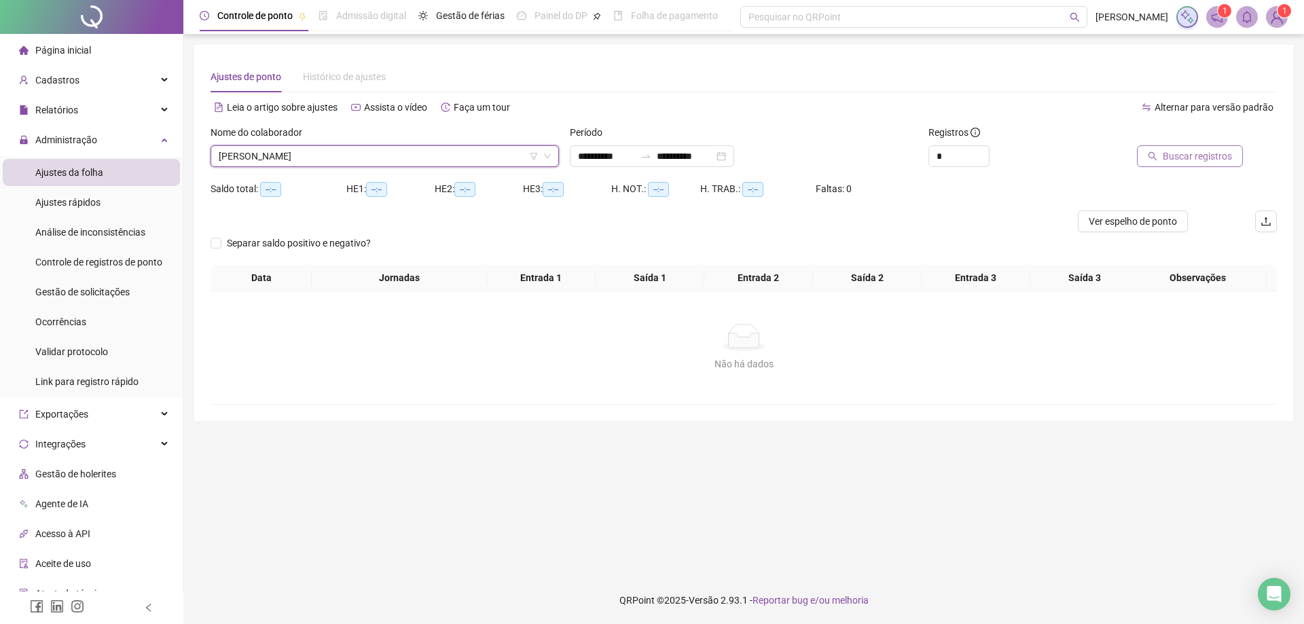
click at [1187, 163] on span "Buscar registros" at bounding box center [1197, 156] width 69 height 15
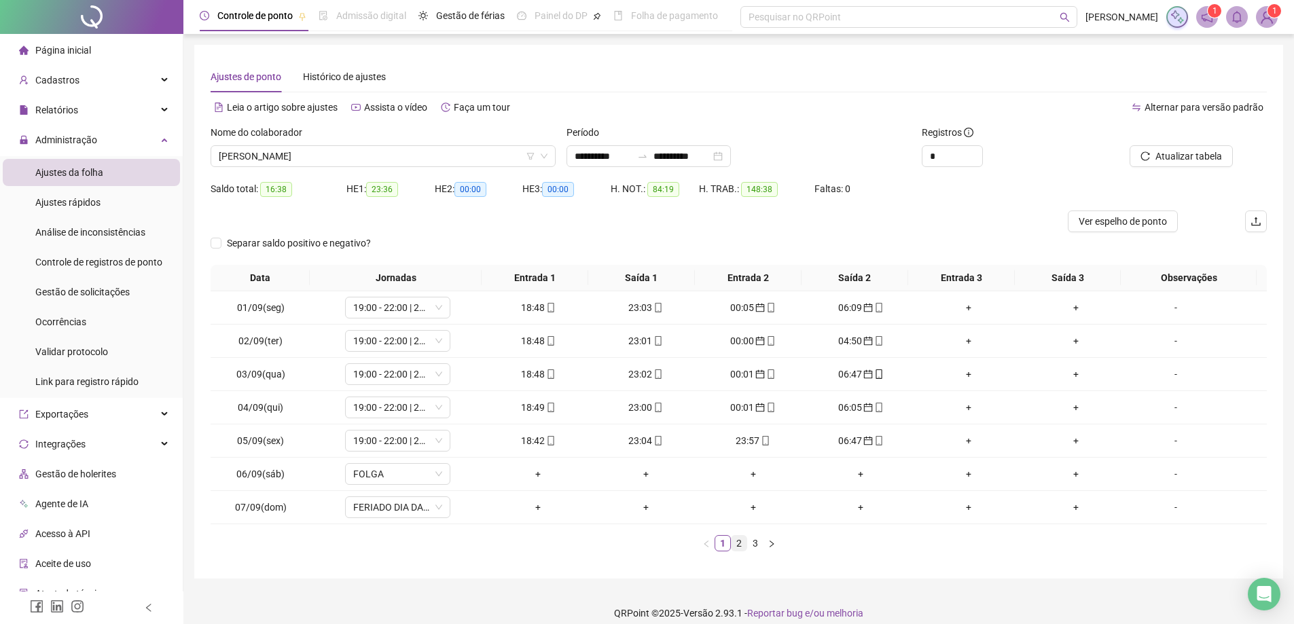
click at [740, 543] on link "2" at bounding box center [738, 543] width 15 height 15
click at [757, 545] on link "3" at bounding box center [755, 543] width 15 height 15
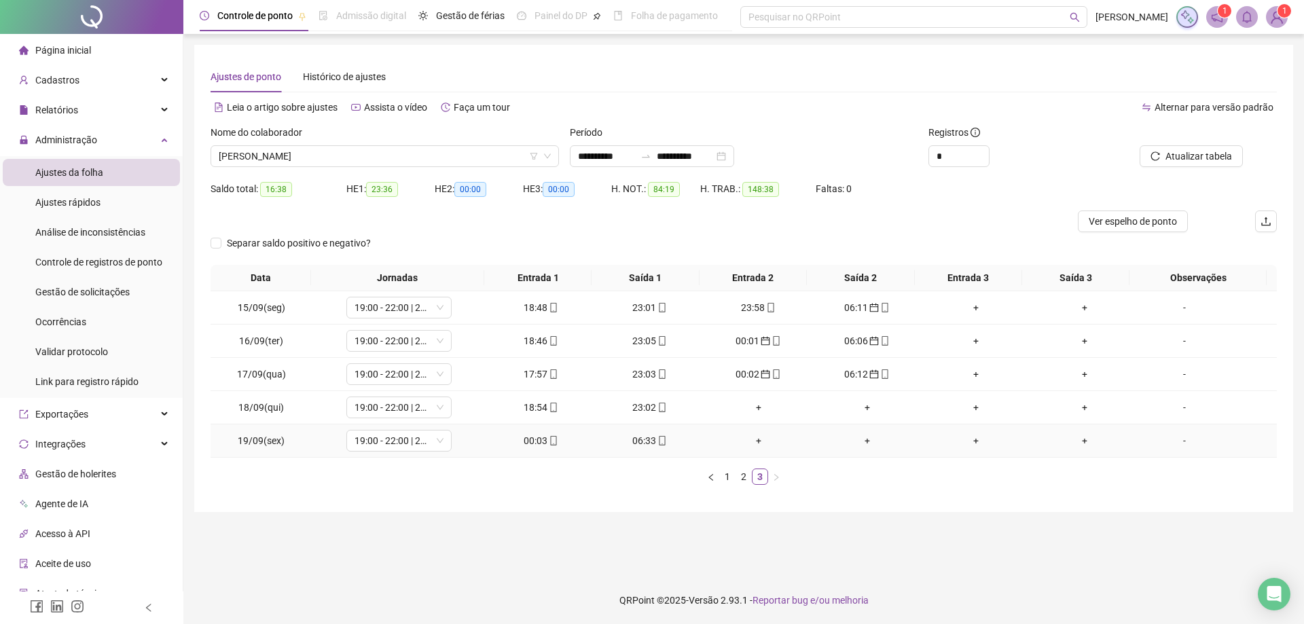
click at [532, 444] on div "00:03" at bounding box center [541, 440] width 98 height 15
type input "**********"
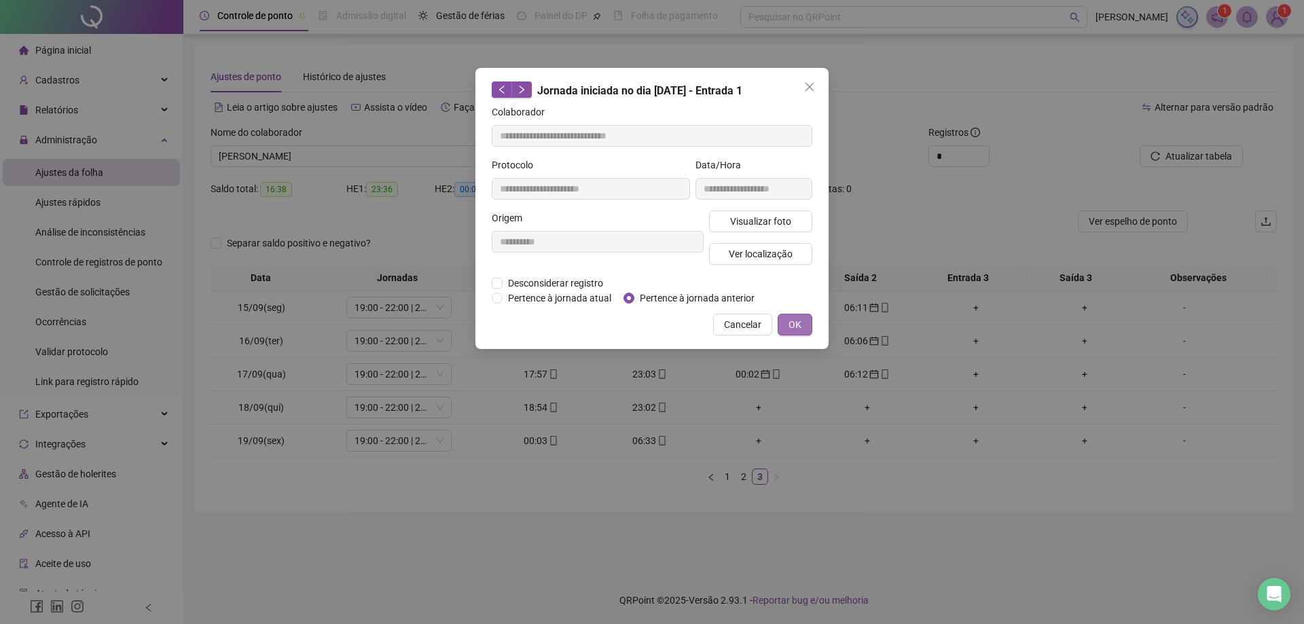
click at [808, 328] on button "OK" at bounding box center [795, 325] width 35 height 22
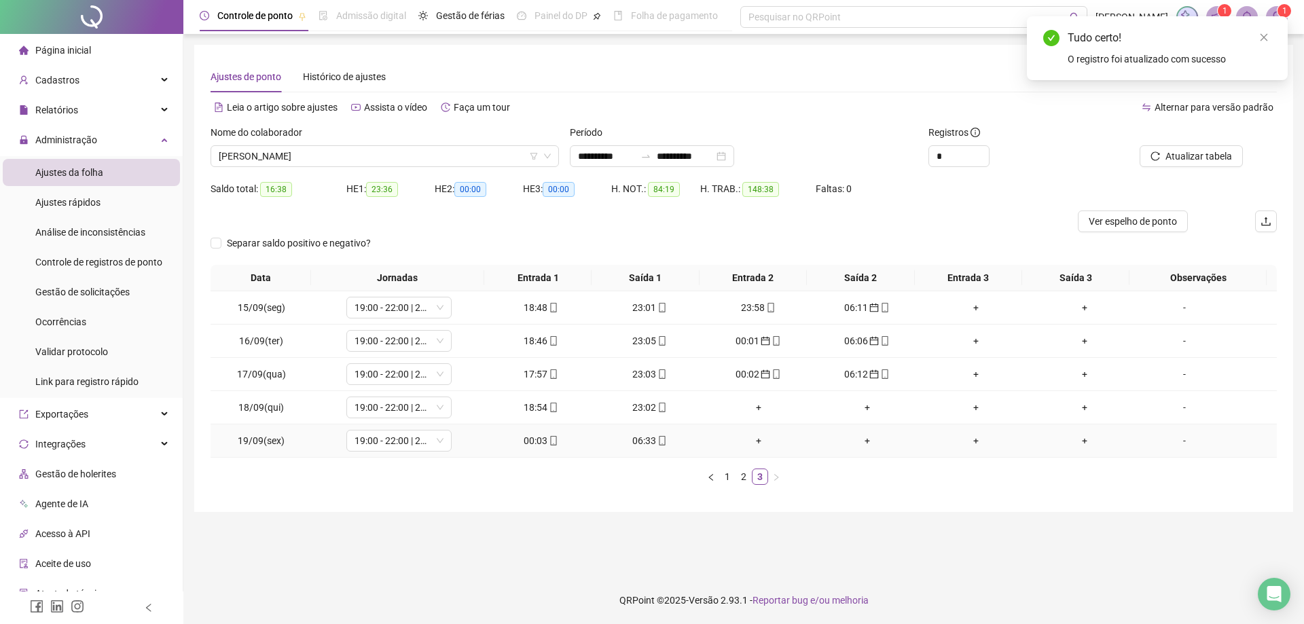
click at [648, 442] on div "06:33" at bounding box center [650, 440] width 98 height 15
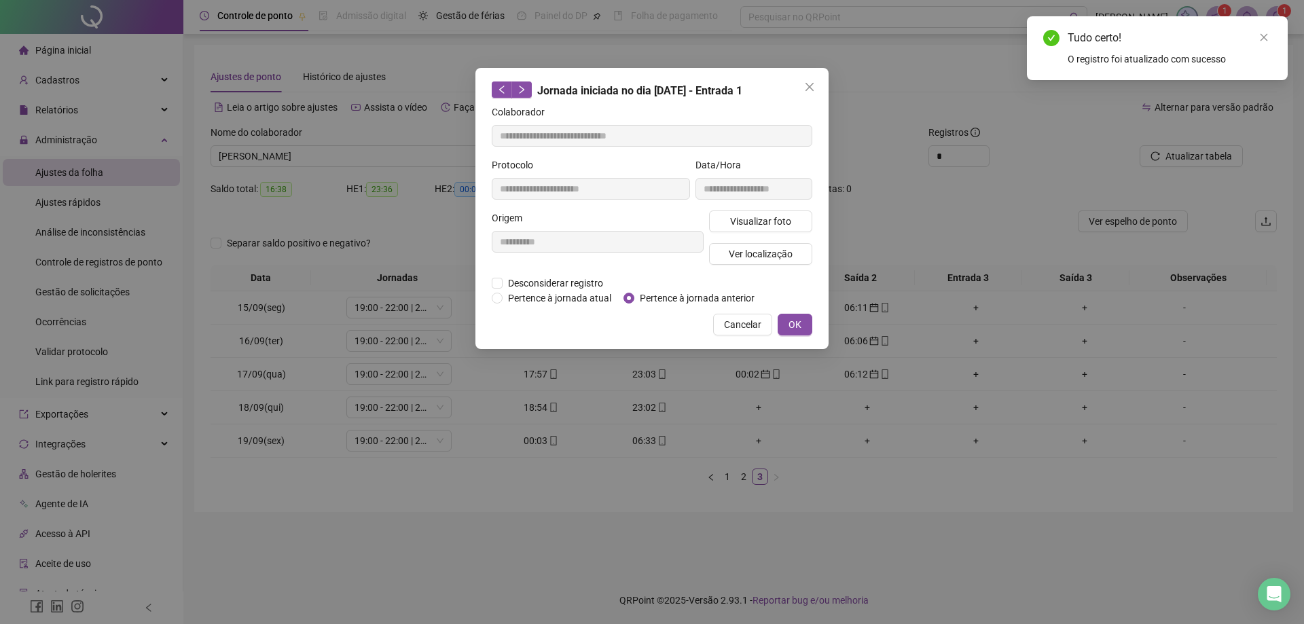
type input "**********"
click at [806, 325] on button "OK" at bounding box center [795, 325] width 35 height 22
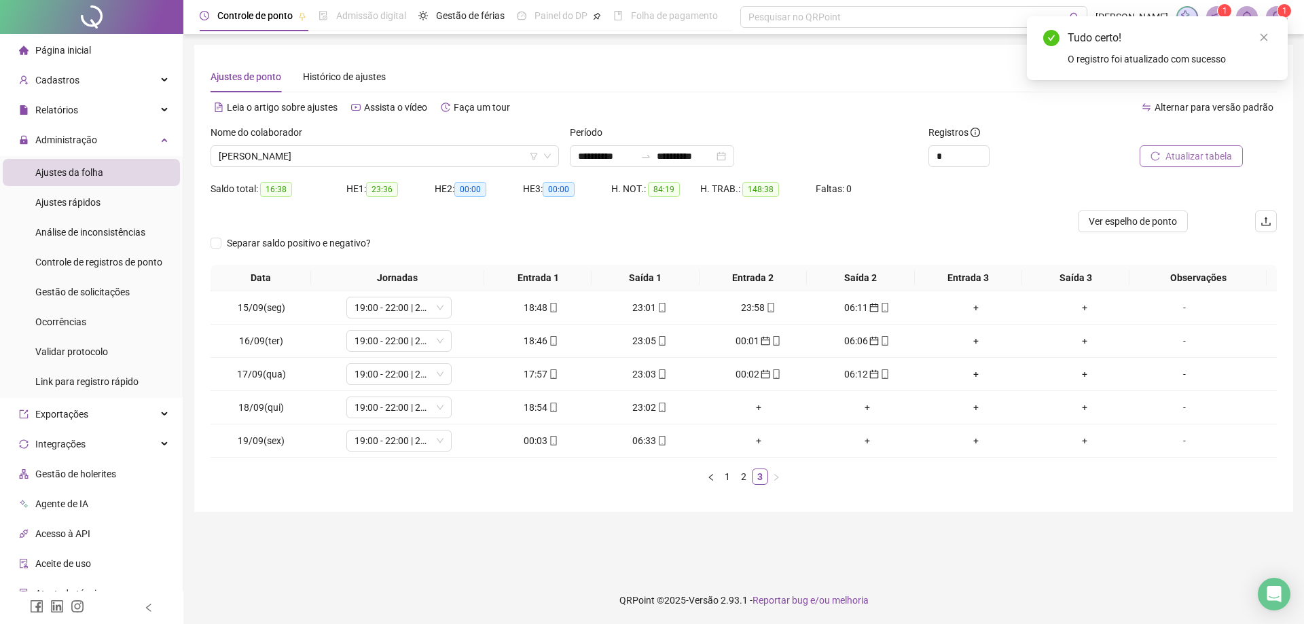
click at [1194, 153] on span "Atualizar tabela" at bounding box center [1198, 156] width 67 height 15
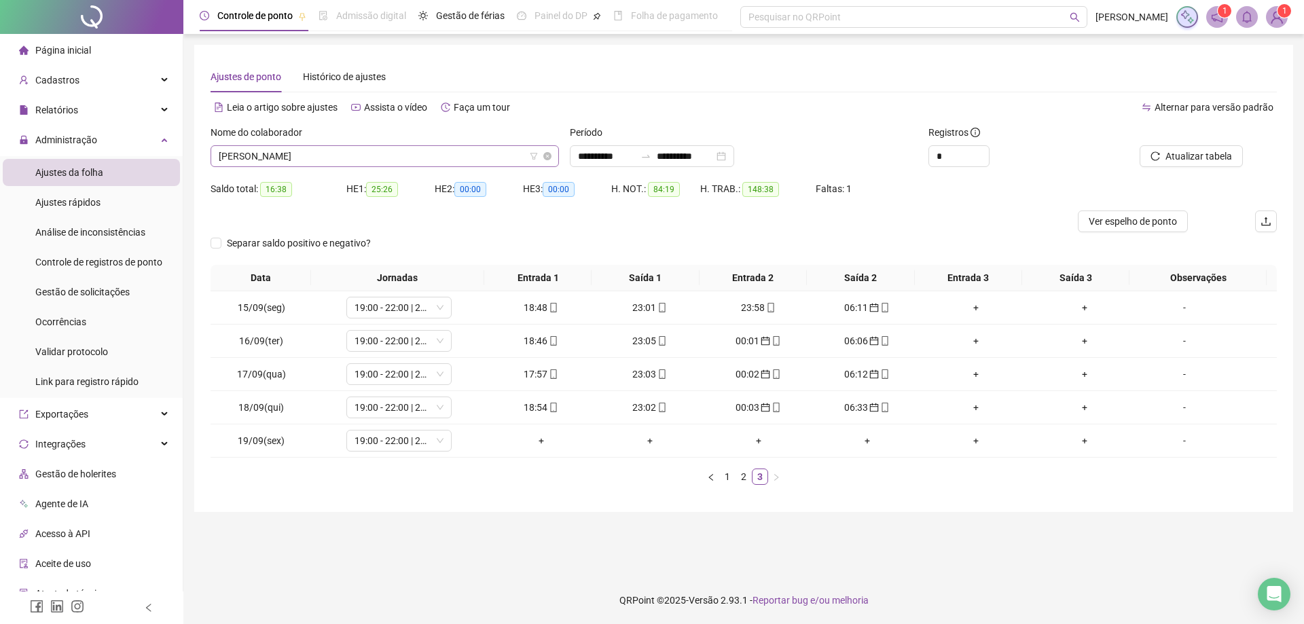
click at [401, 153] on span "LUCAS ANTONIO DE CARVALHO ALVES" at bounding box center [385, 156] width 332 height 20
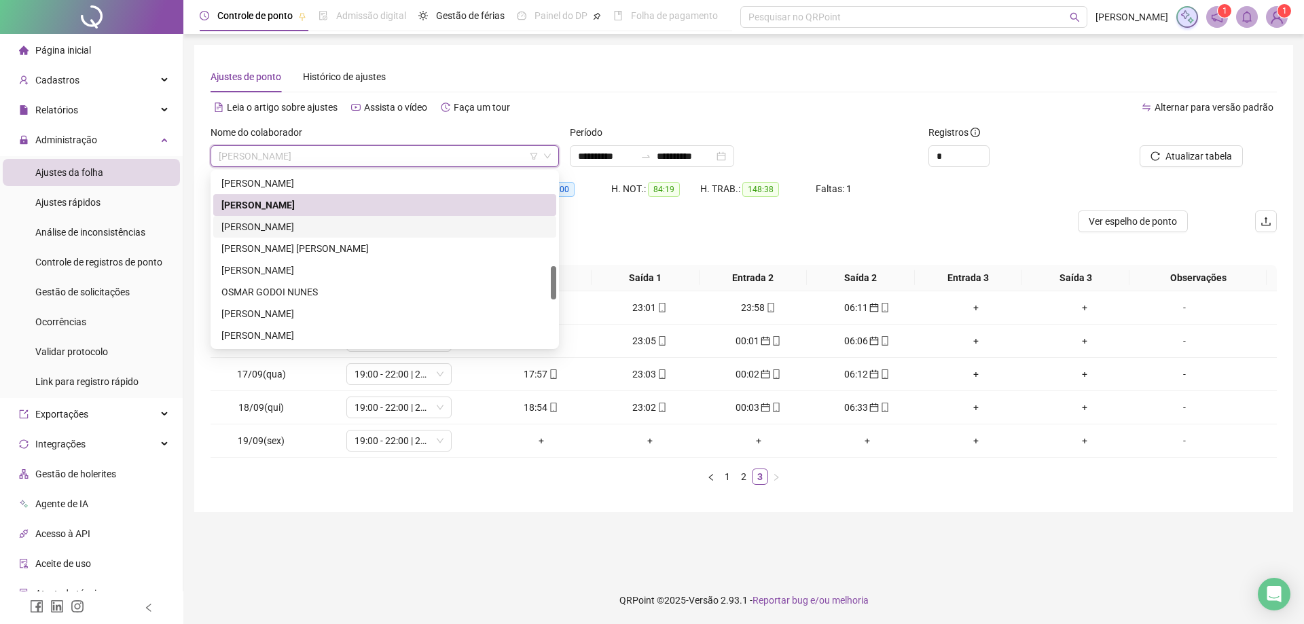
click at [307, 228] on div "MARCELO GOMES ANDRE" at bounding box center [384, 226] width 327 height 15
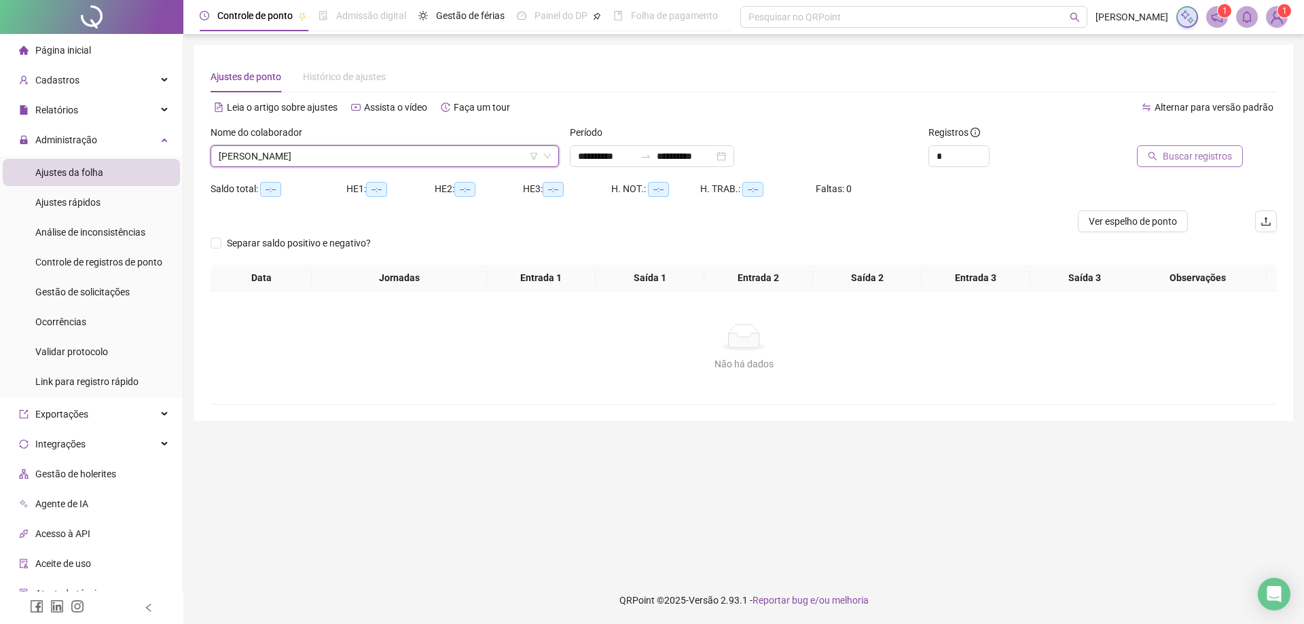
click at [1186, 153] on span "Buscar registros" at bounding box center [1197, 156] width 69 height 15
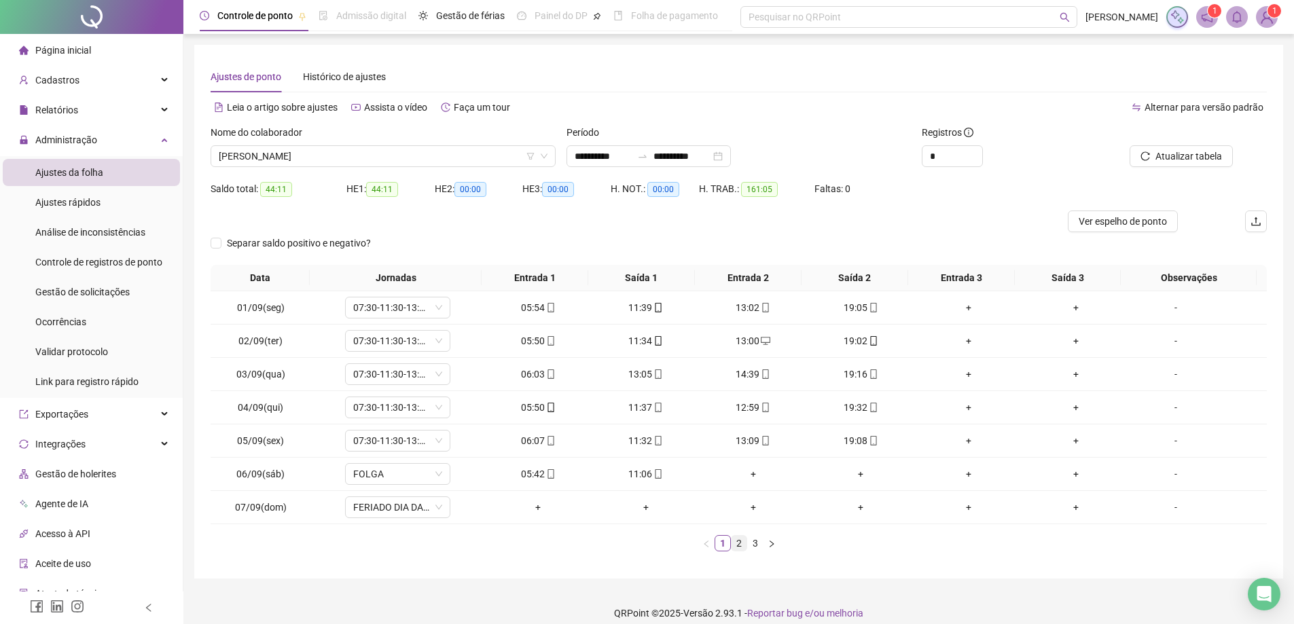
click at [738, 546] on link "2" at bounding box center [738, 543] width 15 height 15
click at [753, 547] on link "3" at bounding box center [755, 543] width 15 height 15
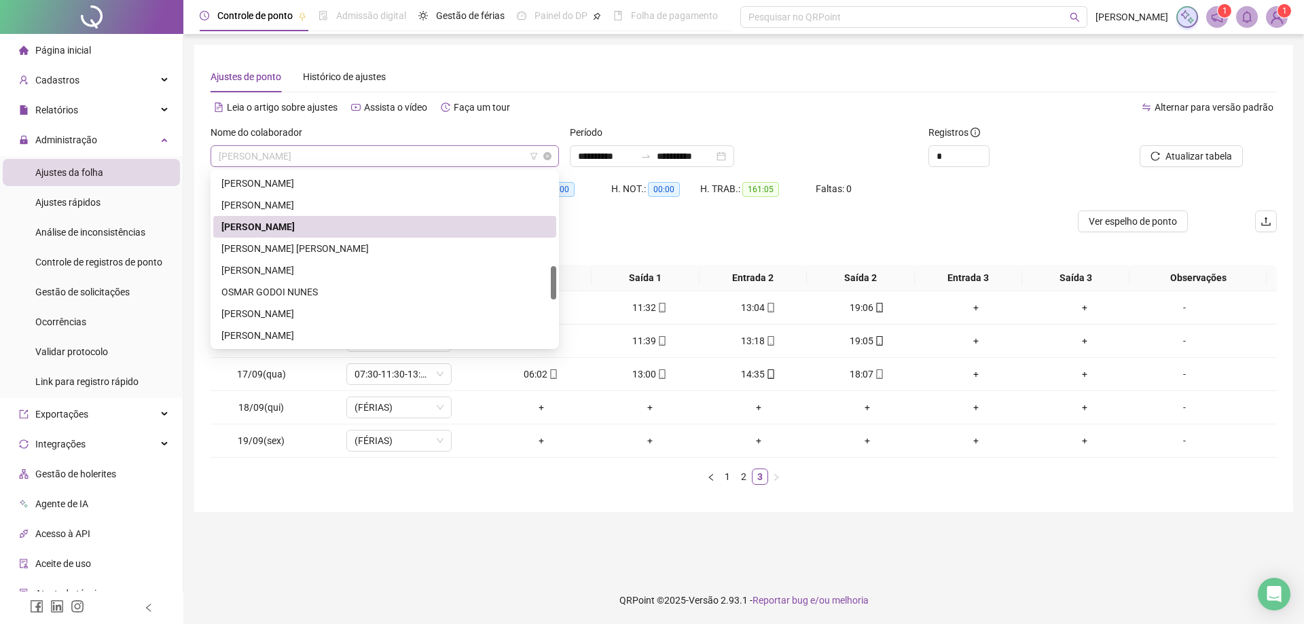
click at [369, 156] on span "MARCELO GOMES ANDRE" at bounding box center [385, 156] width 332 height 20
click at [302, 253] on div "MARIA SALETE GASPAR GUNHA" at bounding box center [384, 248] width 327 height 15
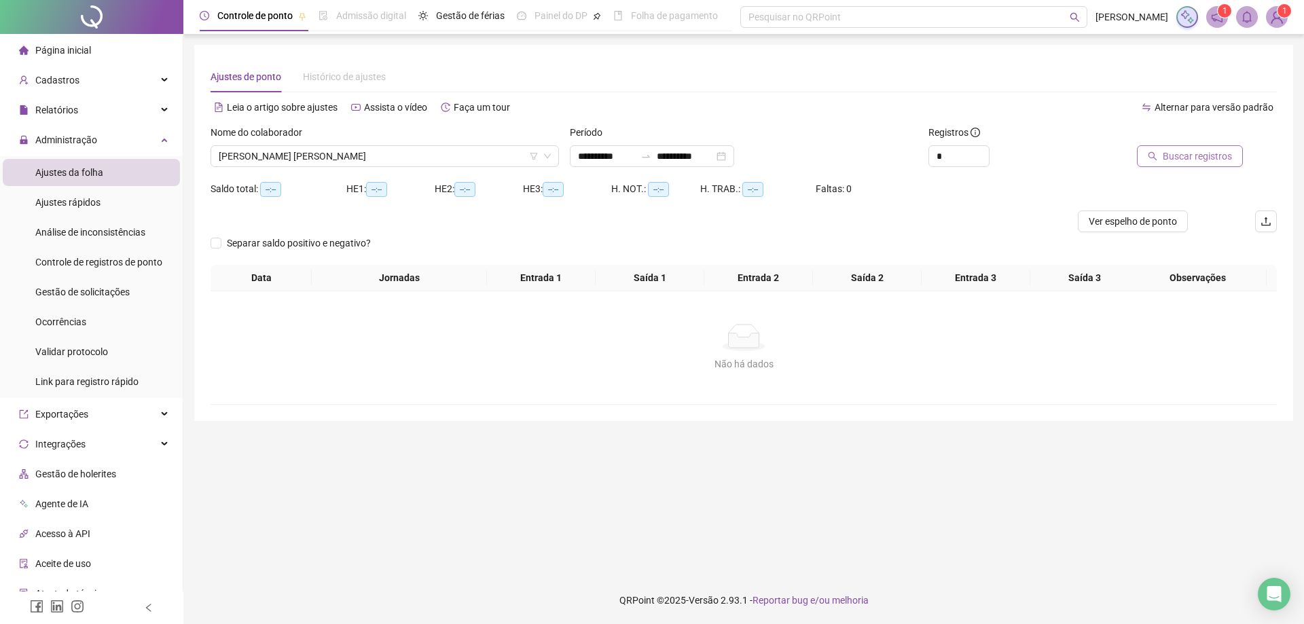
click at [1184, 154] on span "Buscar registros" at bounding box center [1197, 156] width 69 height 15
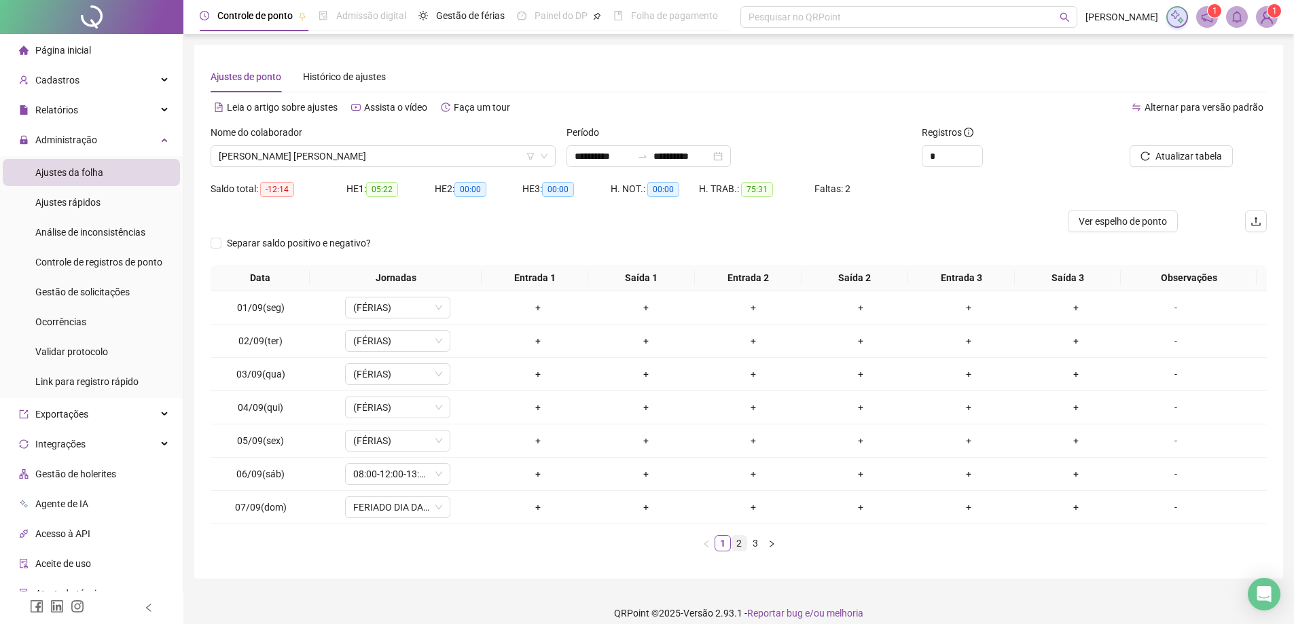
click at [739, 547] on link "2" at bounding box center [738, 543] width 15 height 15
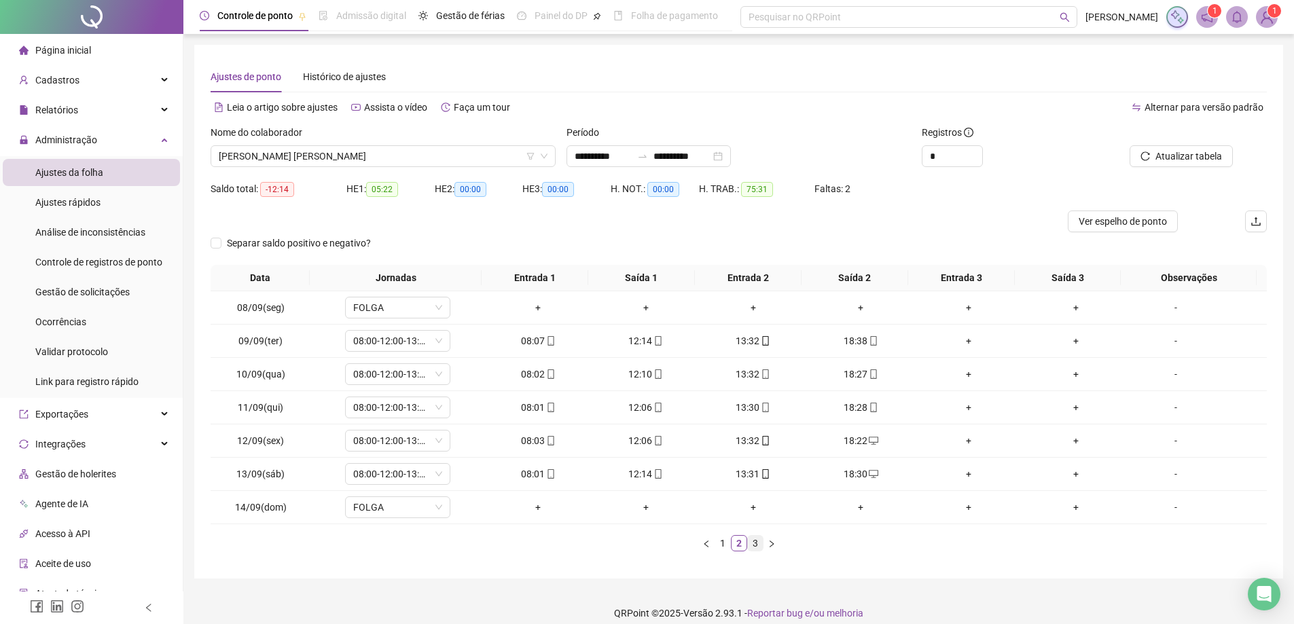
click at [759, 545] on link "3" at bounding box center [755, 543] width 15 height 15
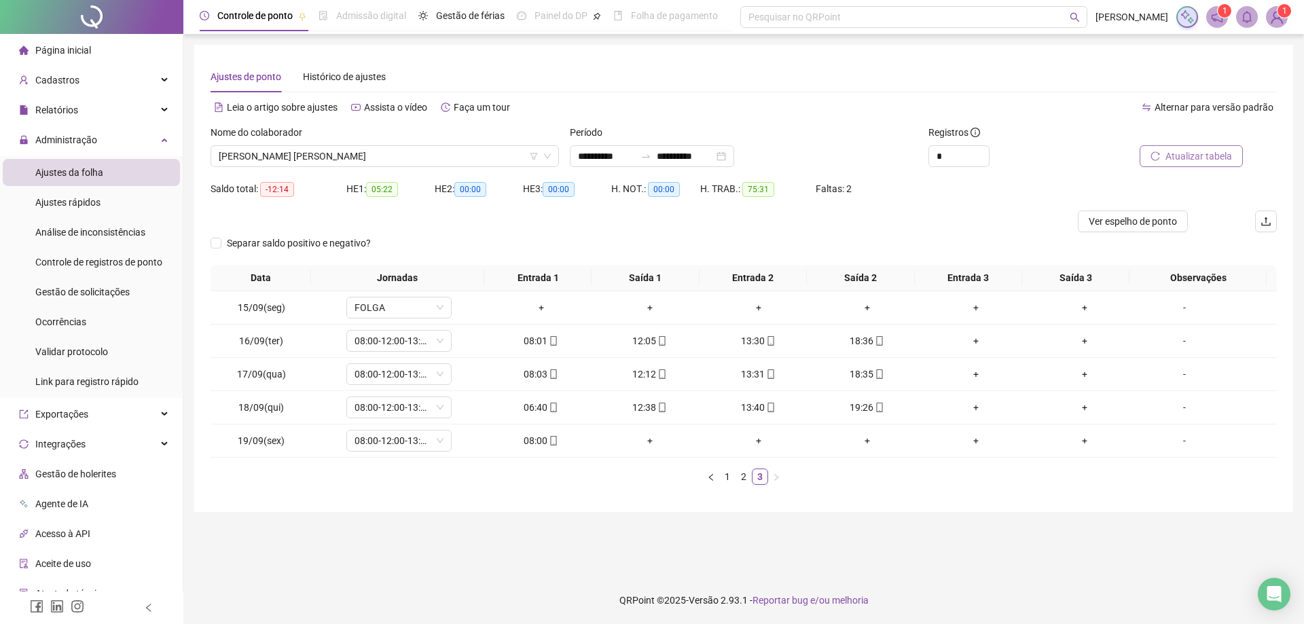
click at [1191, 160] on span "Atualizar tabela" at bounding box center [1198, 156] width 67 height 15
click at [390, 146] on span "MARIA SALETE GASPAR GUNHA" at bounding box center [385, 156] width 332 height 20
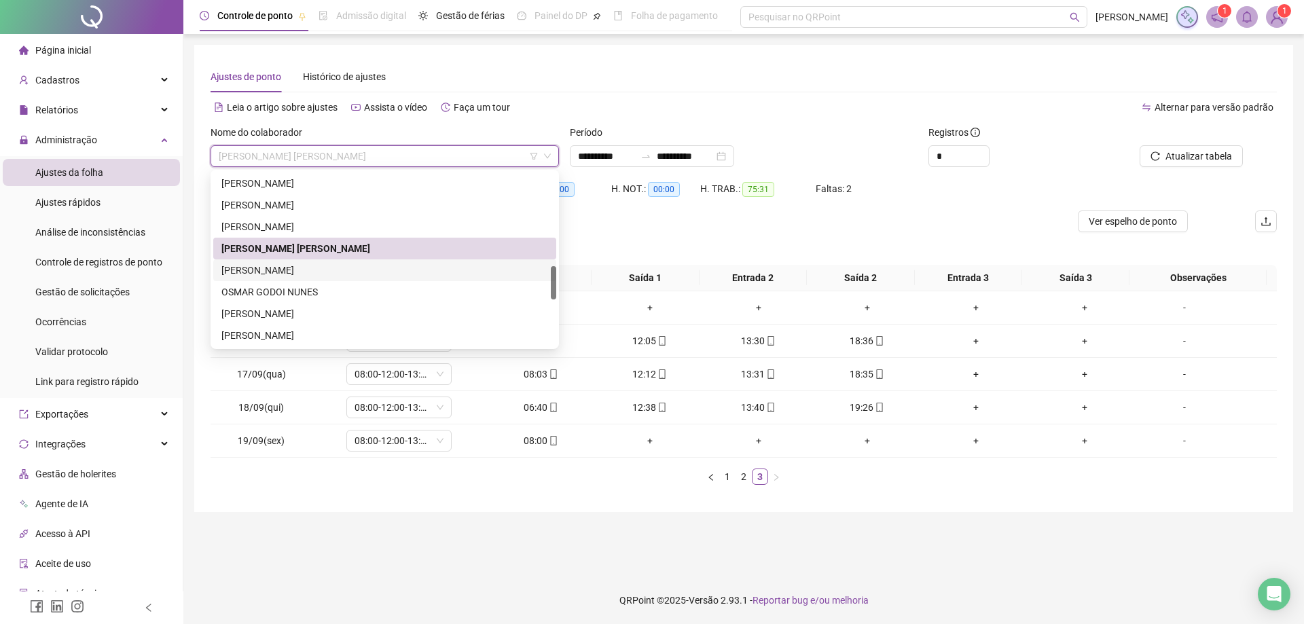
click at [328, 272] on div "MIRIAM APARECIDA VERARDI" at bounding box center [384, 270] width 327 height 15
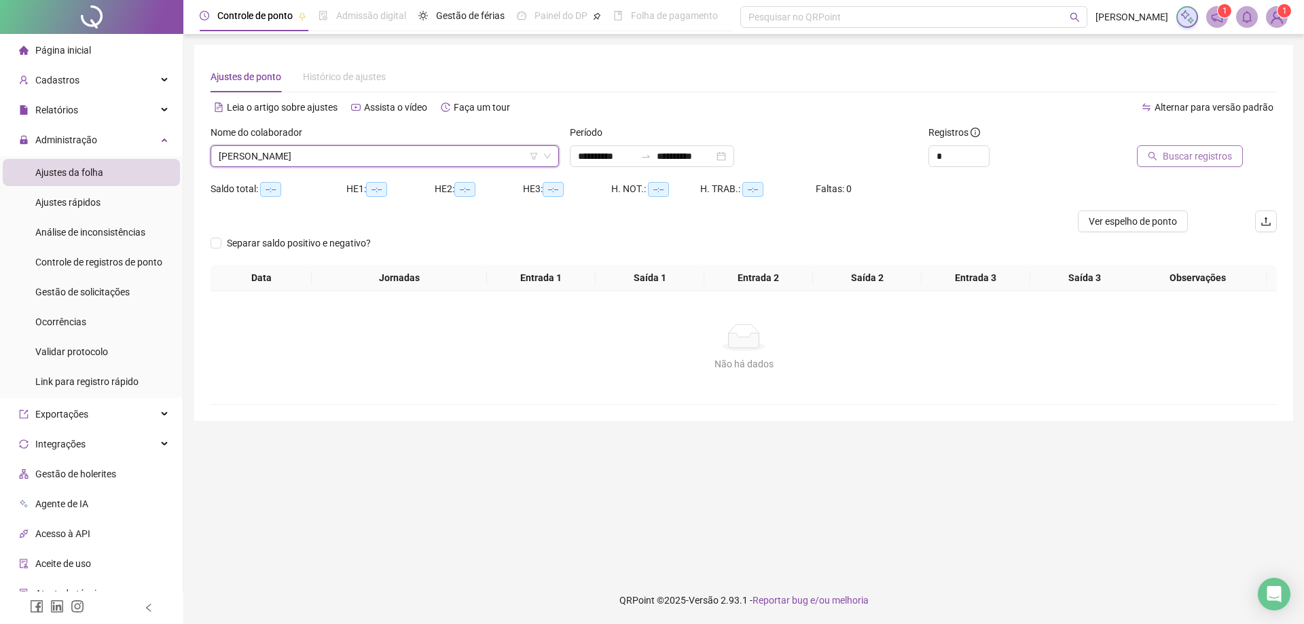
click at [1190, 160] on span "Buscar registros" at bounding box center [1197, 156] width 69 height 15
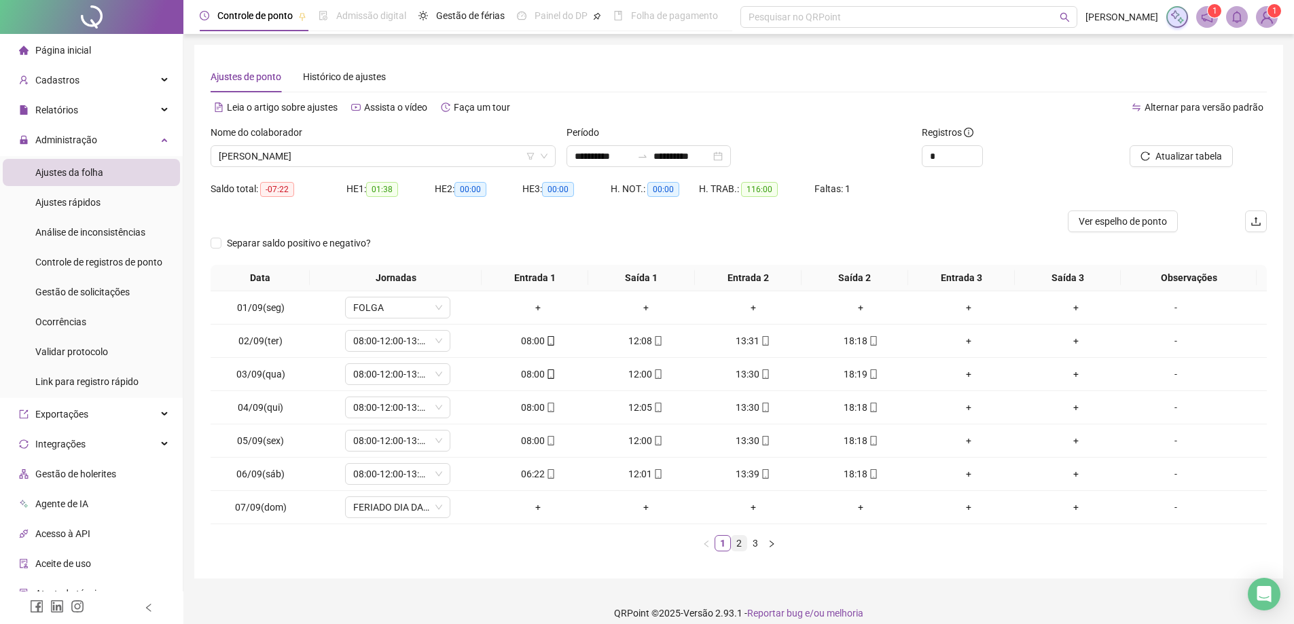
click at [736, 547] on link "2" at bounding box center [738, 543] width 15 height 15
click at [755, 545] on link "3" at bounding box center [755, 543] width 15 height 15
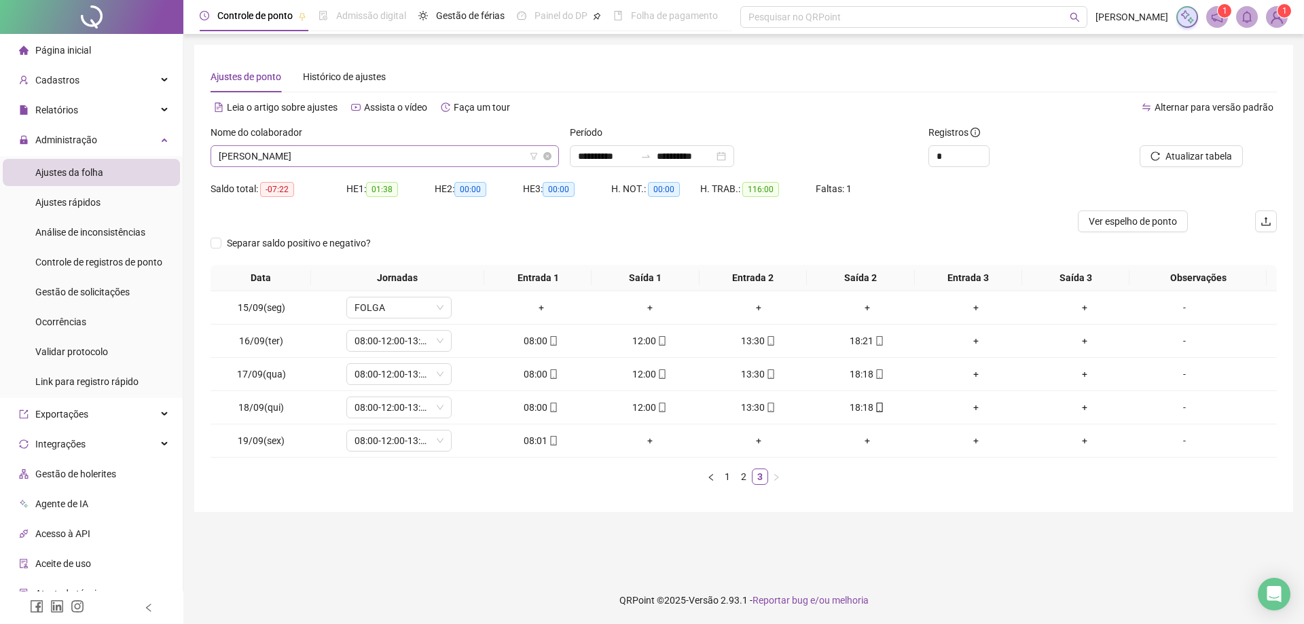
click at [386, 158] on span "MIRIAM APARECIDA VERARDI" at bounding box center [385, 156] width 332 height 20
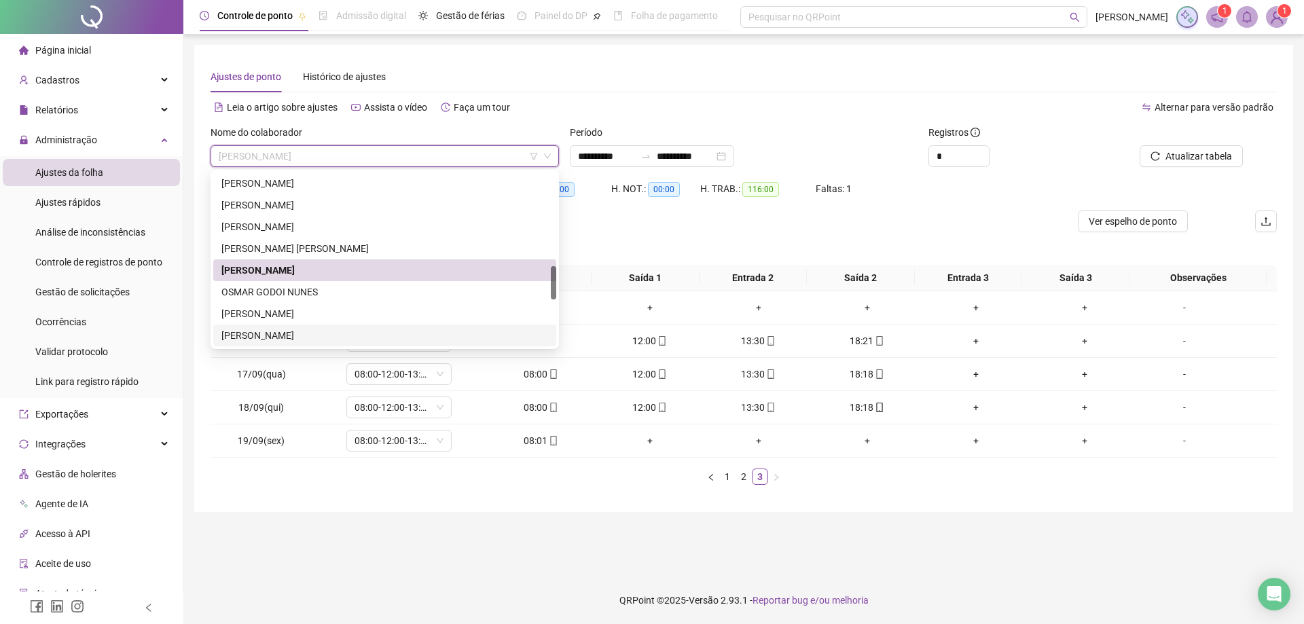
click at [313, 342] on div "PEDRO DONIZETE BERTONCELLO" at bounding box center [384, 335] width 327 height 15
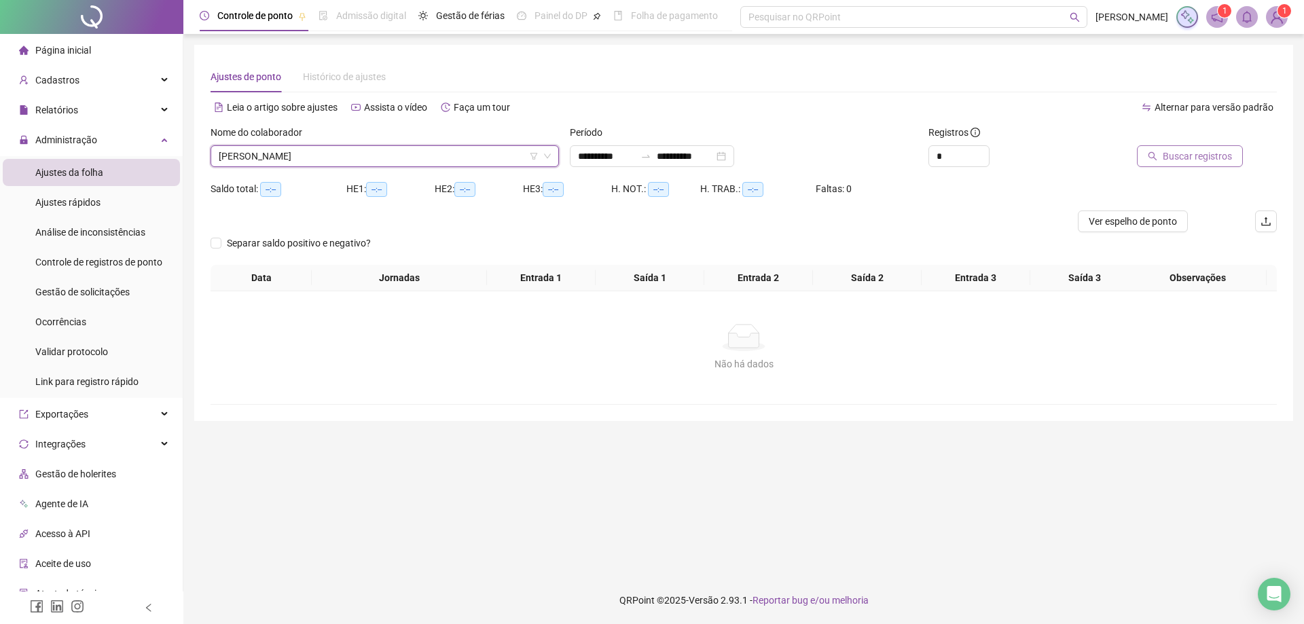
click at [1186, 161] on span "Buscar registros" at bounding box center [1197, 156] width 69 height 15
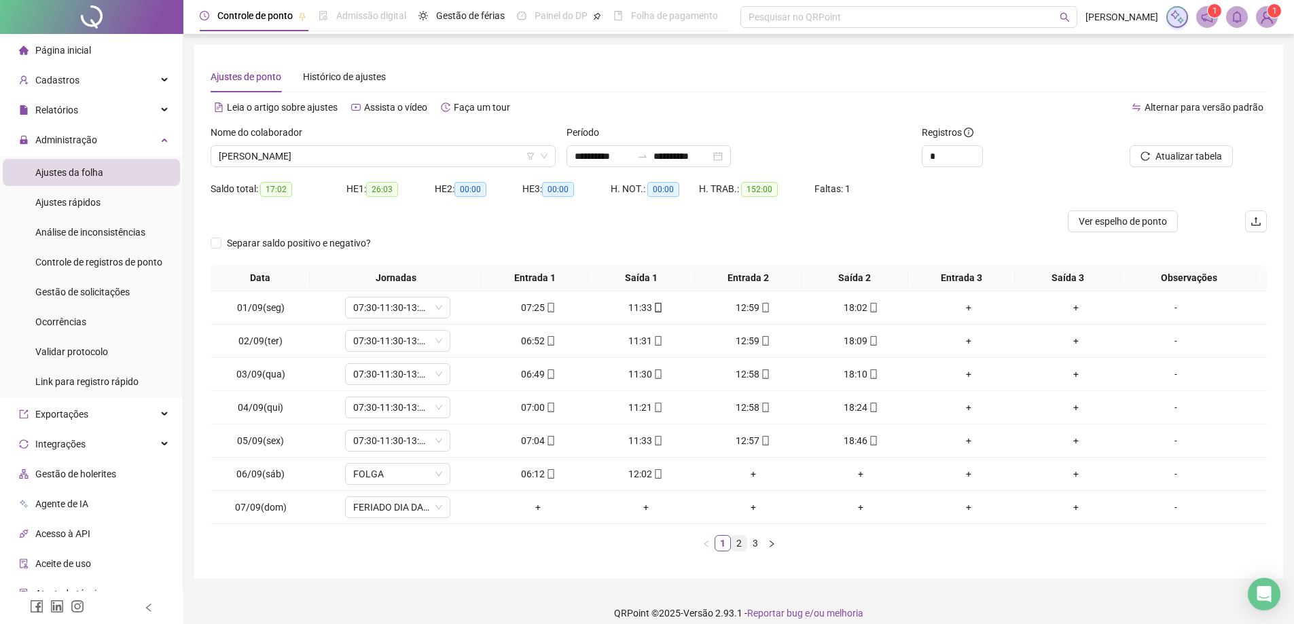
click at [740, 544] on link "2" at bounding box center [738, 543] width 15 height 15
click at [756, 543] on link "3" at bounding box center [755, 543] width 15 height 15
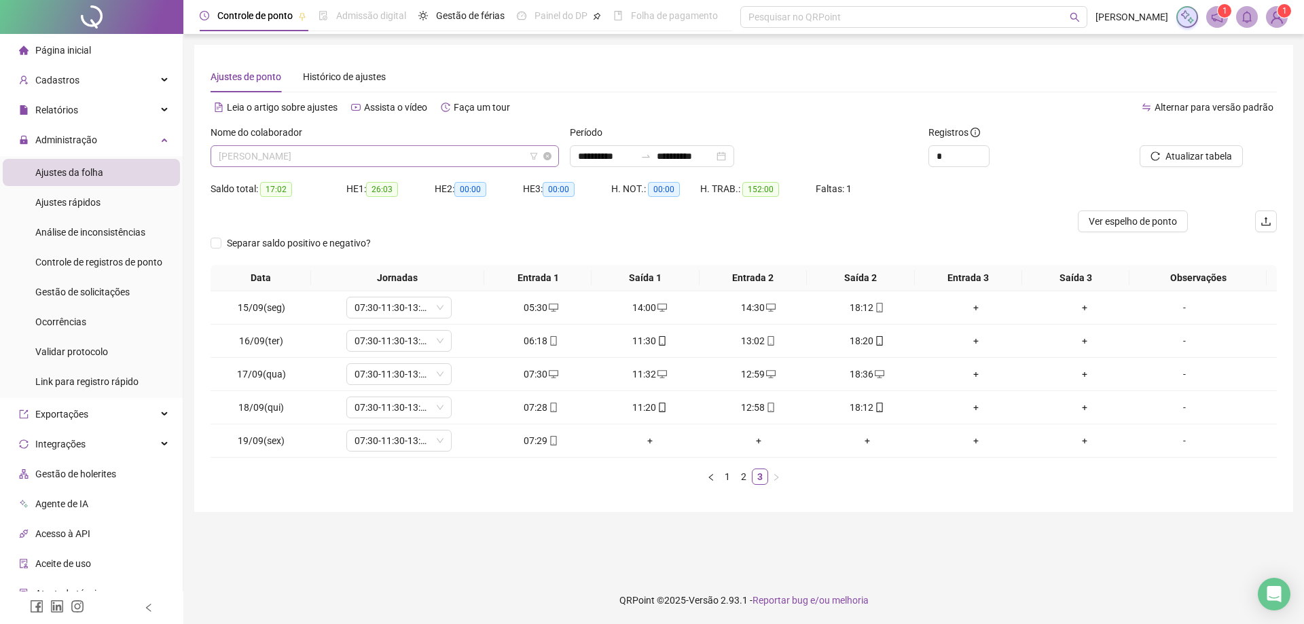
click at [401, 156] on span "PEDRO DONIZETE BERTONCELLO" at bounding box center [385, 156] width 332 height 20
click at [829, 101] on div "Alternar para versão padrão" at bounding box center [1010, 107] width 533 height 22
click at [378, 160] on span "PEDRO DONIZETE BERTONCELLO" at bounding box center [385, 156] width 332 height 20
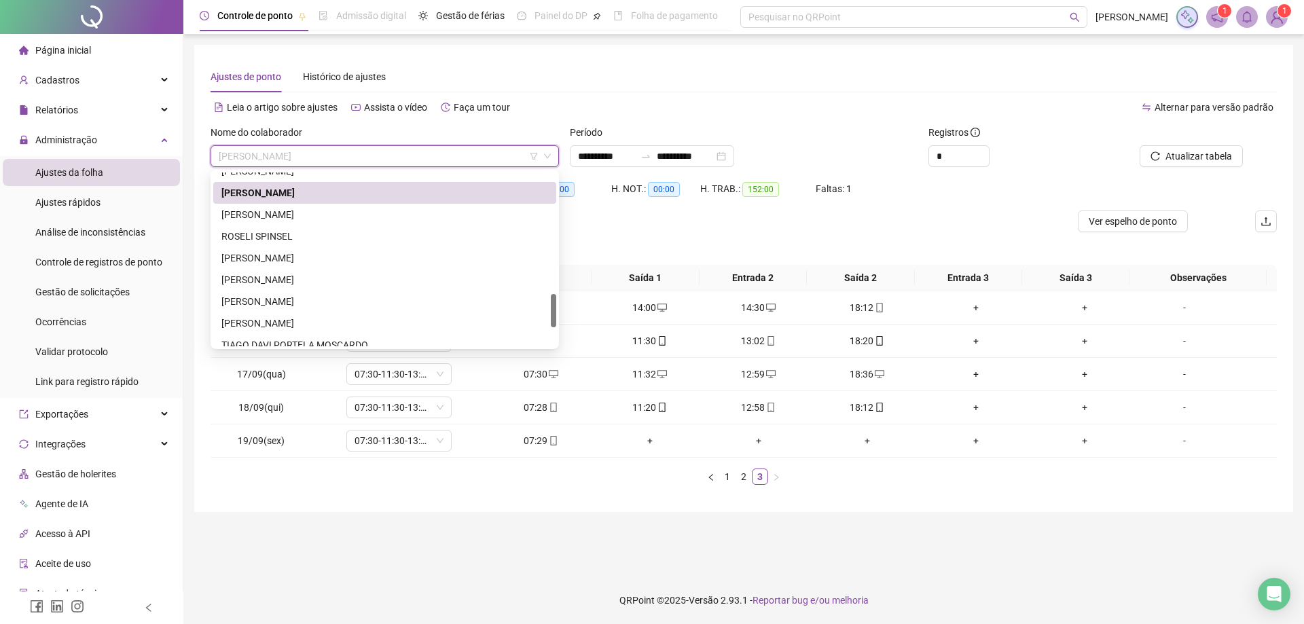
scroll to position [621, 0]
drag, startPoint x: 555, startPoint y: 295, endPoint x: 555, endPoint y: 314, distance: 19.0
click at [555, 314] on div at bounding box center [553, 310] width 5 height 33
click at [318, 213] on div "ROGÉRIO DE ALMEIDA SILVA" at bounding box center [384, 214] width 327 height 15
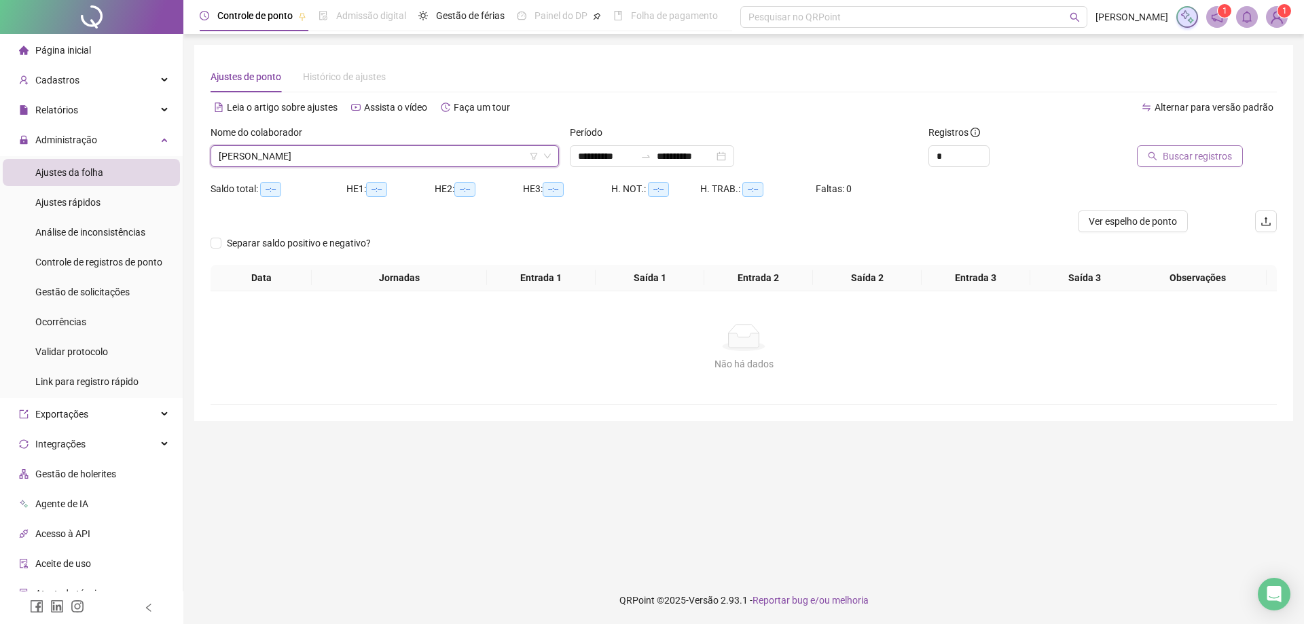
click at [1184, 161] on span "Buscar registros" at bounding box center [1197, 156] width 69 height 15
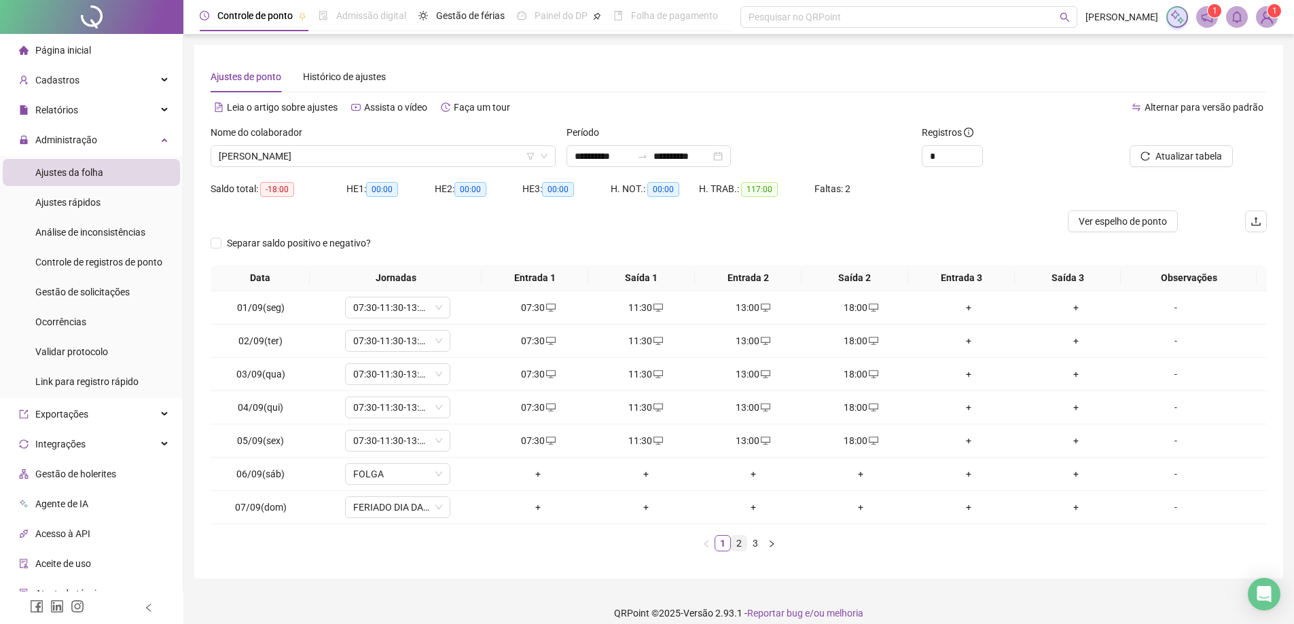
click at [739, 546] on link "2" at bounding box center [738, 543] width 15 height 15
click at [759, 541] on link "3" at bounding box center [755, 543] width 15 height 15
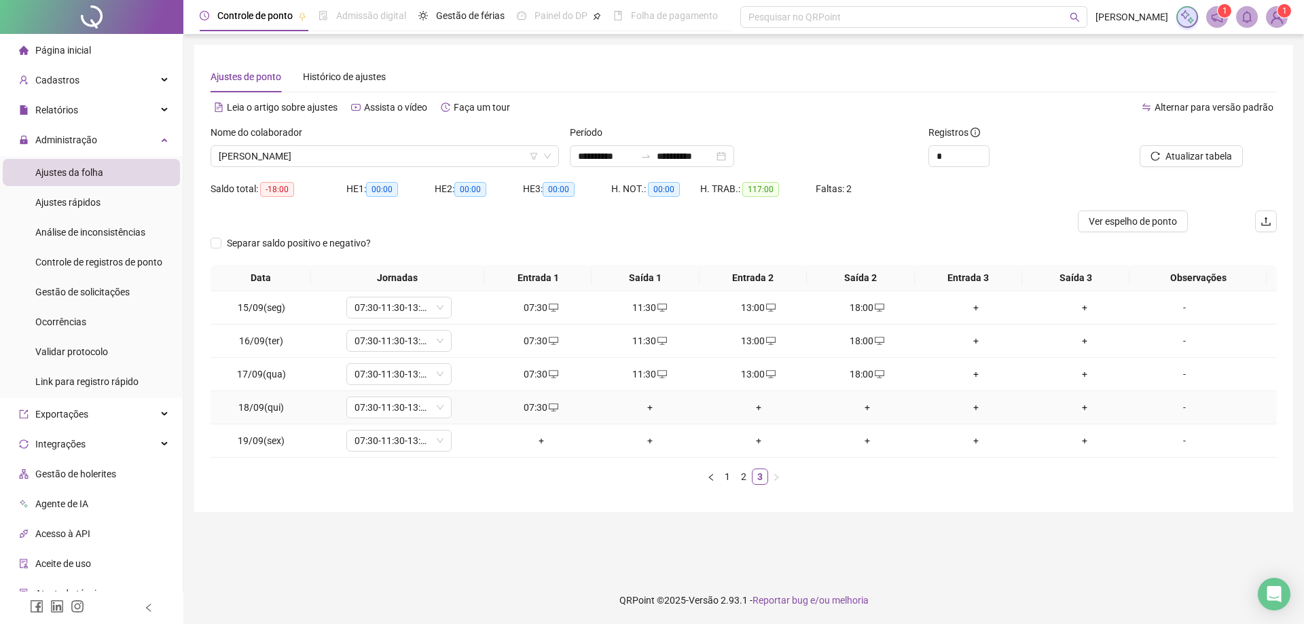
click at [644, 412] on div "+" at bounding box center [650, 407] width 98 height 15
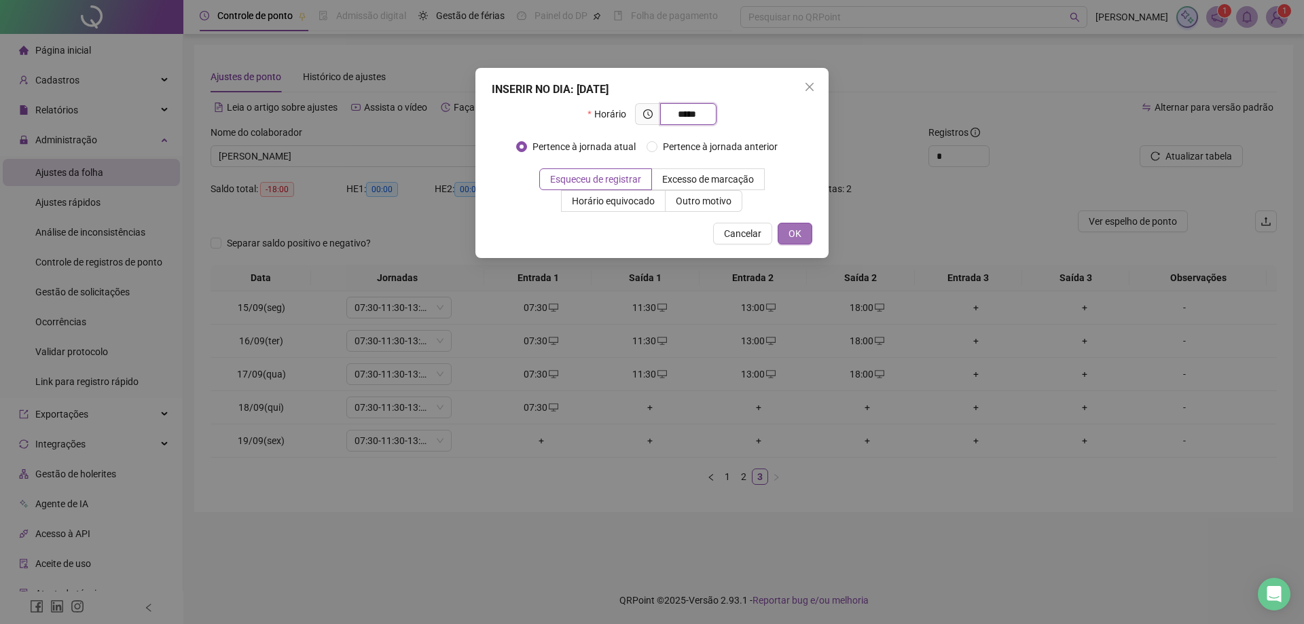
type input "*****"
click at [788, 236] on button "OK" at bounding box center [795, 234] width 35 height 22
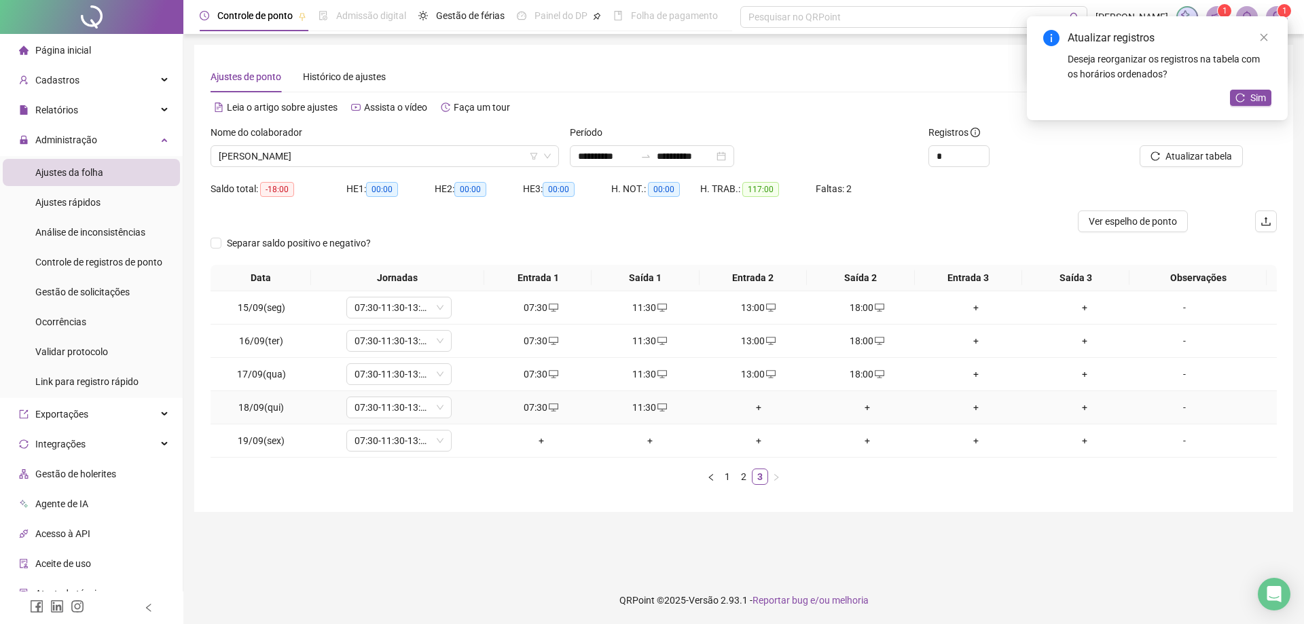
click at [750, 407] on div "+" at bounding box center [759, 407] width 98 height 15
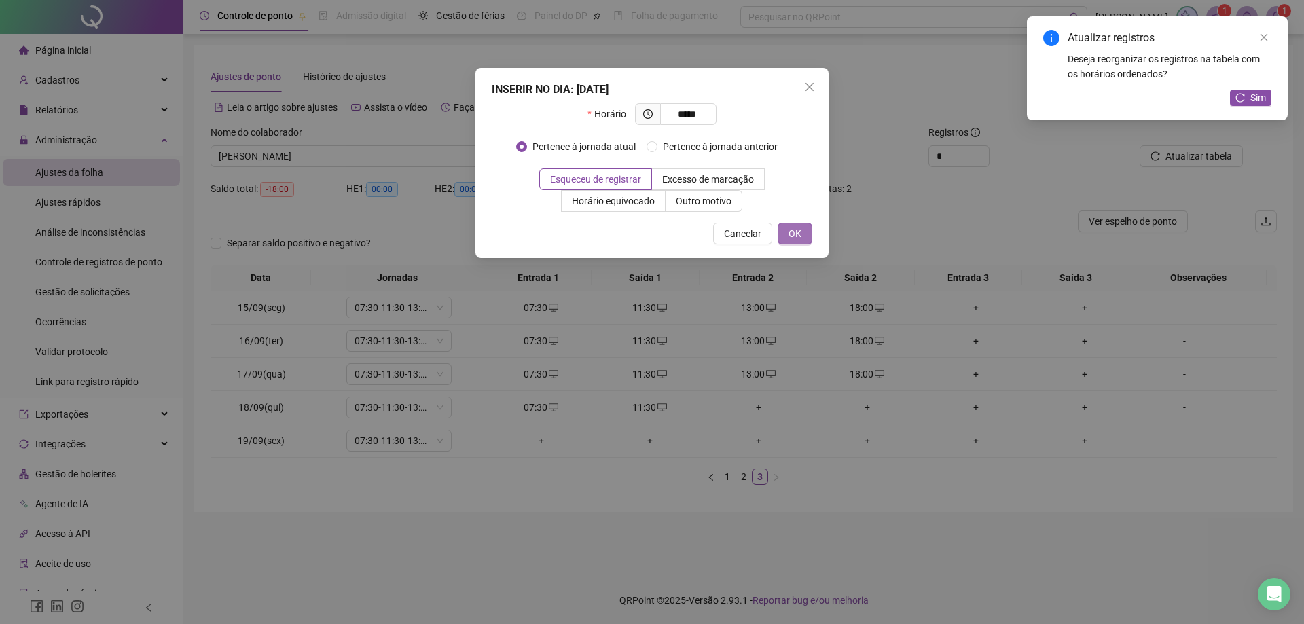
type input "*****"
click at [789, 227] on span "OK" at bounding box center [795, 233] width 13 height 15
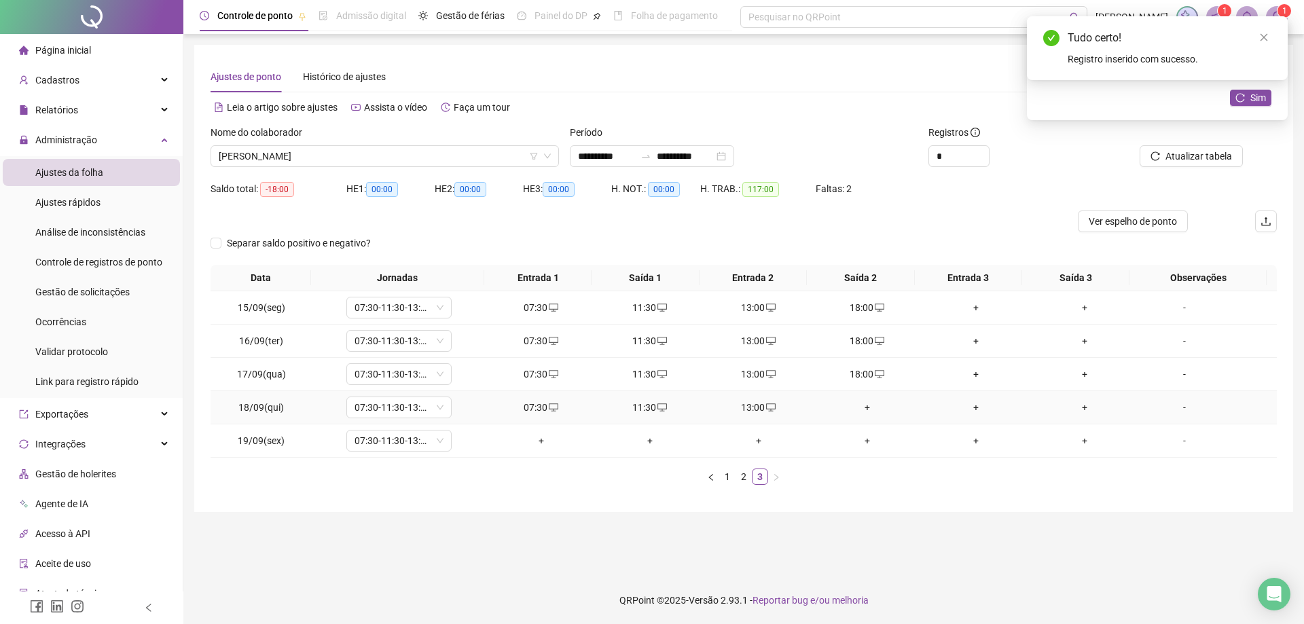
click at [867, 408] on div "+" at bounding box center [867, 407] width 98 height 15
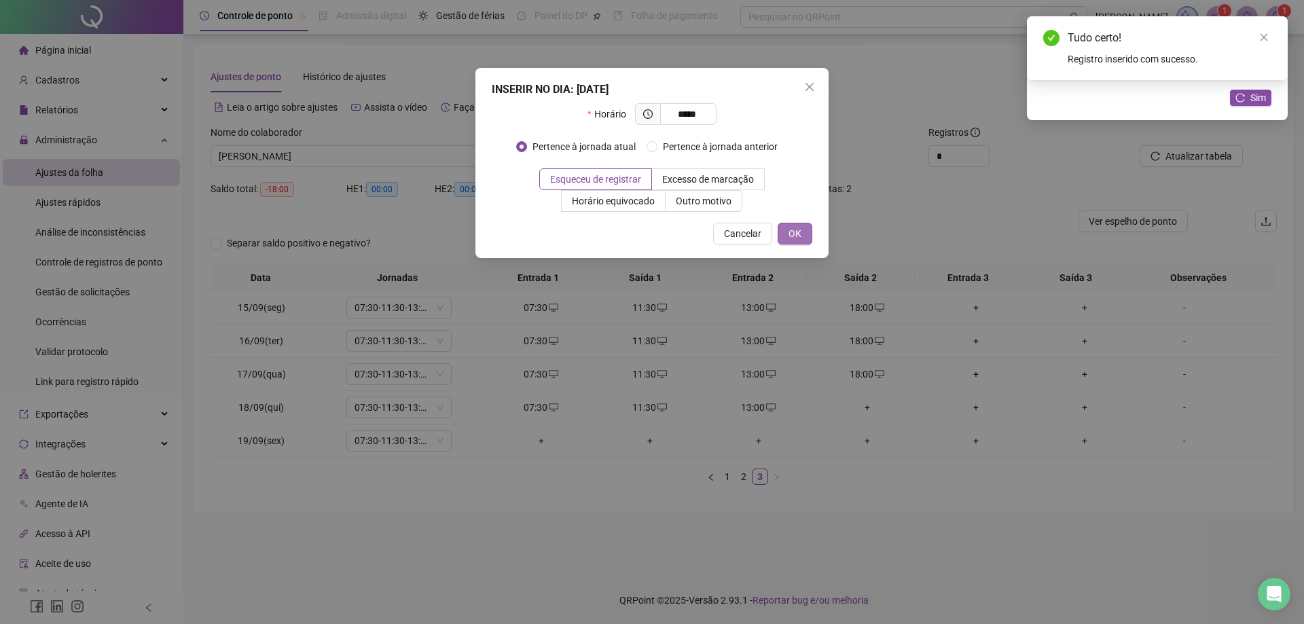
type input "*****"
click at [802, 239] on button "OK" at bounding box center [795, 234] width 35 height 22
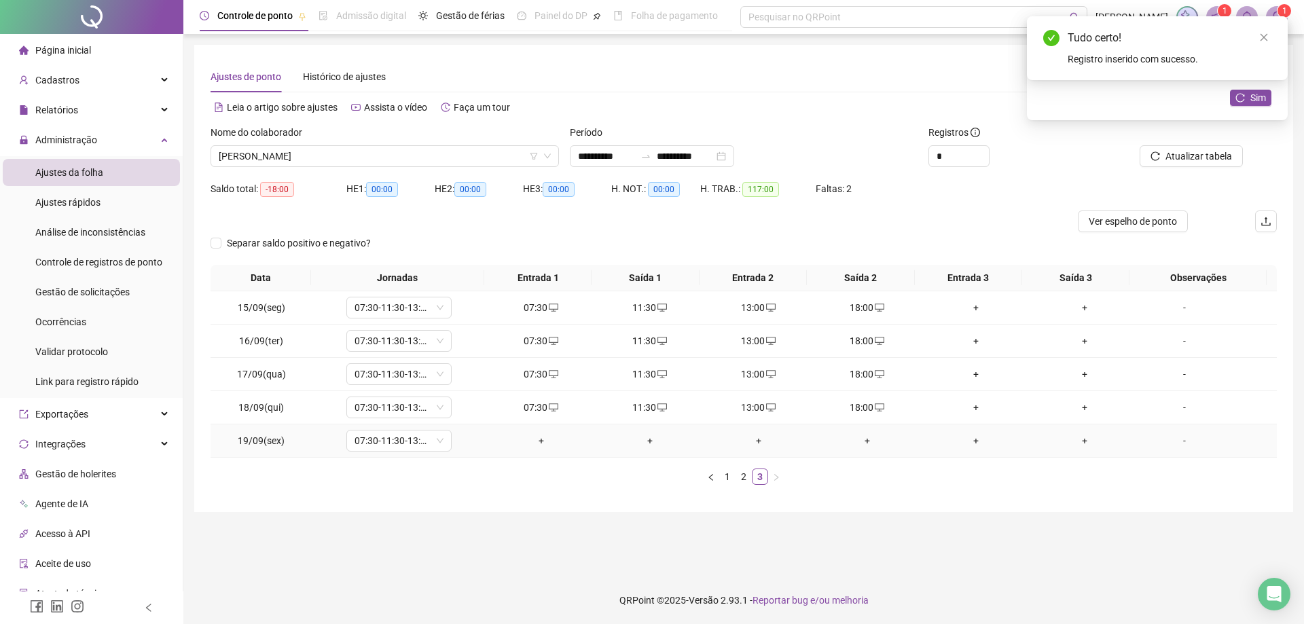
click at [533, 443] on div "+" at bounding box center [541, 440] width 98 height 15
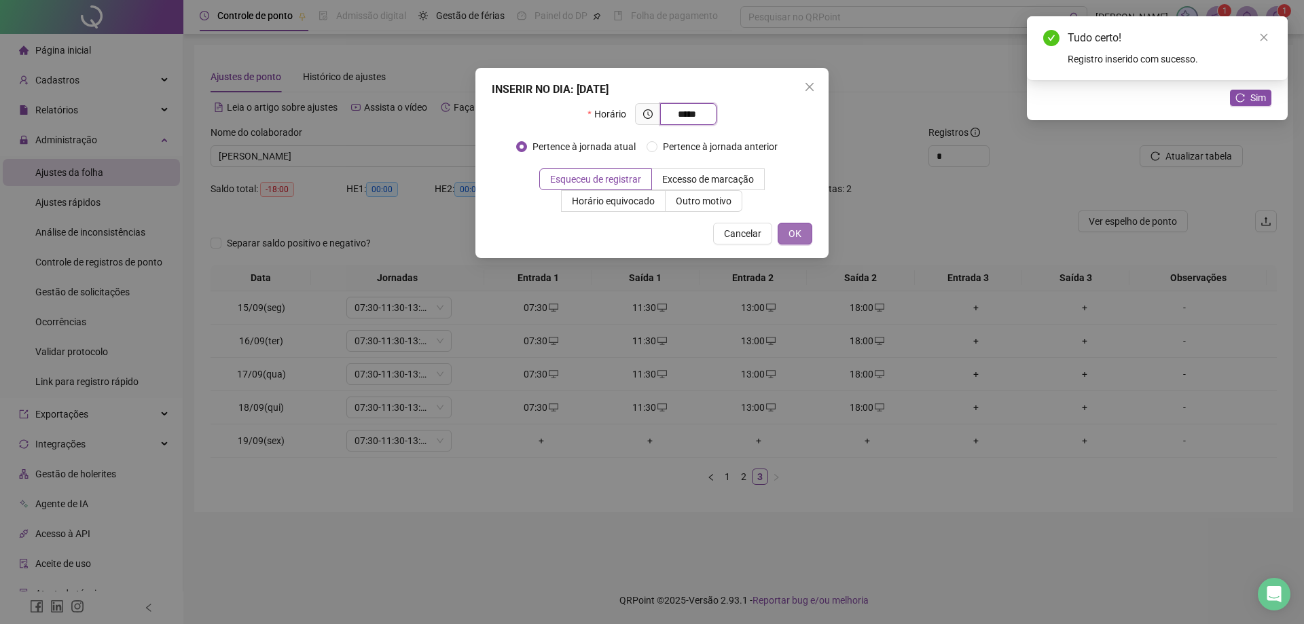
type input "*****"
click at [790, 232] on span "OK" at bounding box center [795, 233] width 13 height 15
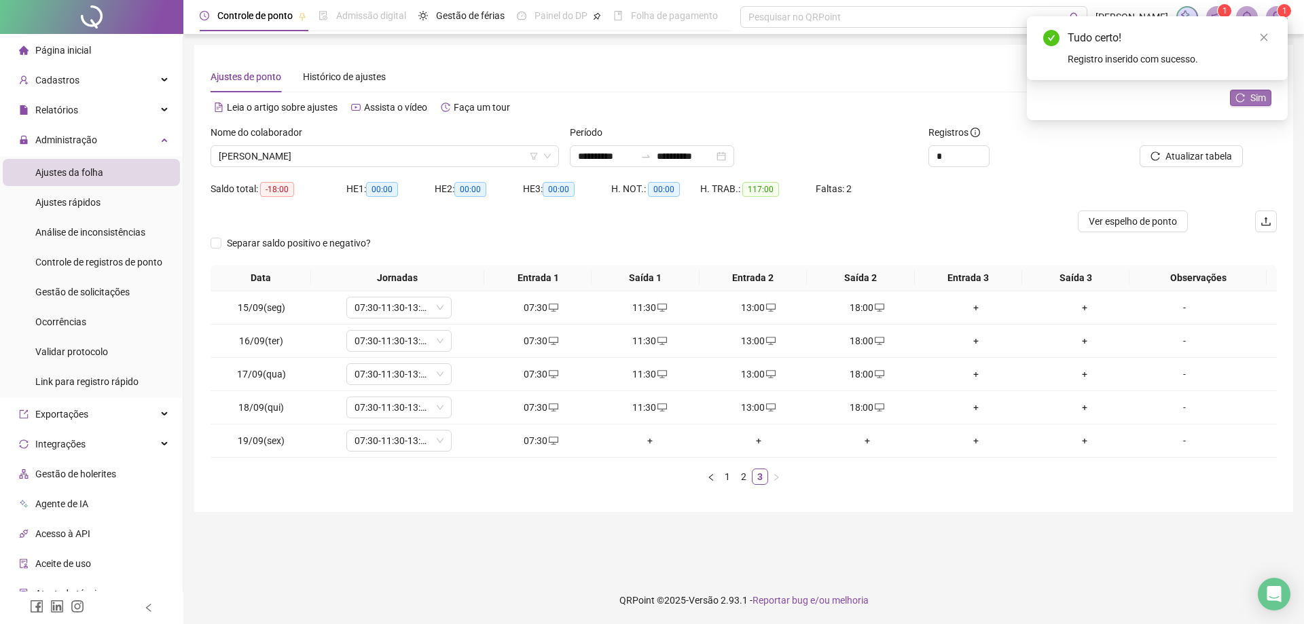
click at [1254, 96] on span "Sim" at bounding box center [1258, 97] width 16 height 15
click at [371, 151] on span "ROGÉRIO DE ALMEIDA SILVA" at bounding box center [385, 156] width 332 height 20
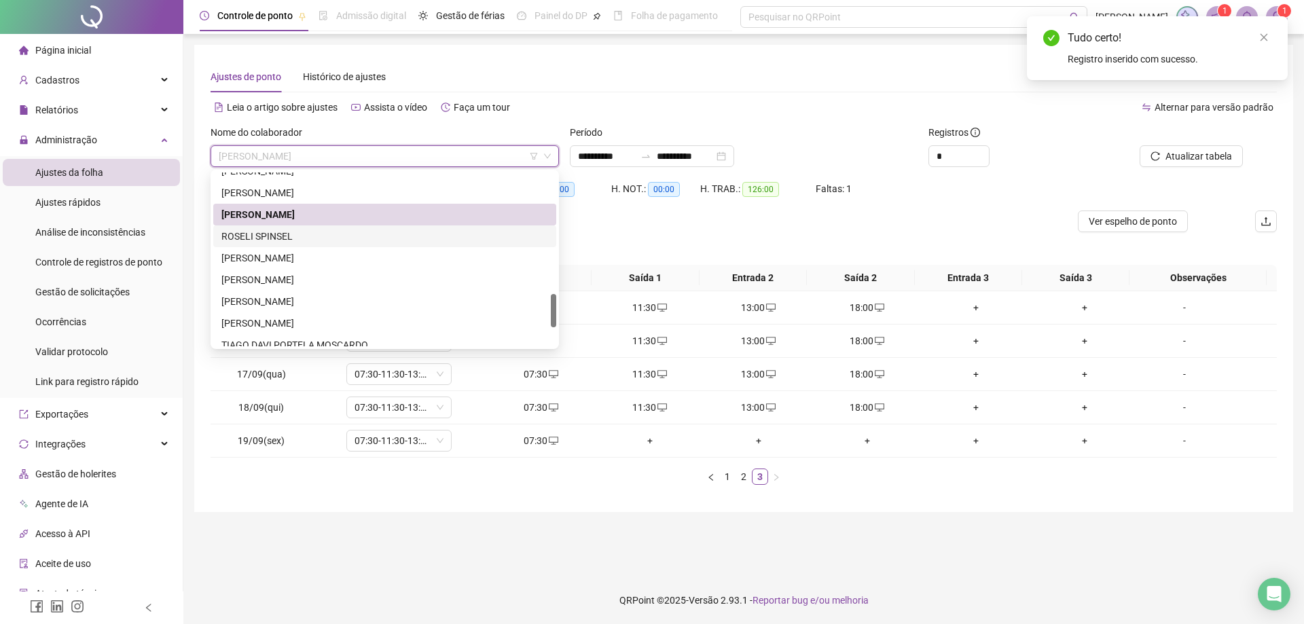
click at [312, 233] on div "ROSELI SPINSEL" at bounding box center [384, 236] width 327 height 15
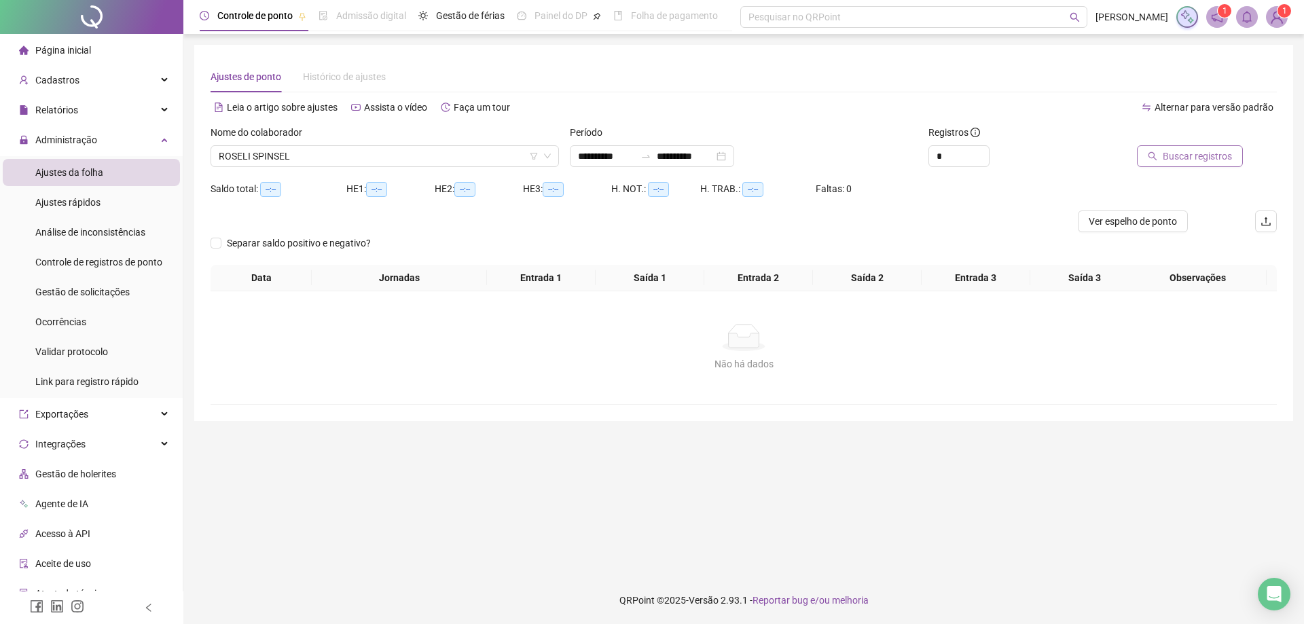
click at [1193, 158] on span "Buscar registros" at bounding box center [1197, 156] width 69 height 15
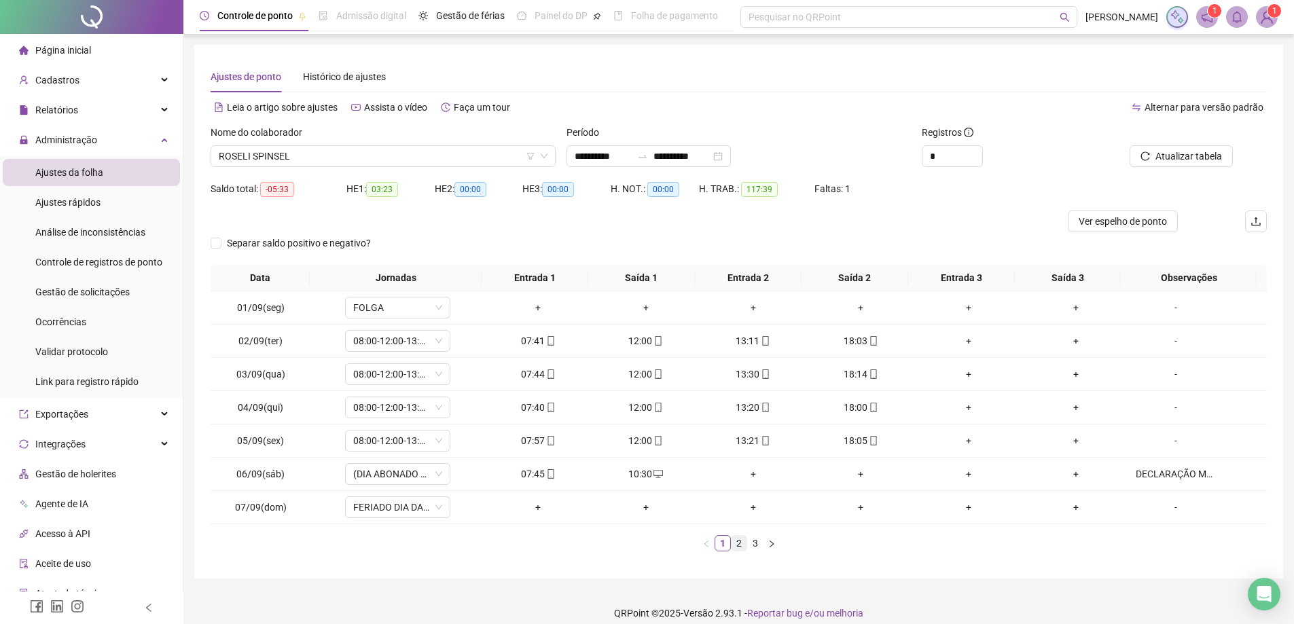
click at [736, 543] on link "2" at bounding box center [738, 543] width 15 height 15
click at [752, 546] on link "3" at bounding box center [755, 543] width 15 height 15
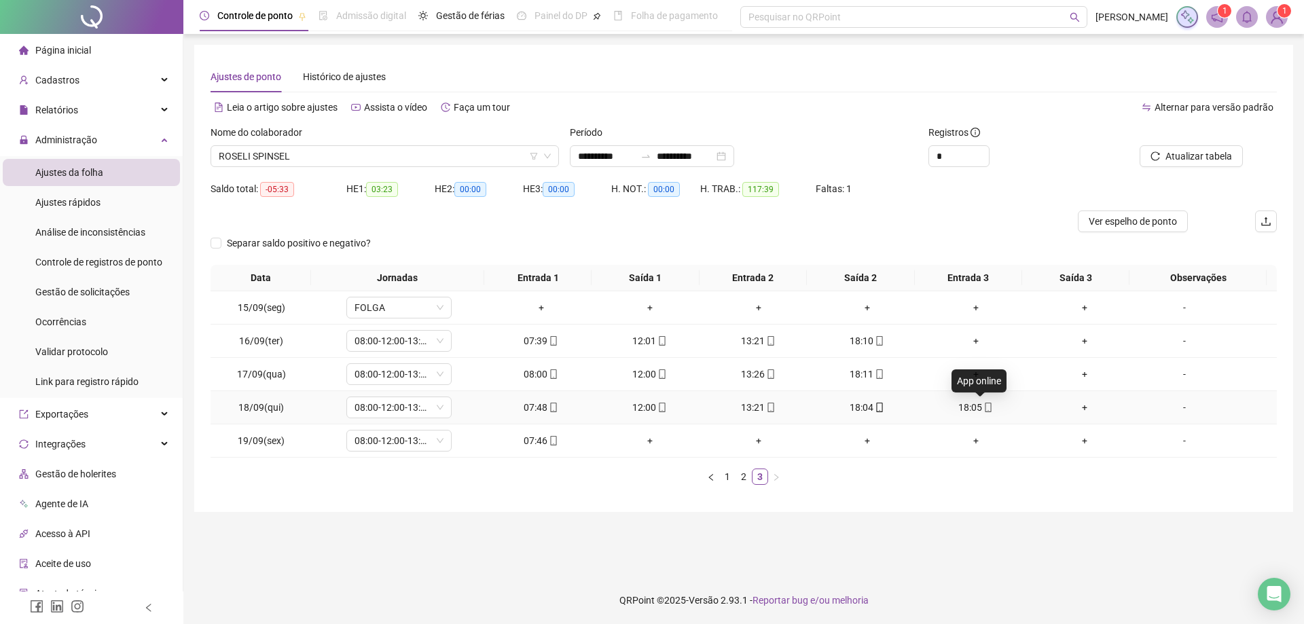
click at [982, 408] on span "mobile" at bounding box center [987, 408] width 11 height 10
type input "**********"
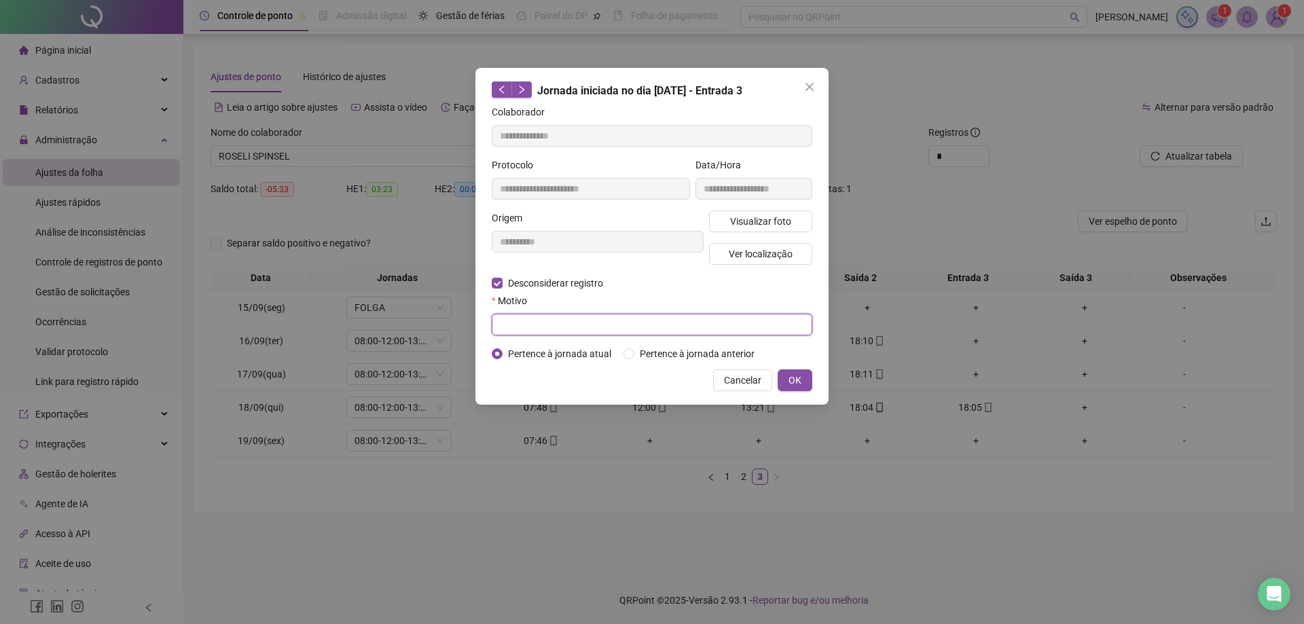
click at [586, 319] on input "text" at bounding box center [652, 325] width 321 height 22
type input "**********"
click at [797, 381] on span "OK" at bounding box center [795, 380] width 13 height 15
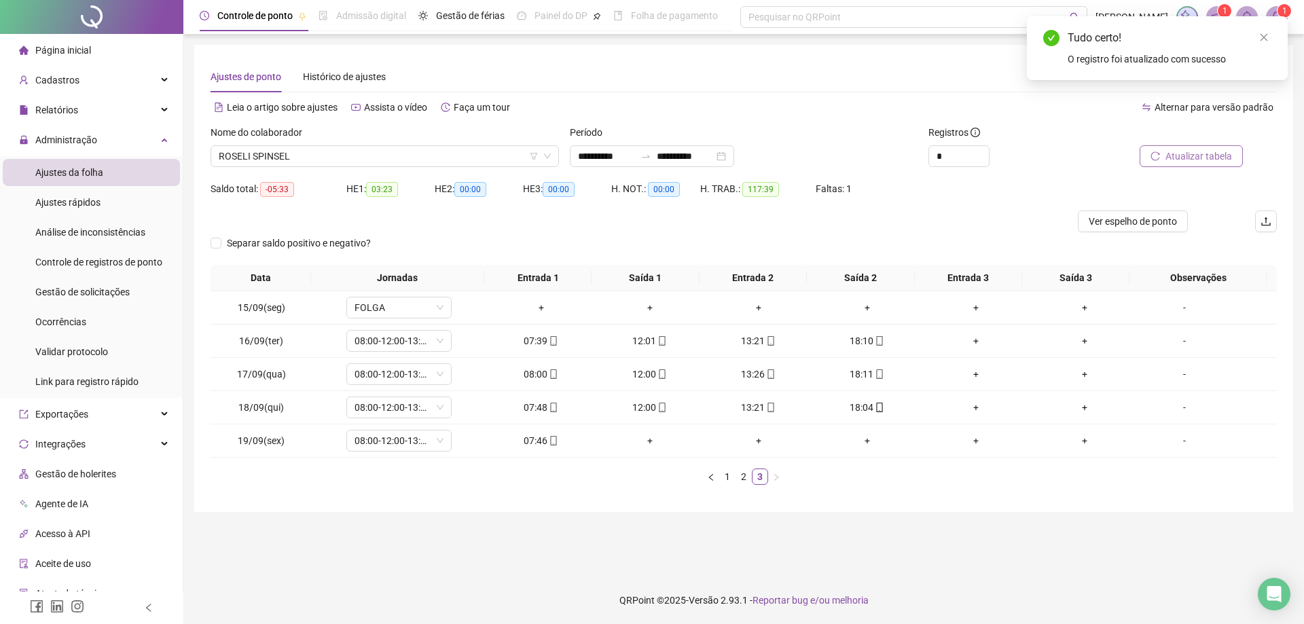
click at [1193, 159] on span "Atualizar tabela" at bounding box center [1198, 156] width 67 height 15
click at [336, 160] on span "ROSELI SPINSEL" at bounding box center [385, 156] width 332 height 20
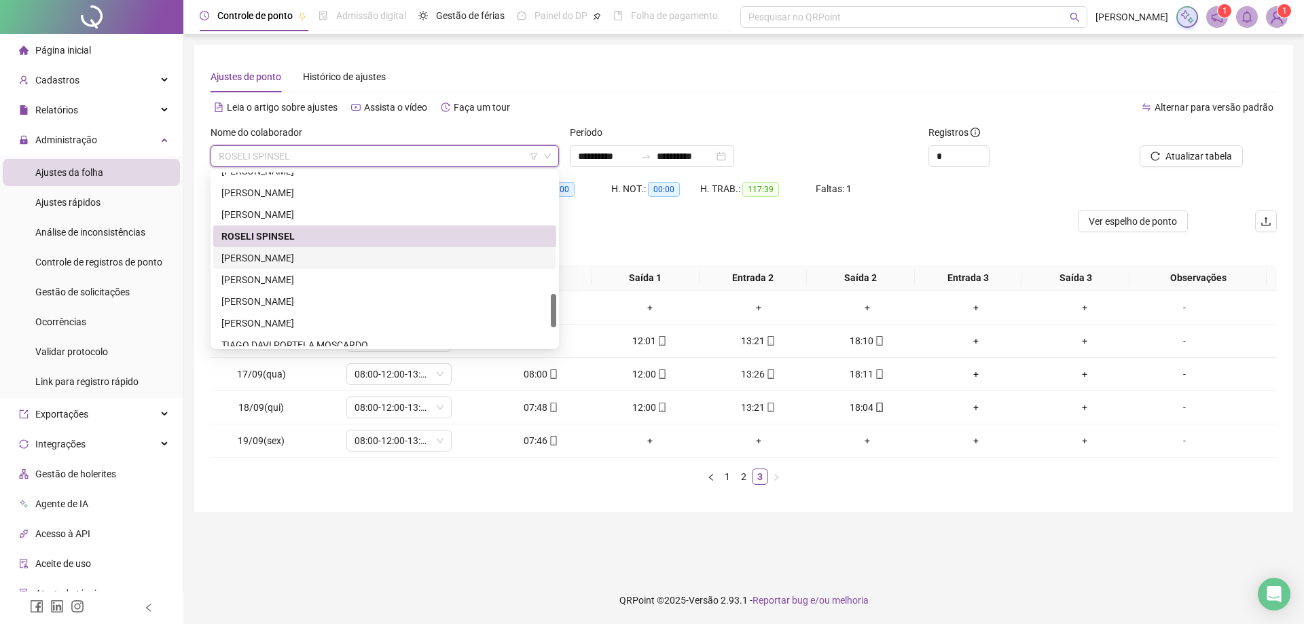
click at [297, 259] on div "ROZANA ALVES DE OLIVEIRA ALPINO" at bounding box center [384, 258] width 327 height 15
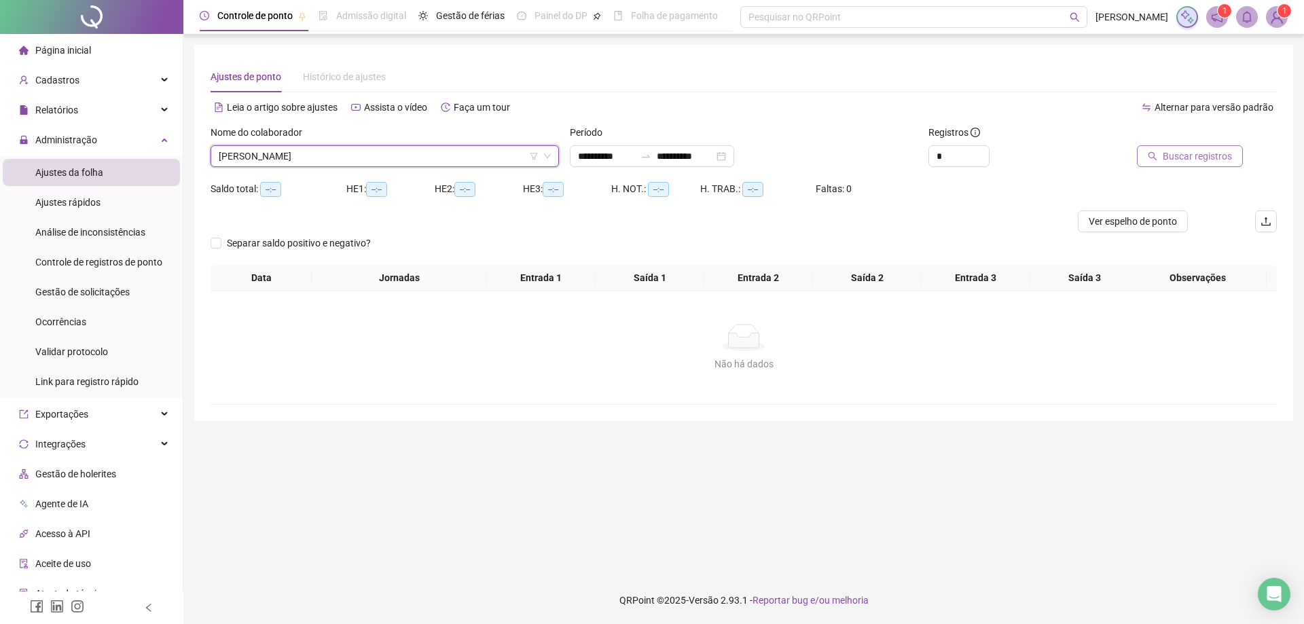
click at [1231, 154] on span "Buscar registros" at bounding box center [1197, 156] width 69 height 15
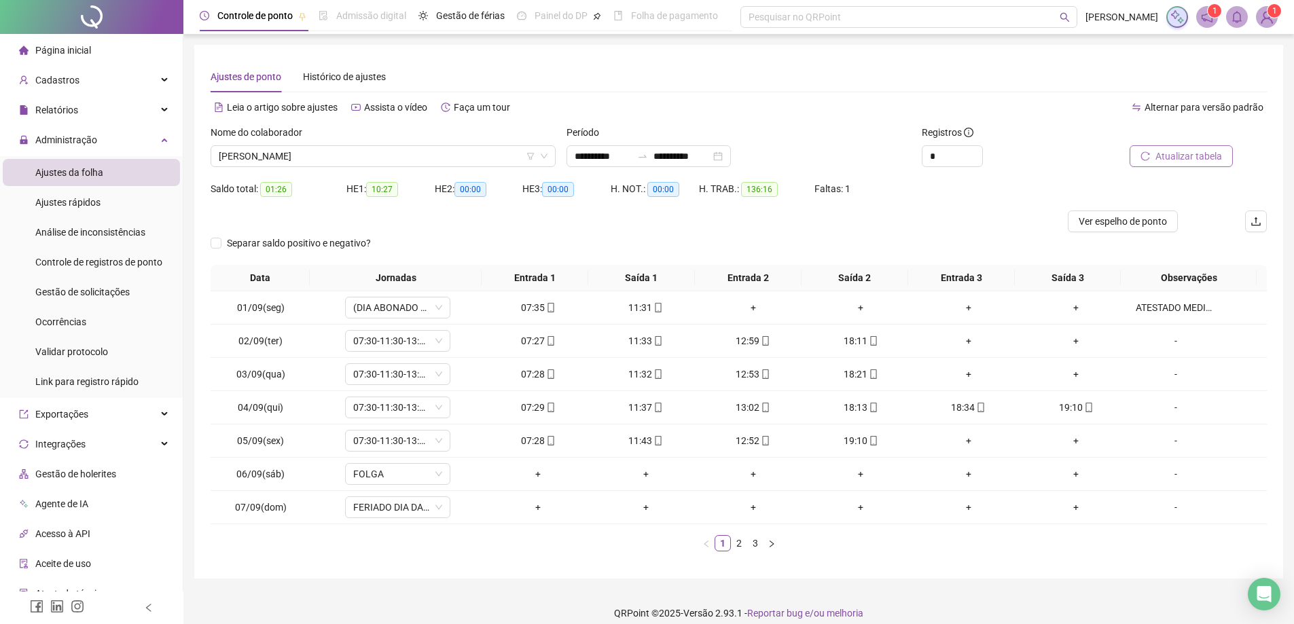
click at [1184, 153] on span "Atualizar tabela" at bounding box center [1188, 156] width 67 height 15
click at [738, 545] on link "2" at bounding box center [738, 543] width 15 height 15
click at [758, 544] on link "3" at bounding box center [755, 543] width 15 height 15
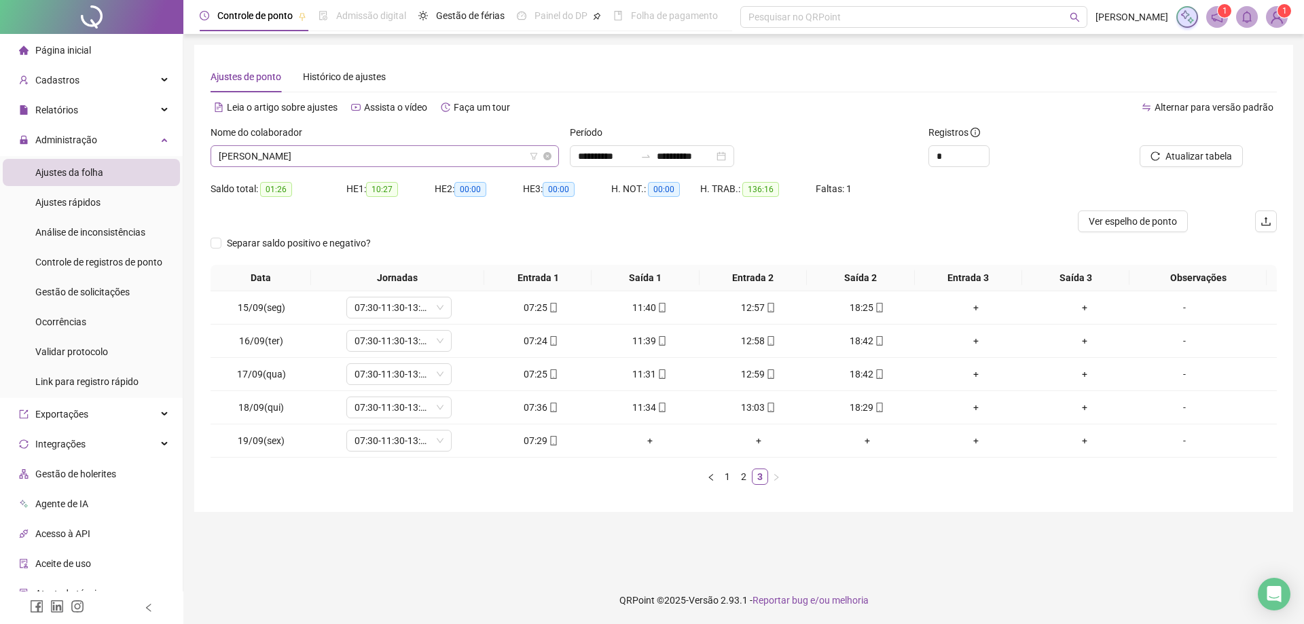
click at [403, 156] on span "ROZANA ALVES DE OLIVEIRA ALPINO" at bounding box center [385, 156] width 332 height 20
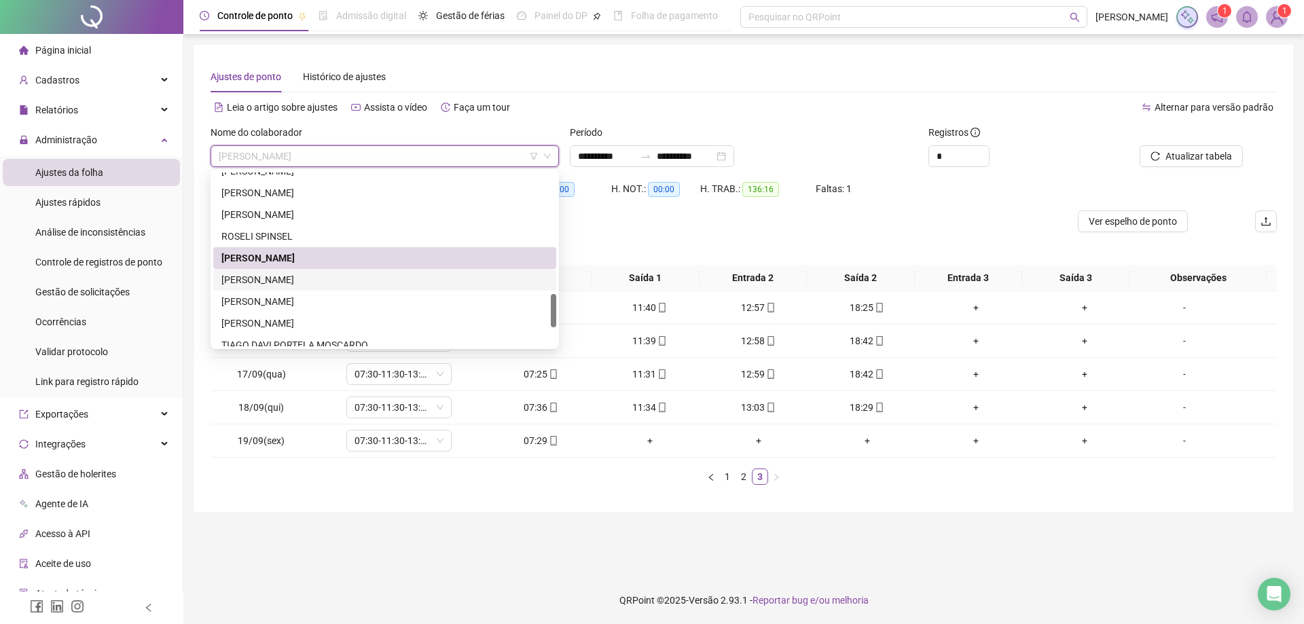
click at [332, 281] on div "SOLANGE PINHEIRO DOS SANTOS" at bounding box center [384, 279] width 327 height 15
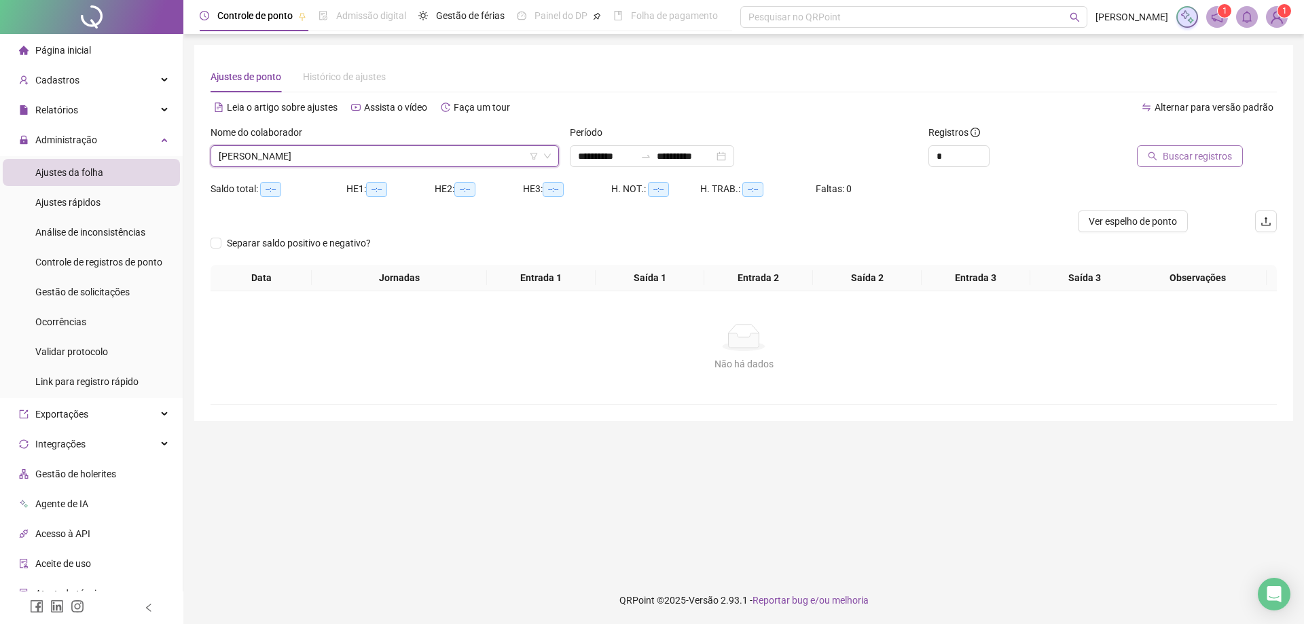
click at [1191, 159] on span "Buscar registros" at bounding box center [1197, 156] width 69 height 15
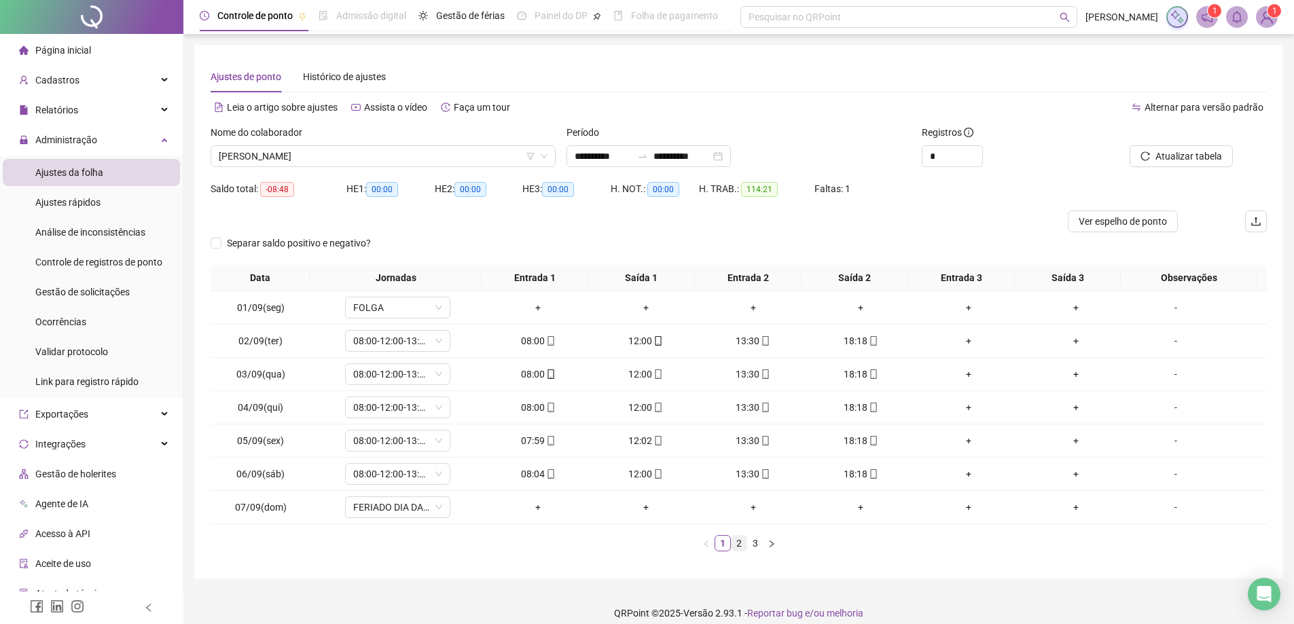
click at [737, 545] on link "2" at bounding box center [738, 543] width 15 height 15
click at [748, 545] on link "3" at bounding box center [755, 543] width 15 height 15
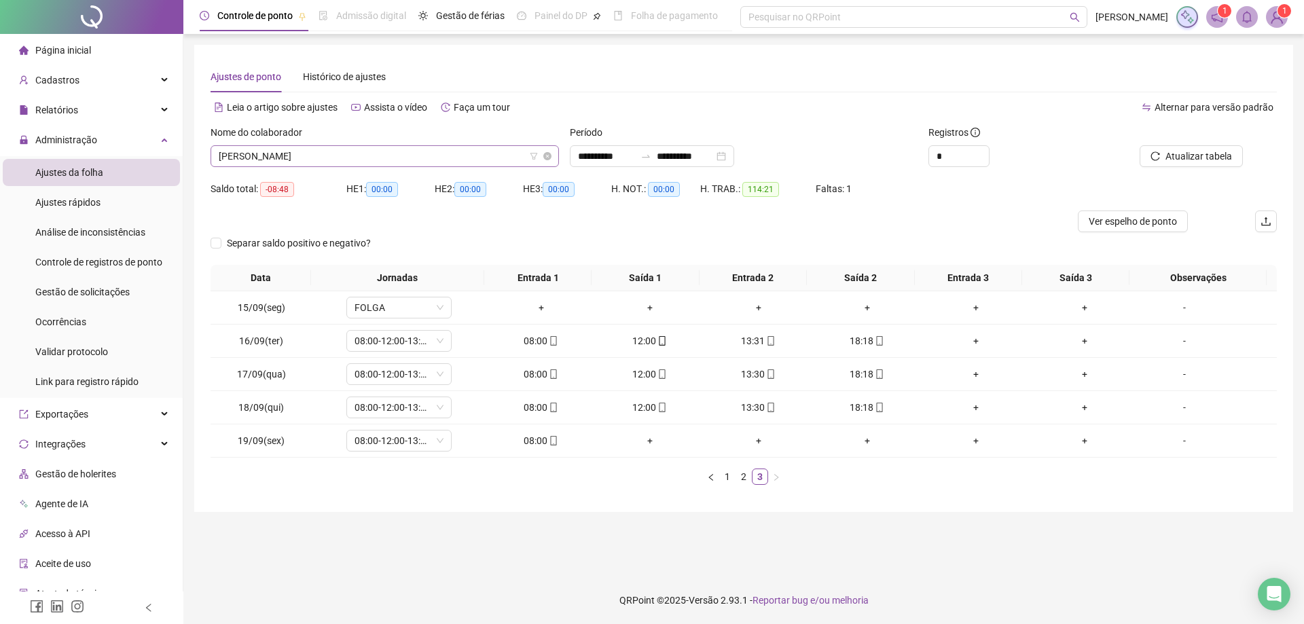
click at [398, 158] on span "SOLANGE PINHEIRO DOS SANTOS" at bounding box center [385, 156] width 332 height 20
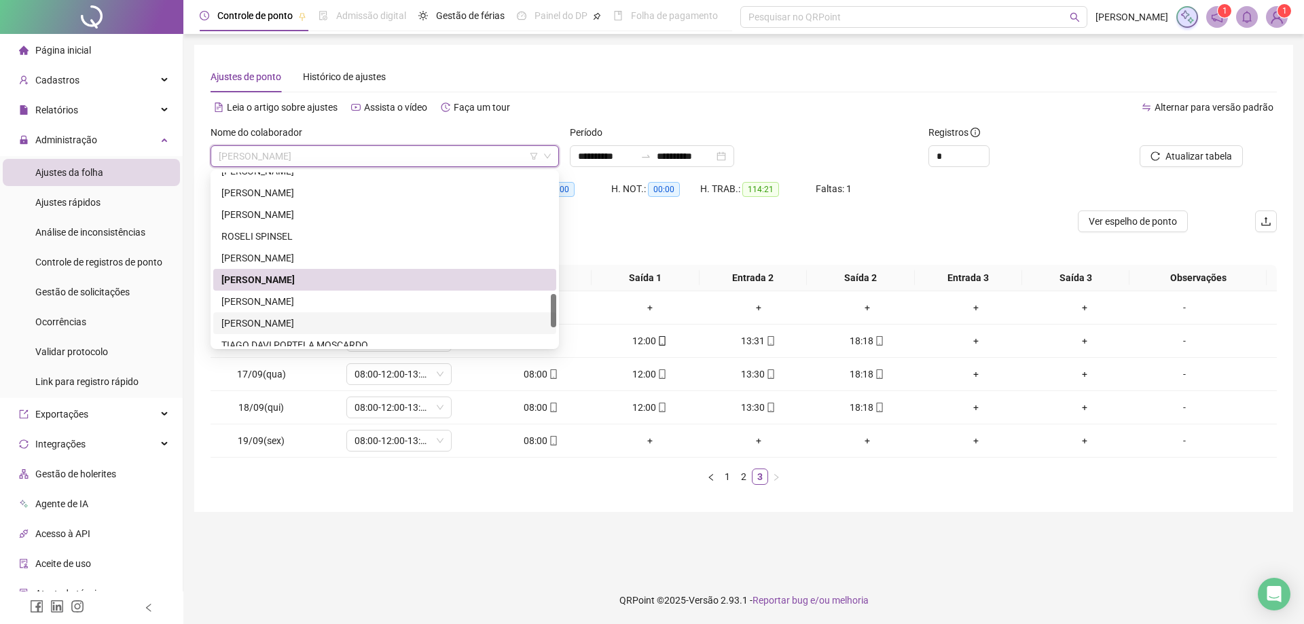
click at [323, 326] on div "TIAGO ALBERTO MARTINS PIOVEZANI" at bounding box center [384, 323] width 327 height 15
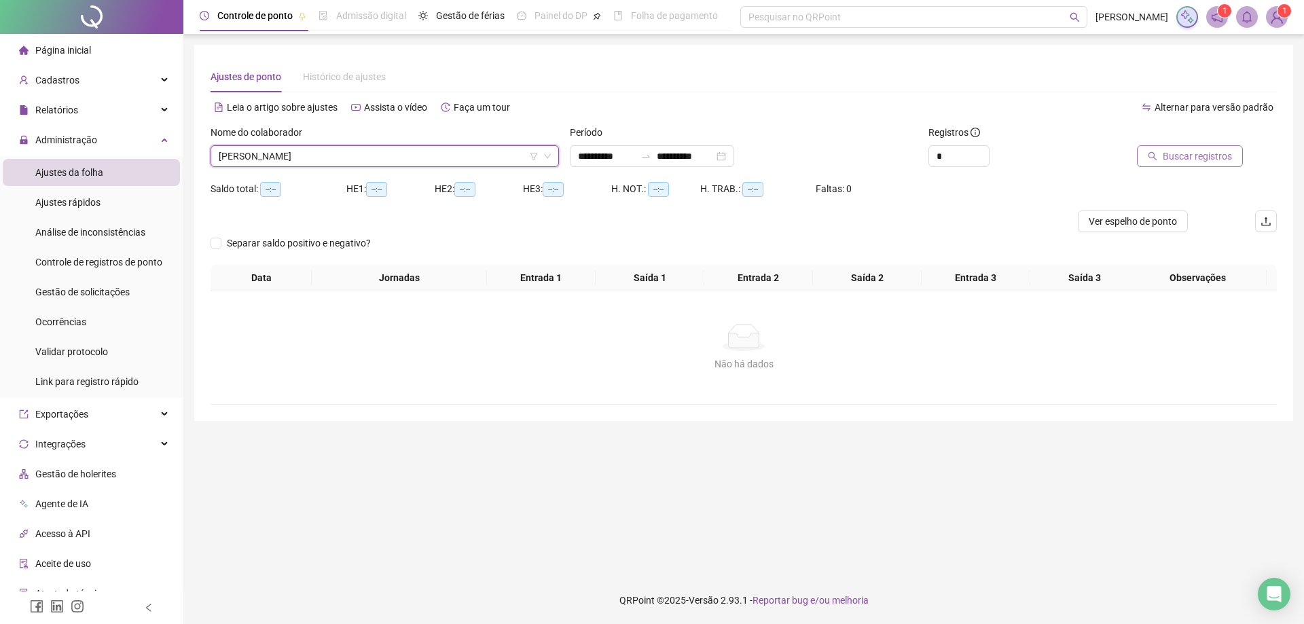
click at [1187, 156] on span "Buscar registros" at bounding box center [1197, 156] width 69 height 15
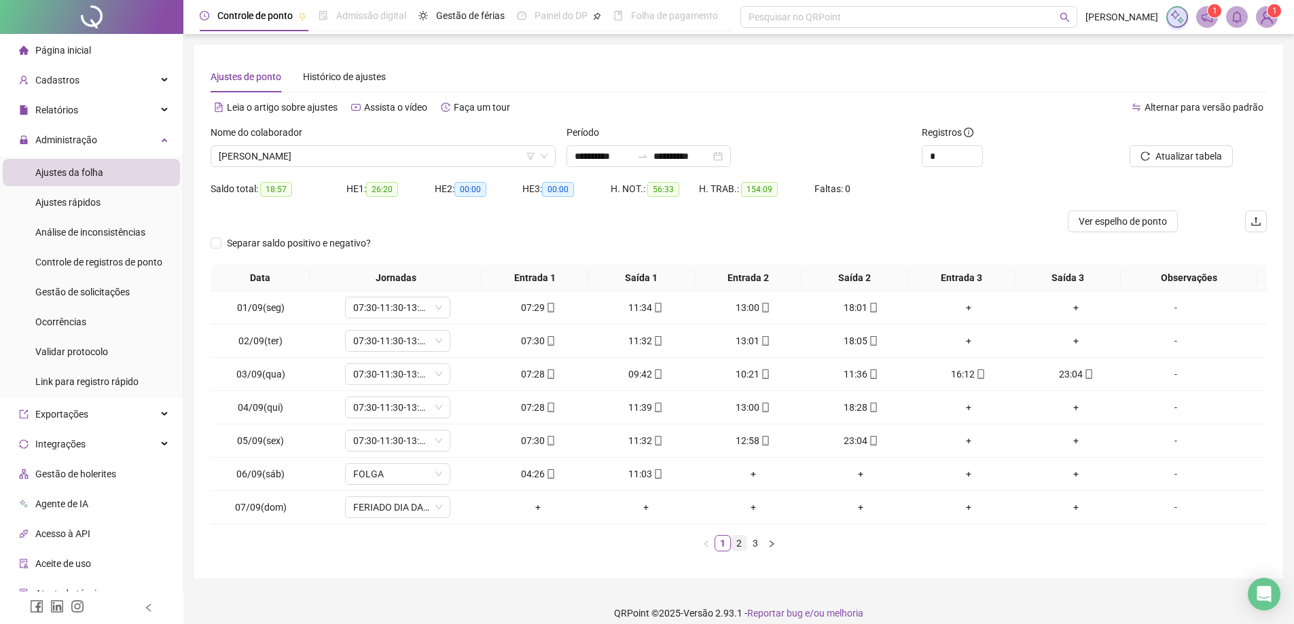
click at [742, 541] on link "2" at bounding box center [738, 543] width 15 height 15
click at [753, 544] on link "3" at bounding box center [755, 543] width 15 height 15
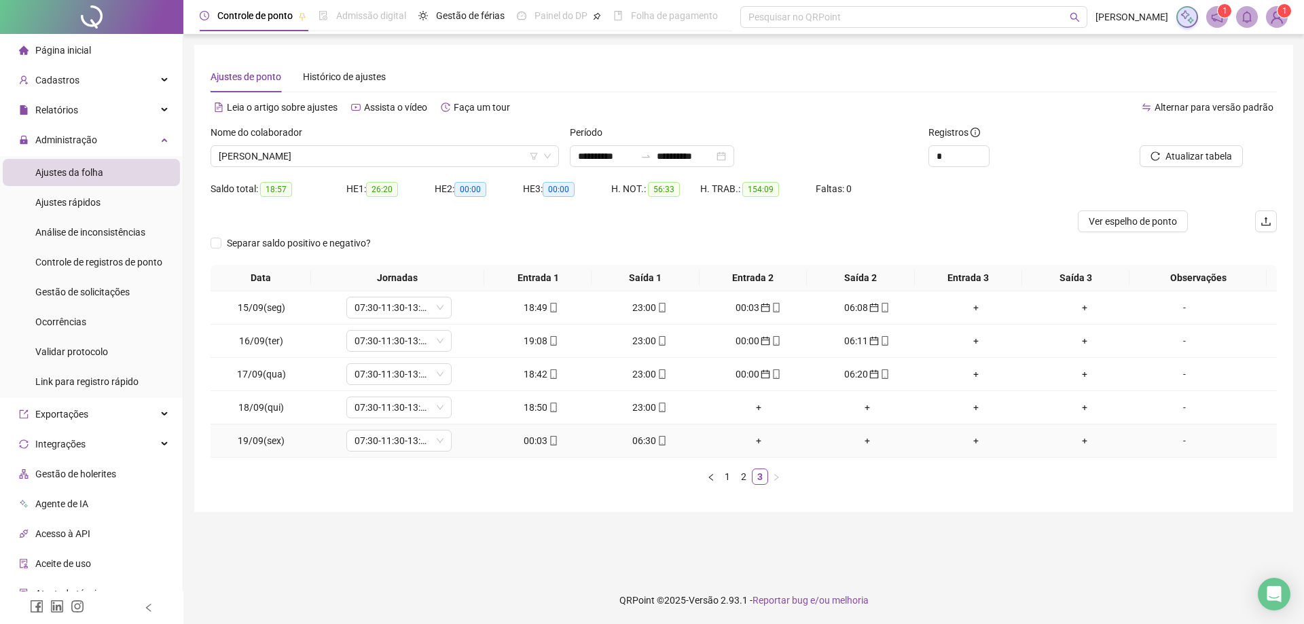
click at [522, 444] on div "00:03" at bounding box center [541, 440] width 98 height 15
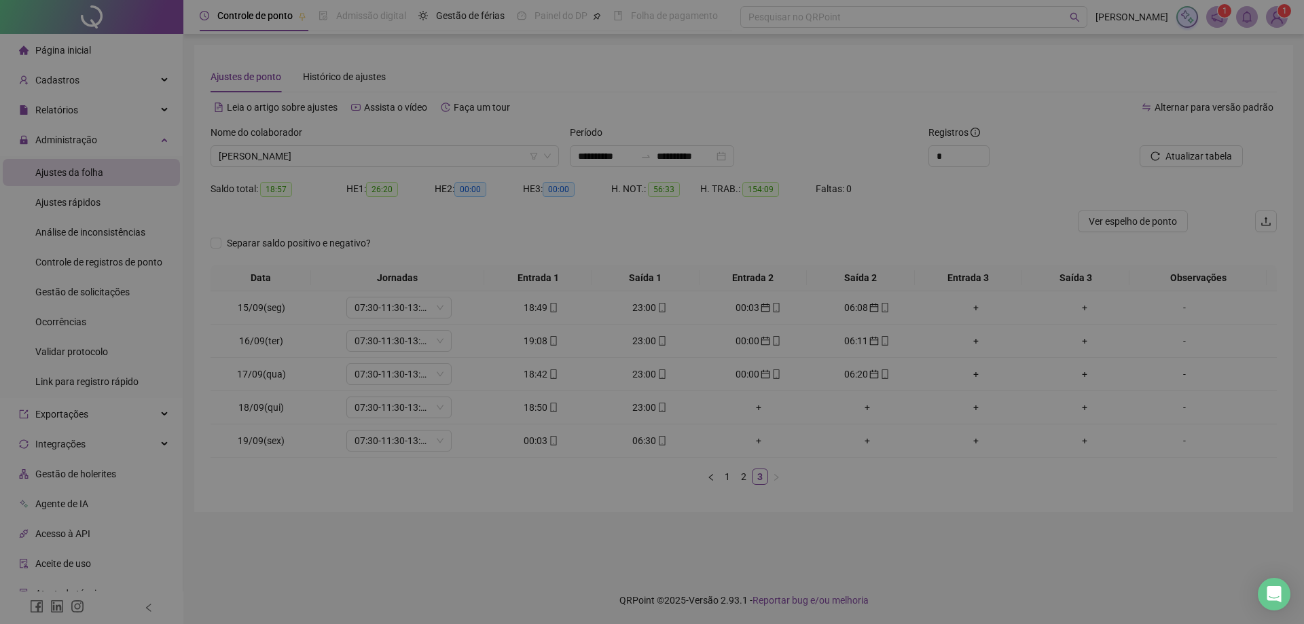
type input "**********"
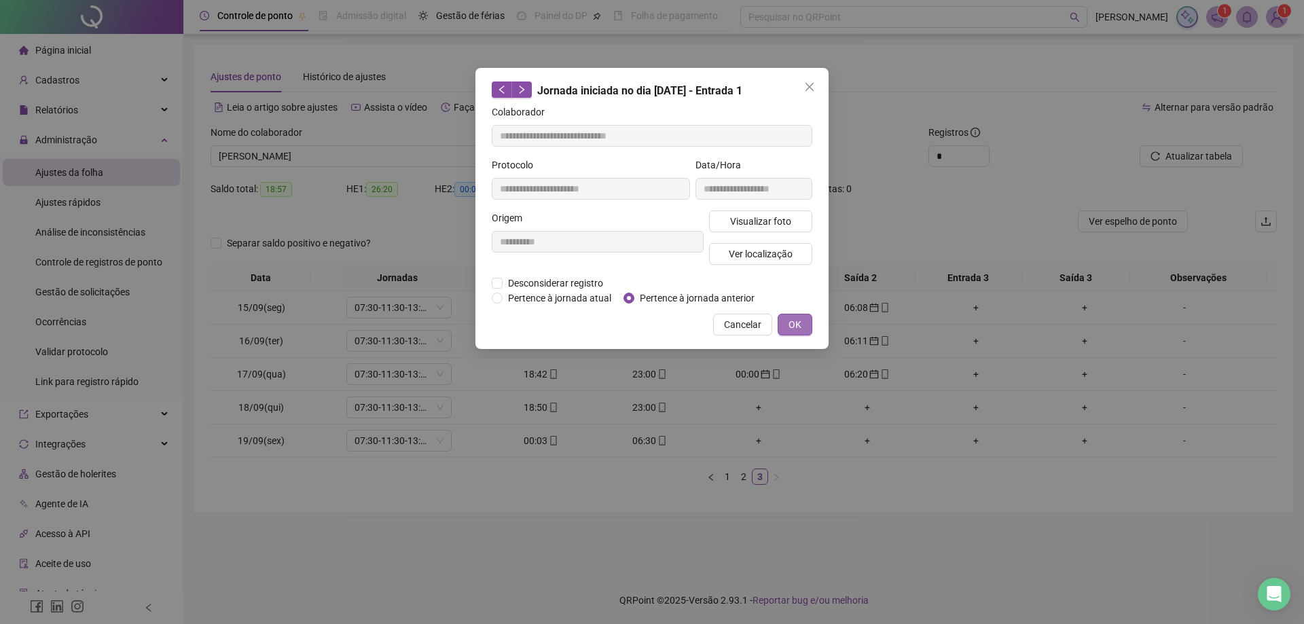
click at [801, 322] on span "OK" at bounding box center [795, 324] width 13 height 15
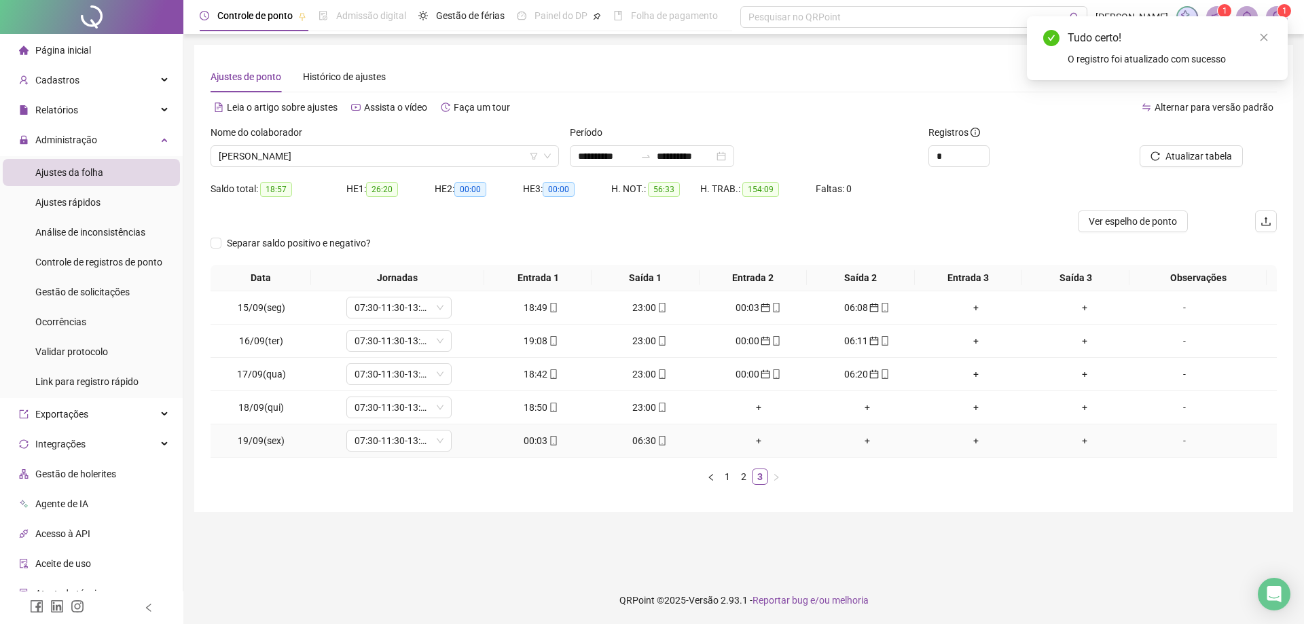
click at [649, 439] on div "06:30" at bounding box center [650, 440] width 98 height 15
type input "**********"
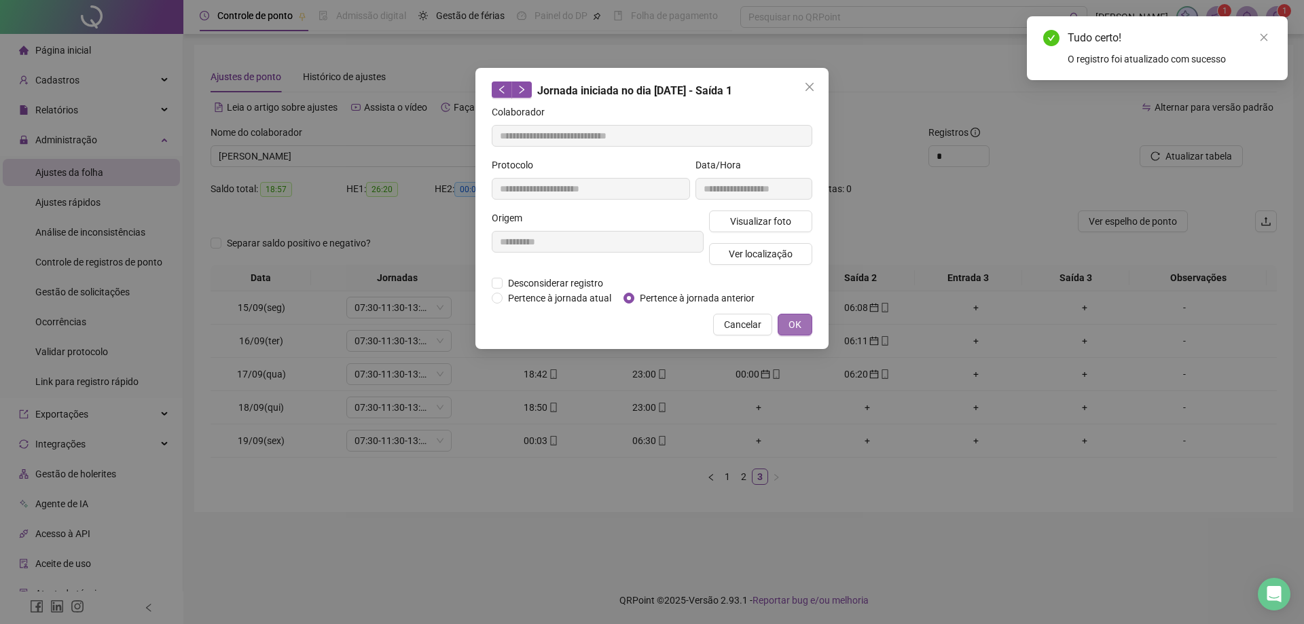
click at [797, 325] on span "OK" at bounding box center [795, 324] width 13 height 15
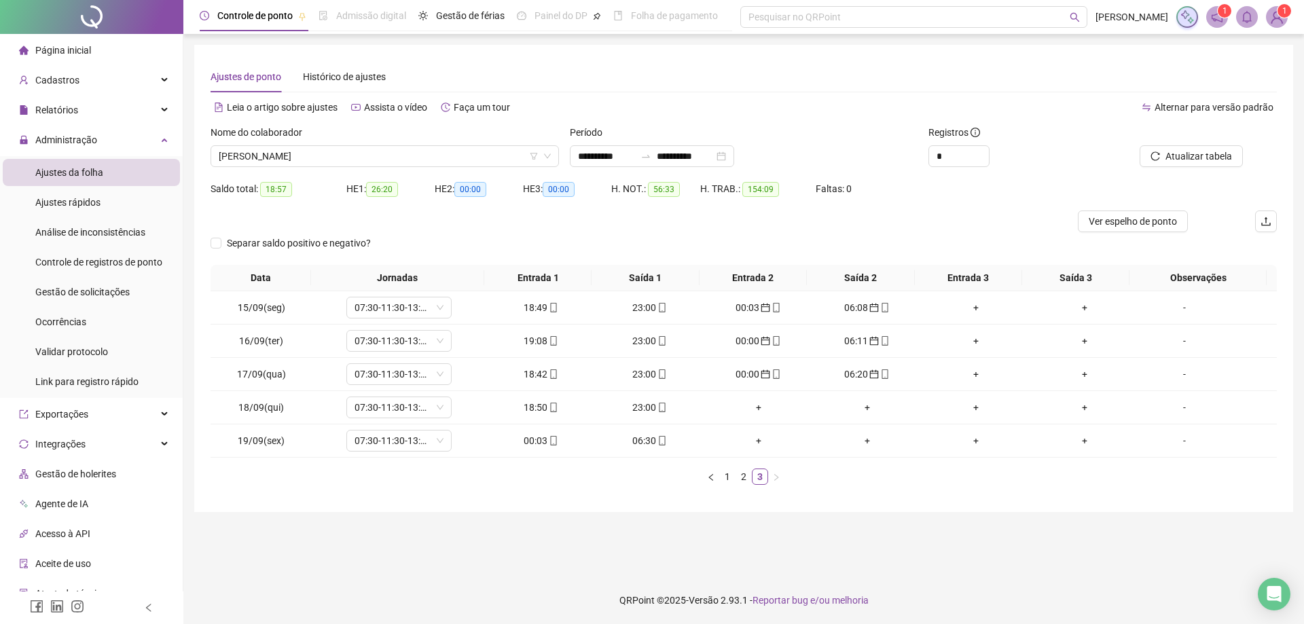
drag, startPoint x: 1015, startPoint y: 593, endPoint x: 1012, endPoint y: 573, distance: 20.0
click at [1015, 590] on footer "QRPoint © 2025 - Versão 2.93.1 - Reportar bug e/ou melhoria" at bounding box center [743, 601] width 1121 height 48
click at [1169, 149] on span "Atualizar tabela" at bounding box center [1198, 156] width 67 height 15
click at [391, 157] on span "TIAGO ALBERTO MARTINS PIOVEZANI" at bounding box center [385, 156] width 332 height 20
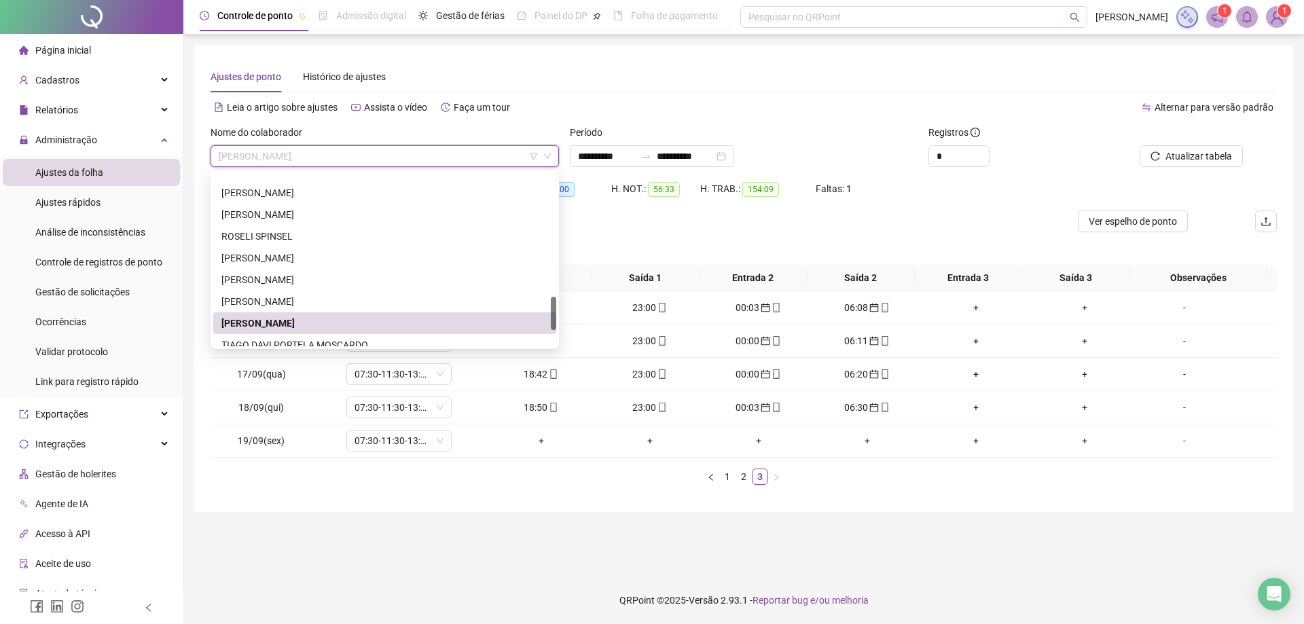
scroll to position [717, 0]
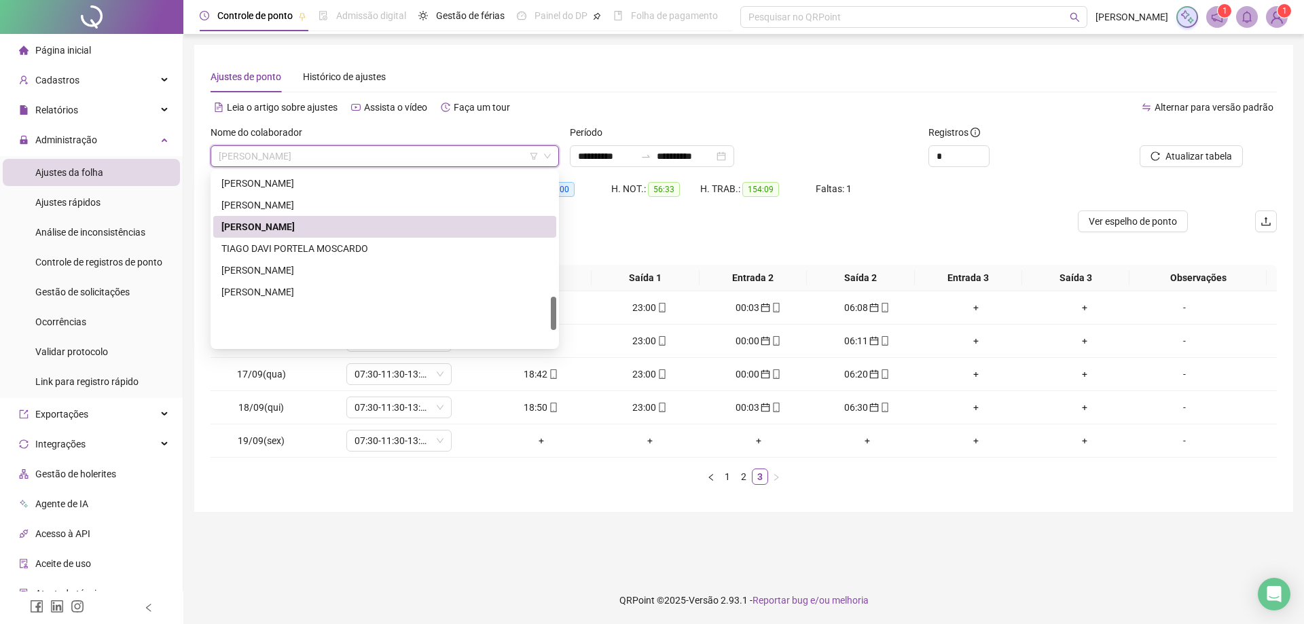
drag, startPoint x: 554, startPoint y: 304, endPoint x: 553, endPoint y: 331, distance: 26.5
click at [553, 330] on div at bounding box center [553, 313] width 5 height 33
click at [266, 253] on div "TIAGO DAVI PORTELA MOSCARDO" at bounding box center [384, 248] width 327 height 15
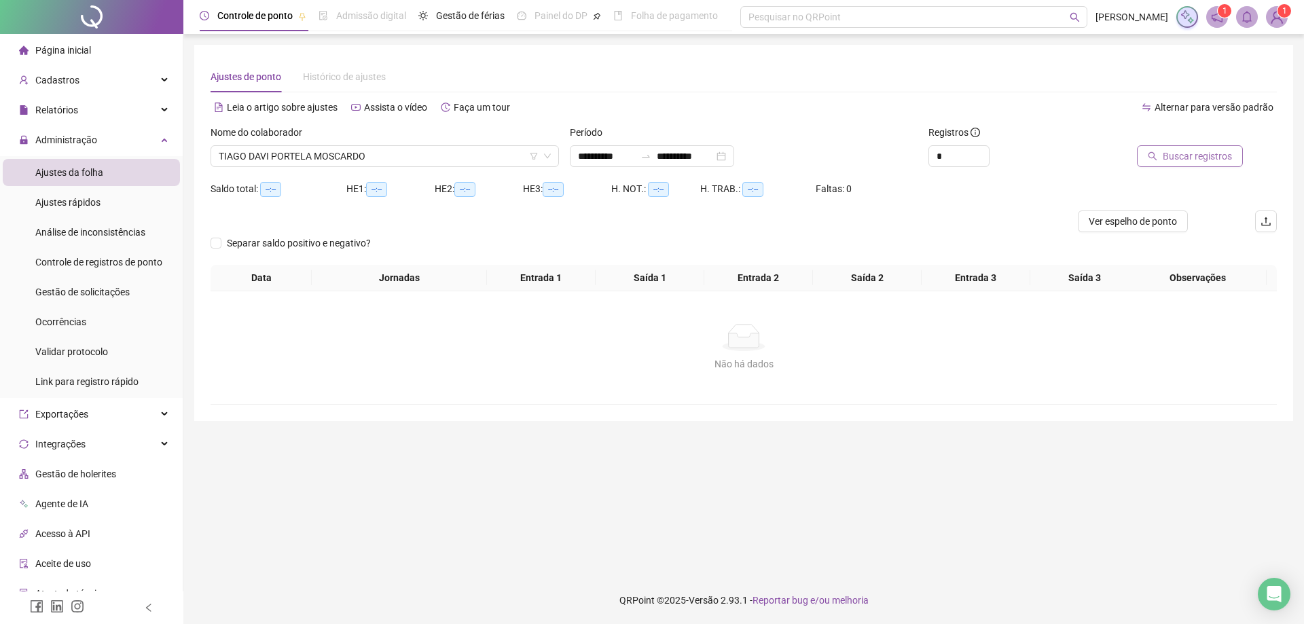
click at [1197, 155] on span "Buscar registros" at bounding box center [1197, 156] width 69 height 15
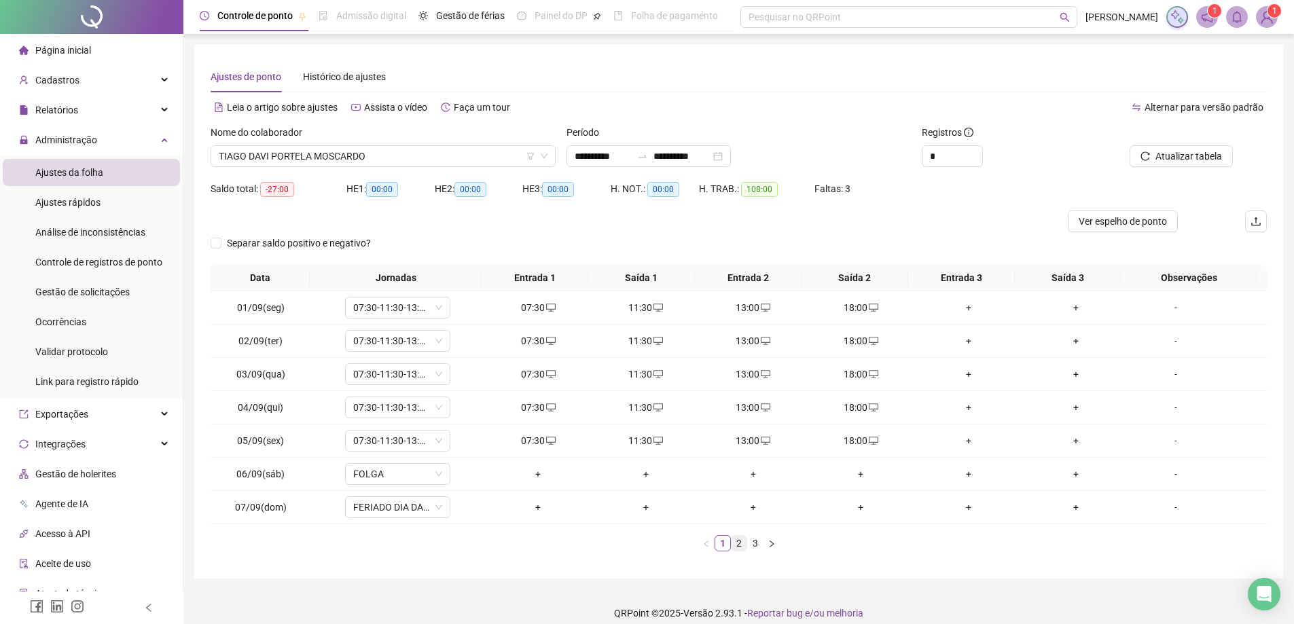
click at [736, 546] on link "2" at bounding box center [738, 543] width 15 height 15
click at [757, 546] on link "3" at bounding box center [755, 543] width 15 height 15
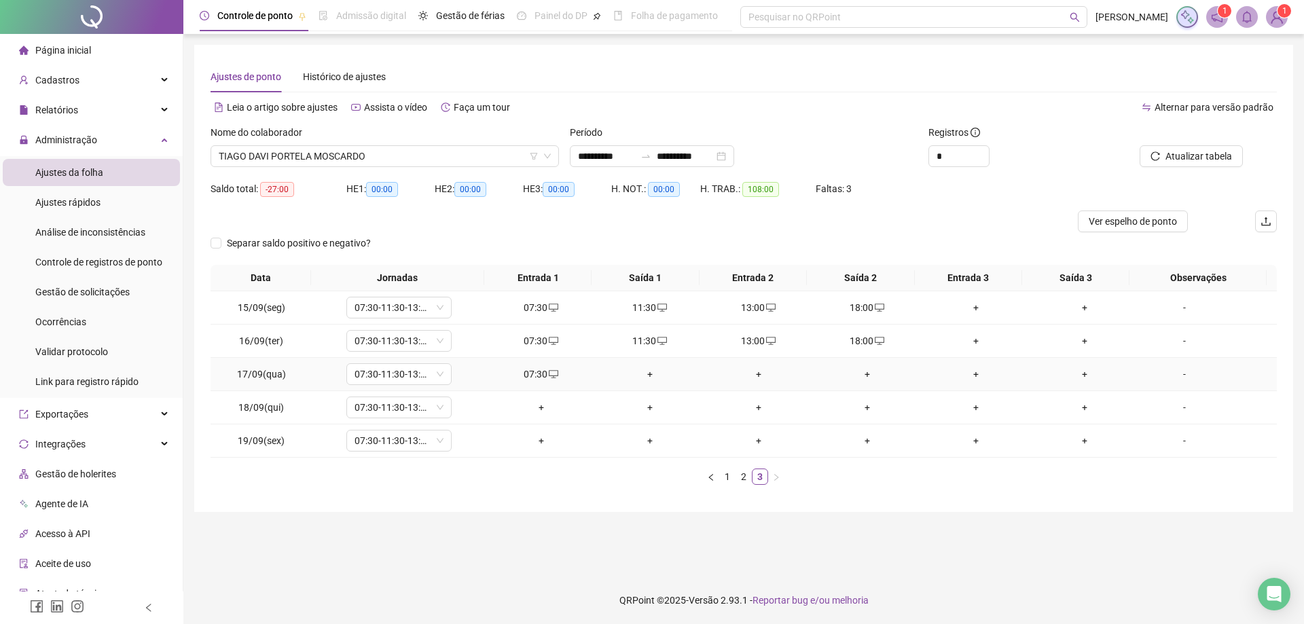
click at [638, 366] on td "+" at bounding box center [650, 374] width 109 height 33
click at [645, 380] on div "+" at bounding box center [650, 374] width 98 height 15
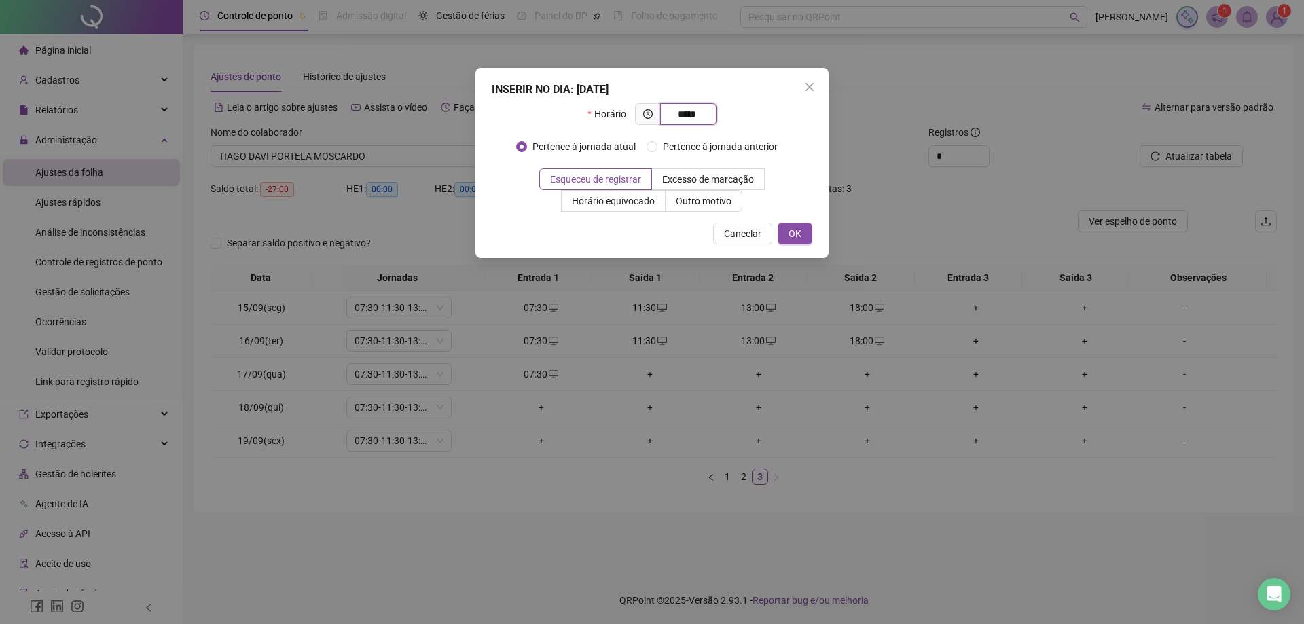
type input "*****"
click at [800, 237] on span "OK" at bounding box center [795, 233] width 13 height 15
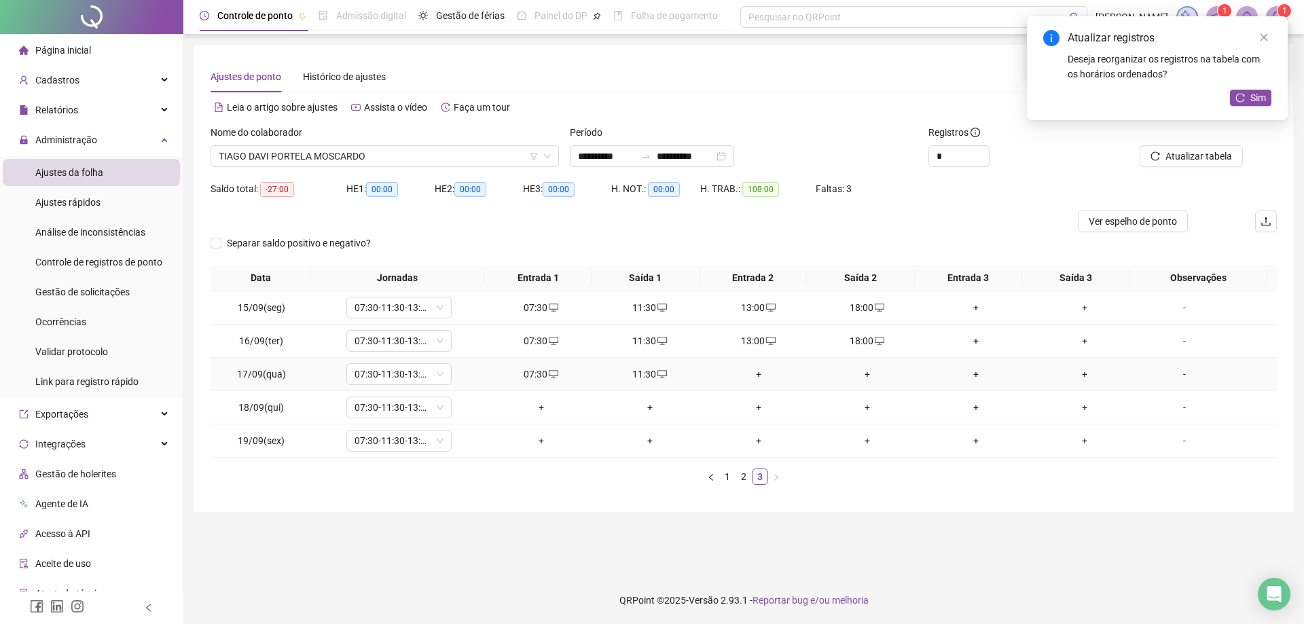
click at [747, 378] on div "+" at bounding box center [759, 374] width 98 height 15
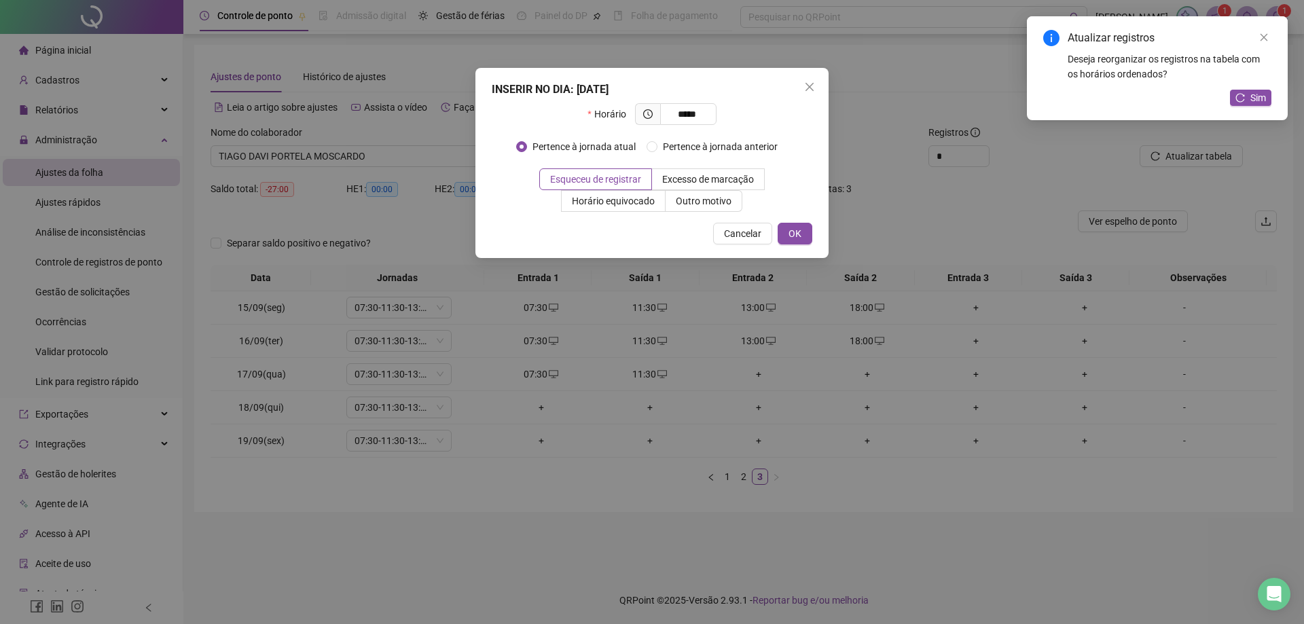
type input "*****"
click at [794, 230] on span "OK" at bounding box center [795, 233] width 13 height 15
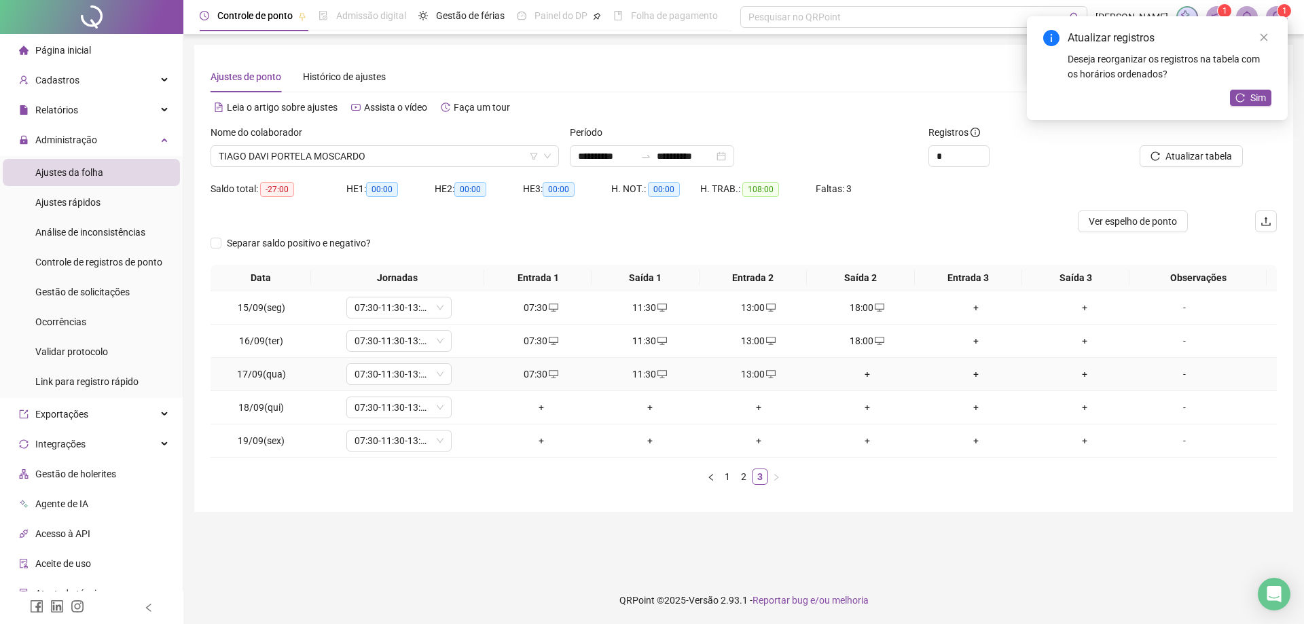
click at [861, 377] on div "+" at bounding box center [867, 374] width 98 height 15
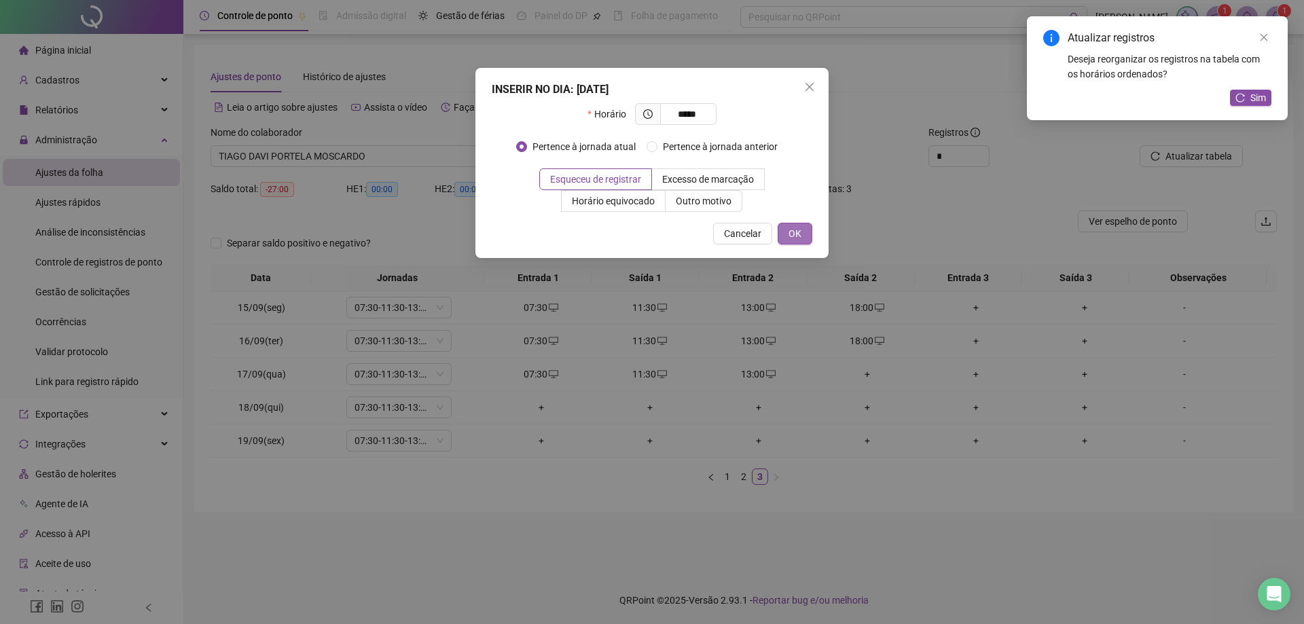
type input "*****"
click at [796, 238] on span "OK" at bounding box center [795, 233] width 13 height 15
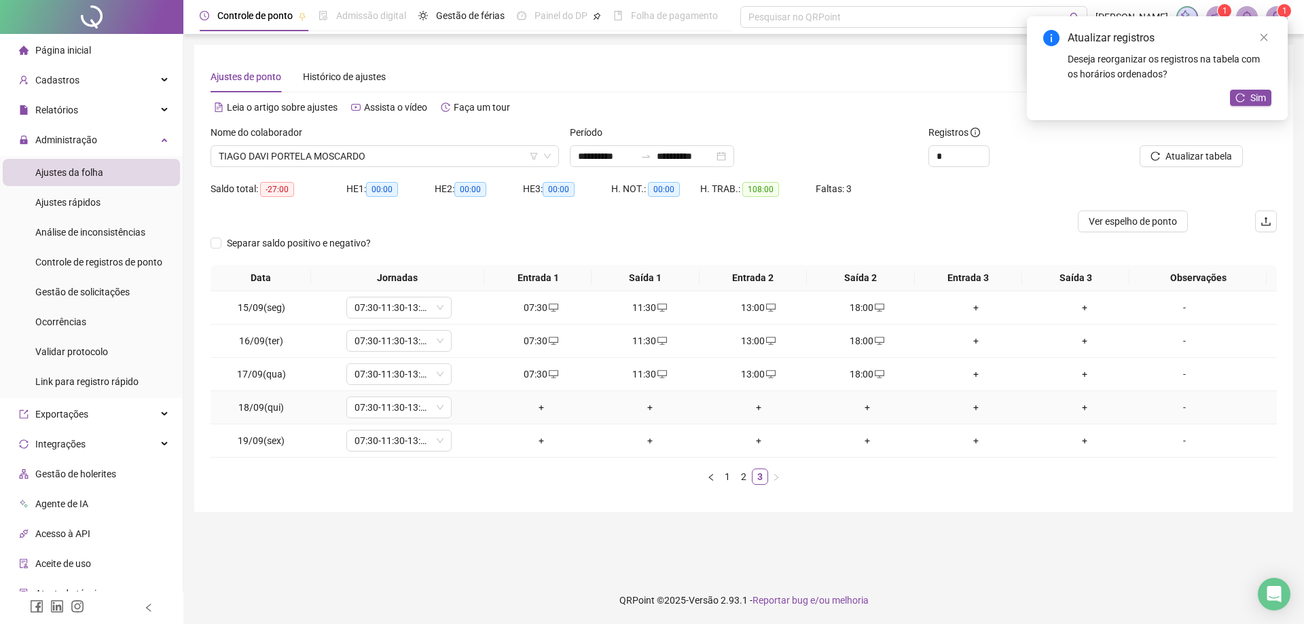
click at [526, 410] on div "+" at bounding box center [541, 407] width 98 height 15
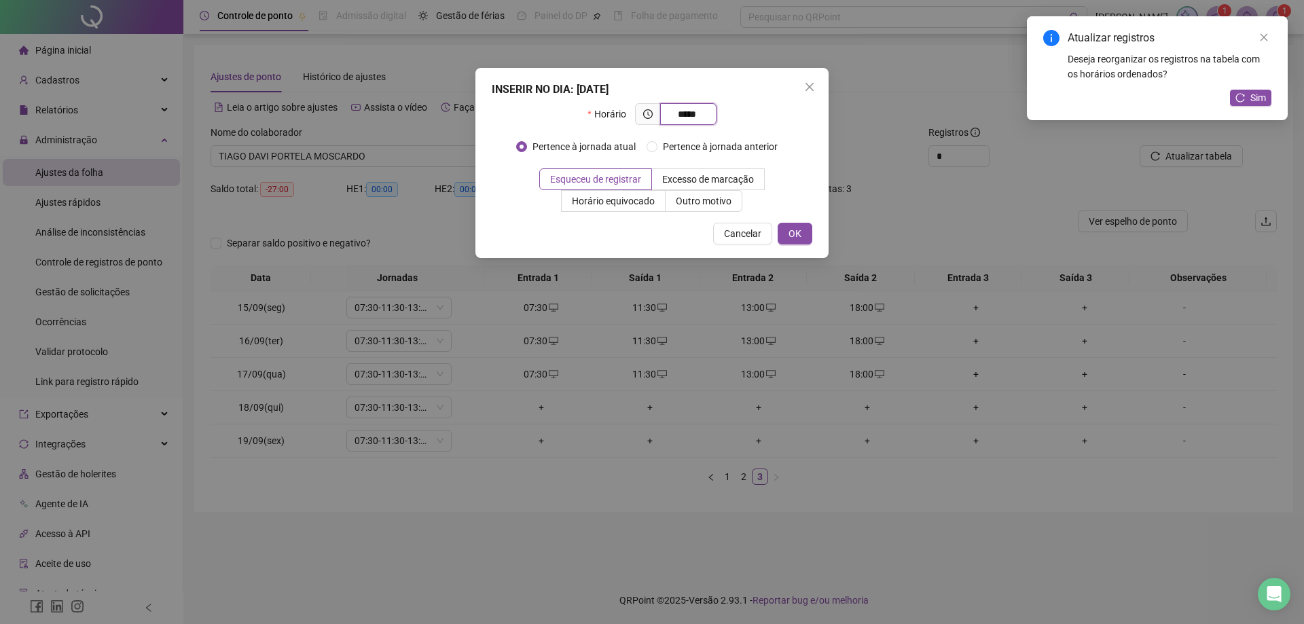
type input "*****"
click at [792, 232] on span "OK" at bounding box center [795, 233] width 13 height 15
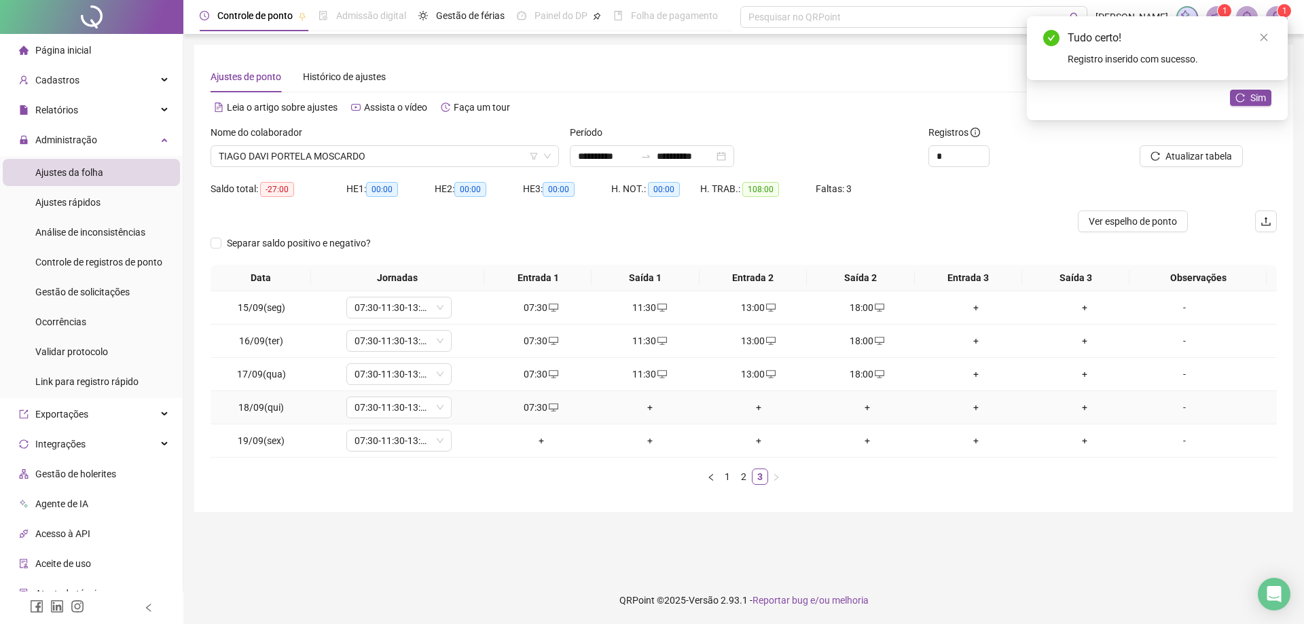
click at [652, 407] on div "+" at bounding box center [650, 407] width 98 height 15
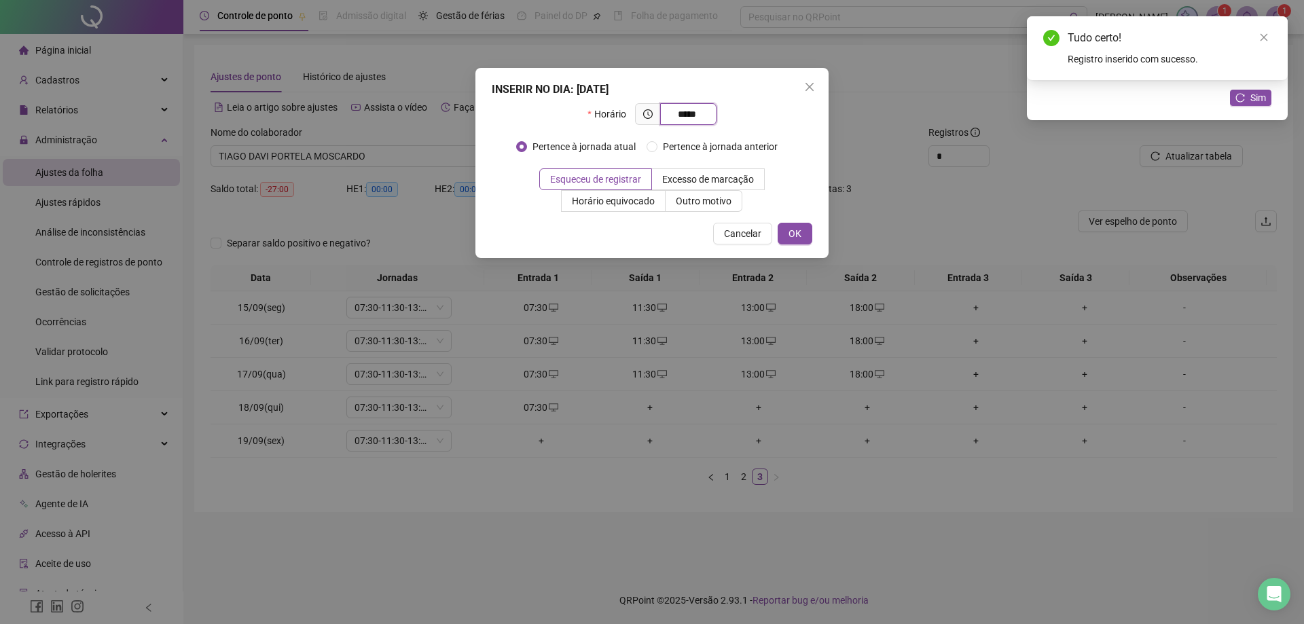
type input "*****"
click at [789, 232] on span "OK" at bounding box center [795, 233] width 13 height 15
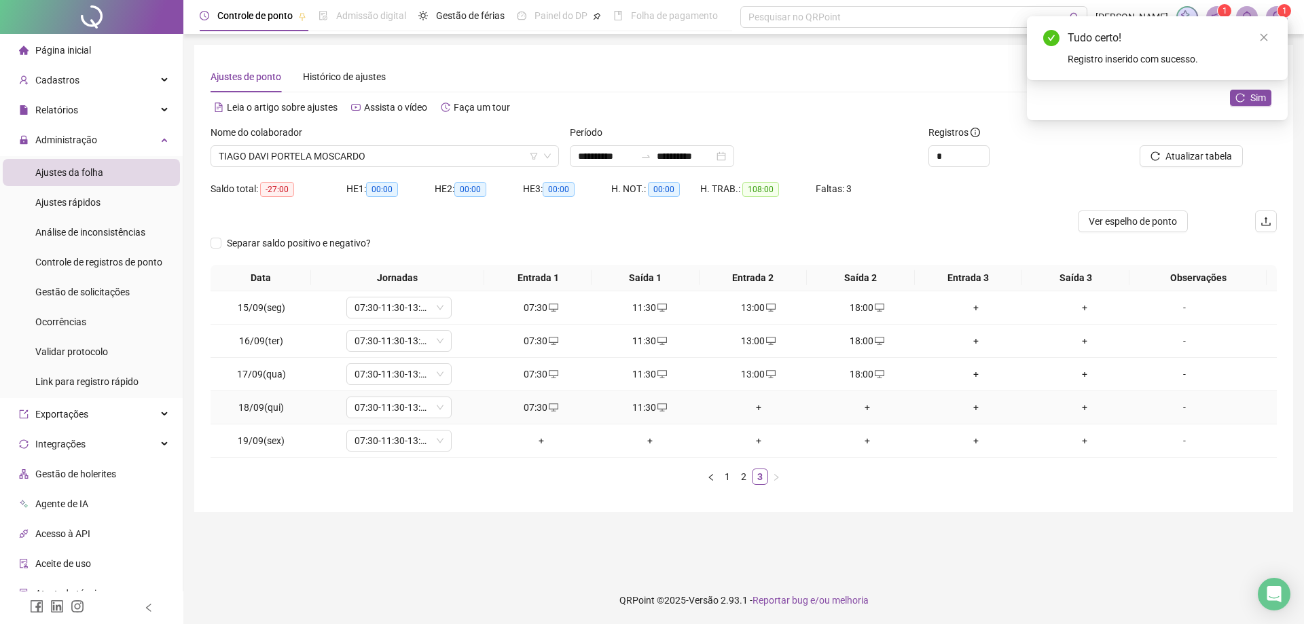
click at [759, 408] on div "+" at bounding box center [759, 407] width 98 height 15
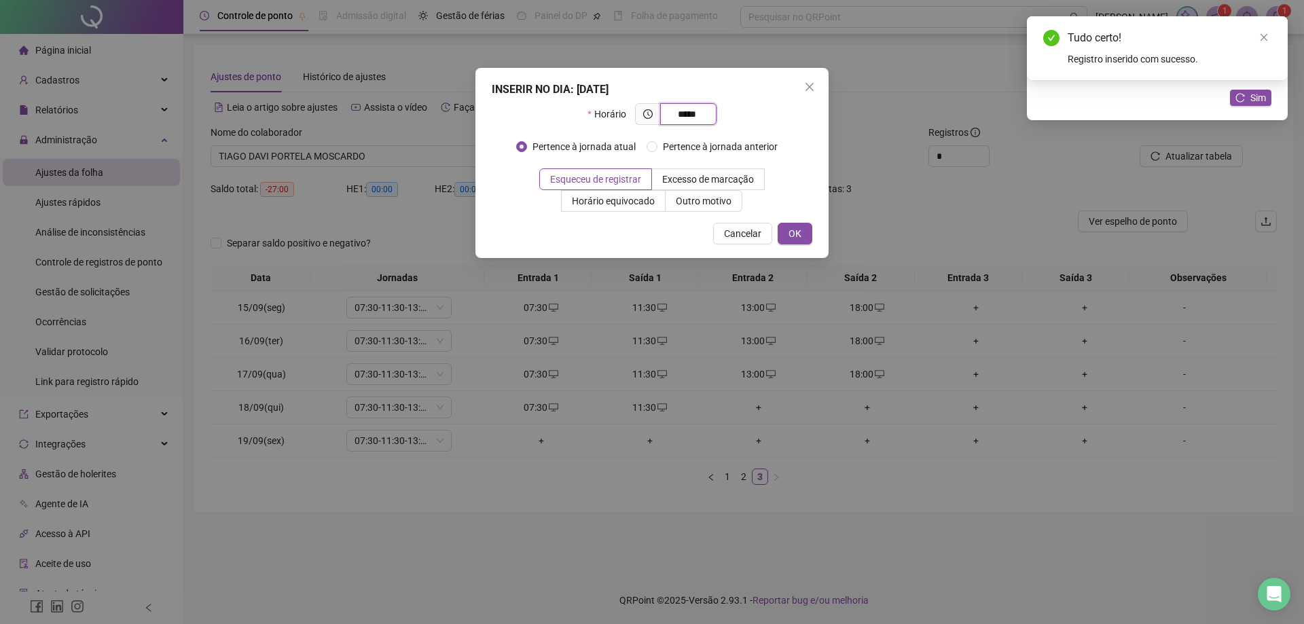
type input "*****"
click at [795, 236] on span "OK" at bounding box center [795, 233] width 13 height 15
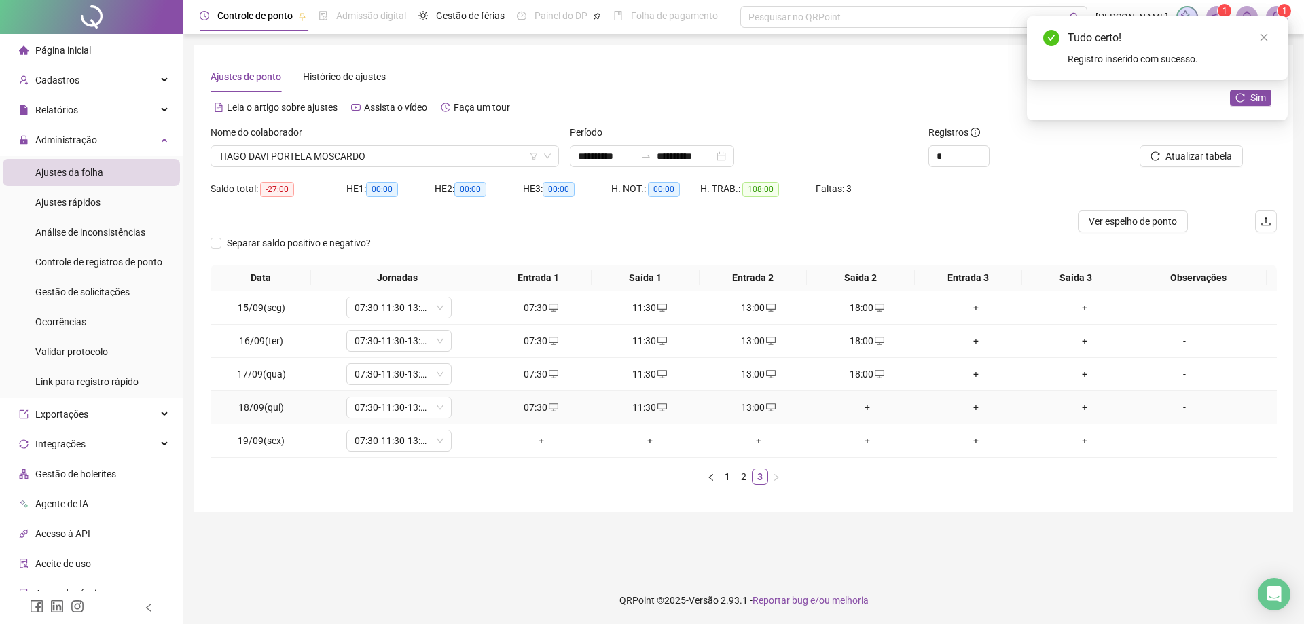
click at [865, 410] on div "+" at bounding box center [867, 407] width 98 height 15
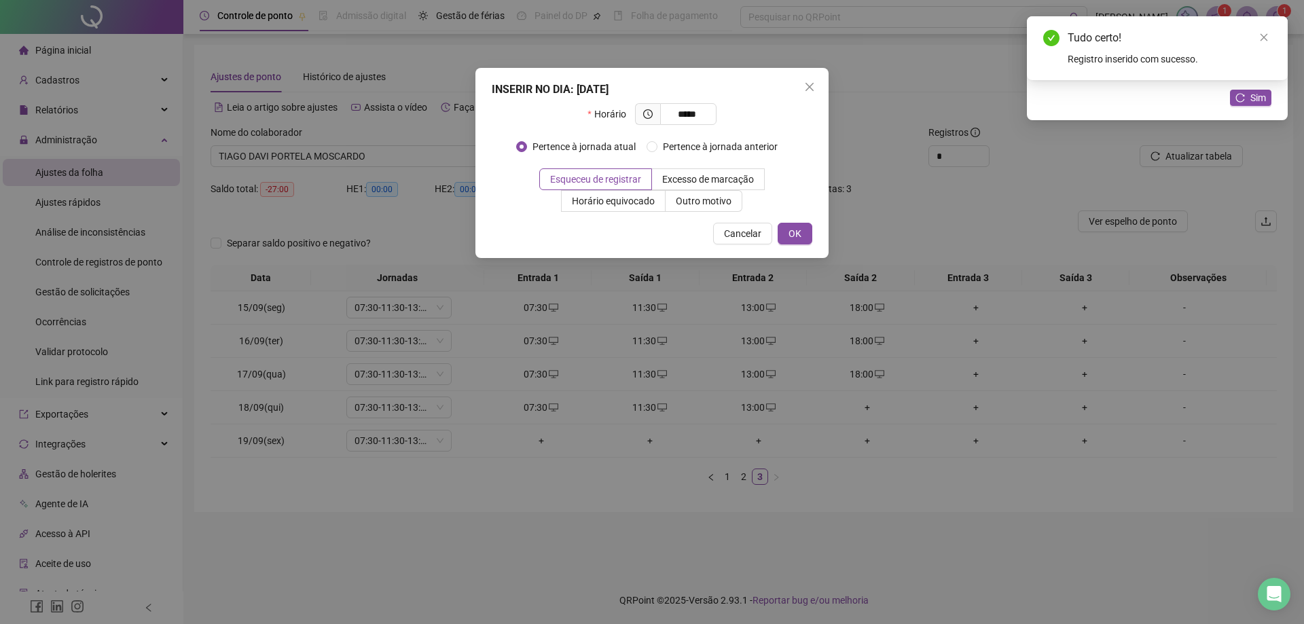
type input "*****"
click at [809, 234] on button "OK" at bounding box center [795, 234] width 35 height 22
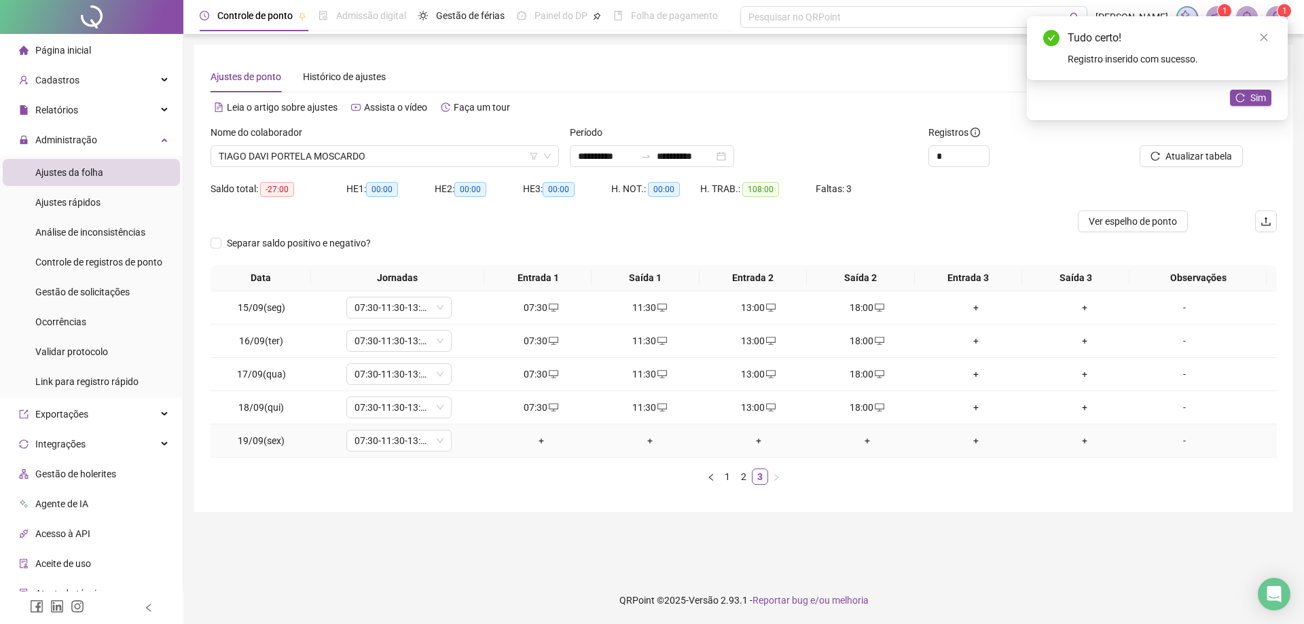
click at [531, 447] on div "+" at bounding box center [541, 440] width 98 height 15
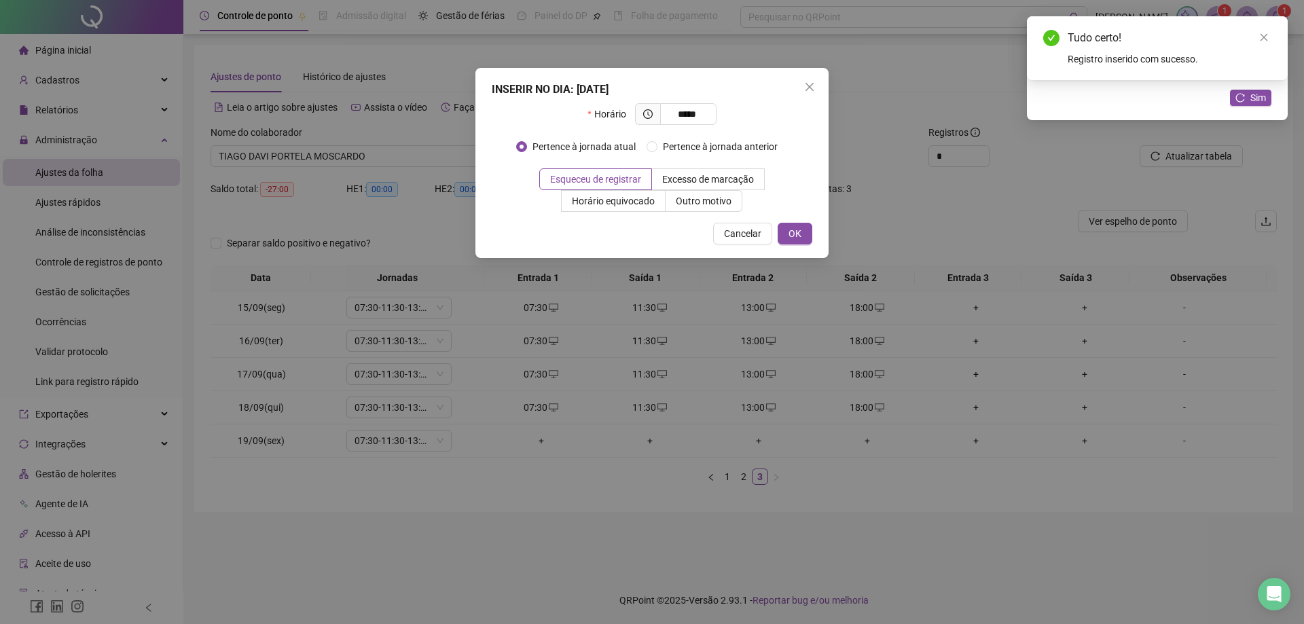
type input "*****"
click at [795, 237] on span "OK" at bounding box center [795, 233] width 13 height 15
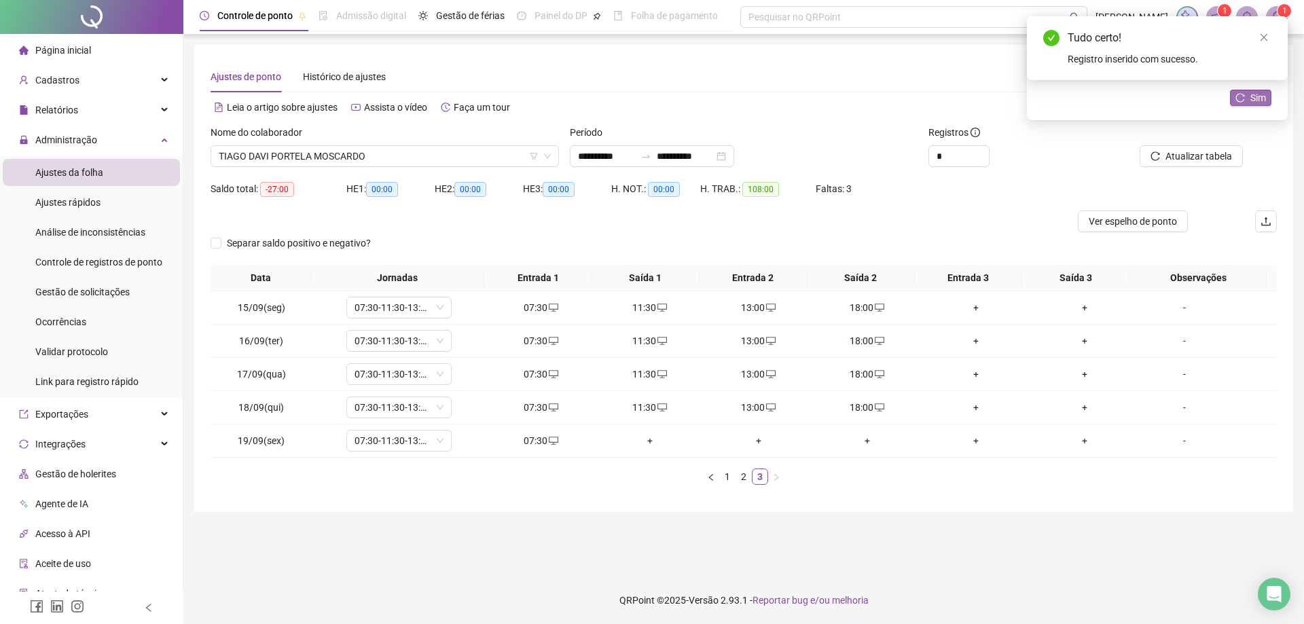
click at [1250, 104] on button "Sim" at bounding box center [1250, 98] width 41 height 16
click at [405, 148] on span "TIAGO DAVI PORTELA MOSCARDO" at bounding box center [385, 156] width 332 height 20
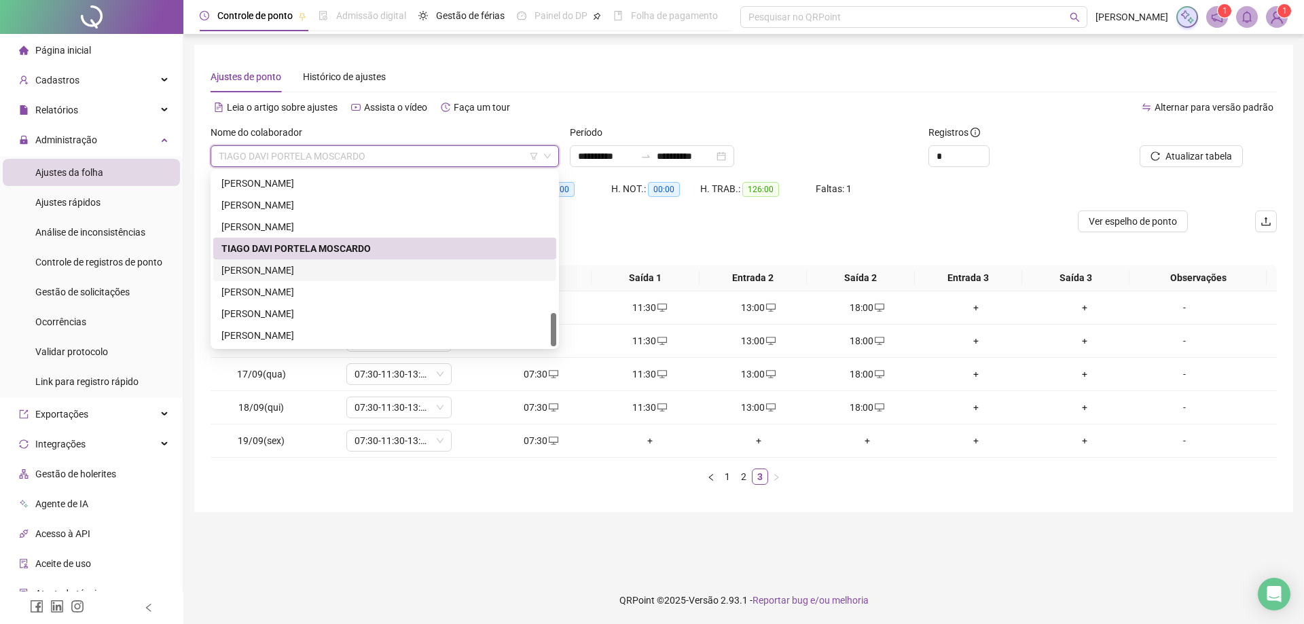
click at [320, 272] on div "VALDINEI SOARES DE SOUZA" at bounding box center [384, 270] width 327 height 15
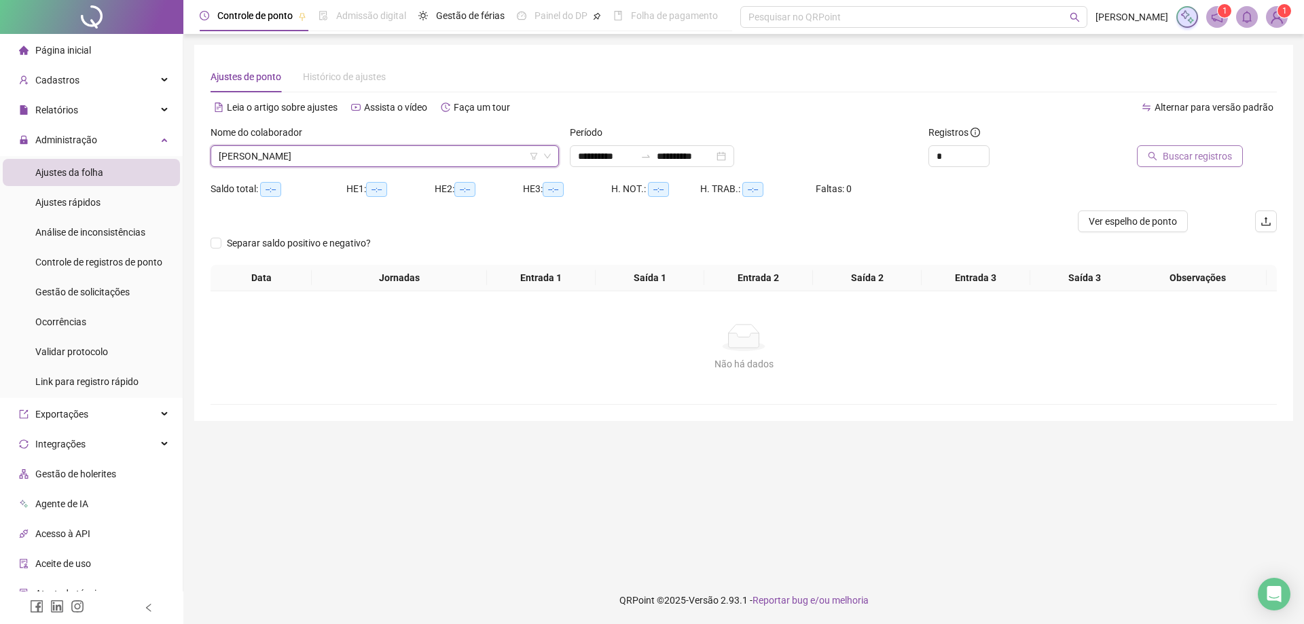
click at [1180, 162] on span "Buscar registros" at bounding box center [1197, 156] width 69 height 15
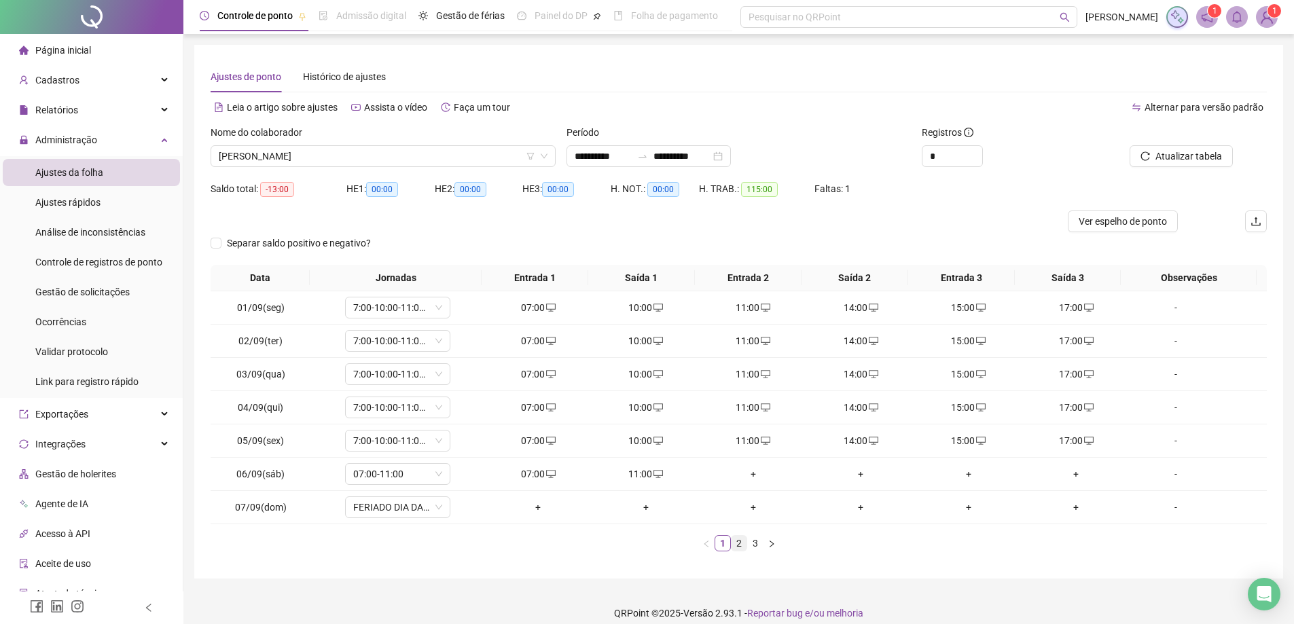
click at [742, 548] on link "2" at bounding box center [738, 543] width 15 height 15
click at [756, 544] on link "3" at bounding box center [755, 543] width 15 height 15
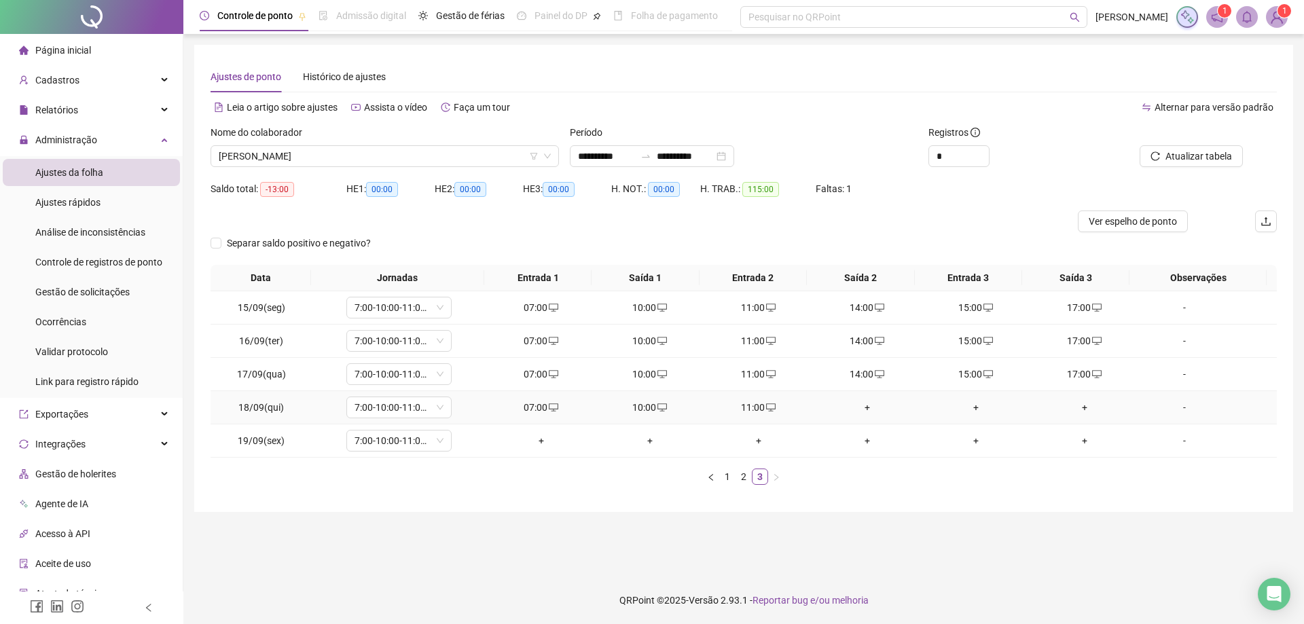
click at [857, 411] on div "+" at bounding box center [867, 407] width 98 height 15
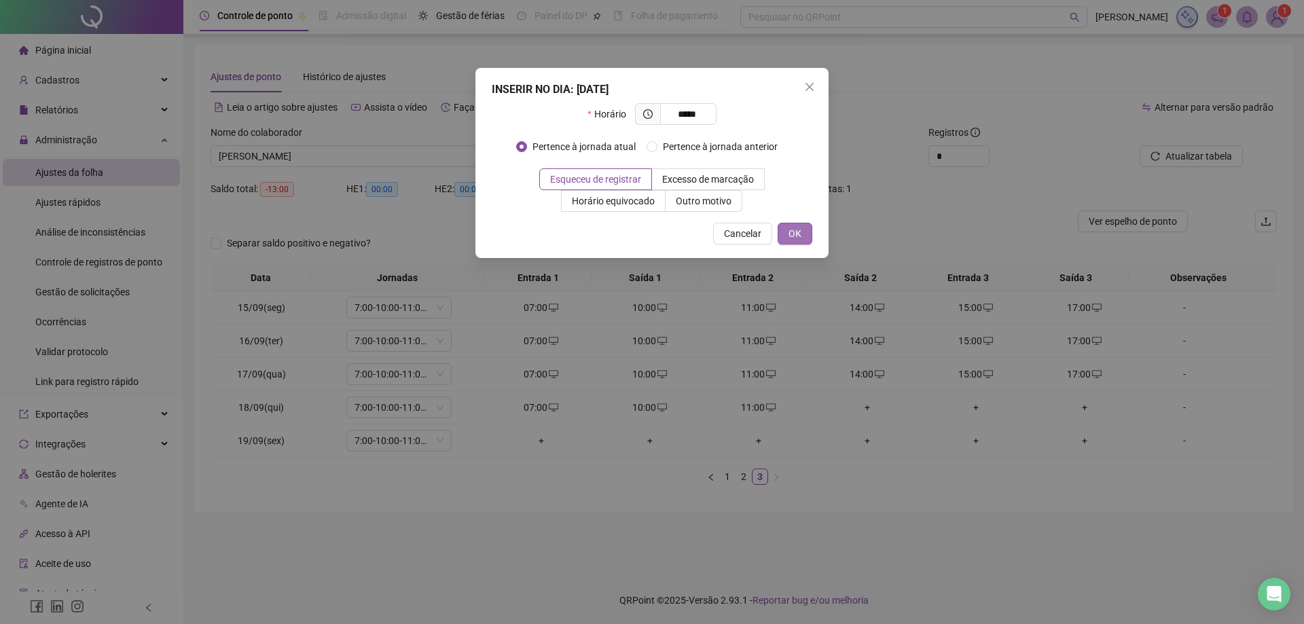
type input "*****"
click at [778, 232] on button "OK" at bounding box center [795, 234] width 35 height 22
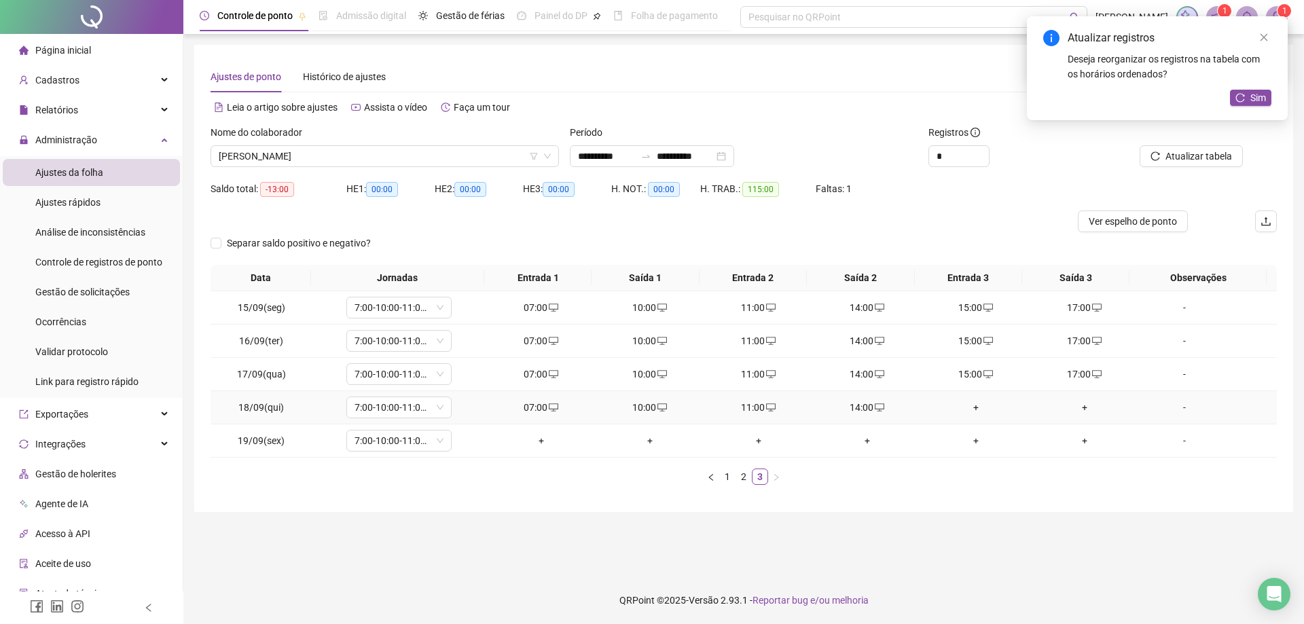
click at [969, 403] on div "+" at bounding box center [976, 407] width 98 height 15
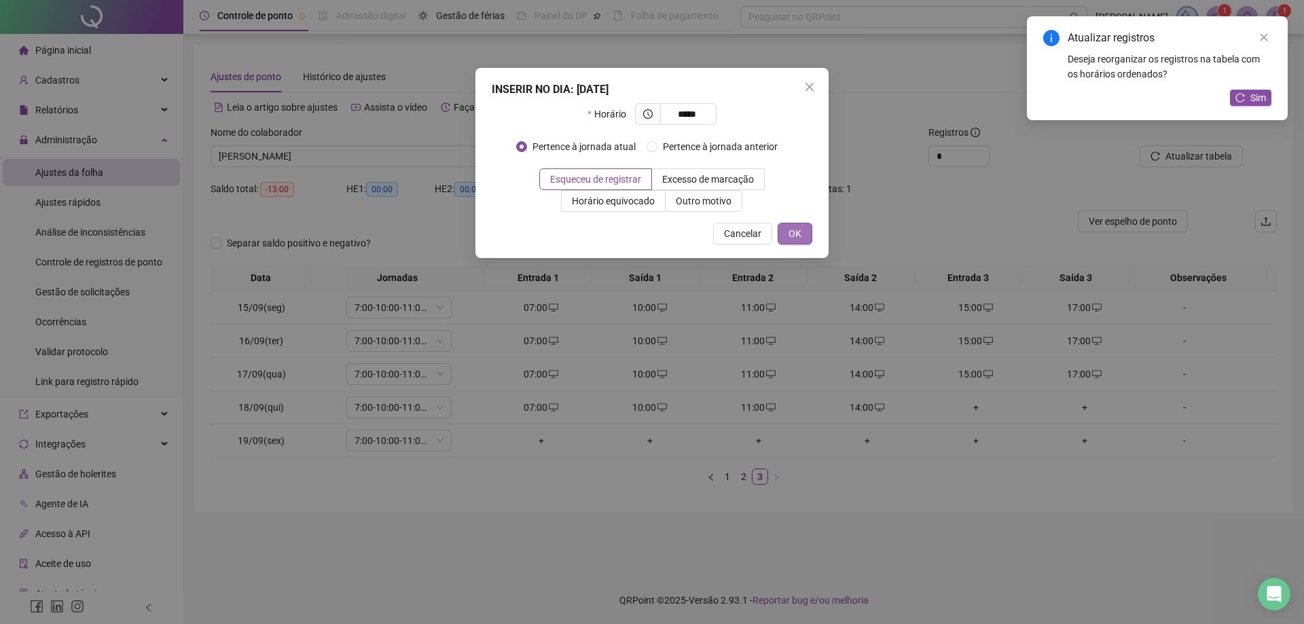
type input "*****"
click at [787, 236] on button "OK" at bounding box center [795, 234] width 35 height 22
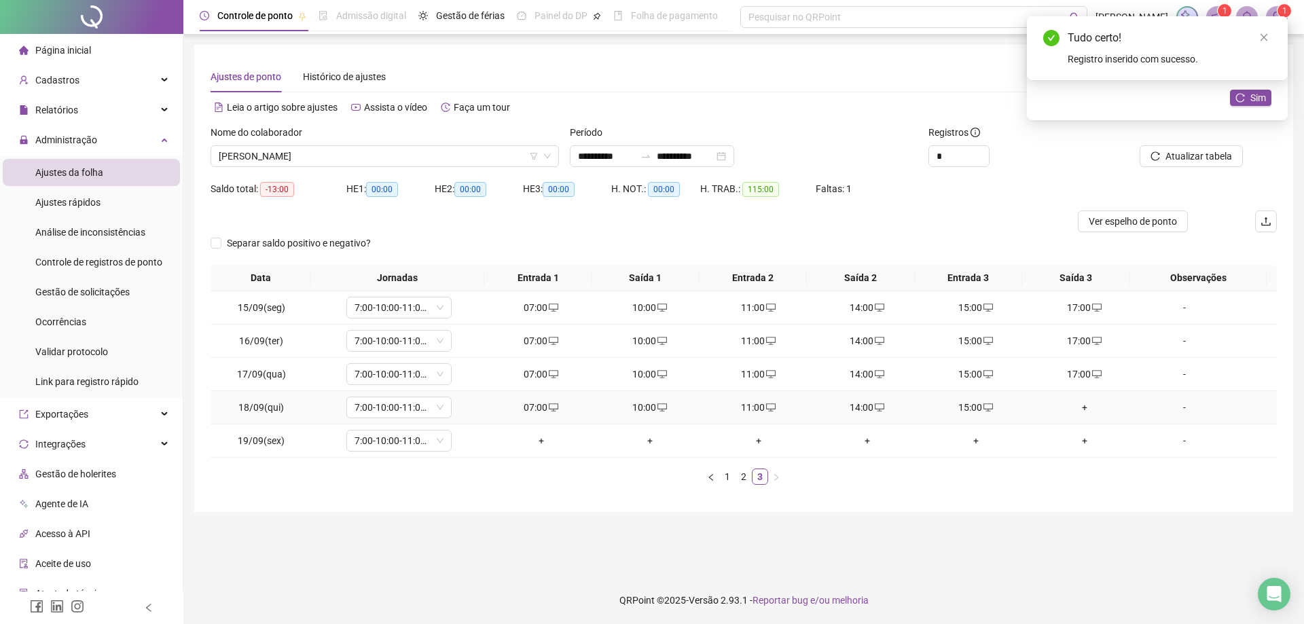
click at [1080, 410] on div "+" at bounding box center [1085, 407] width 98 height 15
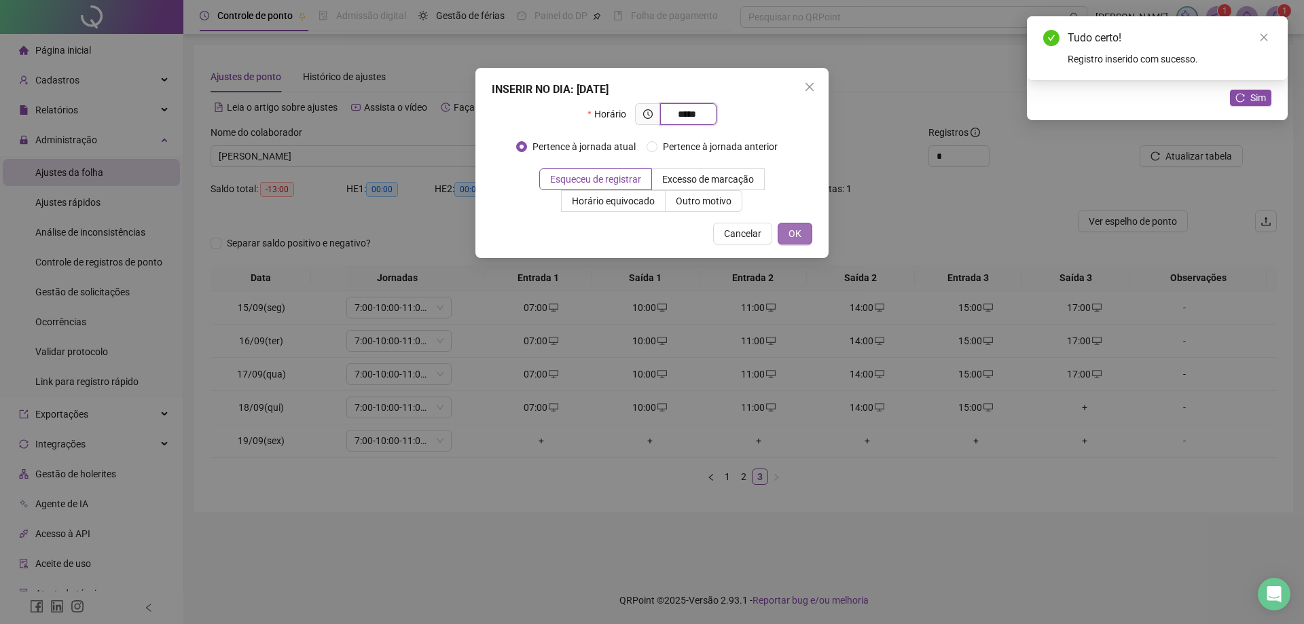
type input "*****"
click at [787, 236] on button "OK" at bounding box center [795, 234] width 35 height 22
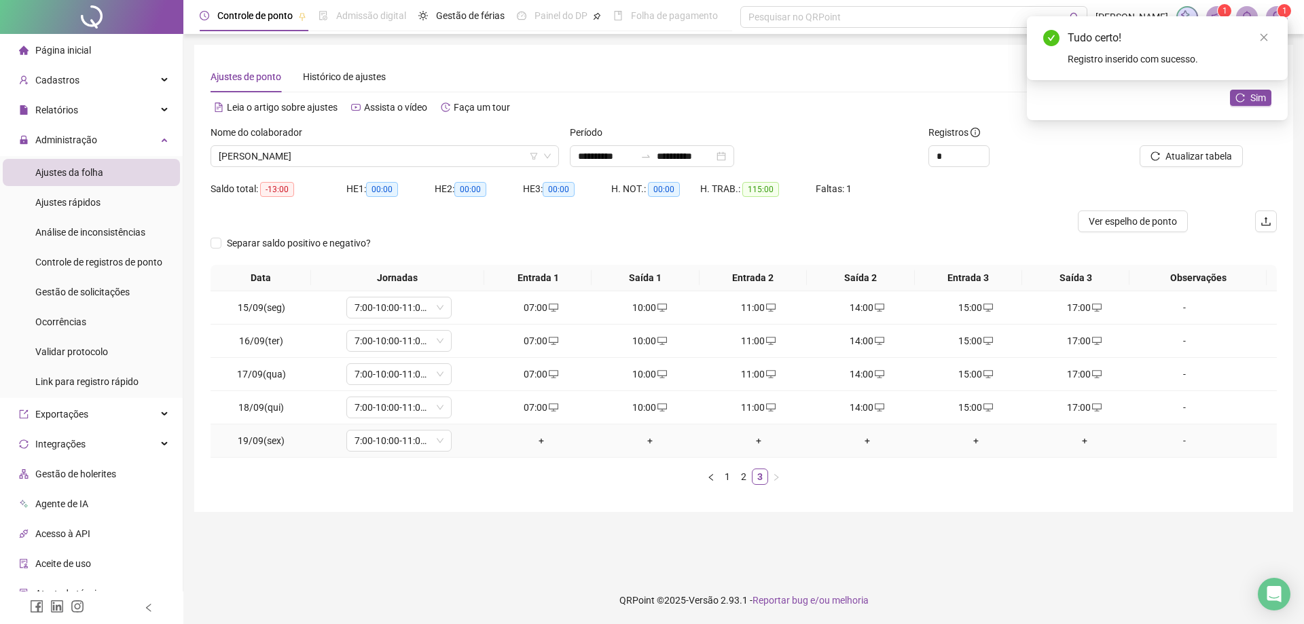
click at [536, 447] on div "+" at bounding box center [541, 440] width 98 height 15
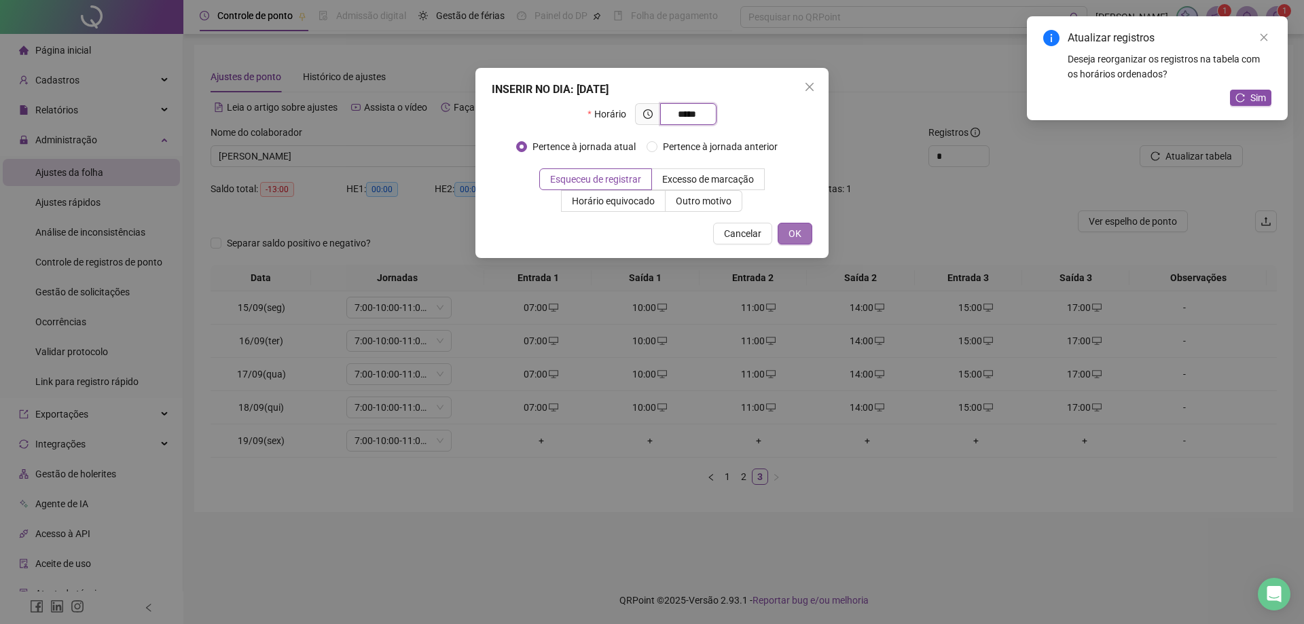
type input "*****"
click at [783, 240] on button "OK" at bounding box center [795, 234] width 35 height 22
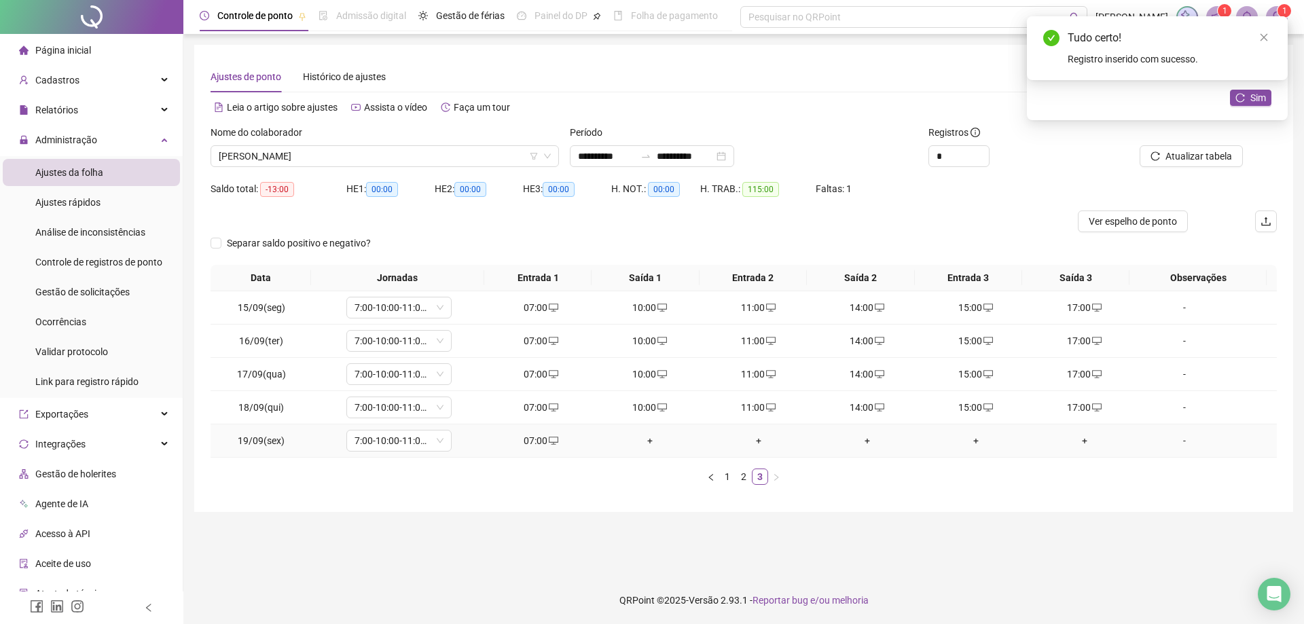
click at [639, 439] on div "+" at bounding box center [650, 440] width 98 height 15
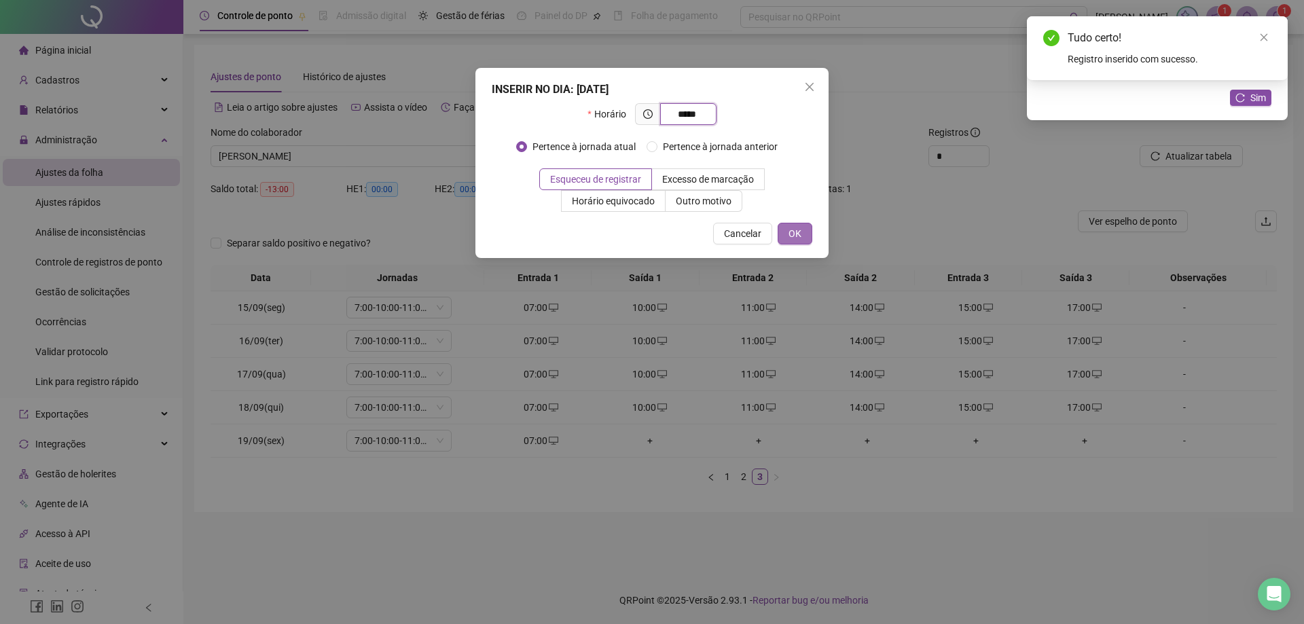
type input "*****"
click at [797, 232] on span "OK" at bounding box center [795, 233] width 13 height 15
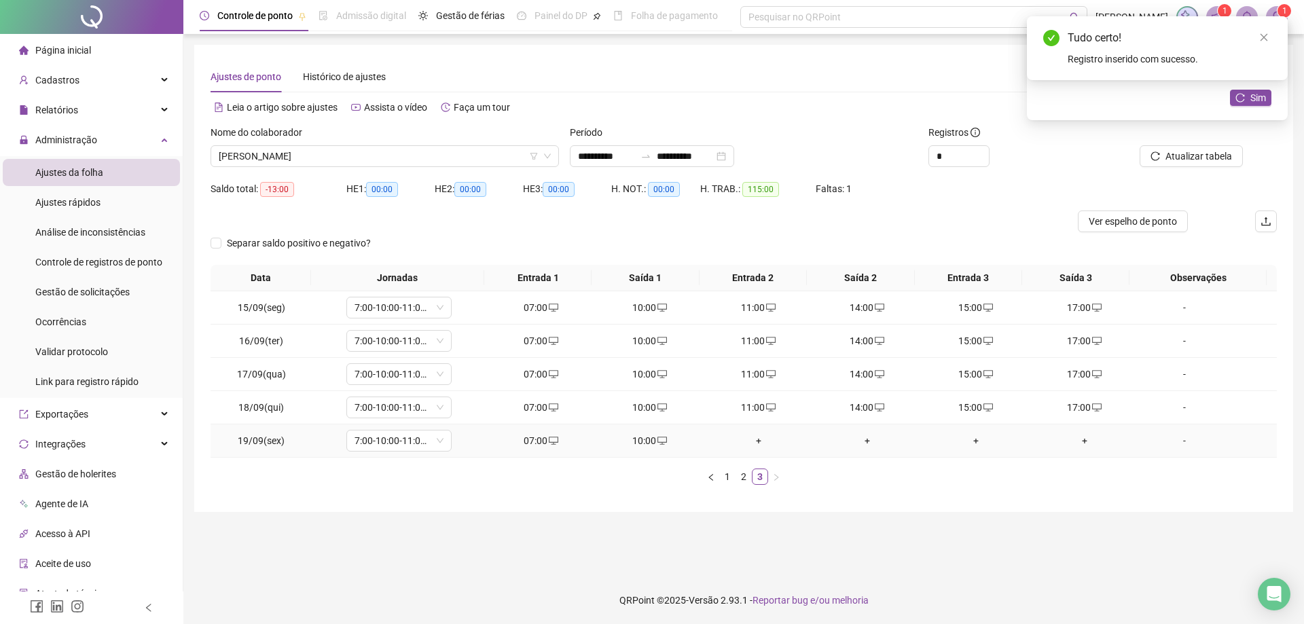
click at [748, 446] on div "+" at bounding box center [759, 440] width 98 height 15
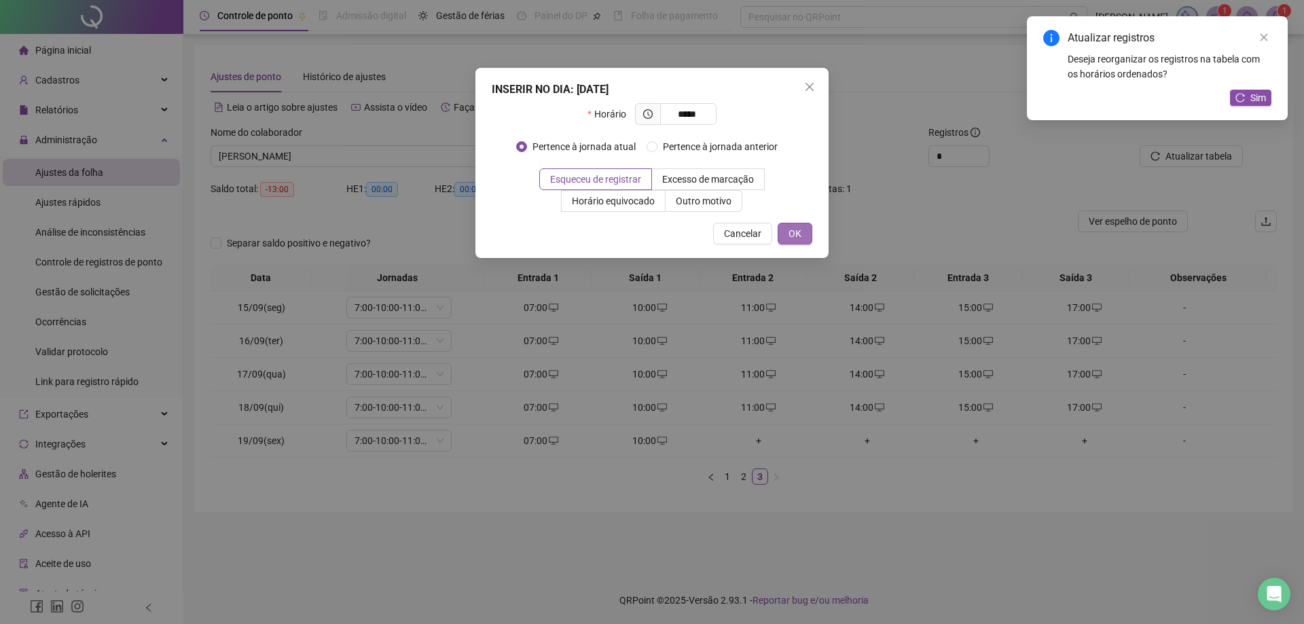
type input "*****"
click at [788, 228] on button "OK" at bounding box center [795, 234] width 35 height 22
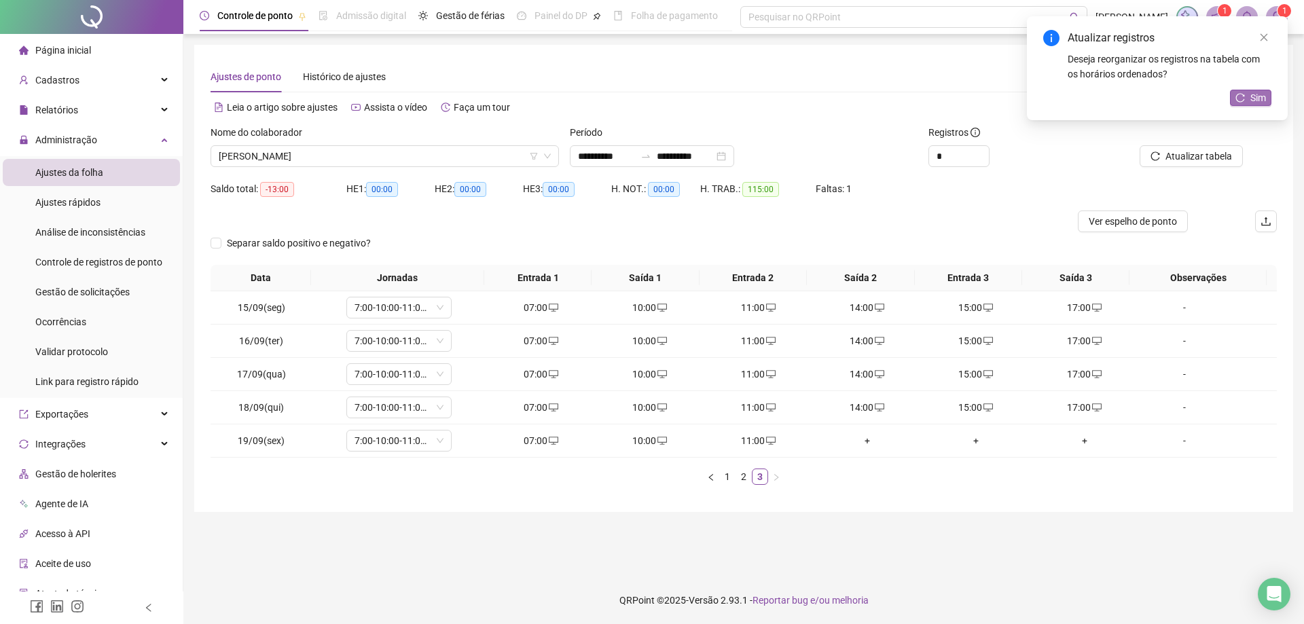
click at [1261, 96] on span "Sim" at bounding box center [1258, 97] width 16 height 15
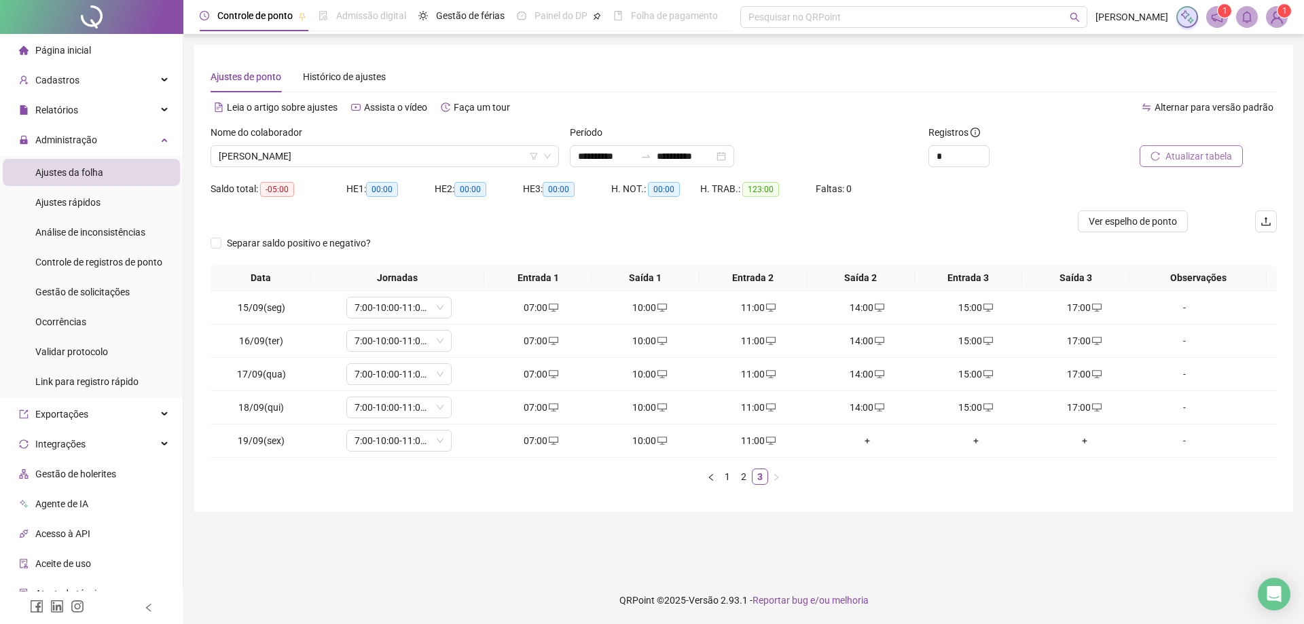
click at [1199, 156] on span "Atualizar tabela" at bounding box center [1198, 156] width 67 height 15
click at [829, 535] on main "**********" at bounding box center [743, 305] width 1099 height 521
click at [405, 158] on span "VALDINEI SOARES DE SOUZA" at bounding box center [385, 156] width 332 height 20
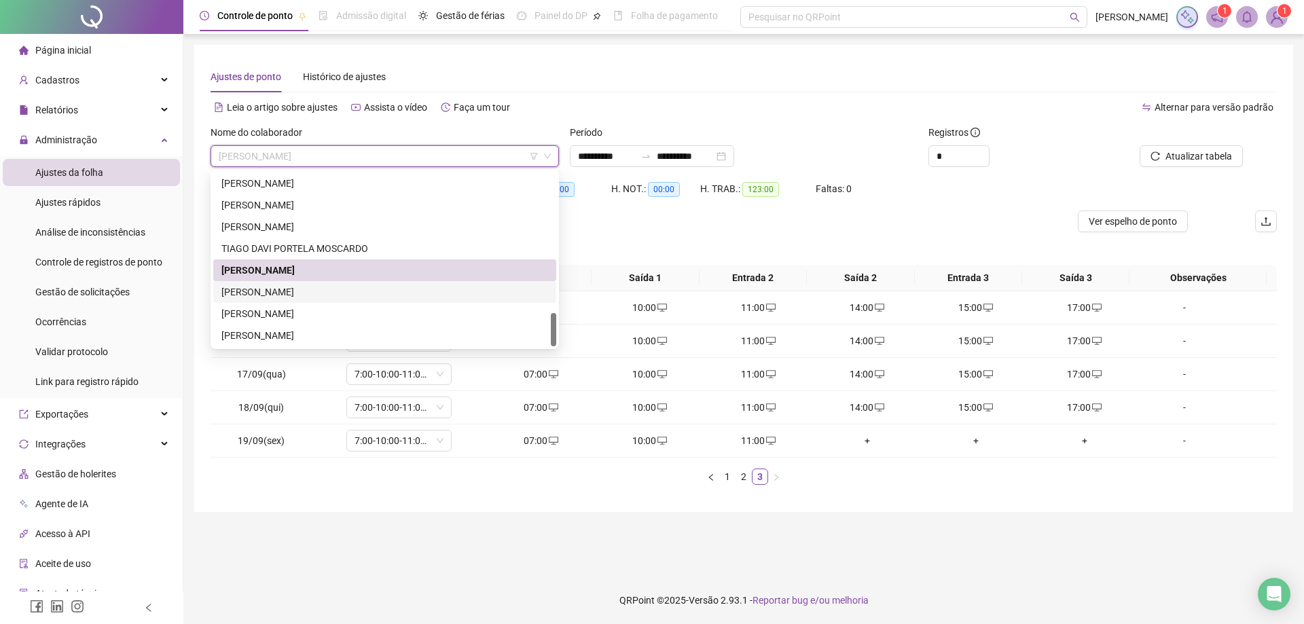
click at [316, 295] on div "VANDERSON DE LIMA MOREIRA" at bounding box center [384, 292] width 327 height 15
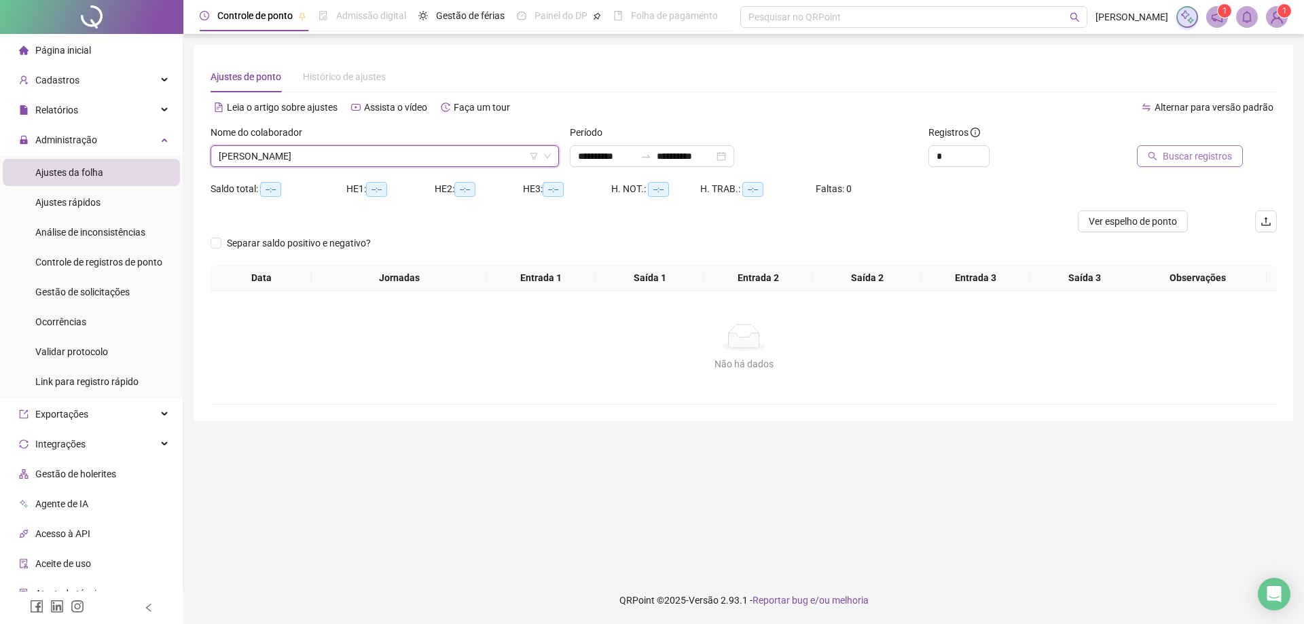
click at [1186, 152] on span "Buscar registros" at bounding box center [1197, 156] width 69 height 15
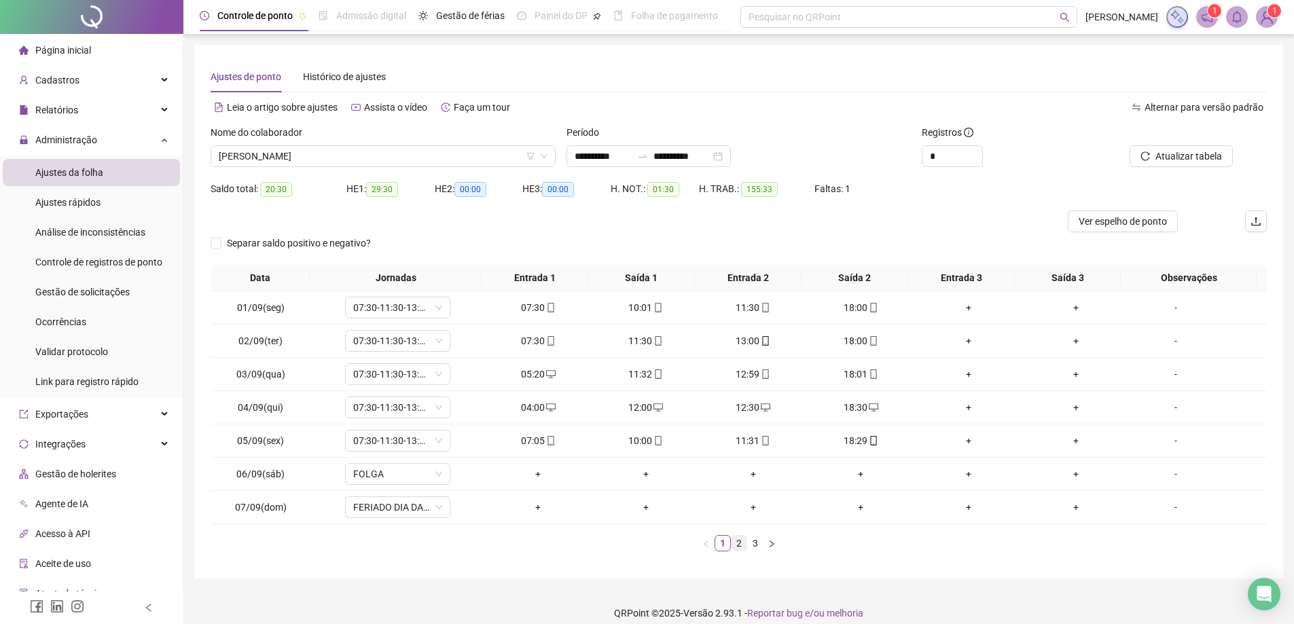
click at [741, 543] on link "2" at bounding box center [738, 543] width 15 height 15
click at [756, 542] on link "3" at bounding box center [755, 543] width 15 height 15
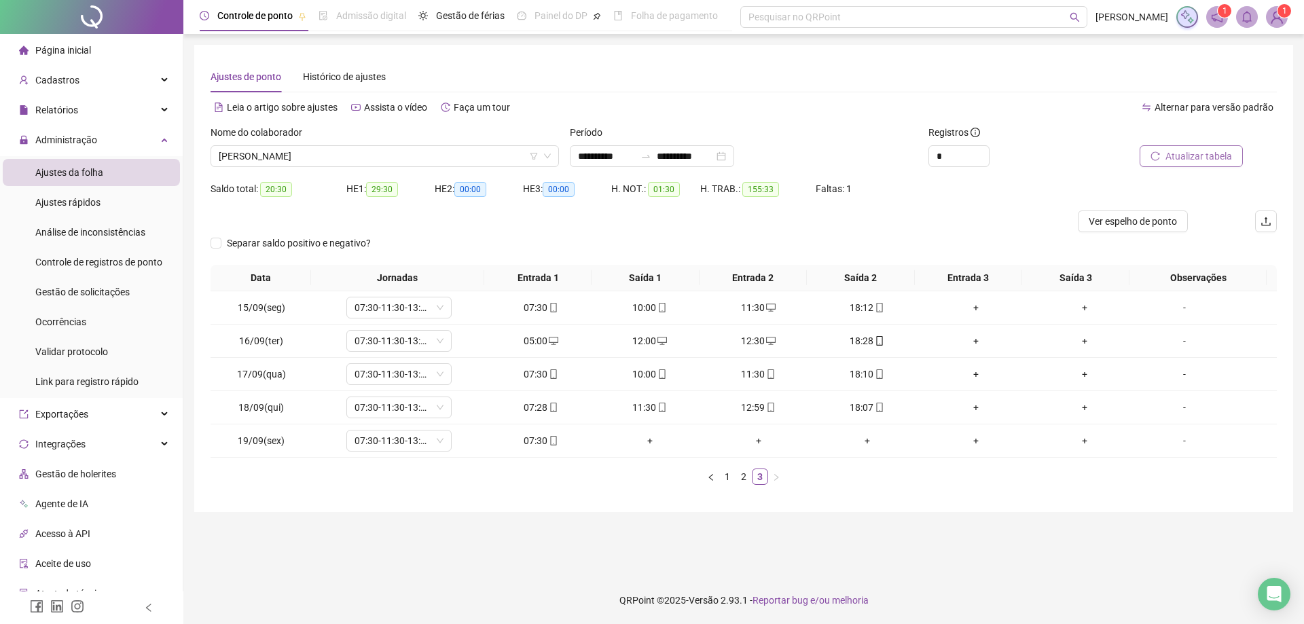
click at [1192, 156] on span "Atualizar tabela" at bounding box center [1198, 156] width 67 height 15
click at [386, 151] on span "VANDERSON DE LIMA MOREIRA" at bounding box center [385, 156] width 332 height 20
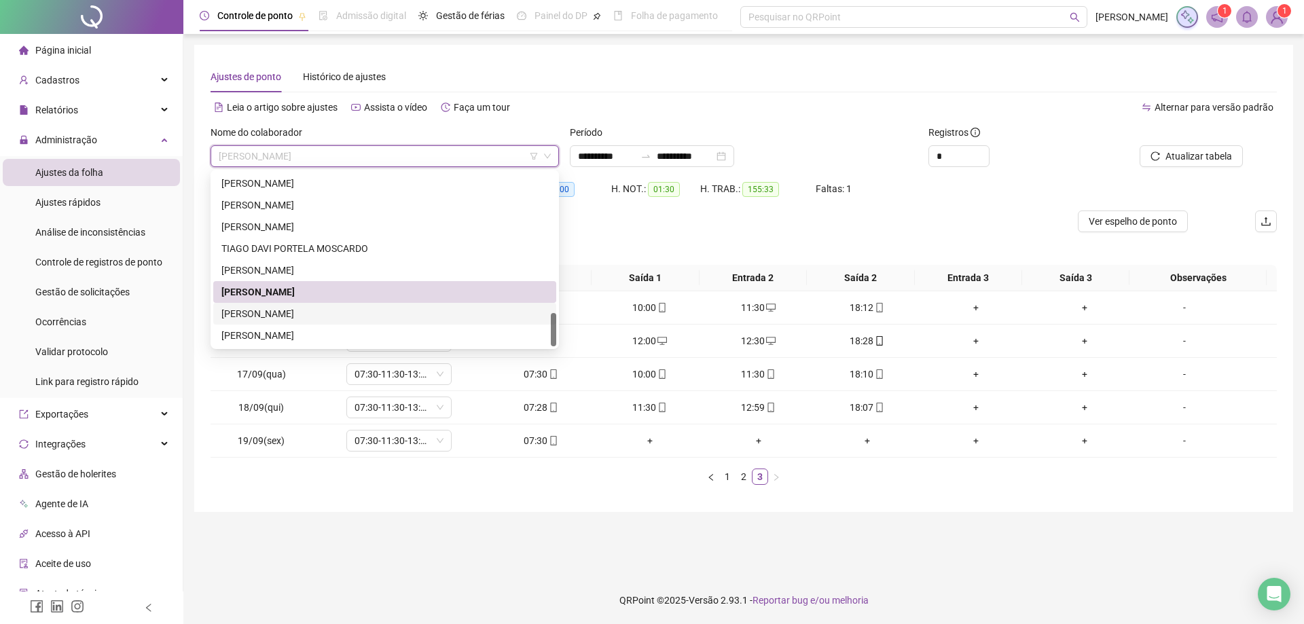
click at [308, 318] on div "VANDERSON MOREIRA DE CARVALHO" at bounding box center [384, 313] width 327 height 15
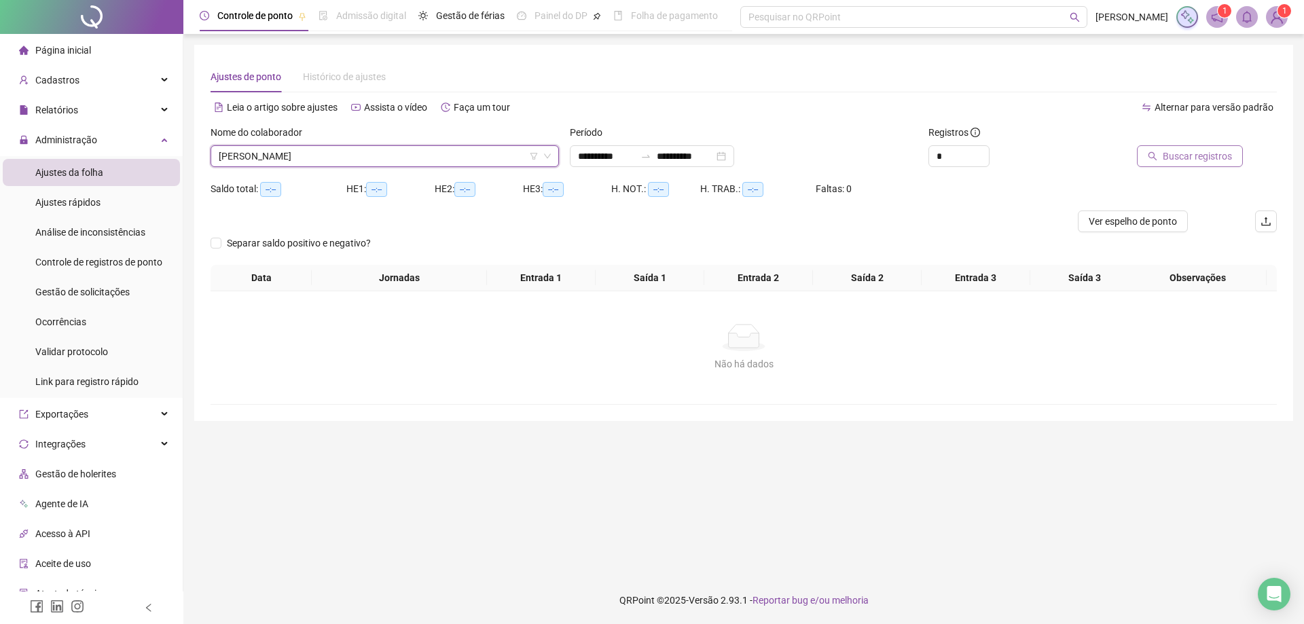
click at [1202, 164] on button "Buscar registros" at bounding box center [1190, 156] width 106 height 22
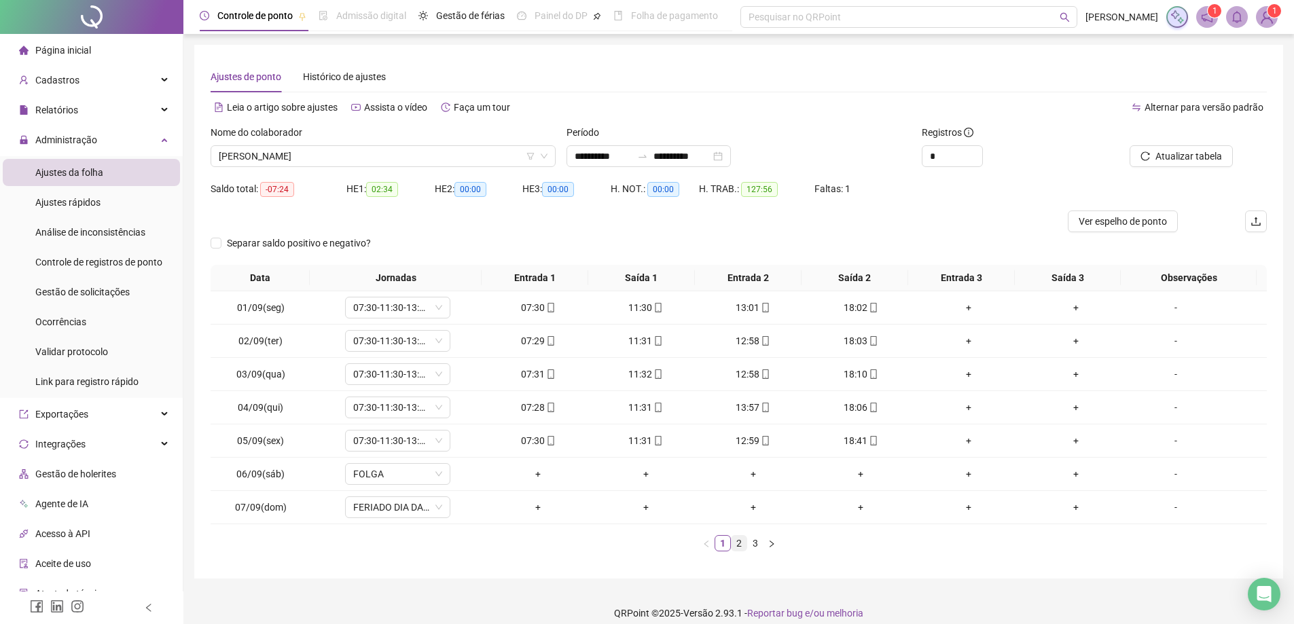
click at [743, 544] on link "2" at bounding box center [738, 543] width 15 height 15
click at [758, 545] on link "3" at bounding box center [755, 543] width 15 height 15
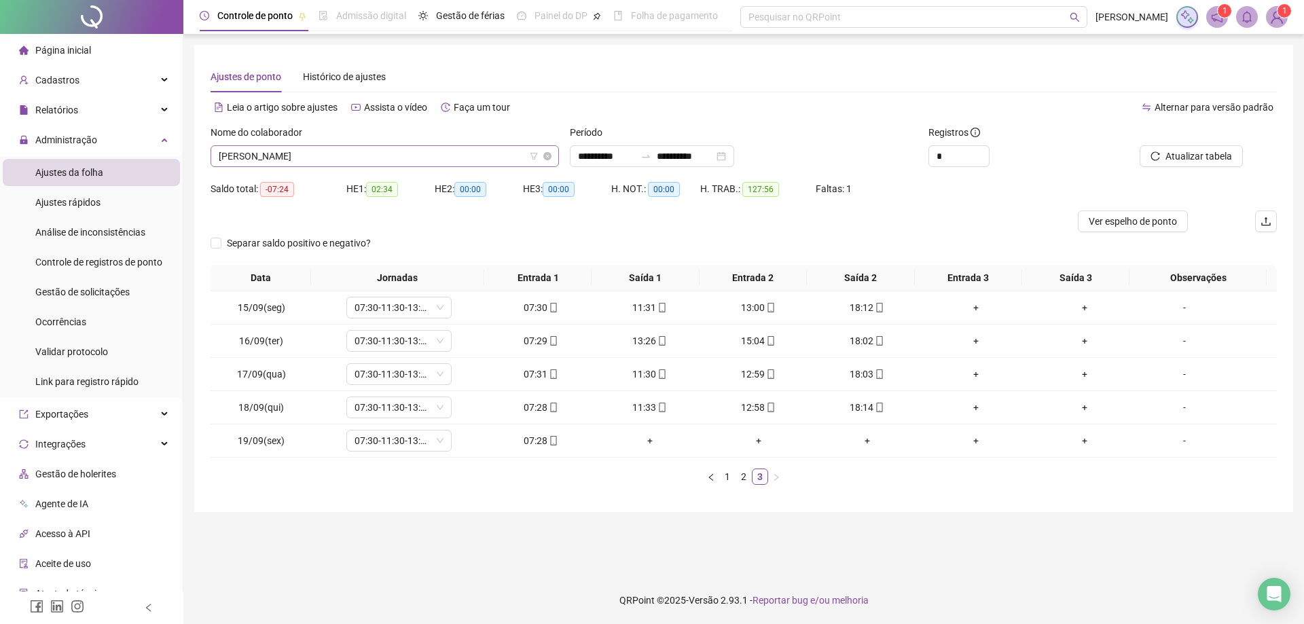
click at [401, 158] on span "VANDERSON MOREIRA DE CARVALHO" at bounding box center [385, 156] width 332 height 20
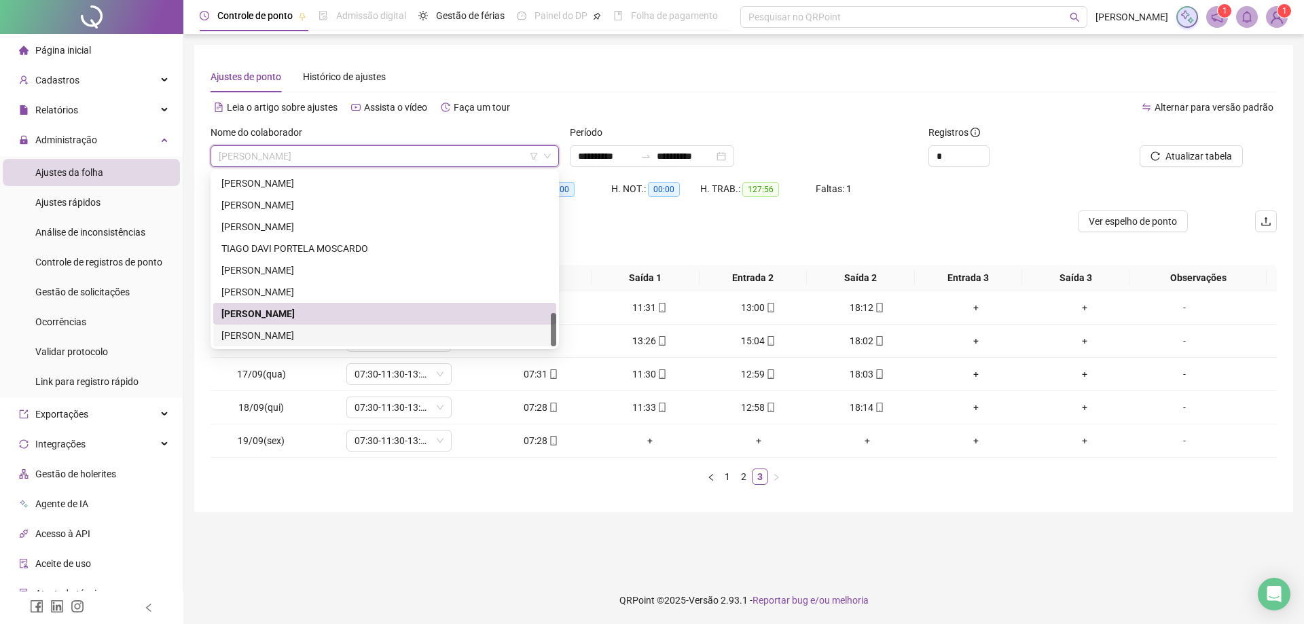
click at [340, 336] on div "VITOR HUGO LIMA DA SILVA" at bounding box center [384, 335] width 327 height 15
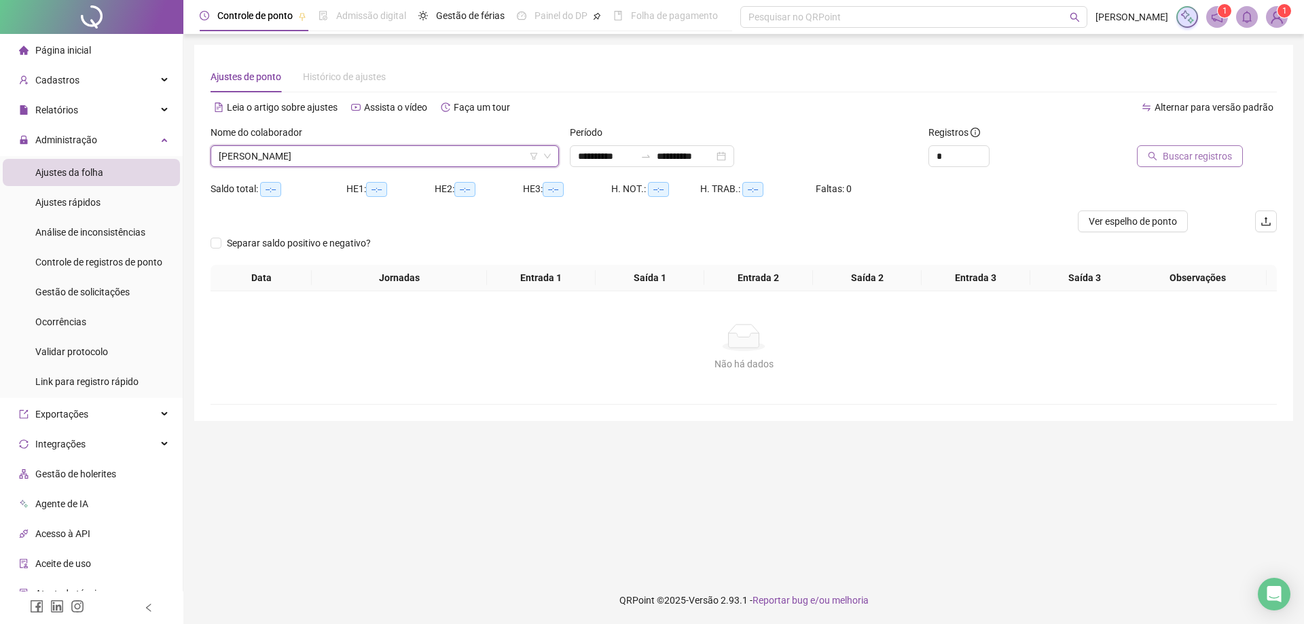
click at [1186, 159] on span "Buscar registros" at bounding box center [1197, 156] width 69 height 15
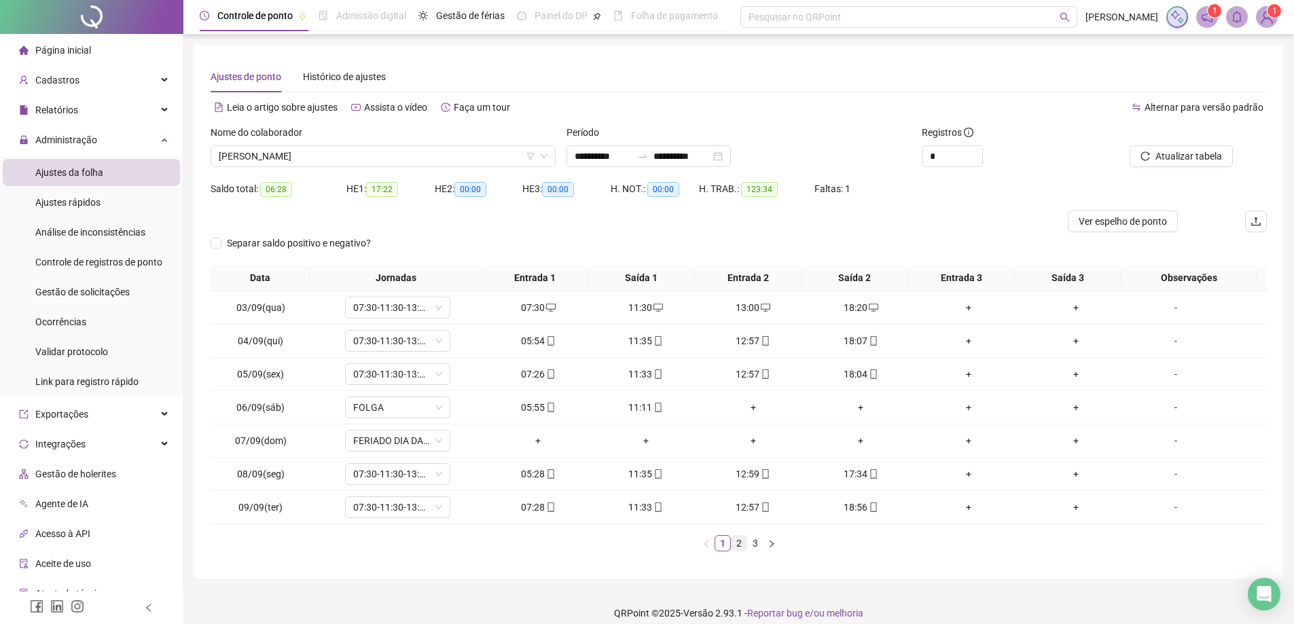
click at [737, 545] on link "2" at bounding box center [738, 543] width 15 height 15
click at [754, 547] on link "3" at bounding box center [755, 543] width 15 height 15
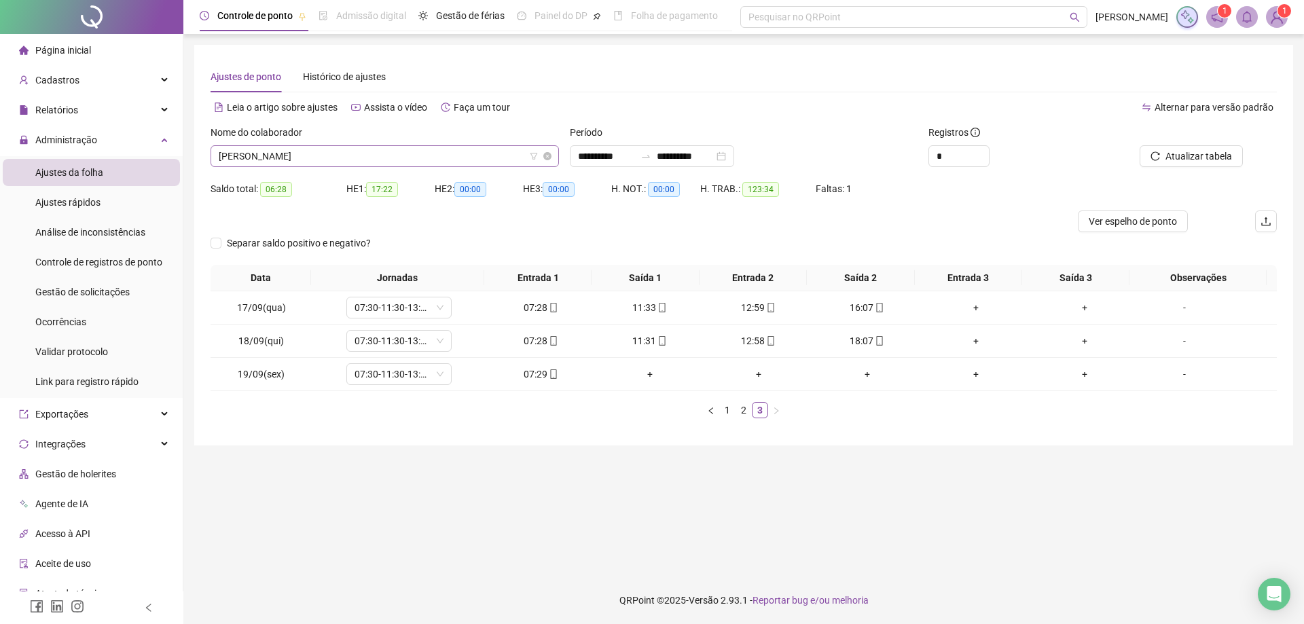
click at [369, 153] on span "VITOR HUGO LIMA DA SILVA" at bounding box center [385, 156] width 332 height 20
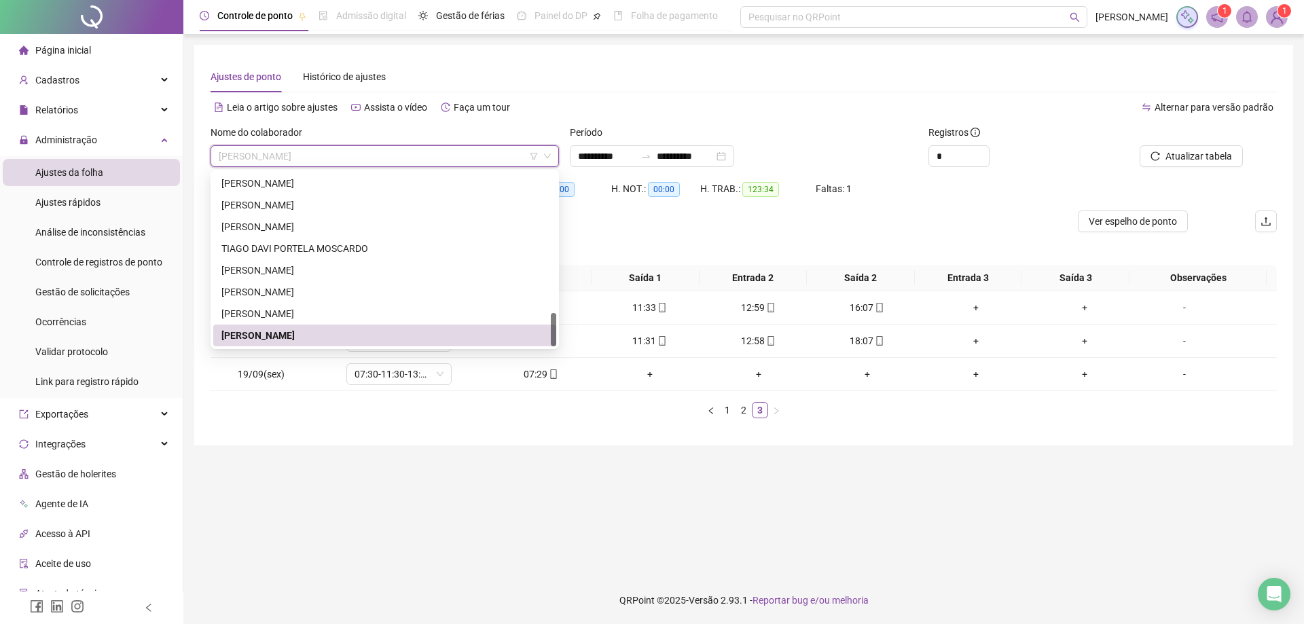
drag, startPoint x: 554, startPoint y: 330, endPoint x: 553, endPoint y: 354, distance: 23.8
click at [553, 354] on body "**********" at bounding box center [652, 312] width 1304 height 624
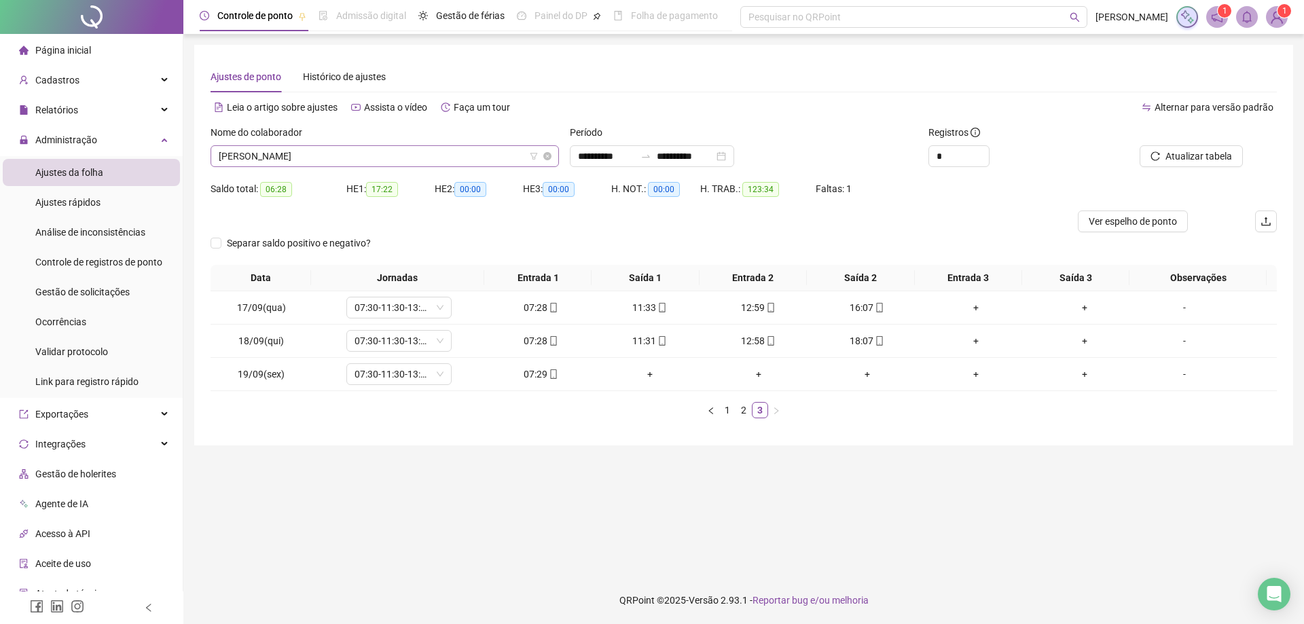
click at [365, 158] on span "VITOR HUGO LIMA DA SILVA" at bounding box center [385, 156] width 332 height 20
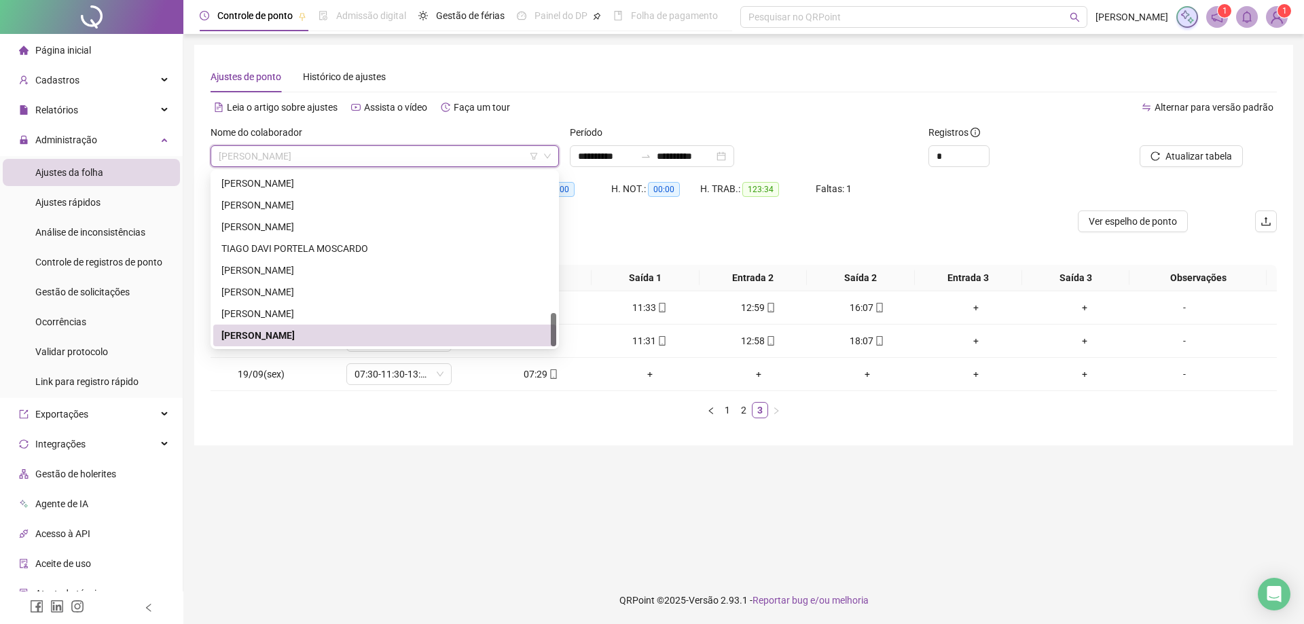
drag, startPoint x: 557, startPoint y: 325, endPoint x: 555, endPoint y: 348, distance: 23.2
click at [554, 348] on div "89081 300571 ROZANA ALVES DE OLIVEIRA ALPINO SOLANGE PINHEIRO DOS SANTOS TAMIRI…" at bounding box center [385, 259] width 348 height 179
drag, startPoint x: 550, startPoint y: 338, endPoint x: 549, endPoint y: 348, distance: 10.2
click at [549, 346] on div "89081 300571 ROZANA ALVES DE OLIVEIRA ALPINO SOLANGE PINHEIRO DOS SANTOS TAMIRI…" at bounding box center [385, 259] width 348 height 179
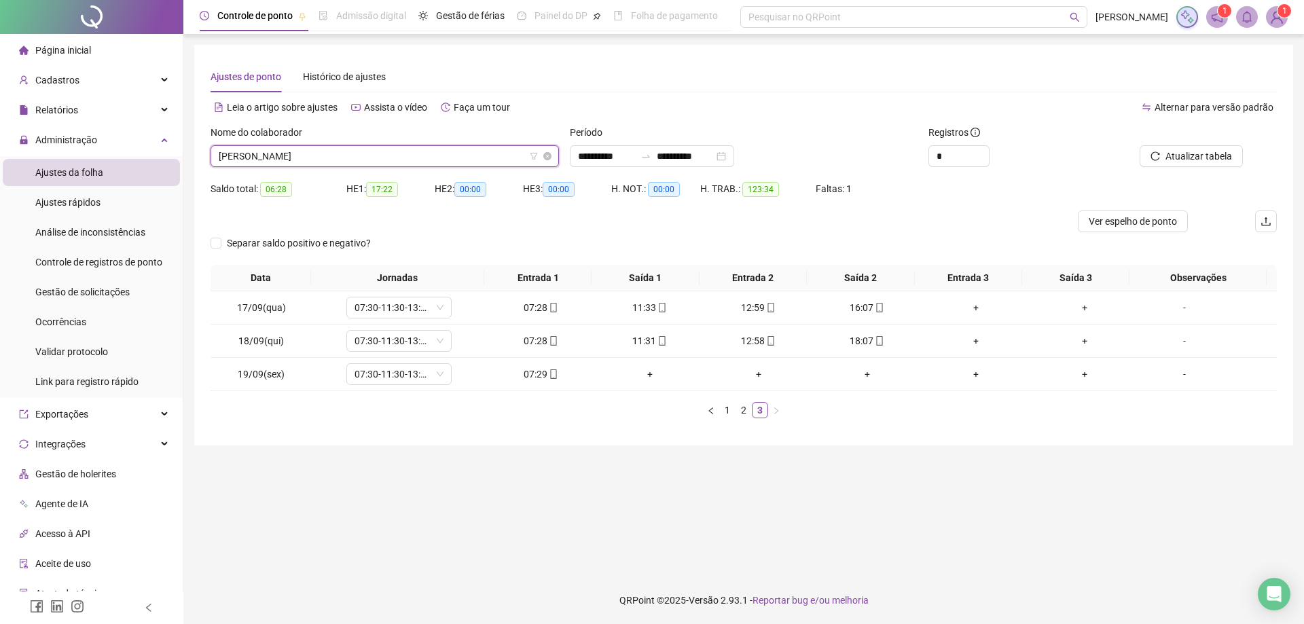
click at [372, 157] on span "VITOR HUGO LIMA DA SILVA" at bounding box center [385, 156] width 332 height 20
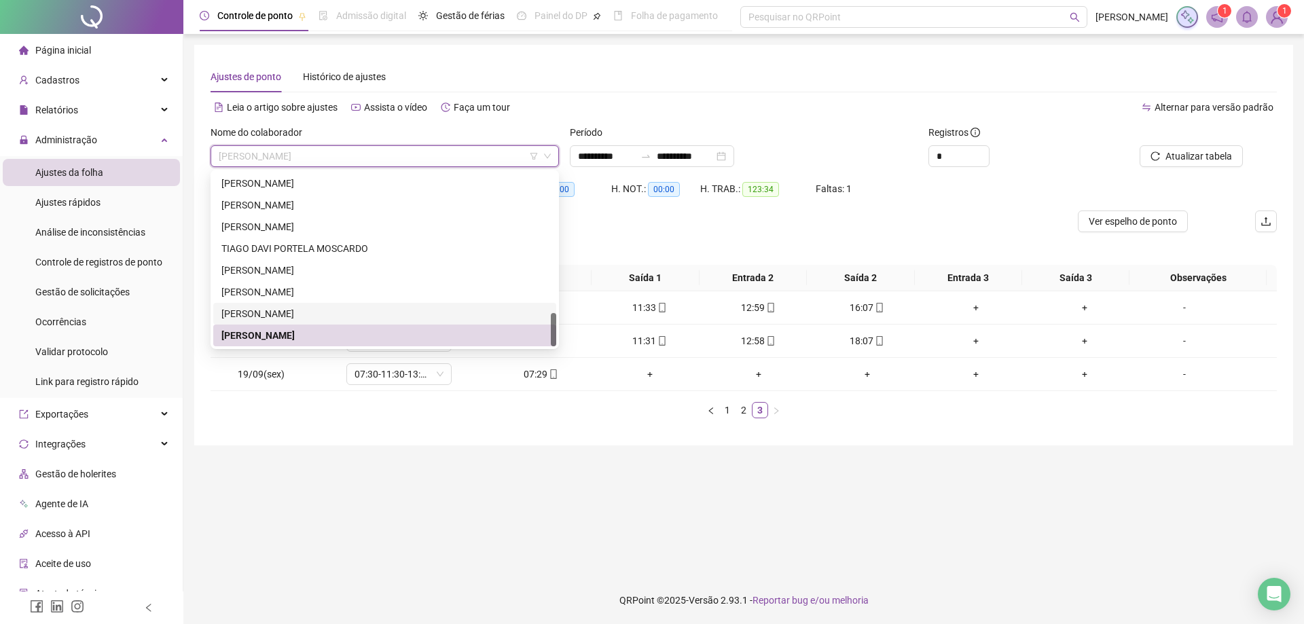
click at [341, 310] on div "VANDERSON MOREIRA DE CARVALHO" at bounding box center [384, 313] width 327 height 15
